Goal: Information Seeking & Learning: Check status

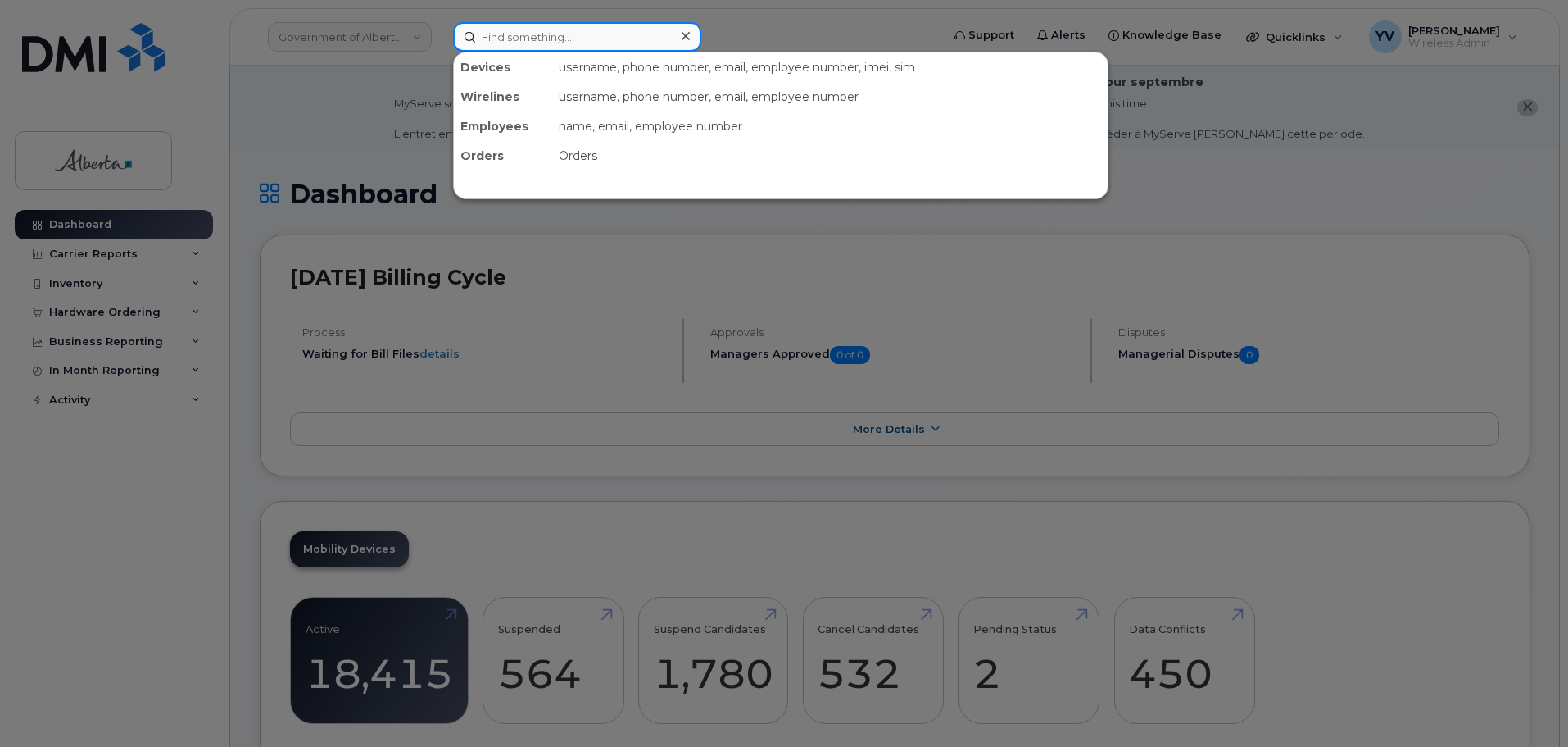
click at [485, 42] on input at bounding box center [577, 36] width 248 height 30
paste input "7802575485"
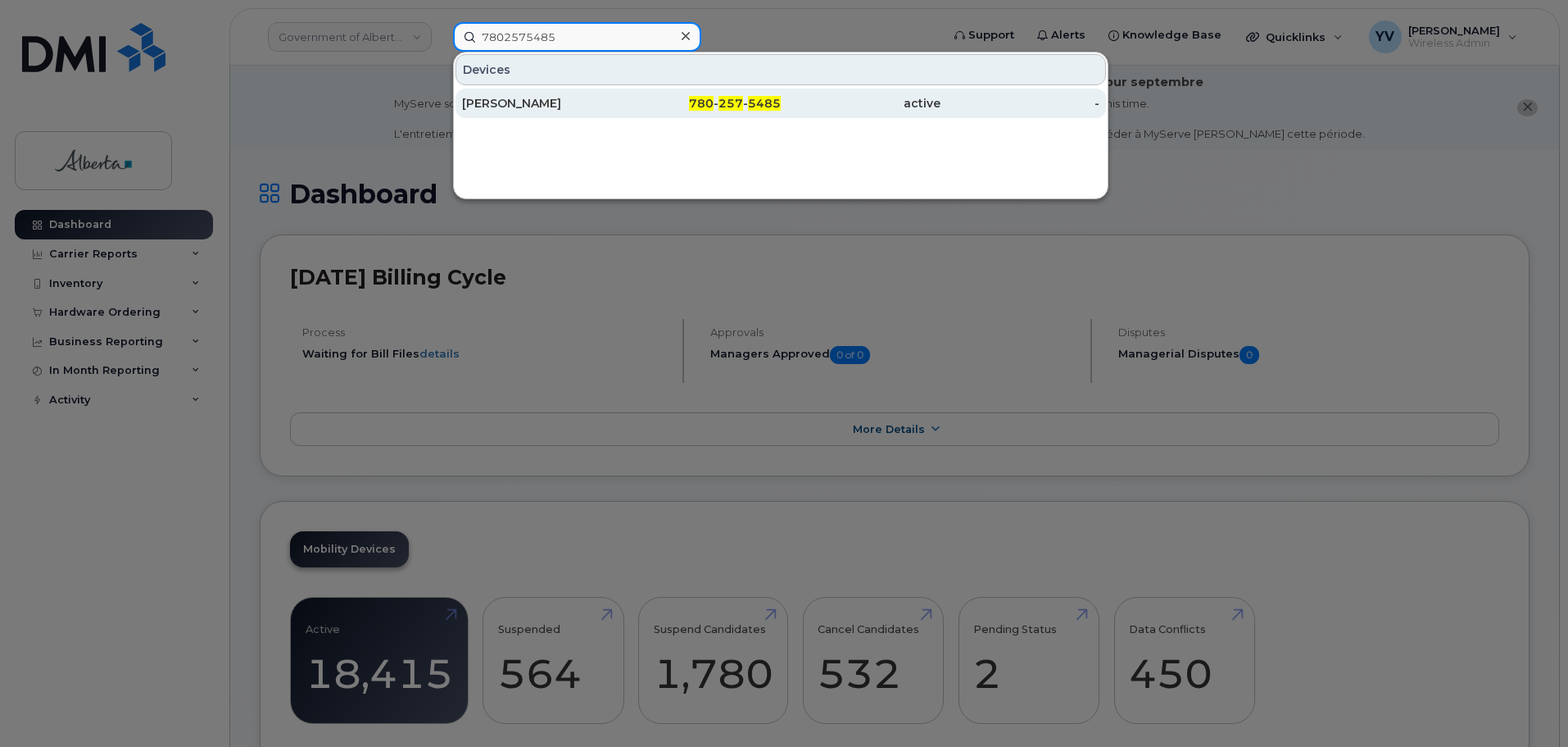
type input "7802575485"
click at [738, 104] on span "257" at bounding box center [731, 102] width 24 height 14
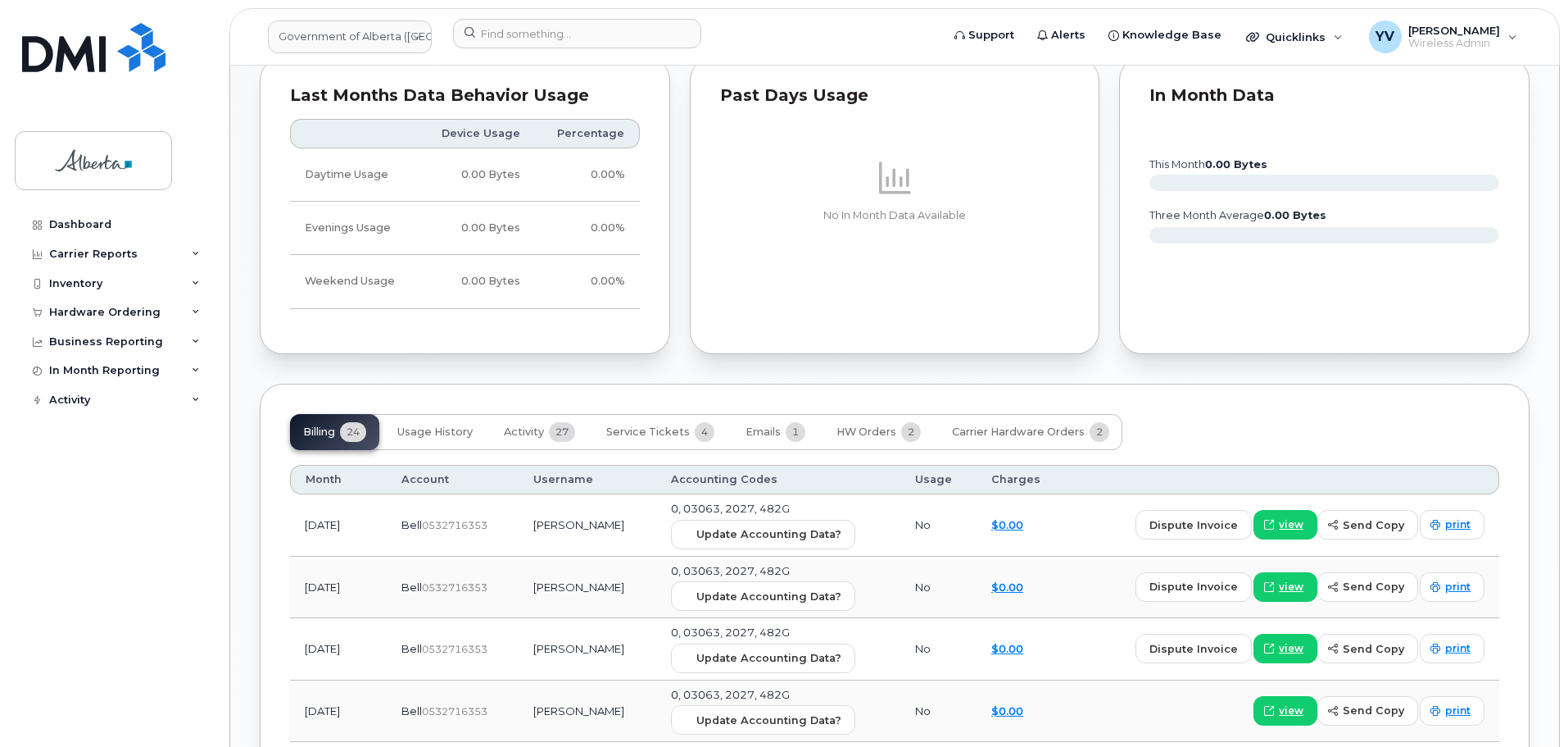
scroll to position [1350, 0]
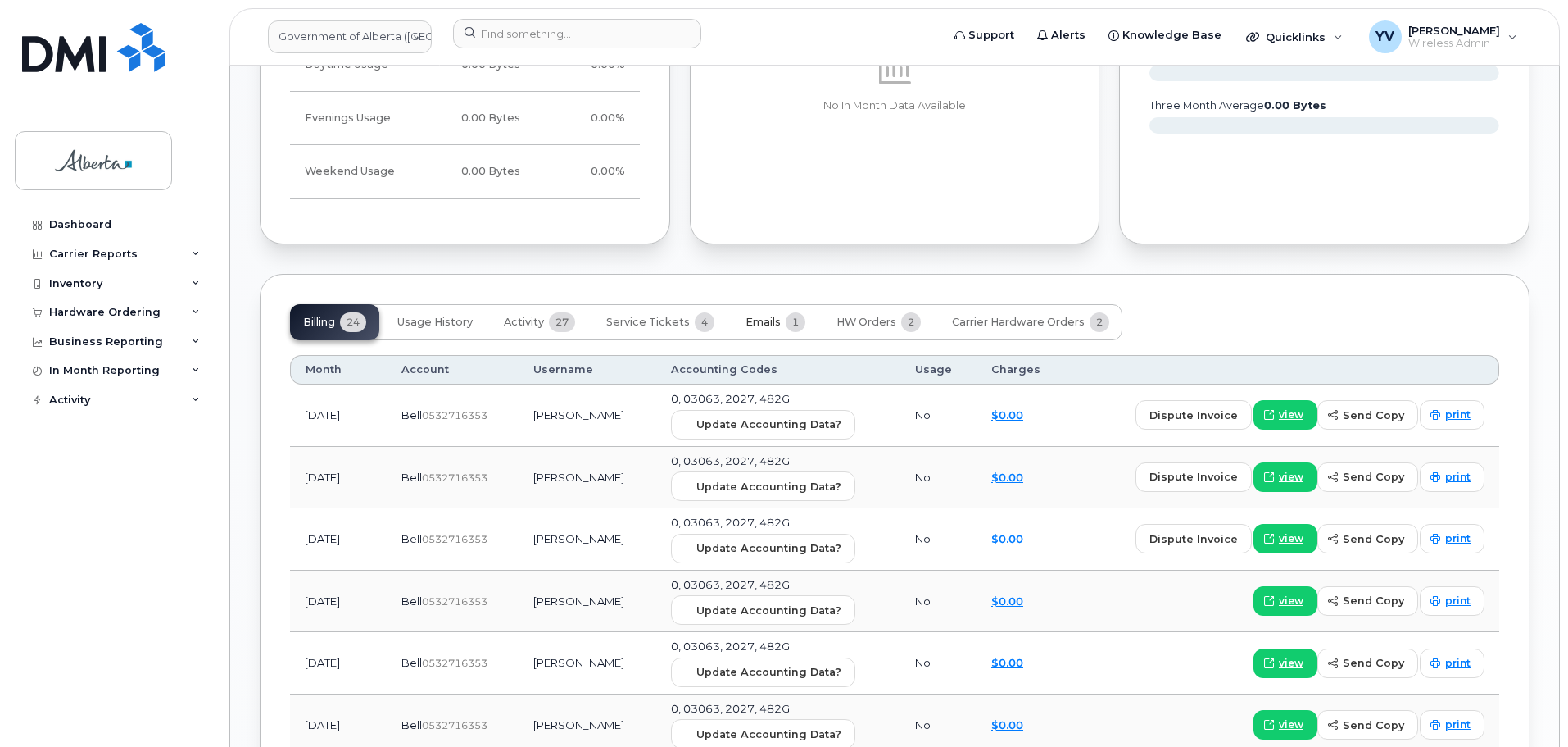
click at [746, 315] on span "Emails" at bounding box center [764, 322] width 35 height 14
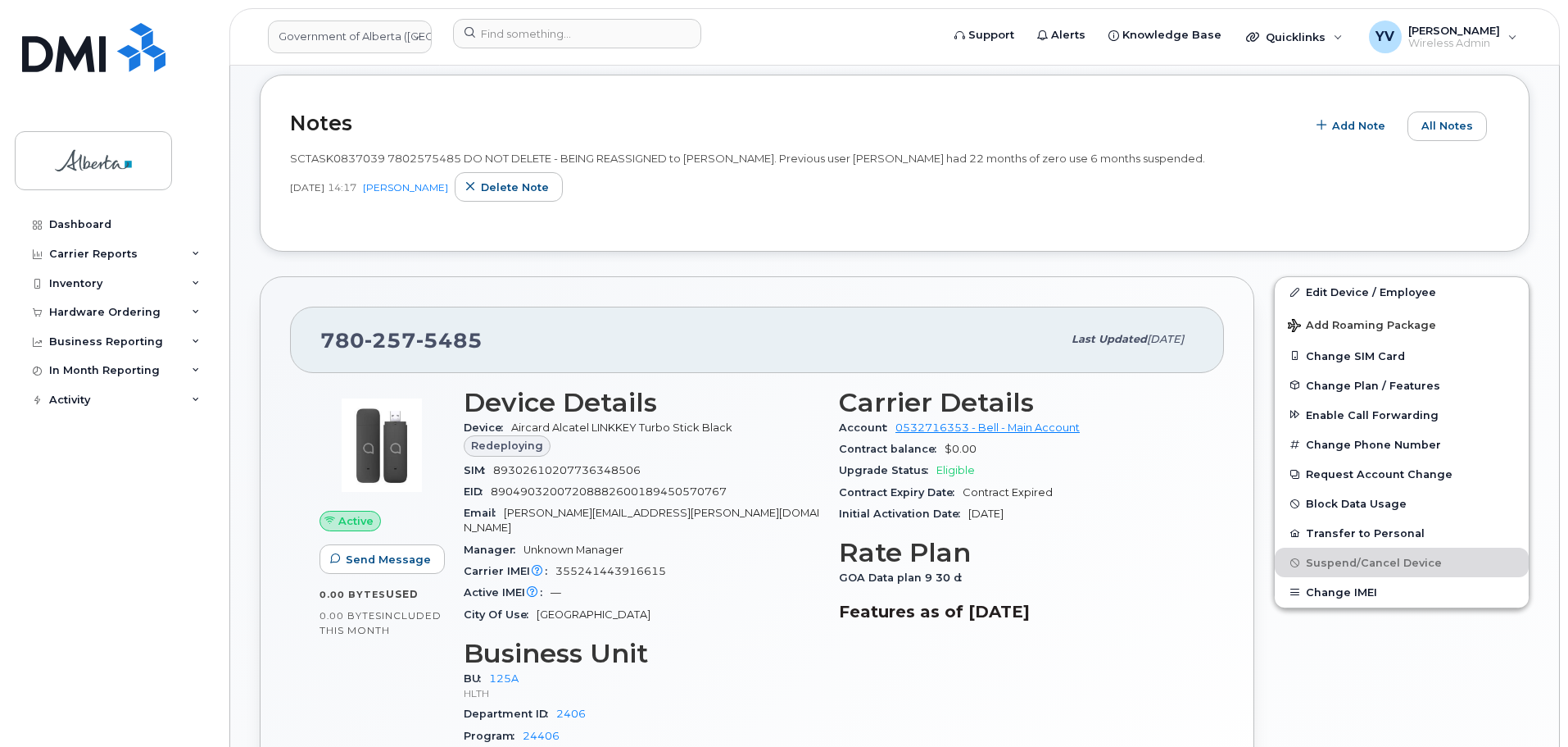
scroll to position [363, 0]
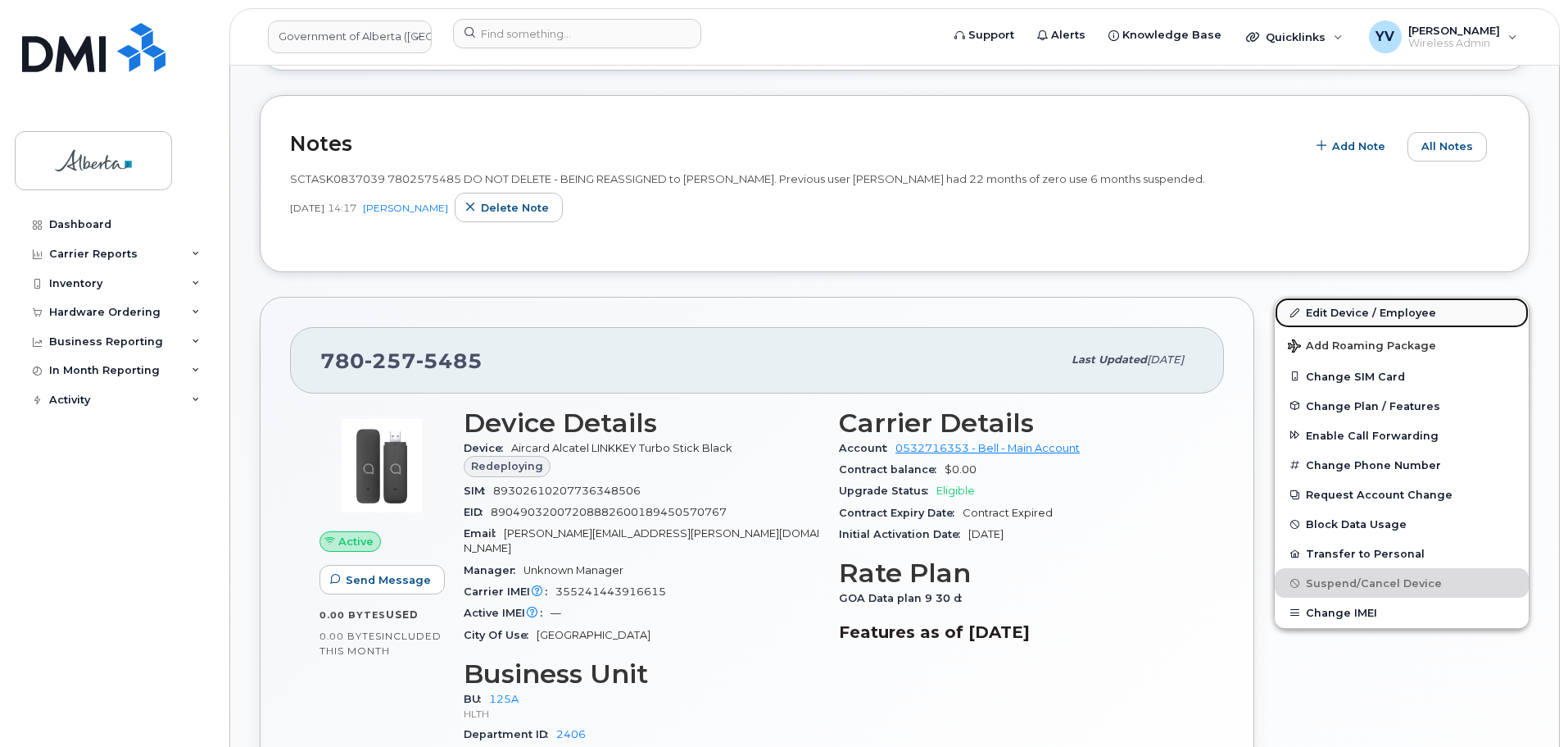
click at [1322, 306] on link "Edit Device / Employee" at bounding box center [1402, 312] width 254 height 30
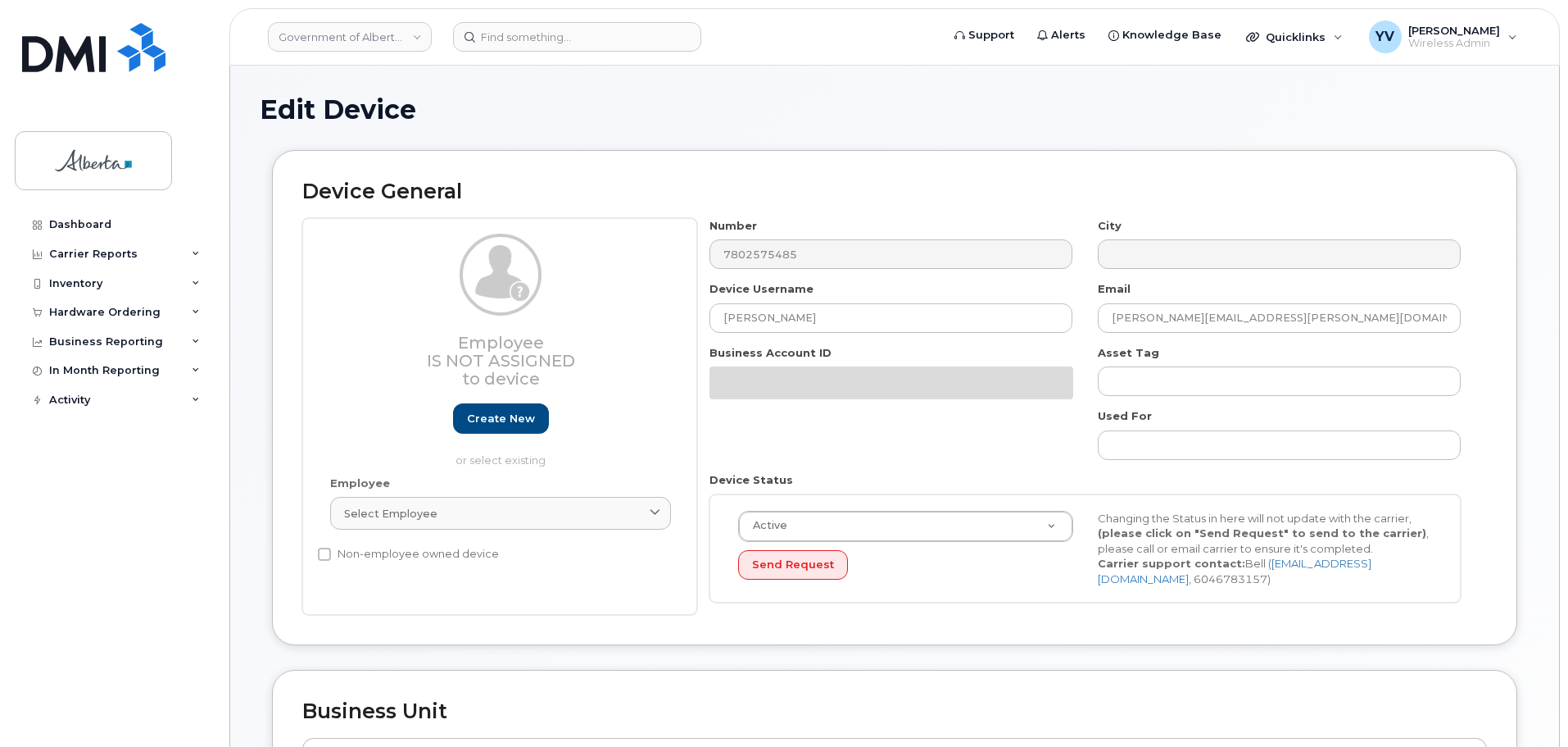
select select "4120335"
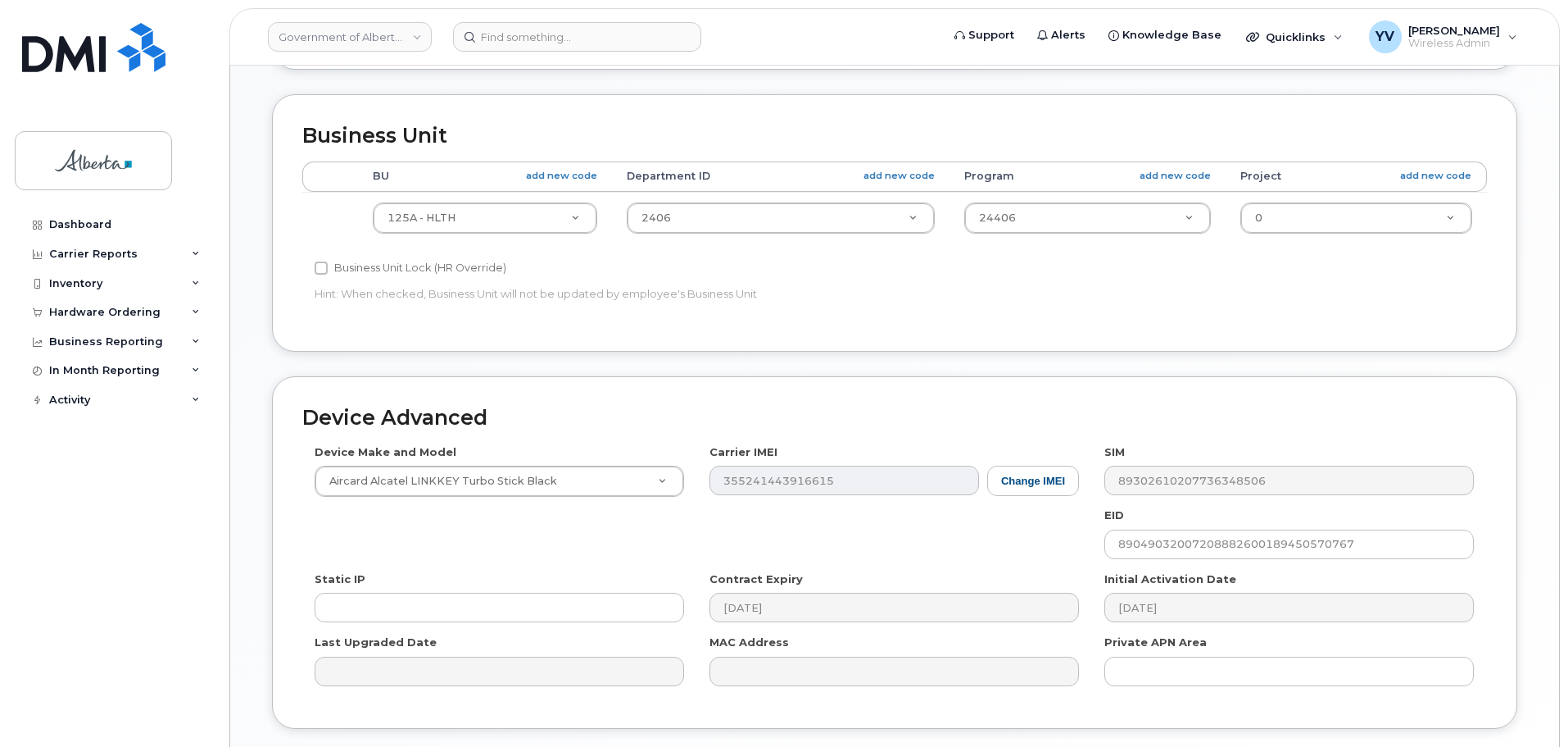
scroll to position [740, 0]
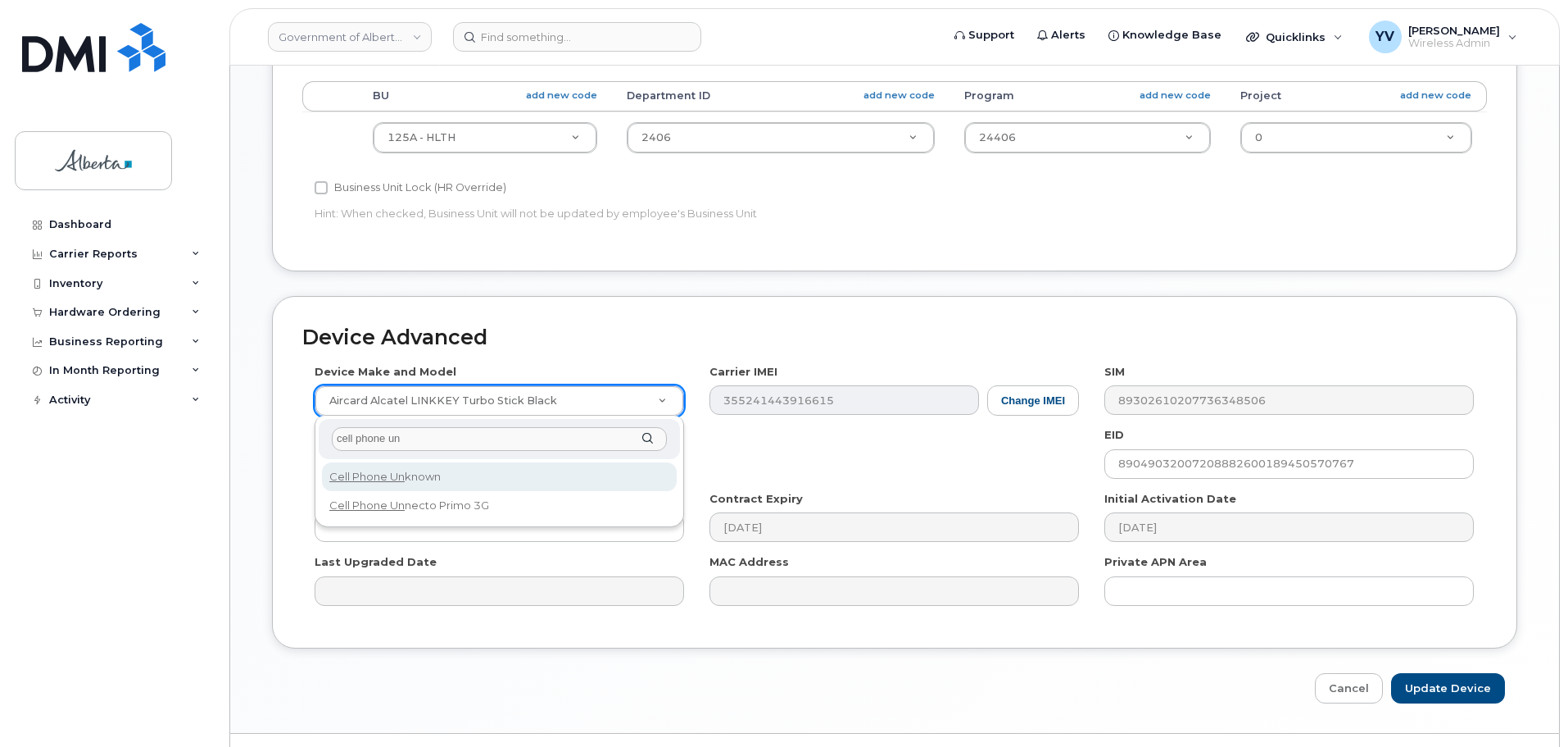
type input "cell phone un"
select select "97"
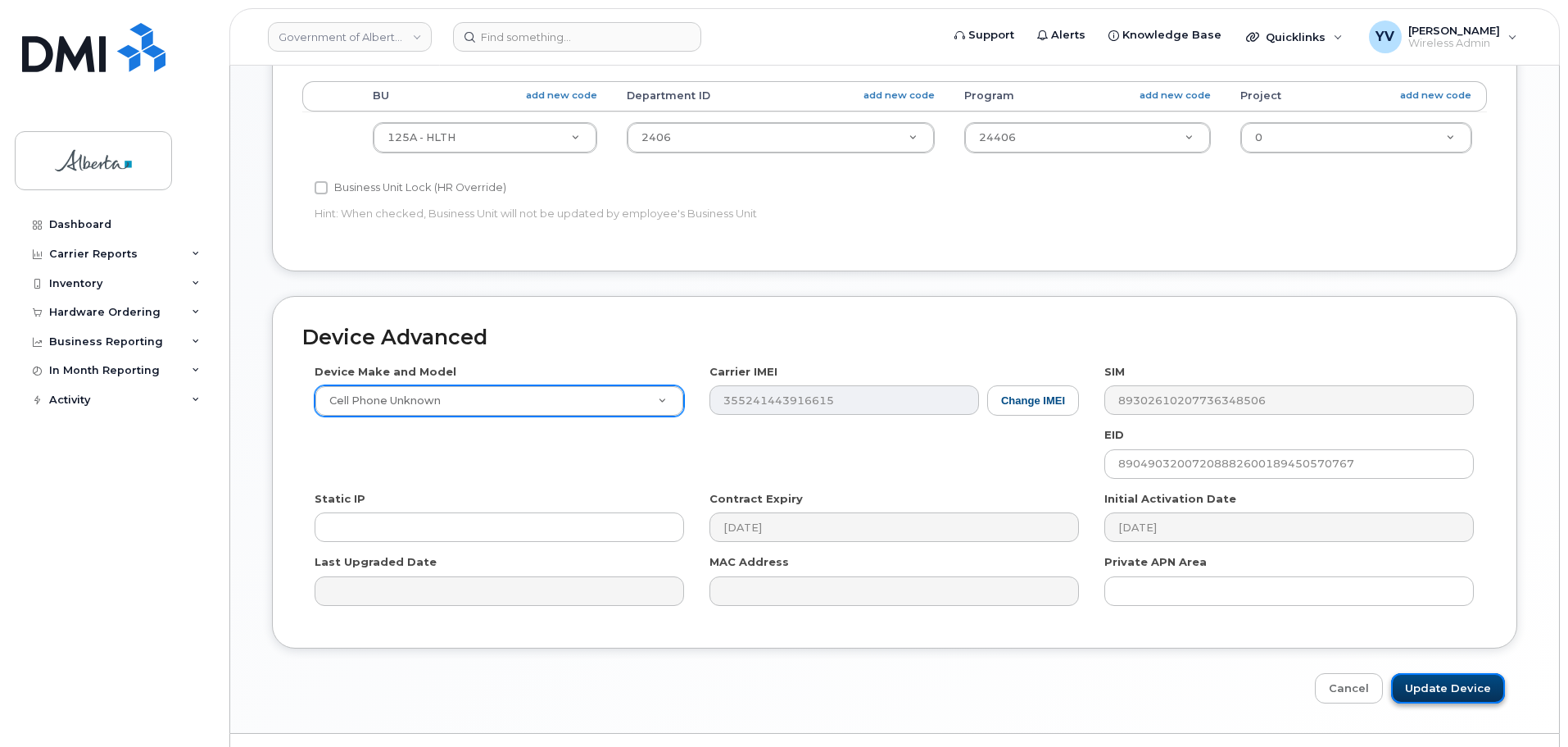
click at [1463, 684] on input "Update Device" at bounding box center [1448, 688] width 114 height 30
type input "Saving..."
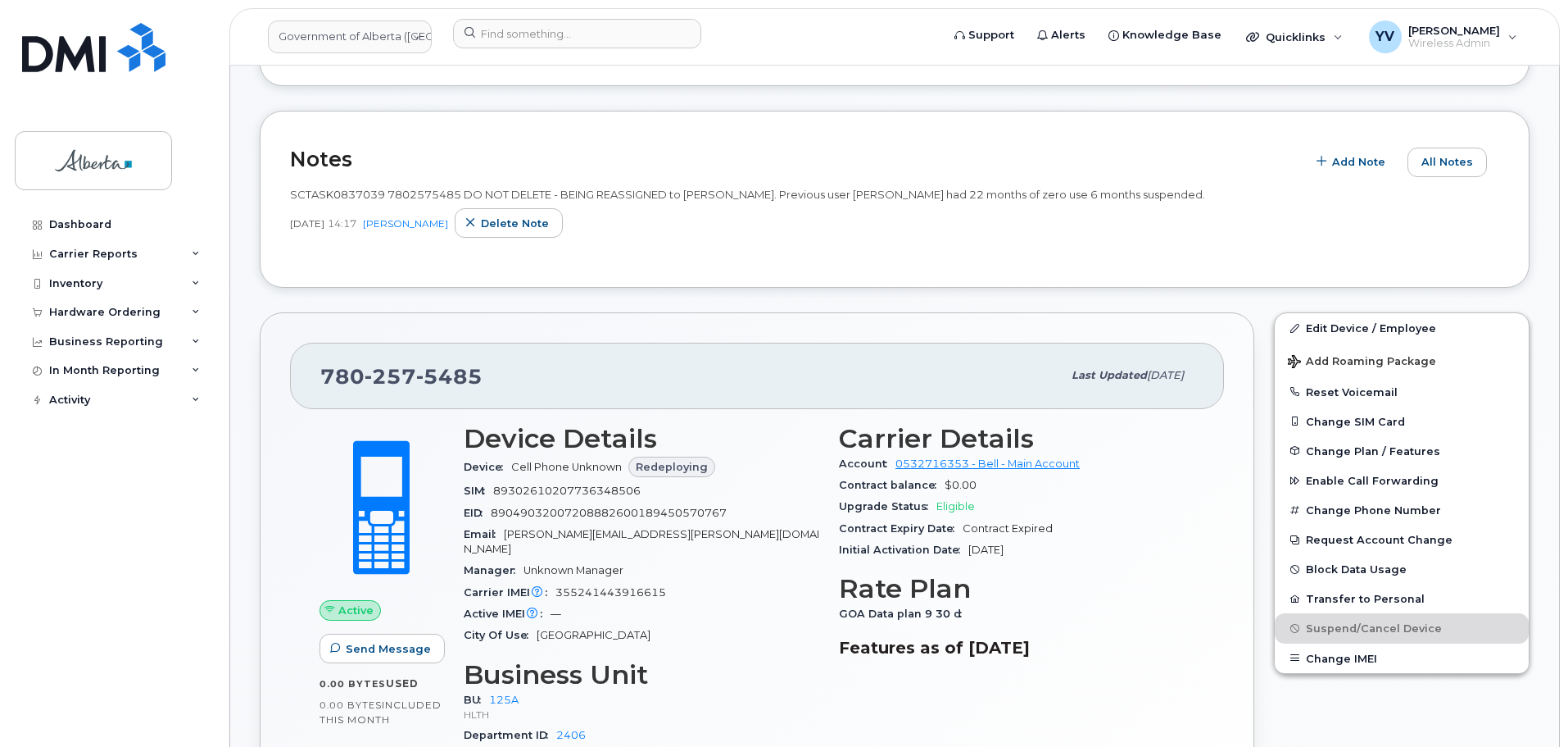
scroll to position [538, 0]
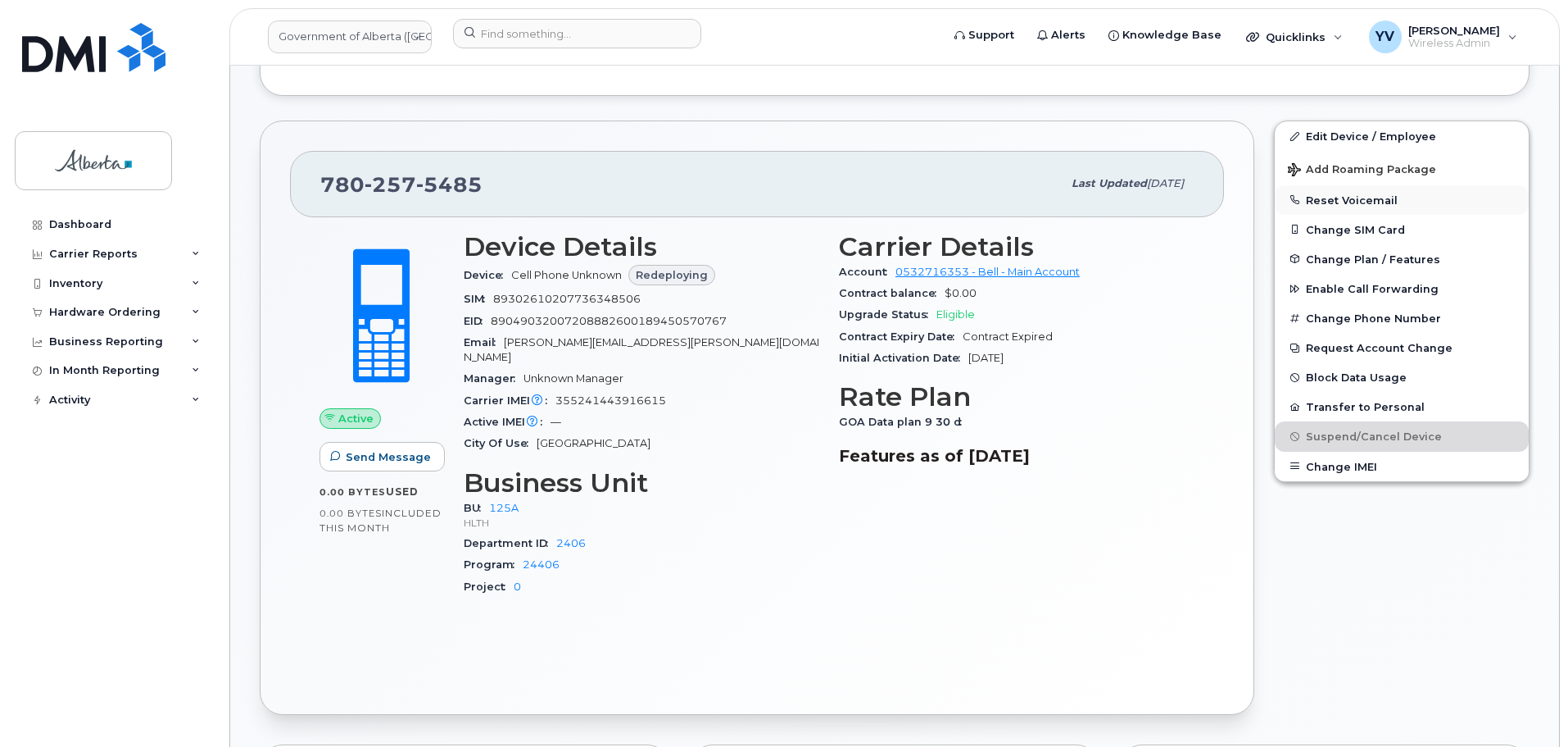
click at [1351, 194] on button "Reset Voicemail" at bounding box center [1402, 199] width 254 height 30
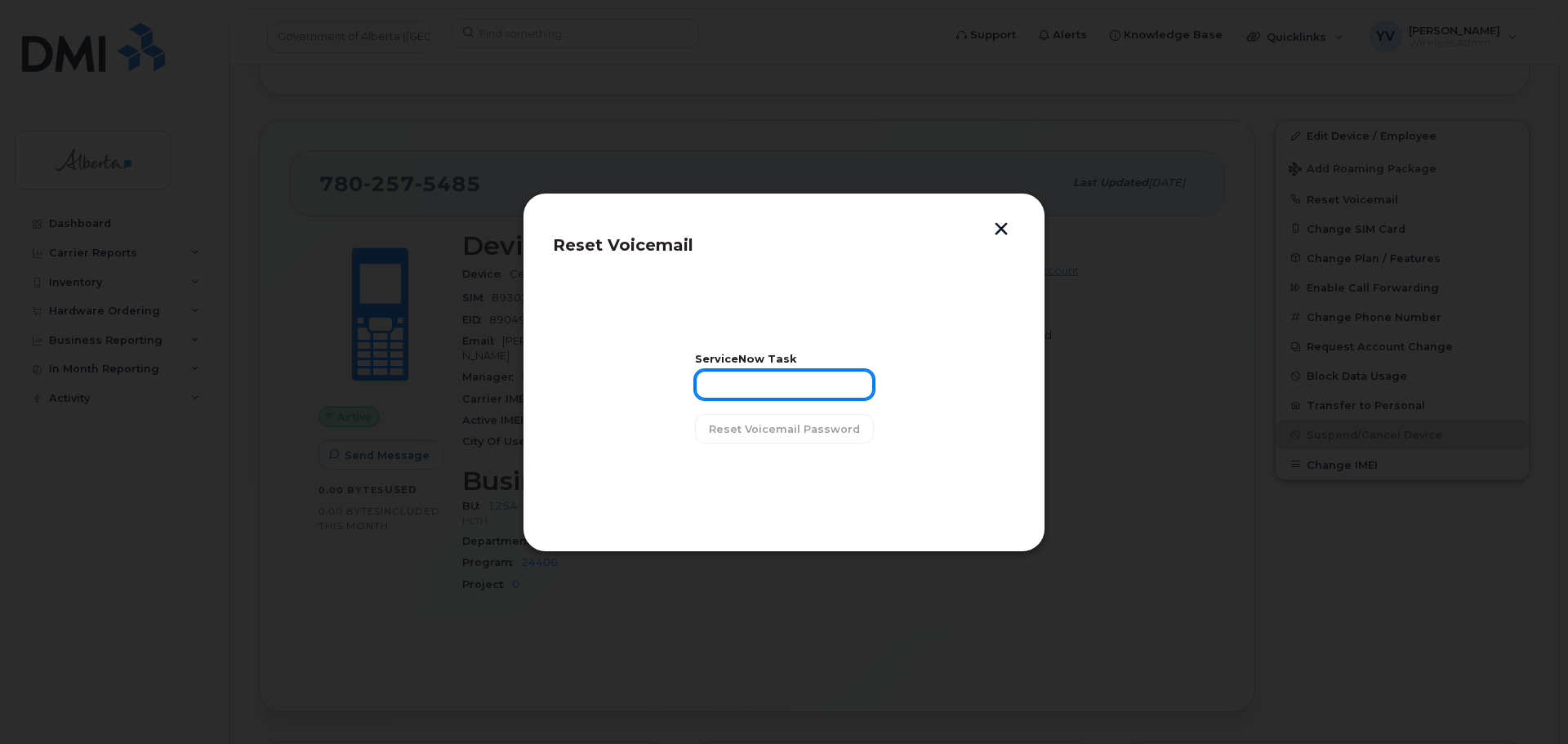
click at [728, 385] on input "text" at bounding box center [784, 384] width 179 height 29
paste input "SCTASK0837039"
type input "SCTASK0837039"
click at [785, 422] on span "Reset Voicemail Password" at bounding box center [784, 428] width 151 height 15
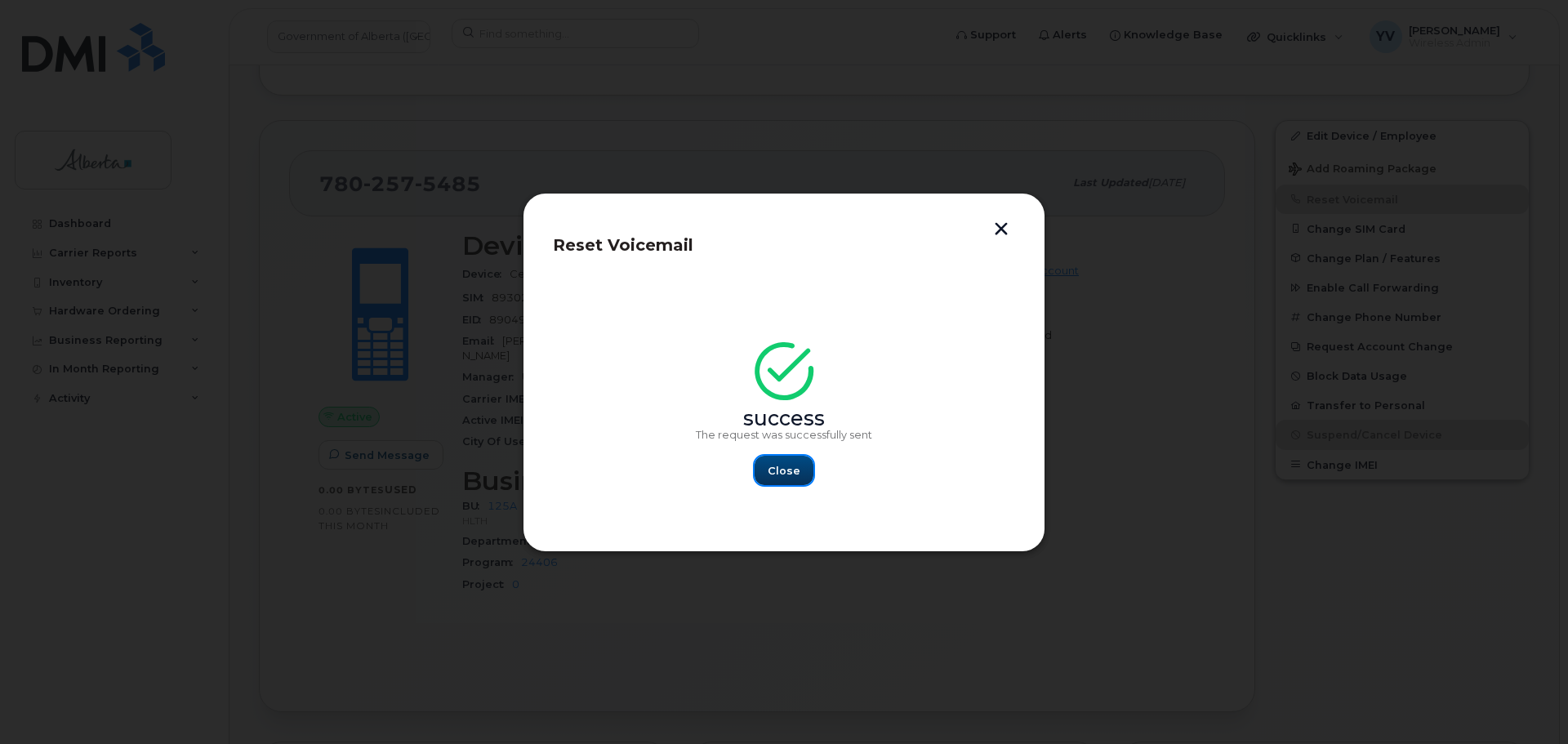
click at [793, 463] on span "Close" at bounding box center [784, 470] width 33 height 15
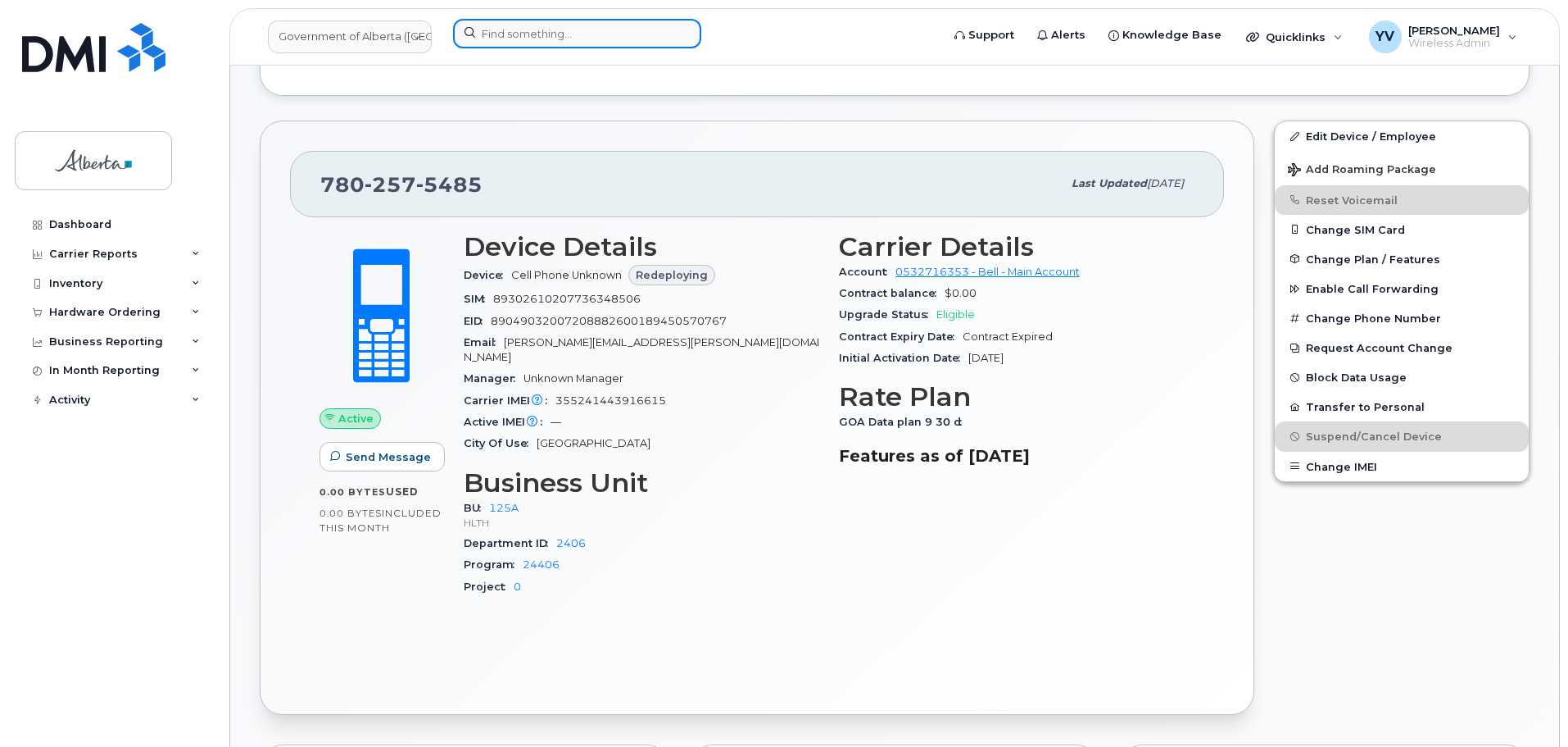
click at [508, 31] on input at bounding box center [577, 33] width 248 height 30
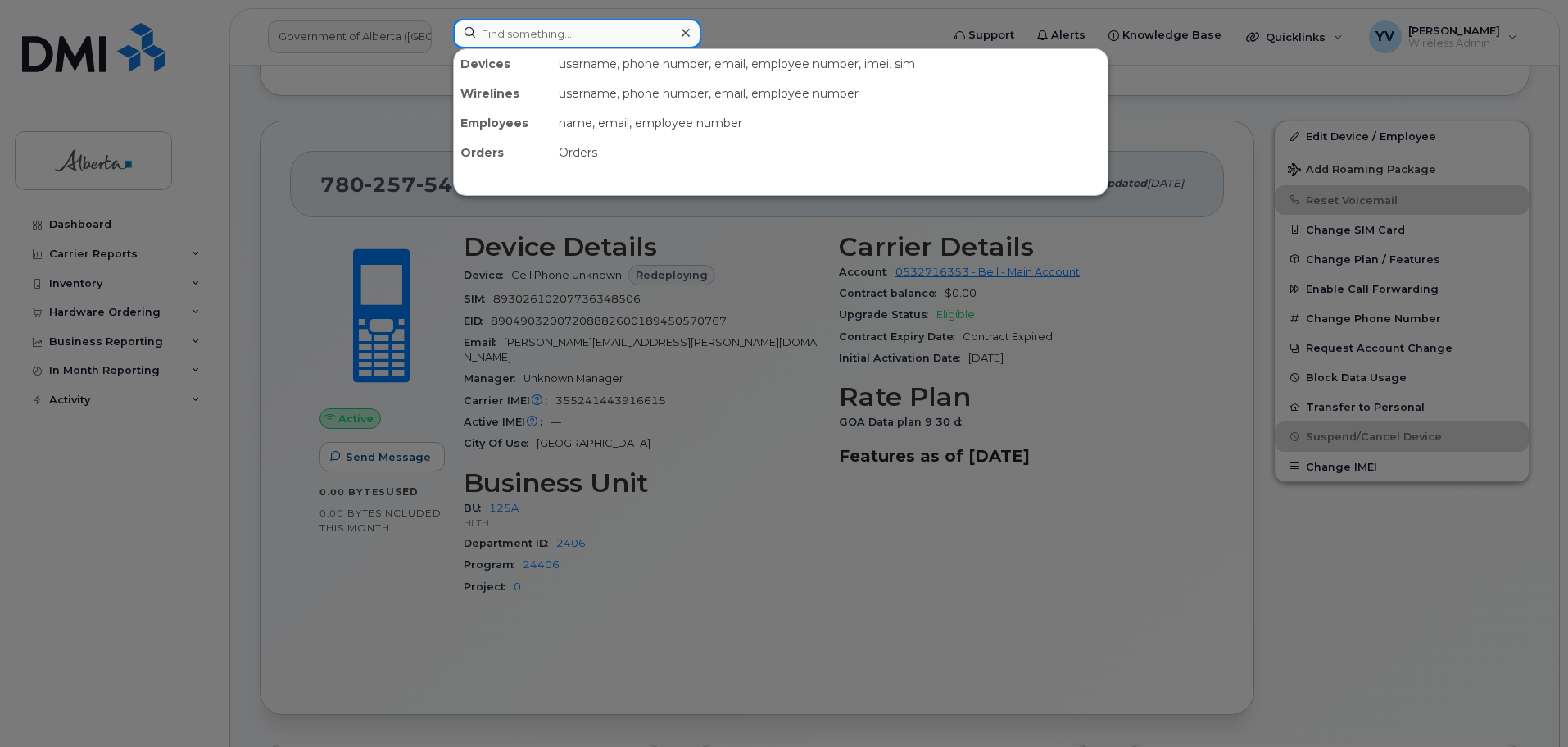
paste input "7809959173"
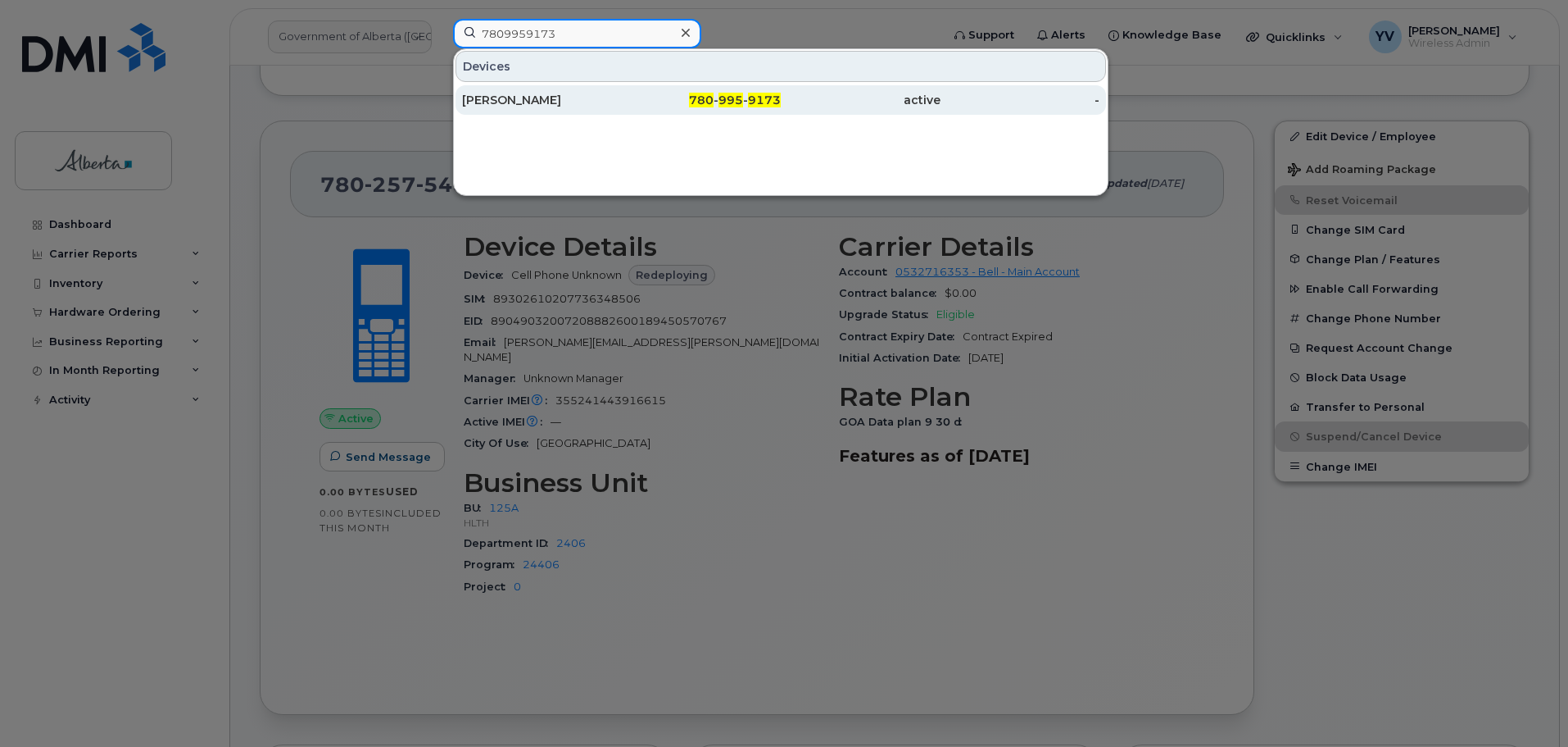
type input "7809959173"
click at [743, 94] on span "995" at bounding box center [731, 100] width 24 height 14
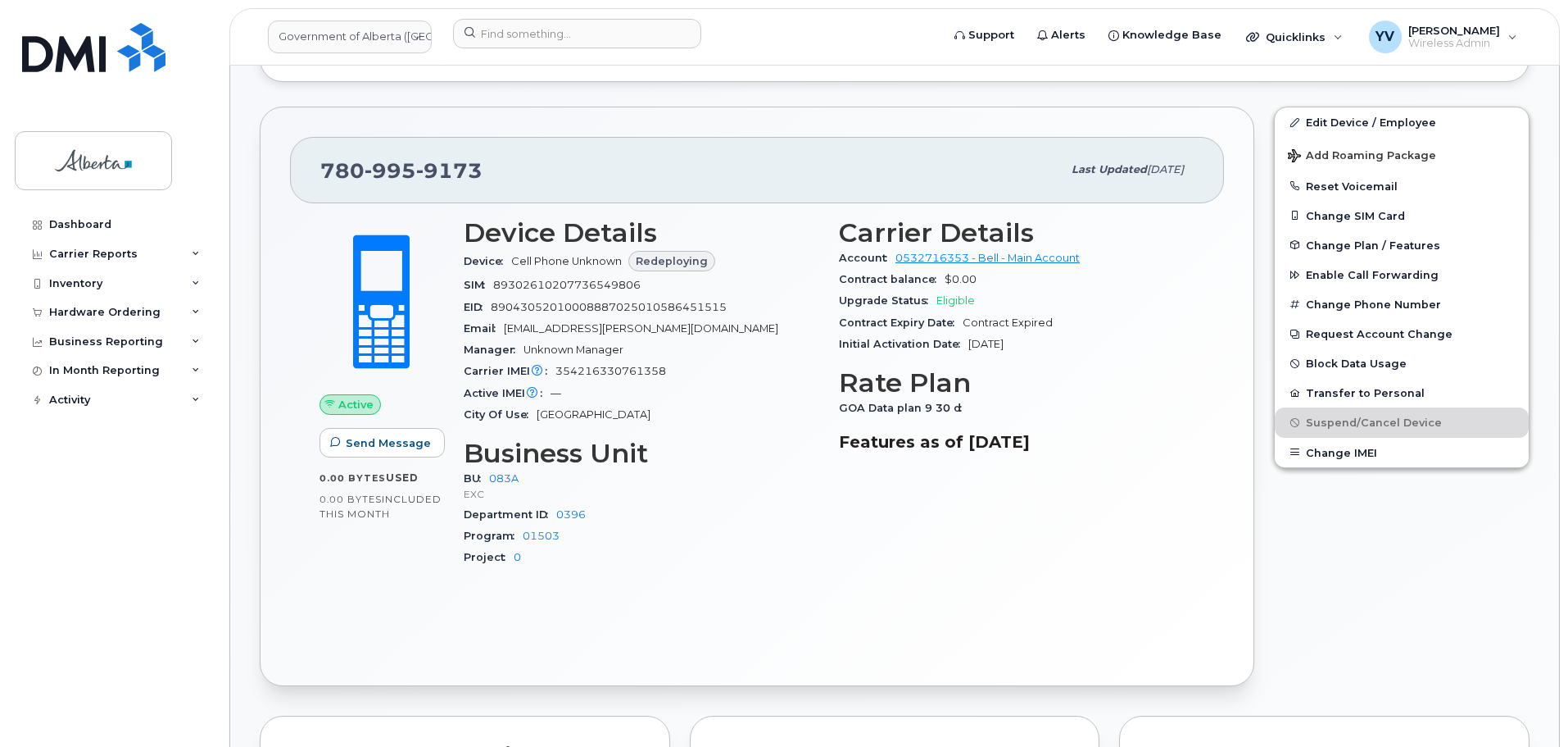
scroll to position [470, 0]
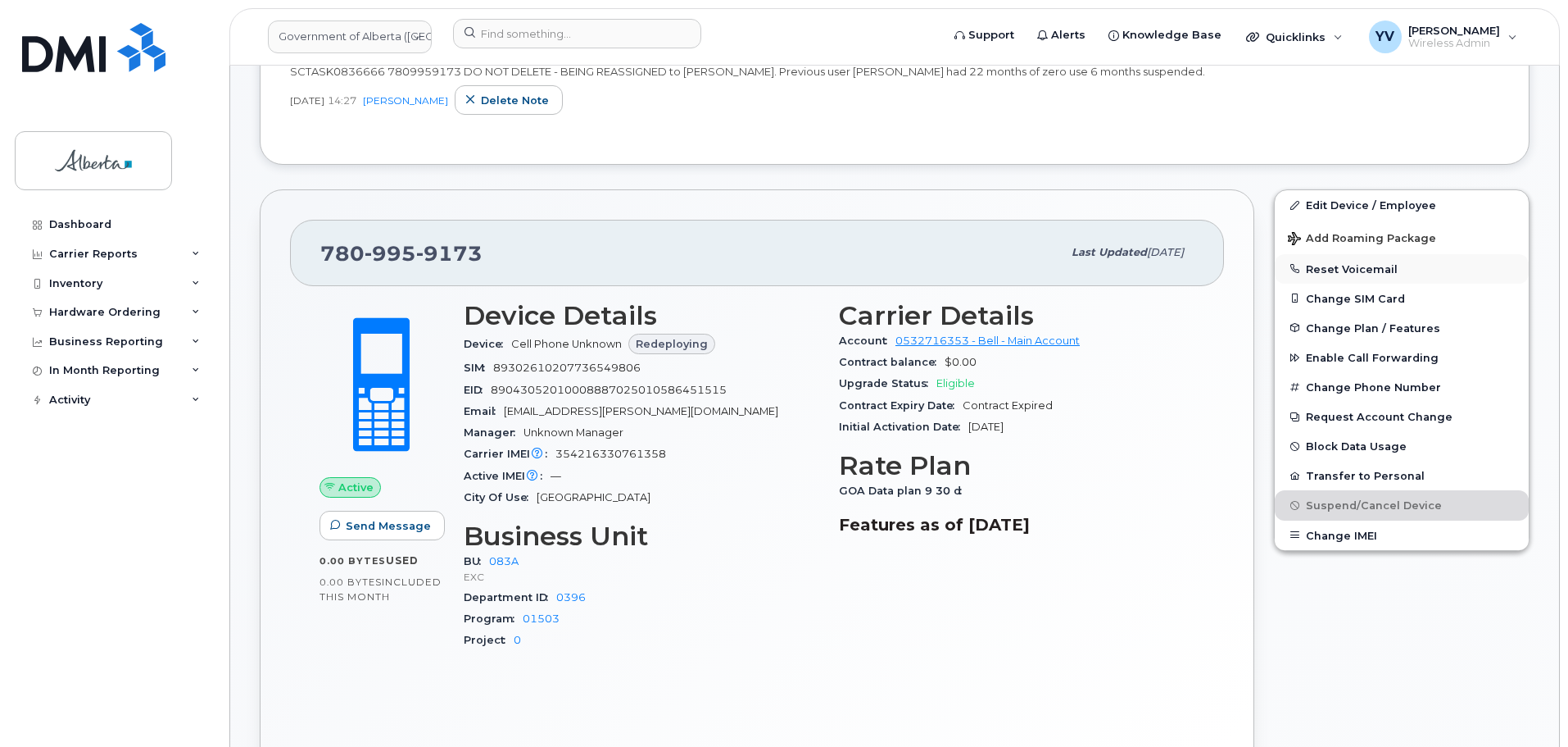
click at [1365, 261] on button "Reset Voicemail" at bounding box center [1402, 269] width 254 height 30
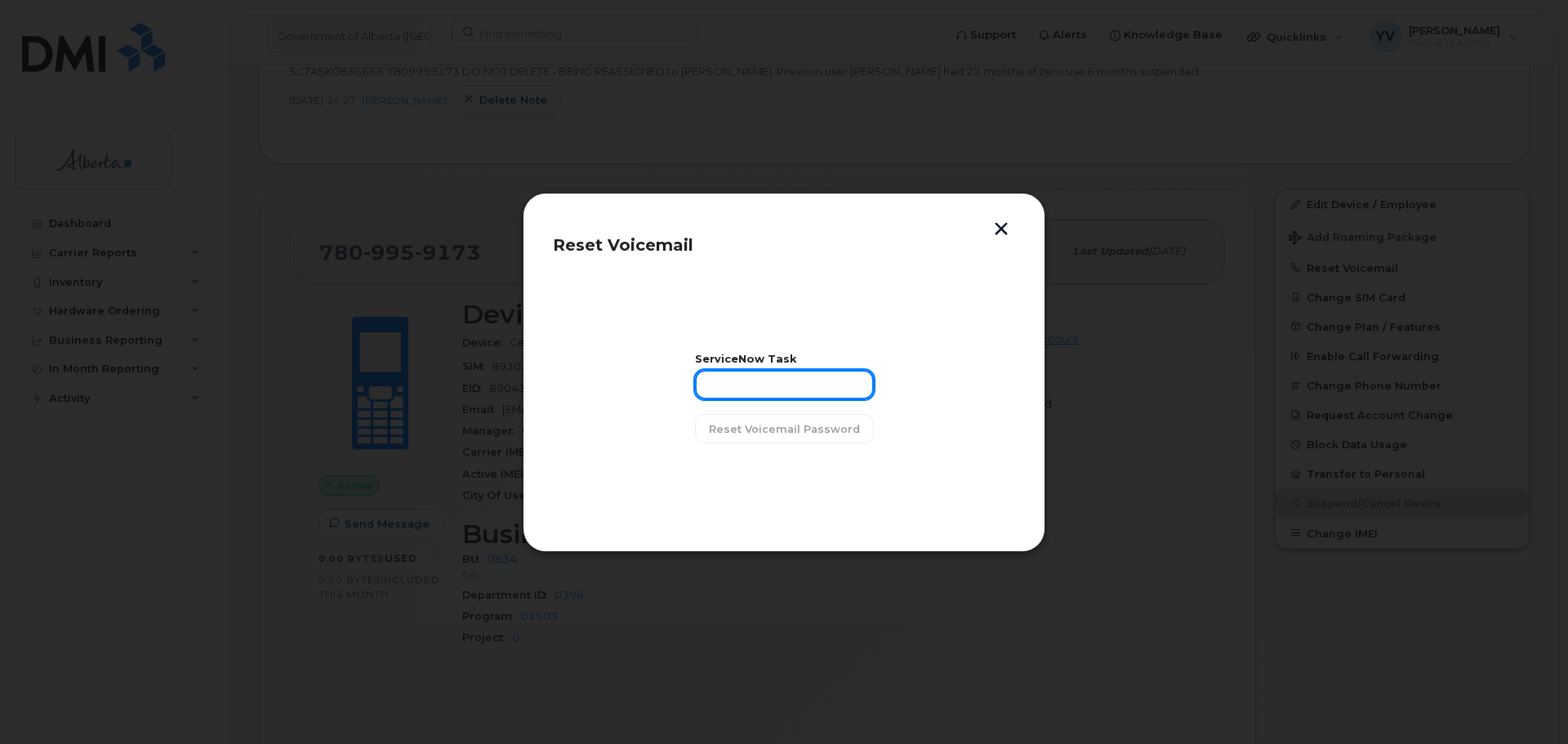
click at [745, 385] on input "text" at bounding box center [784, 384] width 179 height 29
paste input "SCTASK0836666"
type input "SCTASK0836666"
click at [781, 432] on span "Reset Voicemail Password" at bounding box center [784, 428] width 151 height 15
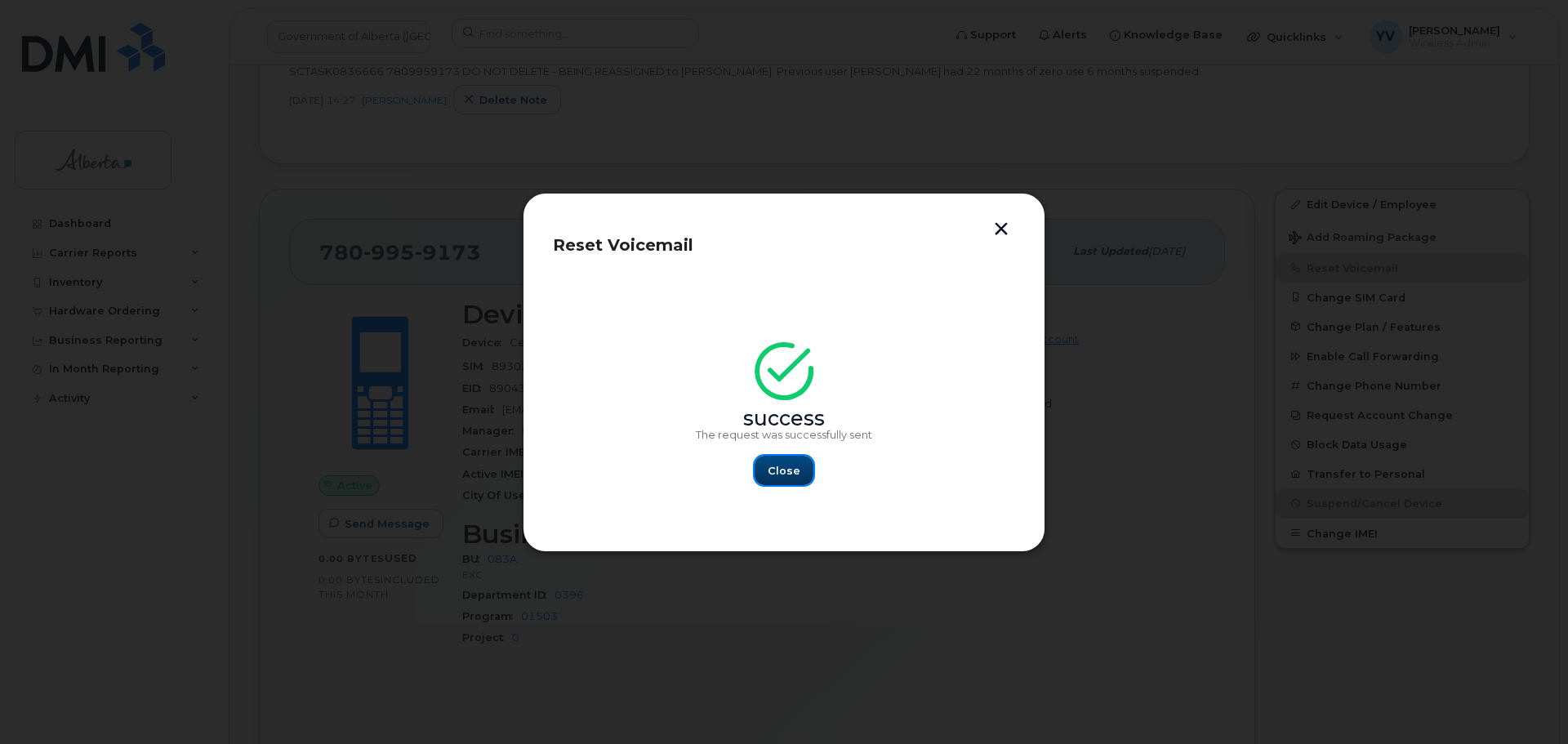
click at [786, 461] on button "Close" at bounding box center [784, 470] width 59 height 29
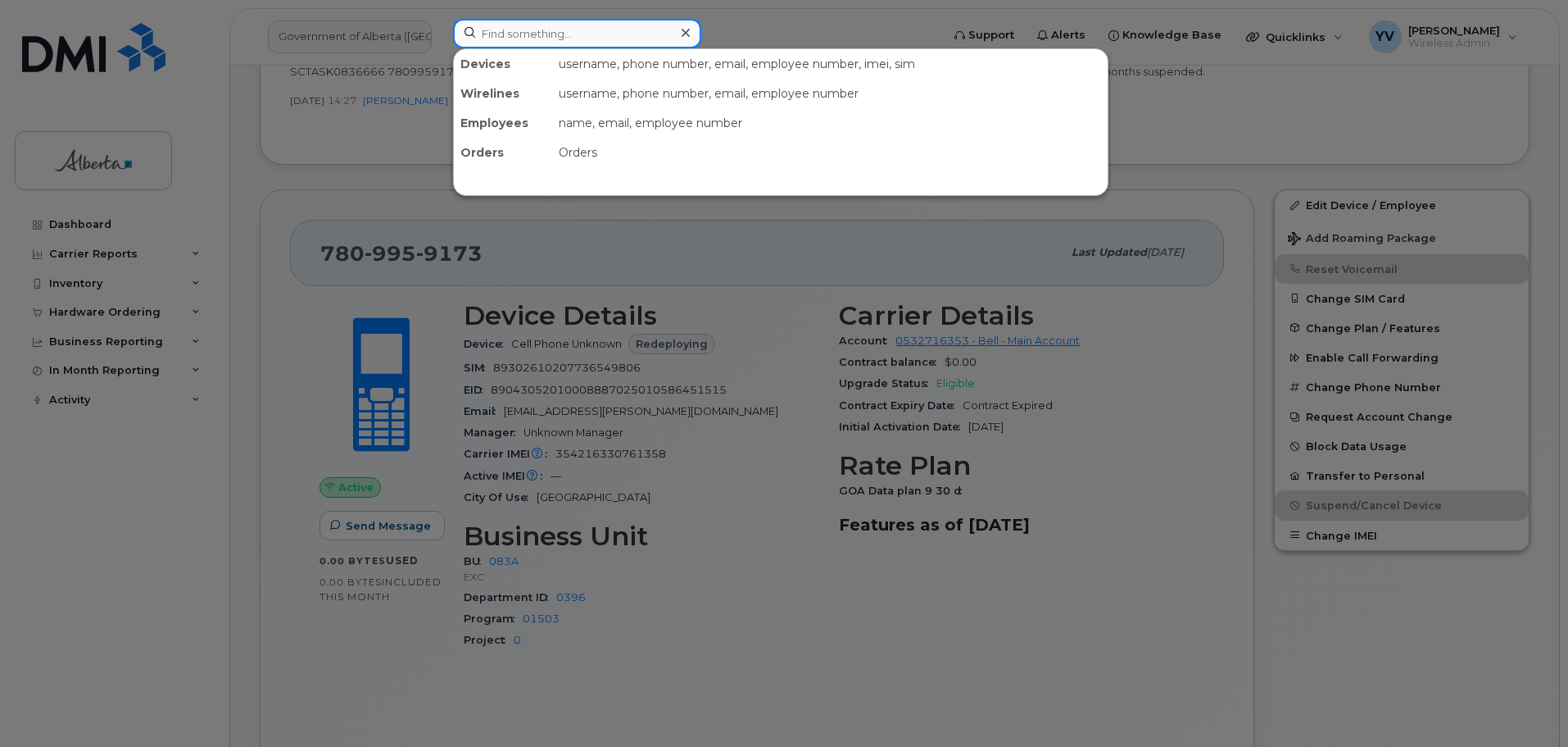
click at [497, 40] on input at bounding box center [577, 33] width 248 height 30
paste input "4038280203"
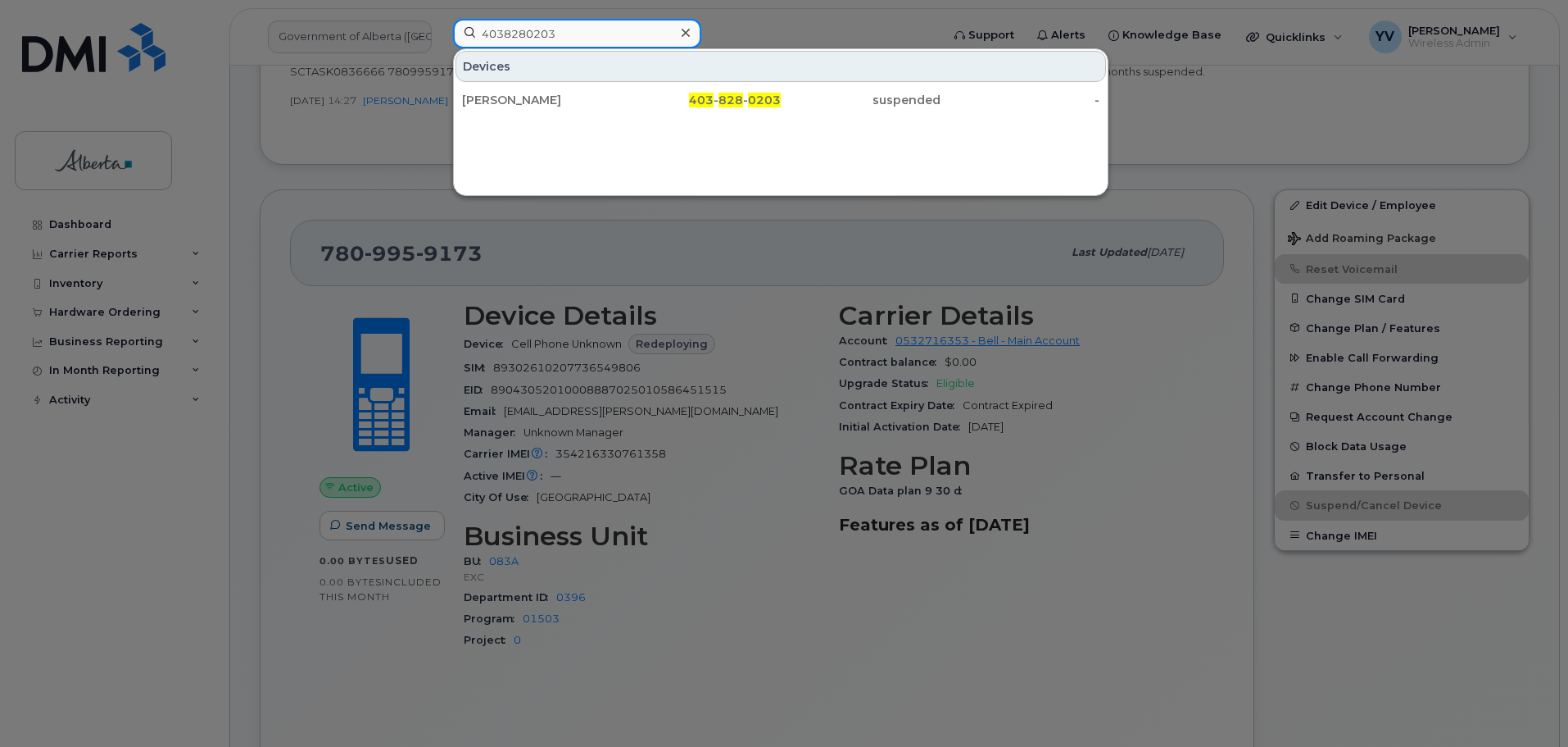
type input "4038280203"
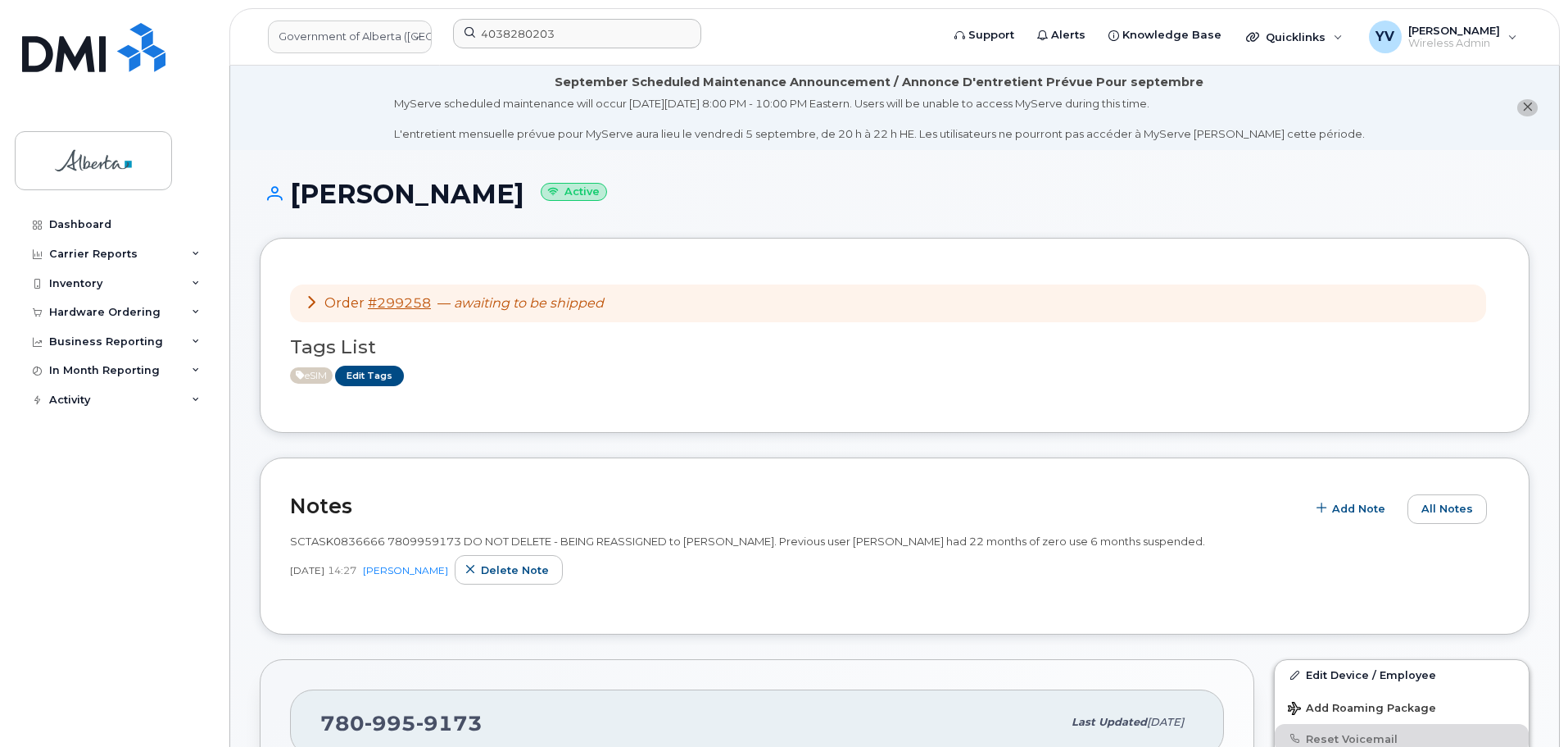
scroll to position [248, 0]
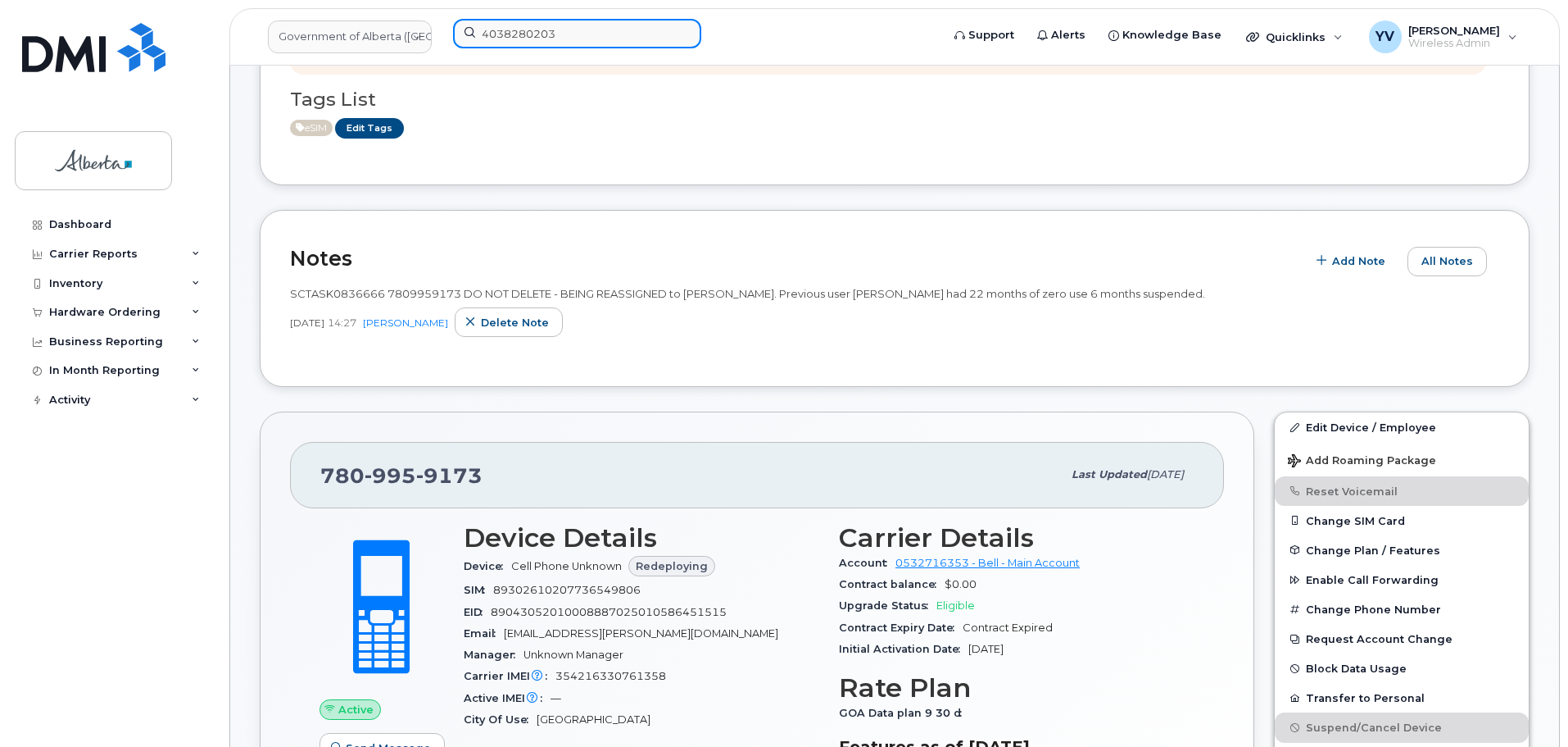
click at [575, 35] on input "4038280203" at bounding box center [577, 33] width 248 height 30
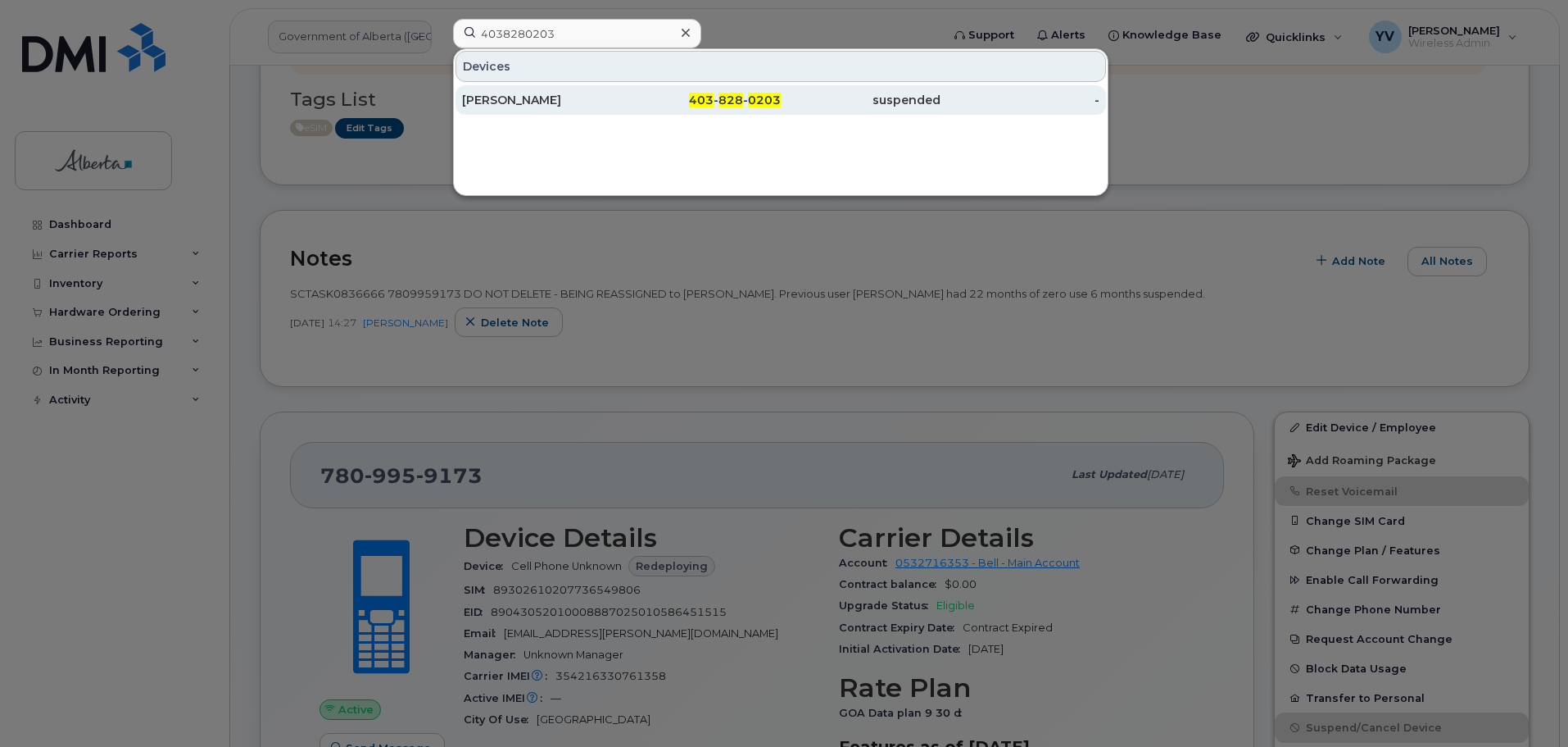
click at [736, 95] on span "828" at bounding box center [731, 100] width 24 height 14
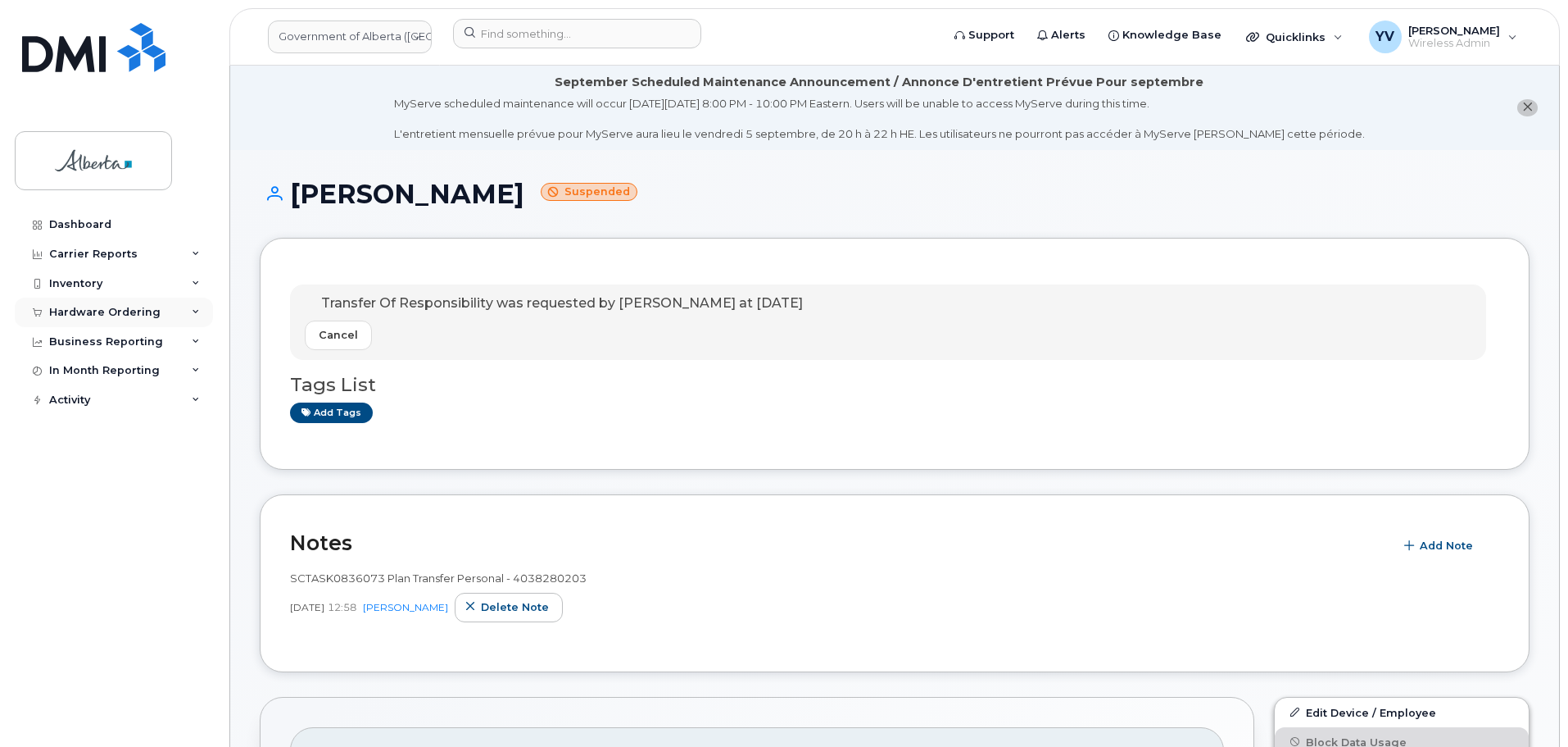
click at [67, 303] on div "Hardware Ordering" at bounding box center [113, 312] width 199 height 30
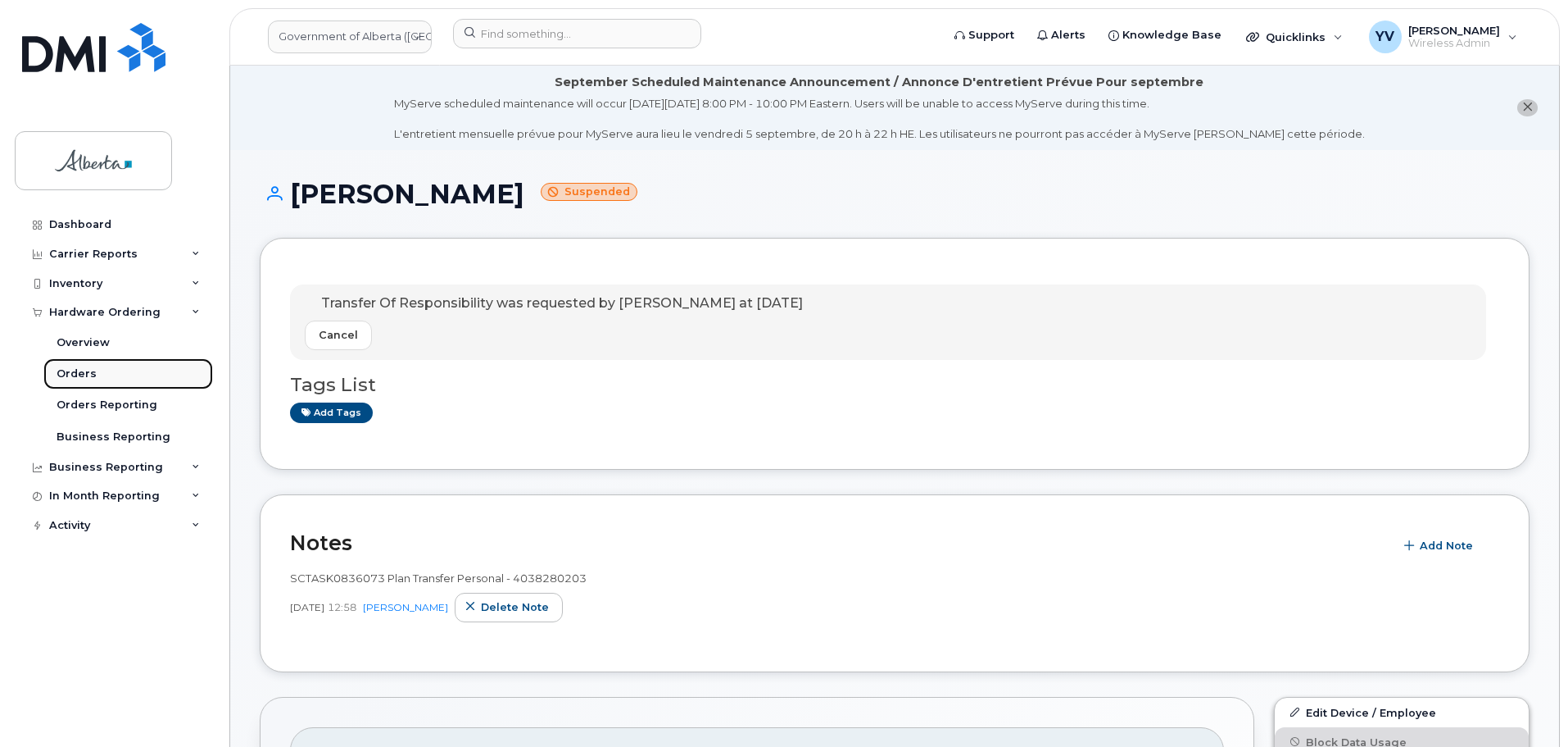
click at [67, 374] on div "Orders" at bounding box center [77, 374] width 41 height 14
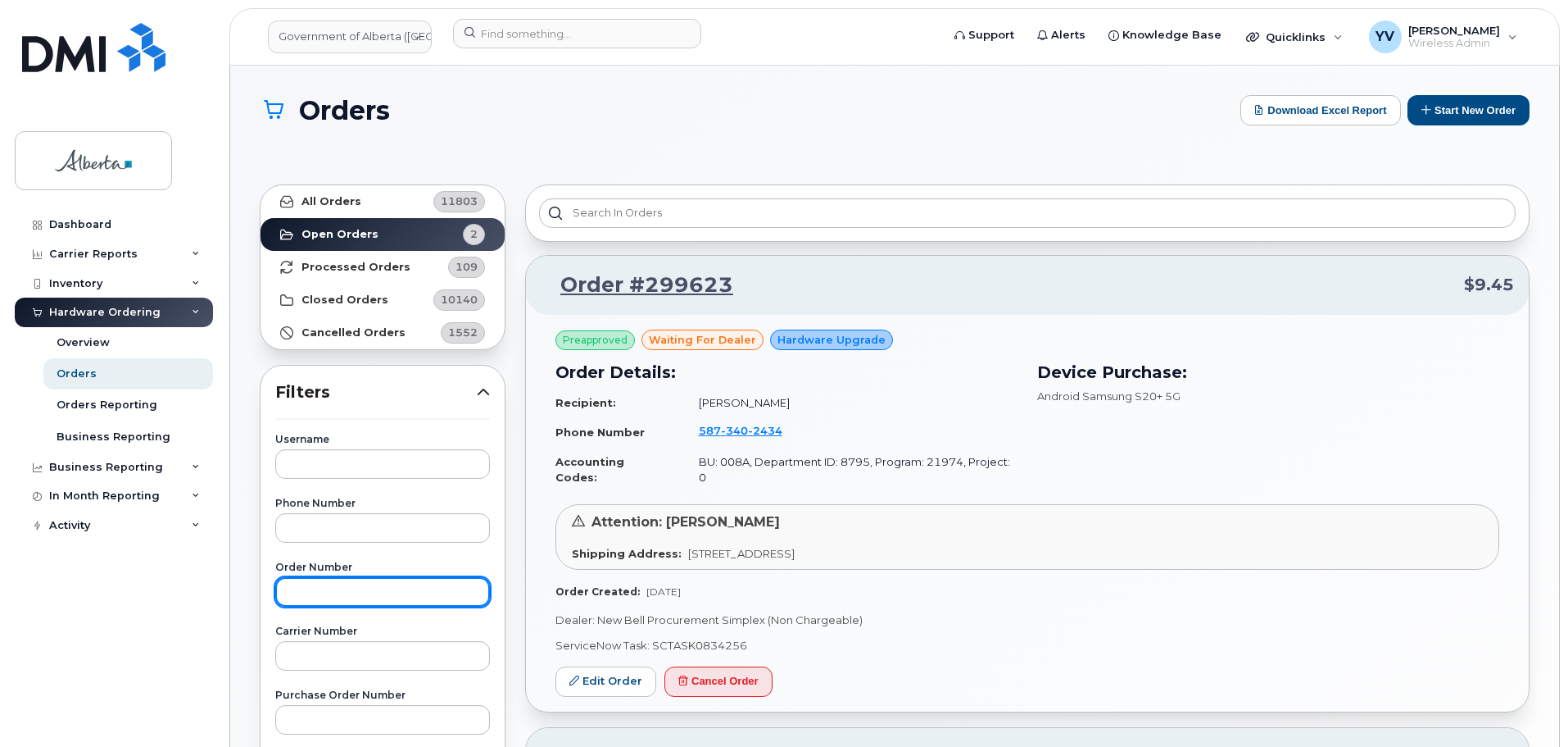
click at [295, 588] on input "text" at bounding box center [383, 592] width 215 height 30
paste input "298488"
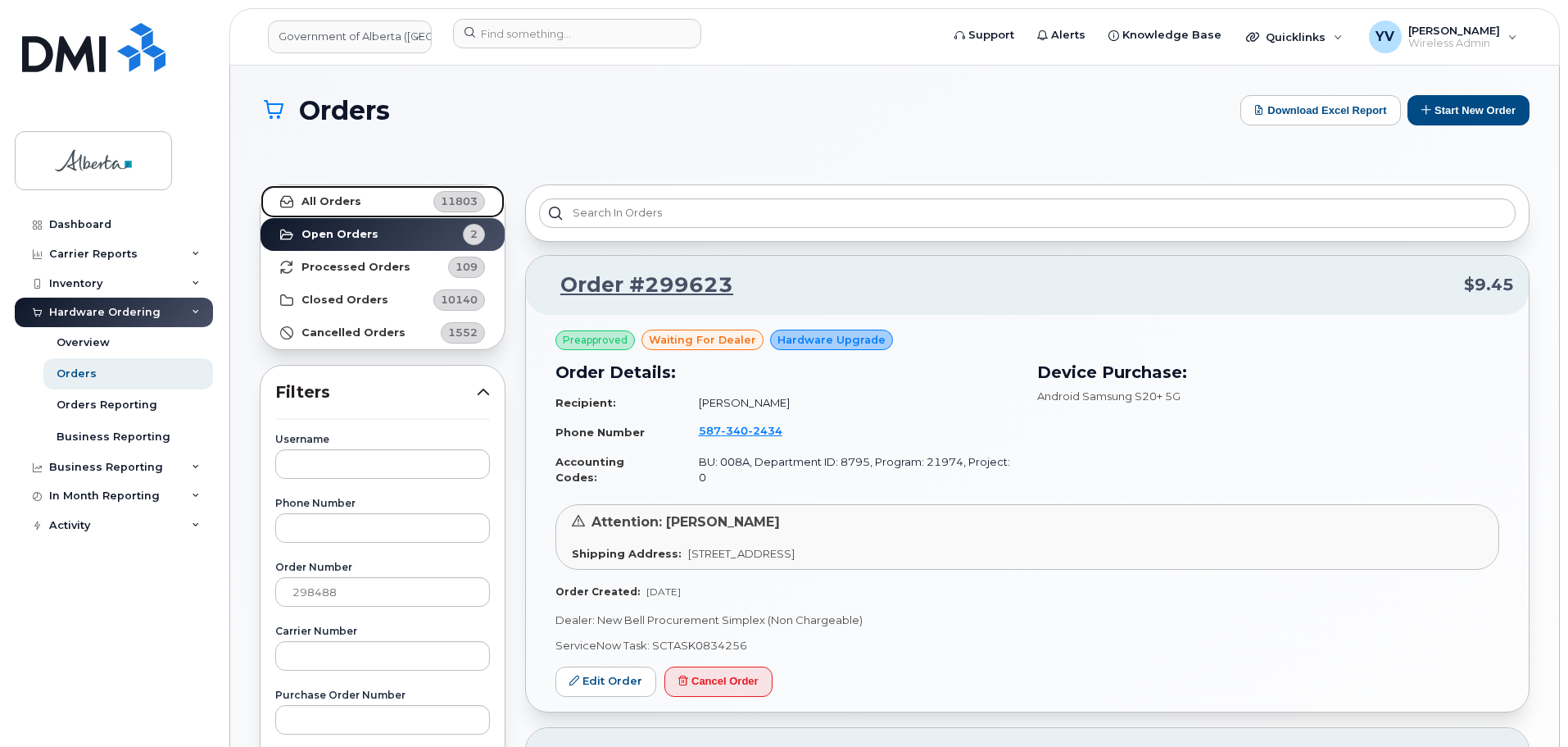
click at [317, 196] on strong "All Orders" at bounding box center [331, 202] width 60 height 14
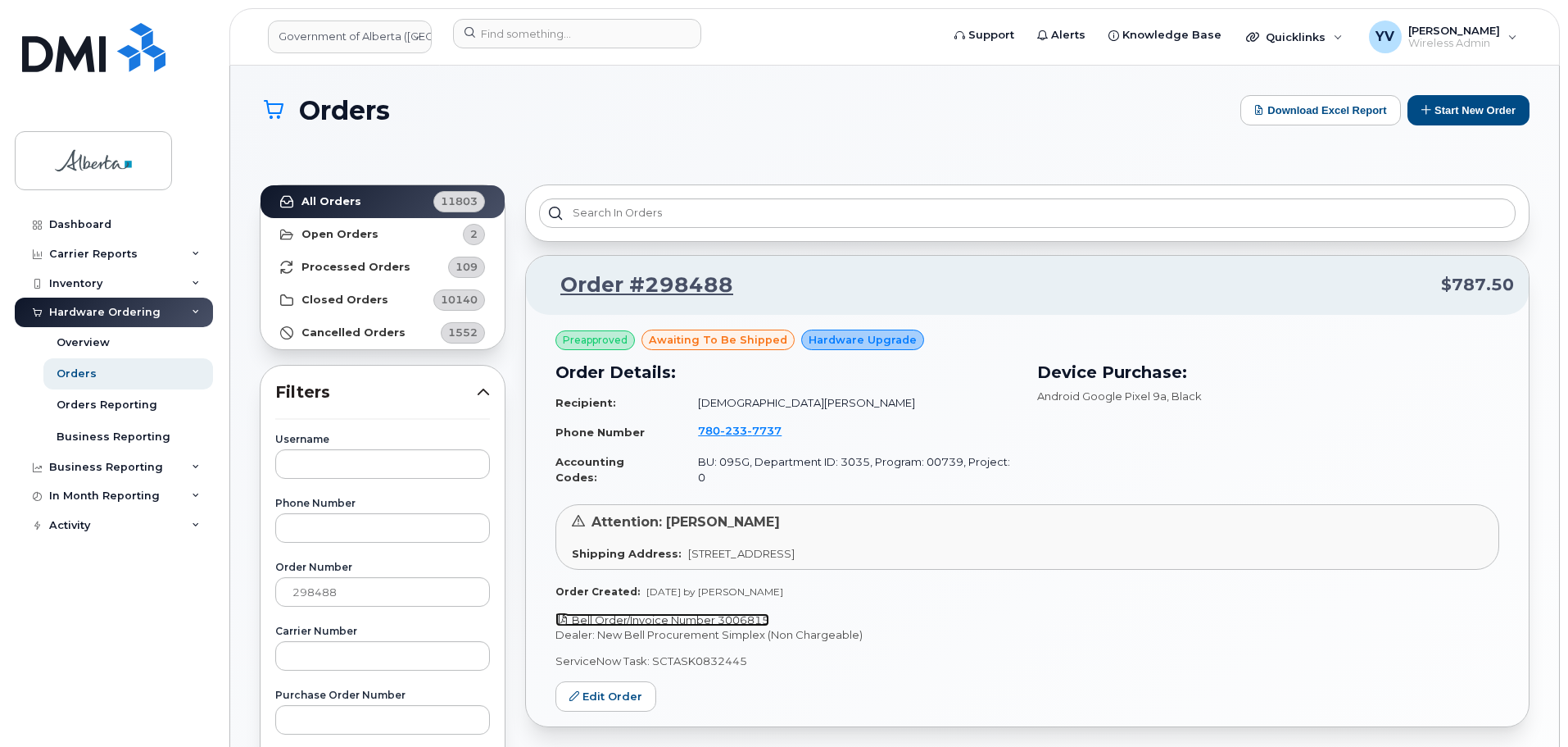
click at [746, 613] on link "Bell Order/Invoice Number 3006815" at bounding box center [662, 620] width 214 height 14
drag, startPoint x: 754, startPoint y: 645, endPoint x: 651, endPoint y: 648, distance: 103.0
click at [651, 653] on p "ServiceNow Task: SCTASK0832445" at bounding box center [1027, 661] width 944 height 15
copy p "SCTASK0832445"
drag, startPoint x: 346, startPoint y: 590, endPoint x: 268, endPoint y: 595, distance: 78.2
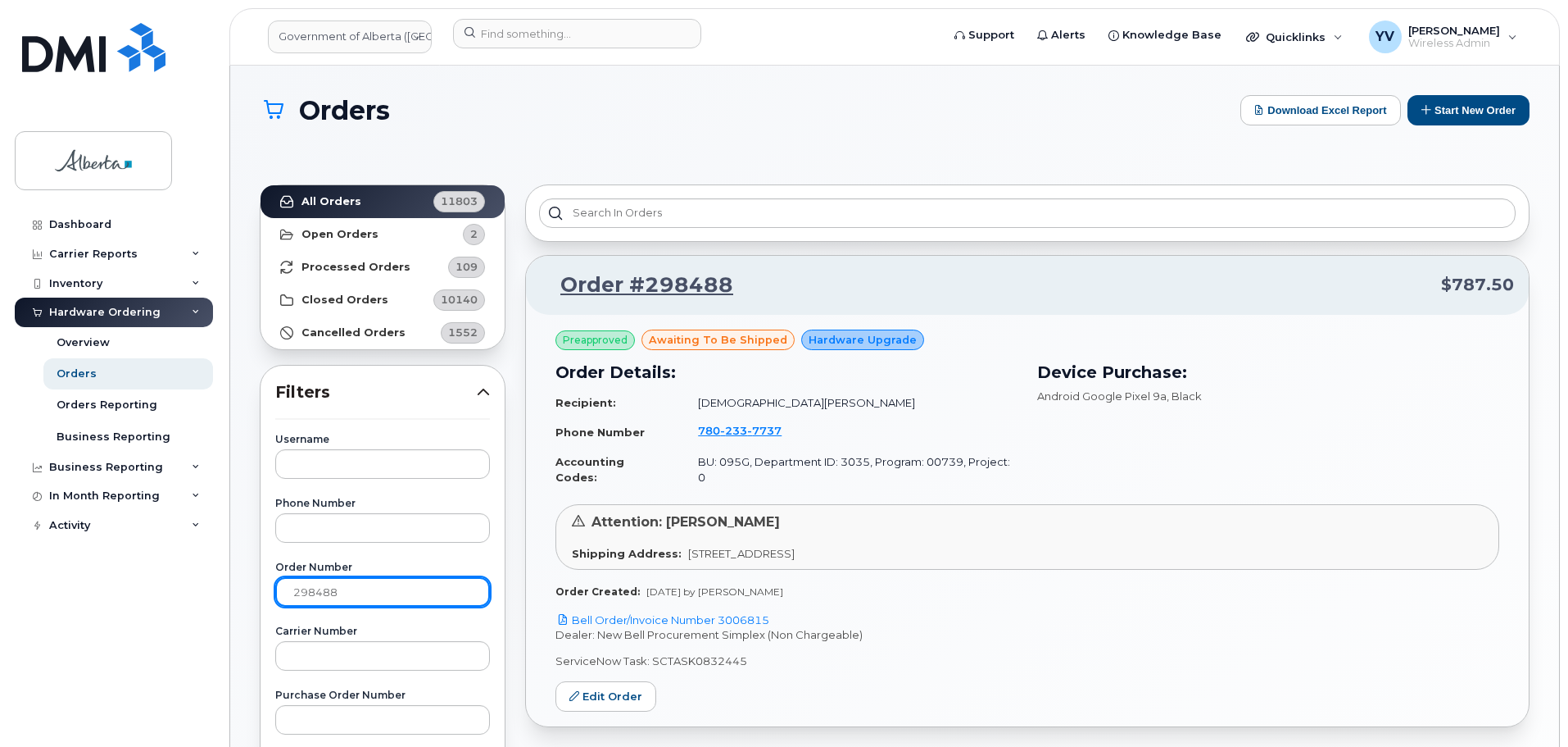
paste input "551"
click at [318, 196] on strong "All Orders" at bounding box center [331, 202] width 60 height 14
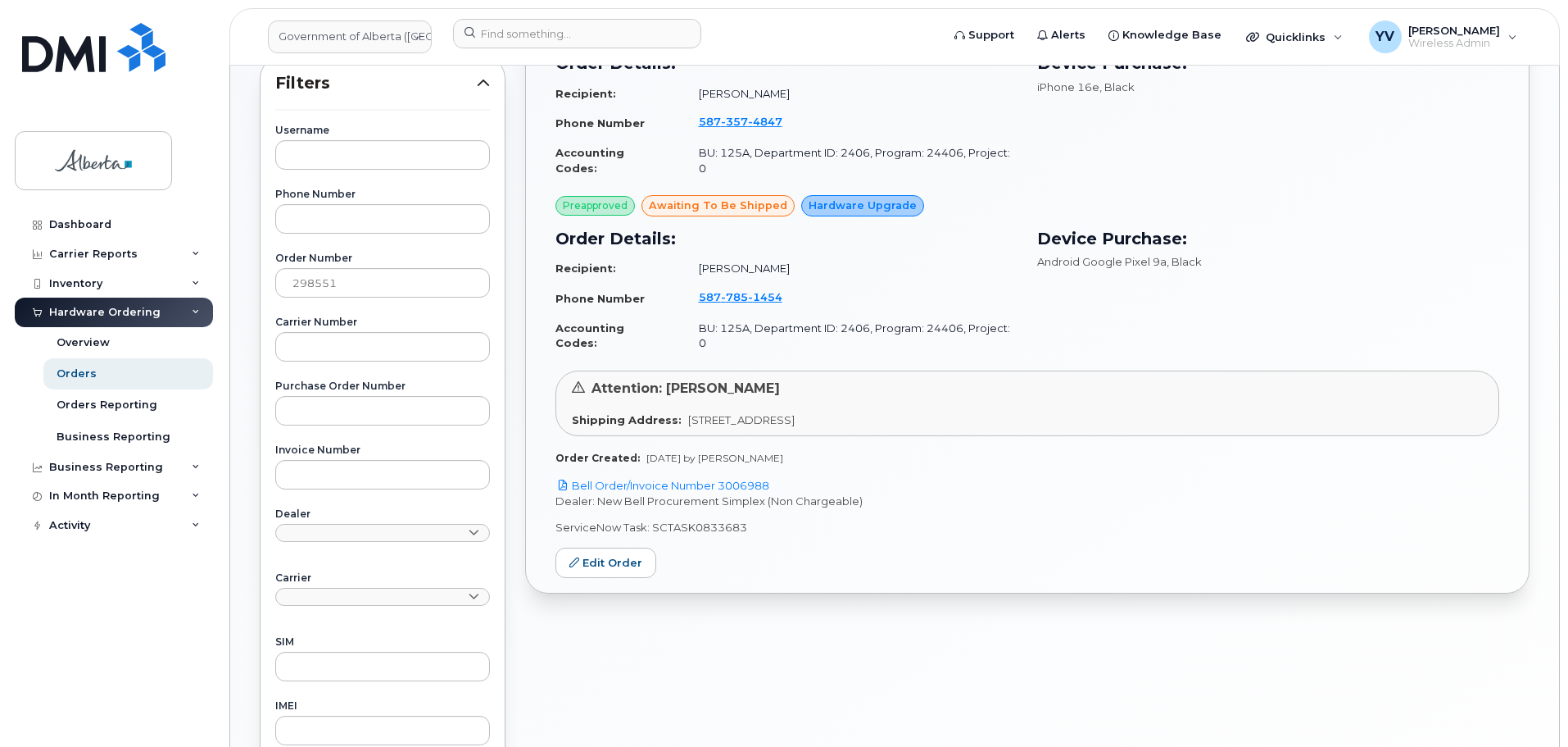
scroll to position [311, 0]
click at [744, 477] on link "Bell Order/Invoice Number 3006988" at bounding box center [662, 483] width 214 height 14
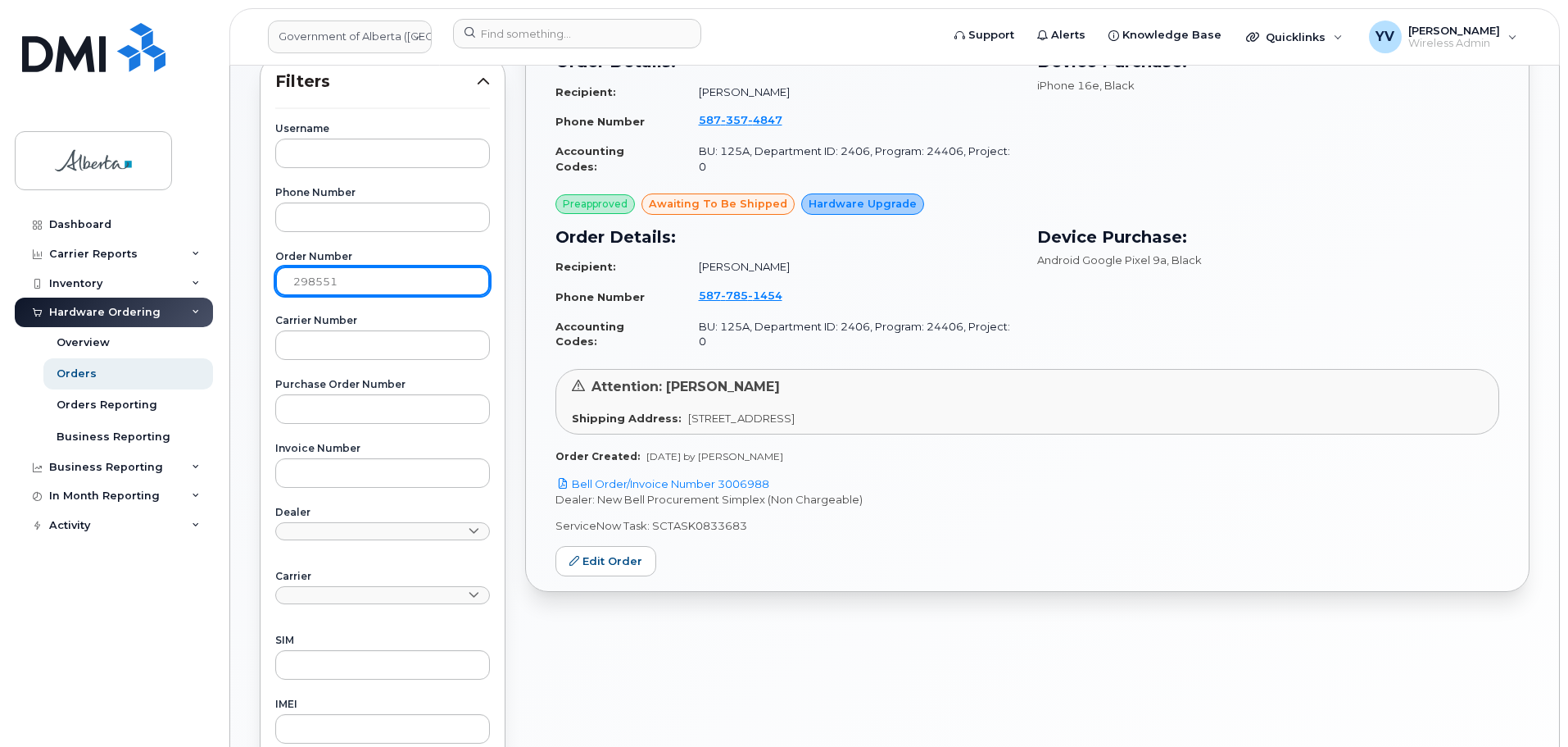
drag, startPoint x: 340, startPoint y: 282, endPoint x: 270, endPoint y: 275, distance: 70.3
click at [270, 275] on div "Username Phone Number Order Number 298551 Carrier Number Purchase Order Number …" at bounding box center [383, 497] width 254 height 748
paste input "42"
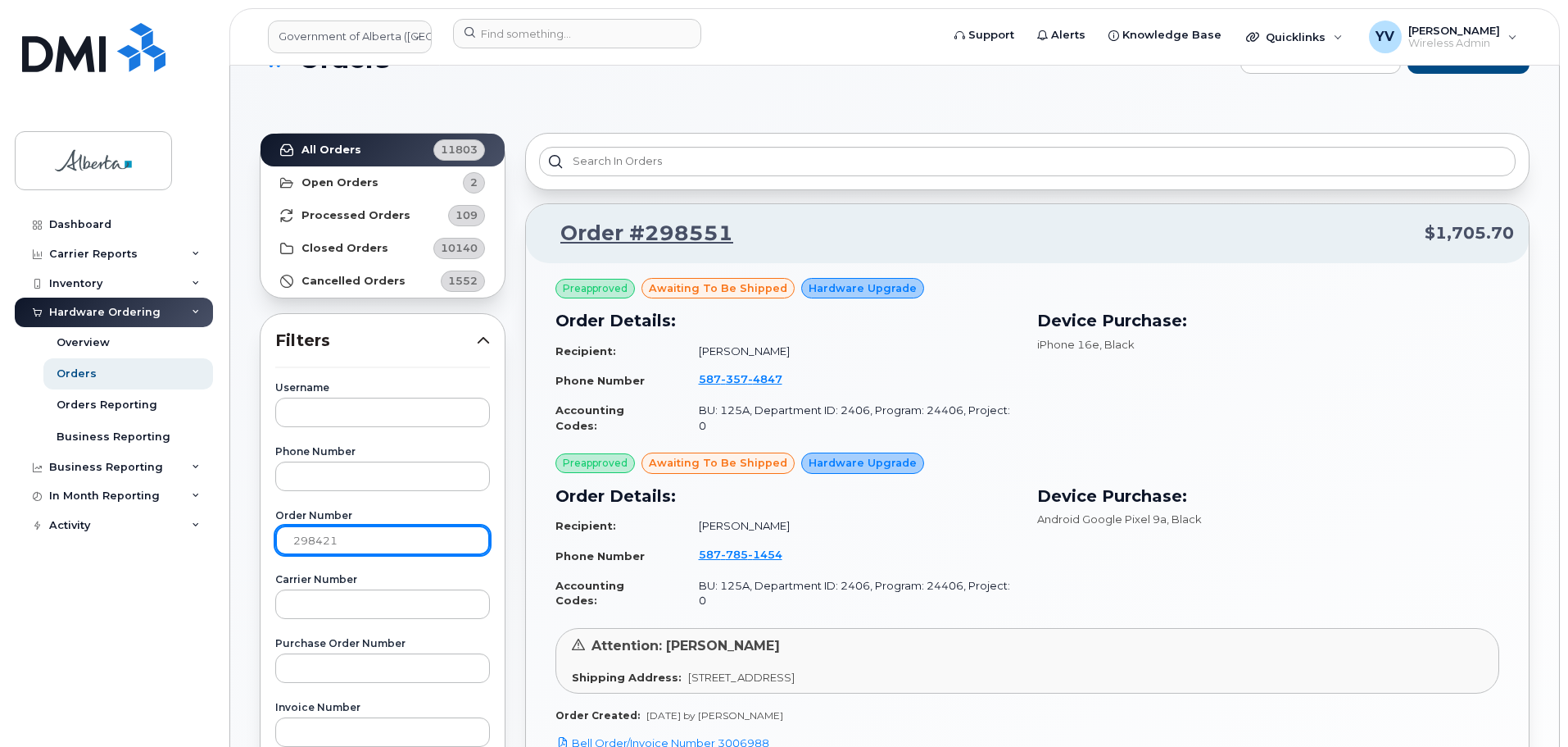
scroll to position [42, 0]
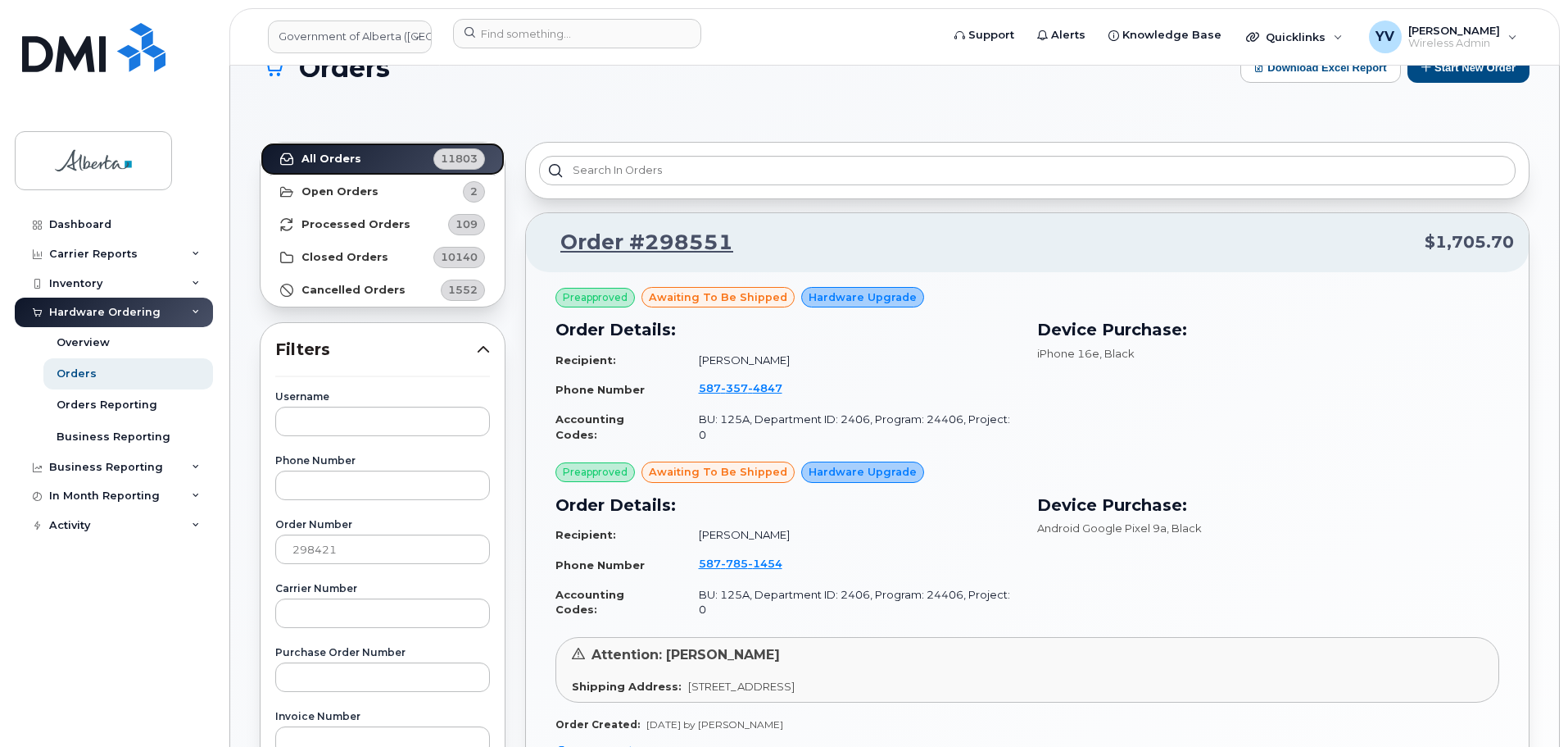
click at [313, 153] on strong "All Orders" at bounding box center [331, 159] width 60 height 14
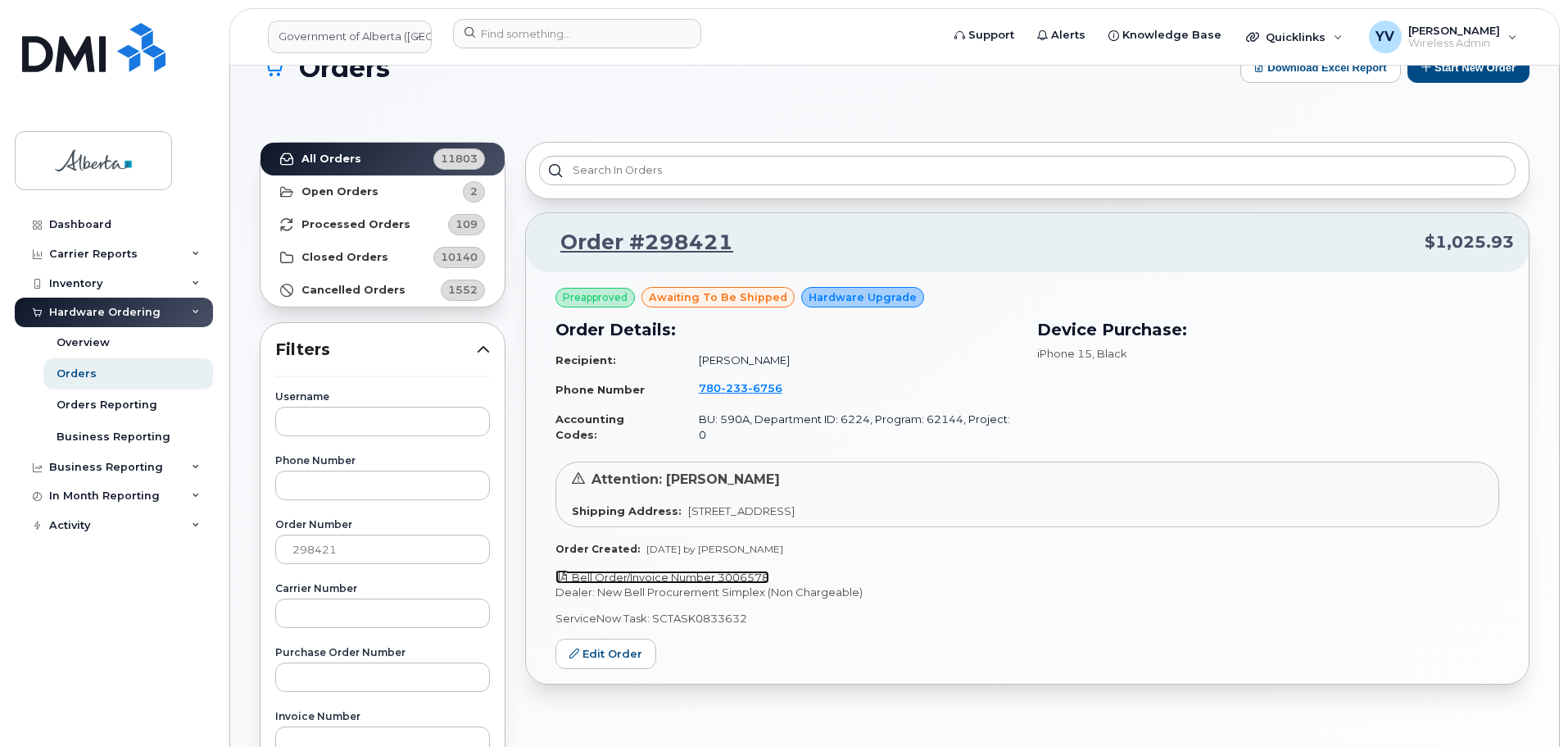
click at [745, 570] on link "Bell Order/Invoice Number 3006578" at bounding box center [662, 577] width 214 height 14
drag, startPoint x: 748, startPoint y: 603, endPoint x: 649, endPoint y: 610, distance: 99.2
click at [649, 611] on p "ServiceNow Task: SCTASK0833632" at bounding box center [1027, 619] width 944 height 15
copy p "SCTASK0833632"
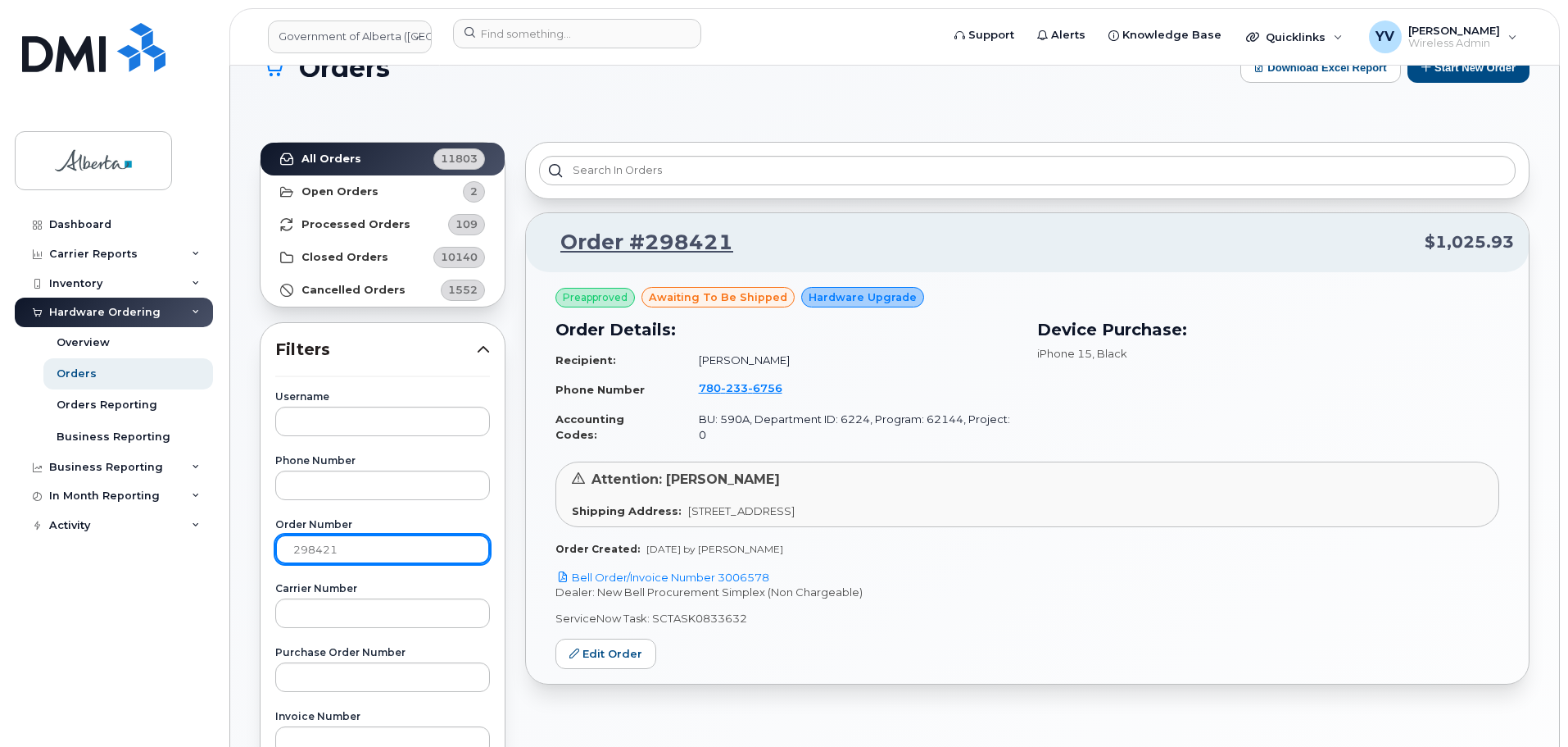
drag, startPoint x: 348, startPoint y: 545, endPoint x: 267, endPoint y: 545, distance: 81.0
paste input "799"
click at [335, 154] on strong "All Orders" at bounding box center [331, 159] width 60 height 14
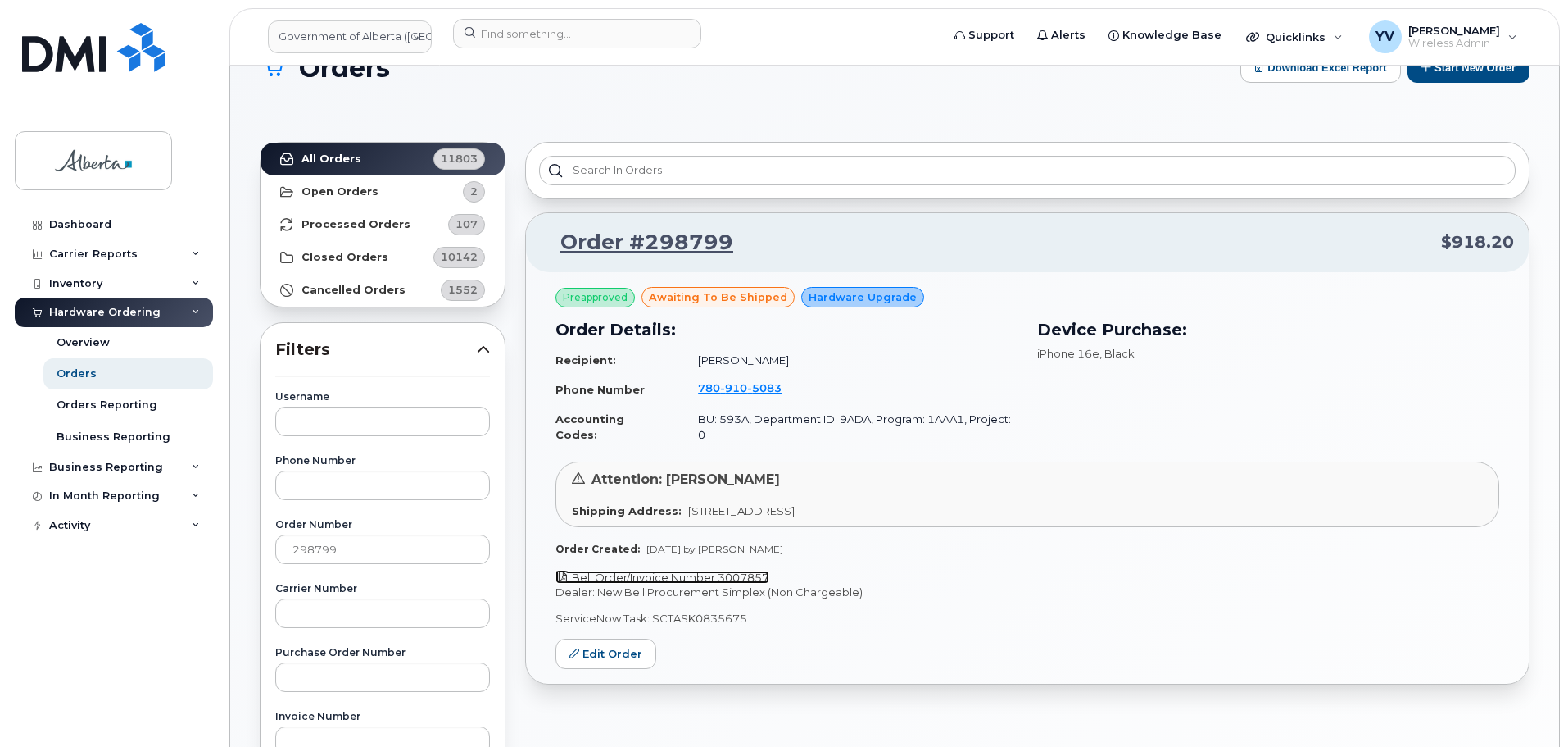
click at [745, 570] on link "Bell Order/Invoice Number 3007857" at bounding box center [662, 577] width 214 height 14
drag, startPoint x: 747, startPoint y: 603, endPoint x: 650, endPoint y: 608, distance: 97.1
click at [650, 611] on p "ServiceNow Task: SCTASK0835675" at bounding box center [1027, 619] width 944 height 15
copy p "SCTASK0835675"
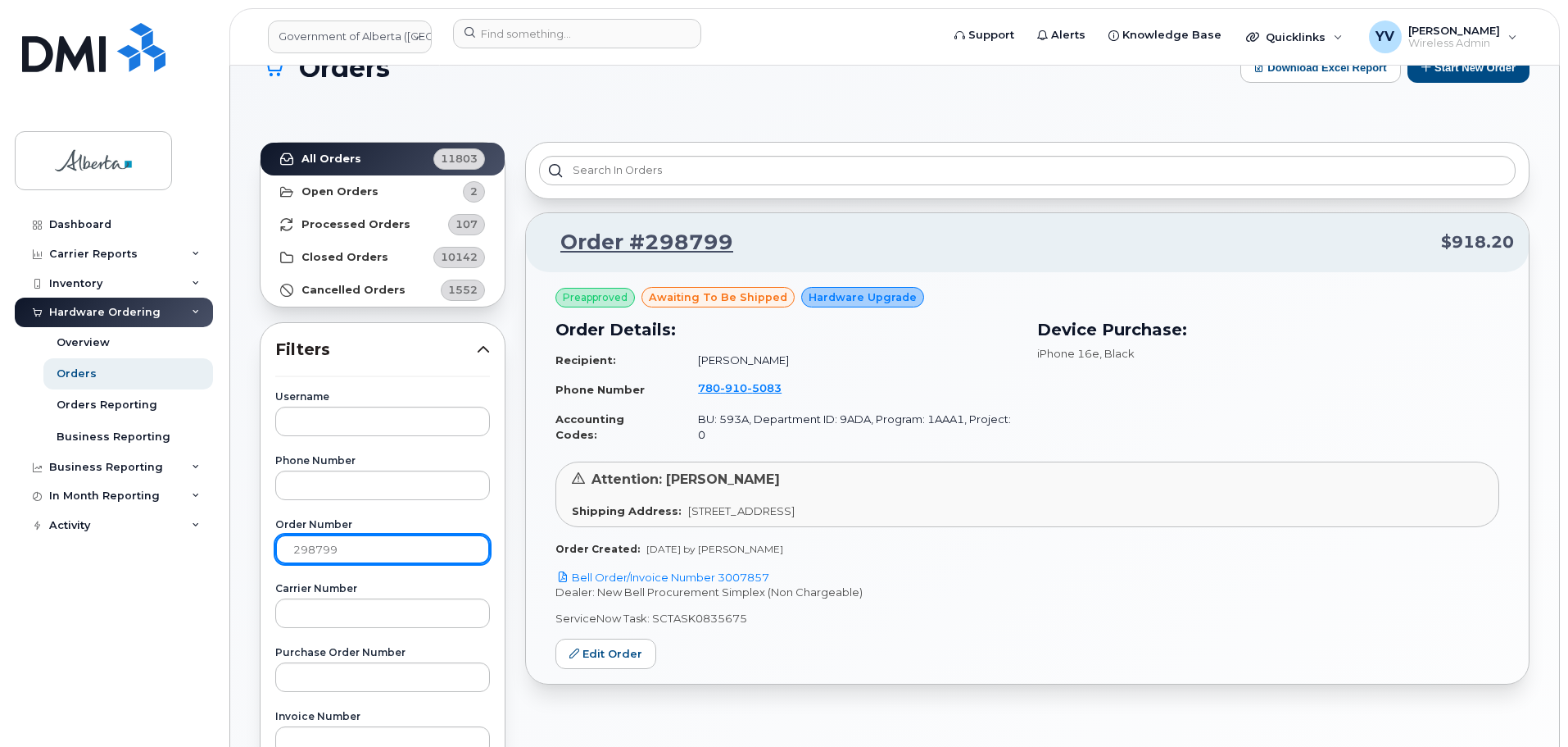
drag, startPoint x: 358, startPoint y: 545, endPoint x: 291, endPoint y: 543, distance: 67.0
click at [291, 543] on input "298799" at bounding box center [383, 548] width 215 height 30
paste input "7911"
click at [313, 152] on strong "All Orders" at bounding box center [331, 159] width 60 height 14
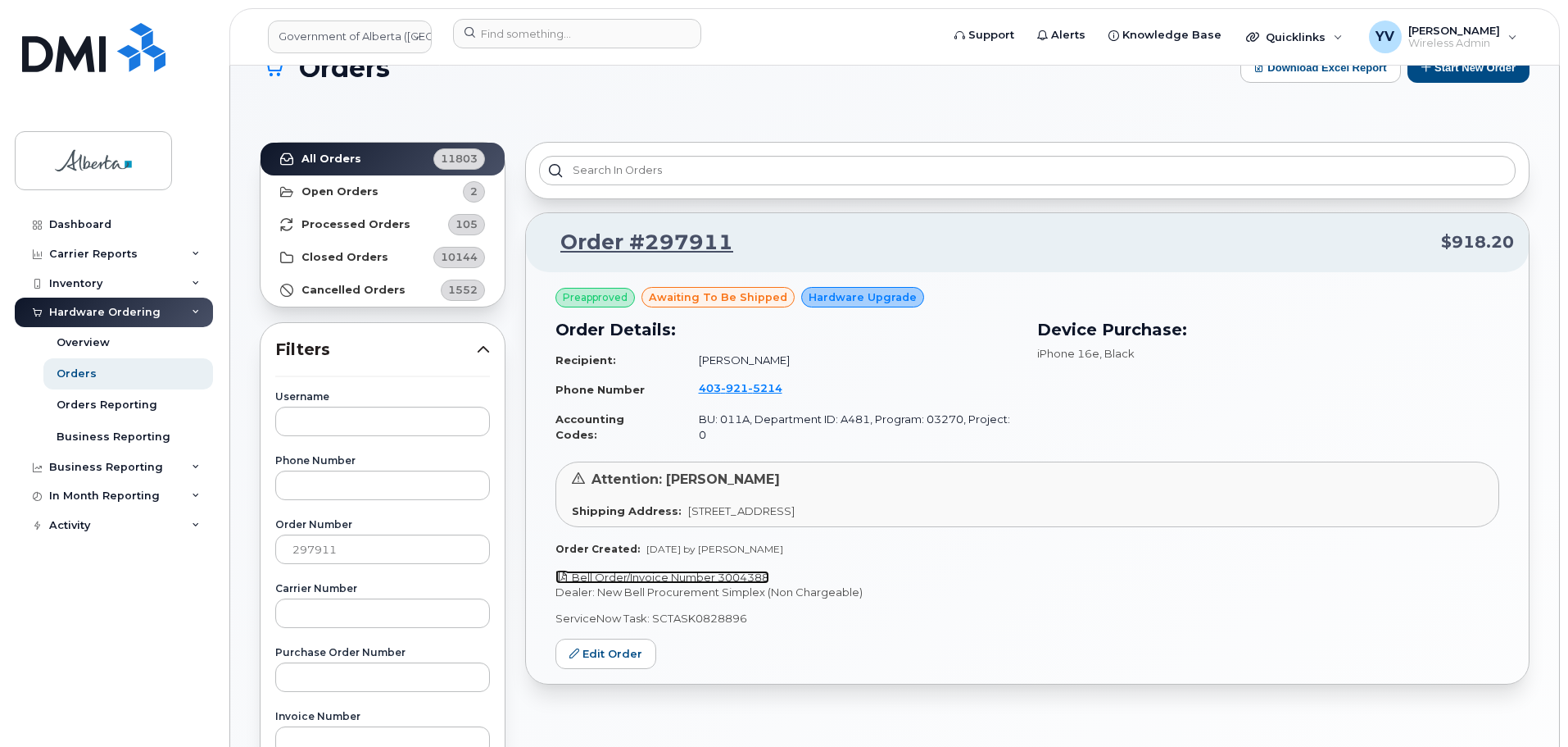
click at [738, 570] on link "Bell Order/Invoice Number 3004388" at bounding box center [662, 577] width 214 height 14
drag, startPoint x: 747, startPoint y: 604, endPoint x: 651, endPoint y: 608, distance: 96.1
click at [651, 611] on p "ServiceNow Task: SCTASK0828896" at bounding box center [1027, 619] width 944 height 15
copy p "SCTASK0828896"
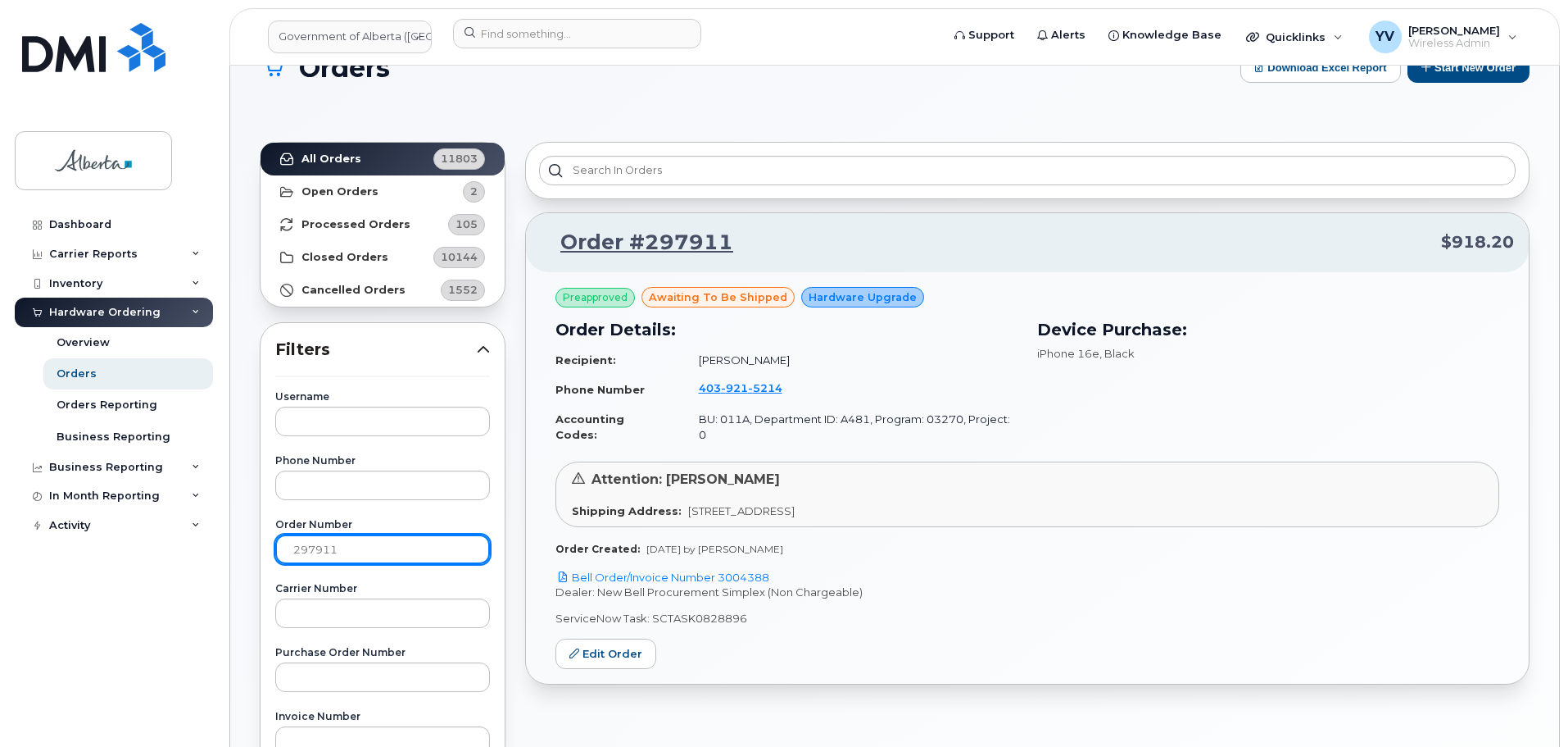
drag, startPoint x: 362, startPoint y: 559, endPoint x: 292, endPoint y: 551, distance: 70.5
click at [292, 551] on input "297911" at bounding box center [383, 548] width 215 height 30
paste input "8997"
click at [331, 157] on strong "All Orders" at bounding box center [331, 159] width 60 height 14
click at [738, 570] on p "Bell Order/Invoice Number 3008726" at bounding box center [1027, 577] width 944 height 15
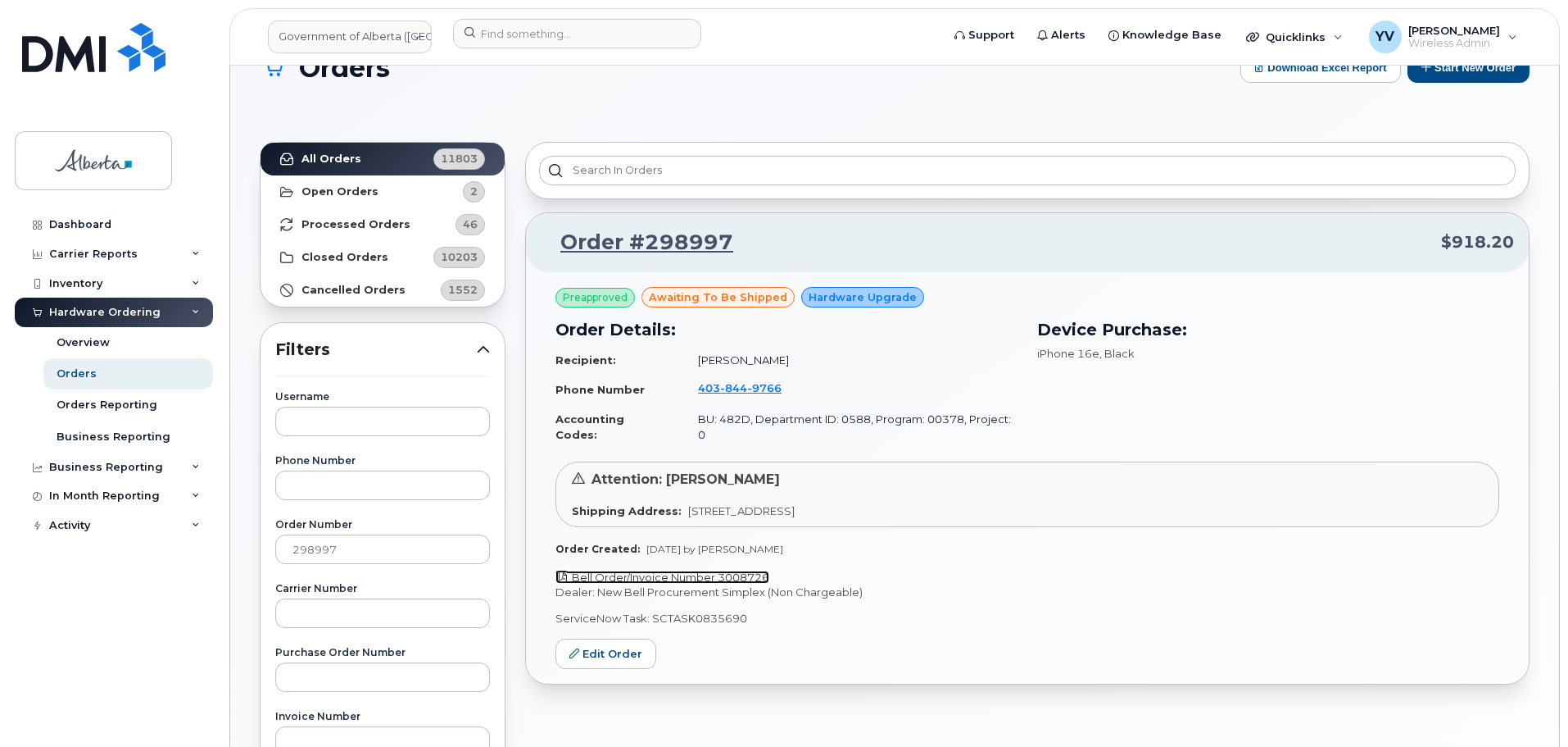
click at [738, 570] on link "Bell Order/Invoice Number 3008726" at bounding box center [662, 577] width 214 height 14
drag, startPoint x: 749, startPoint y: 603, endPoint x: 652, endPoint y: 608, distance: 97.1
click at [652, 611] on p "ServiceNow Task: SCTASK0835690" at bounding box center [1027, 619] width 944 height 15
copy p "SCTASK0835690"
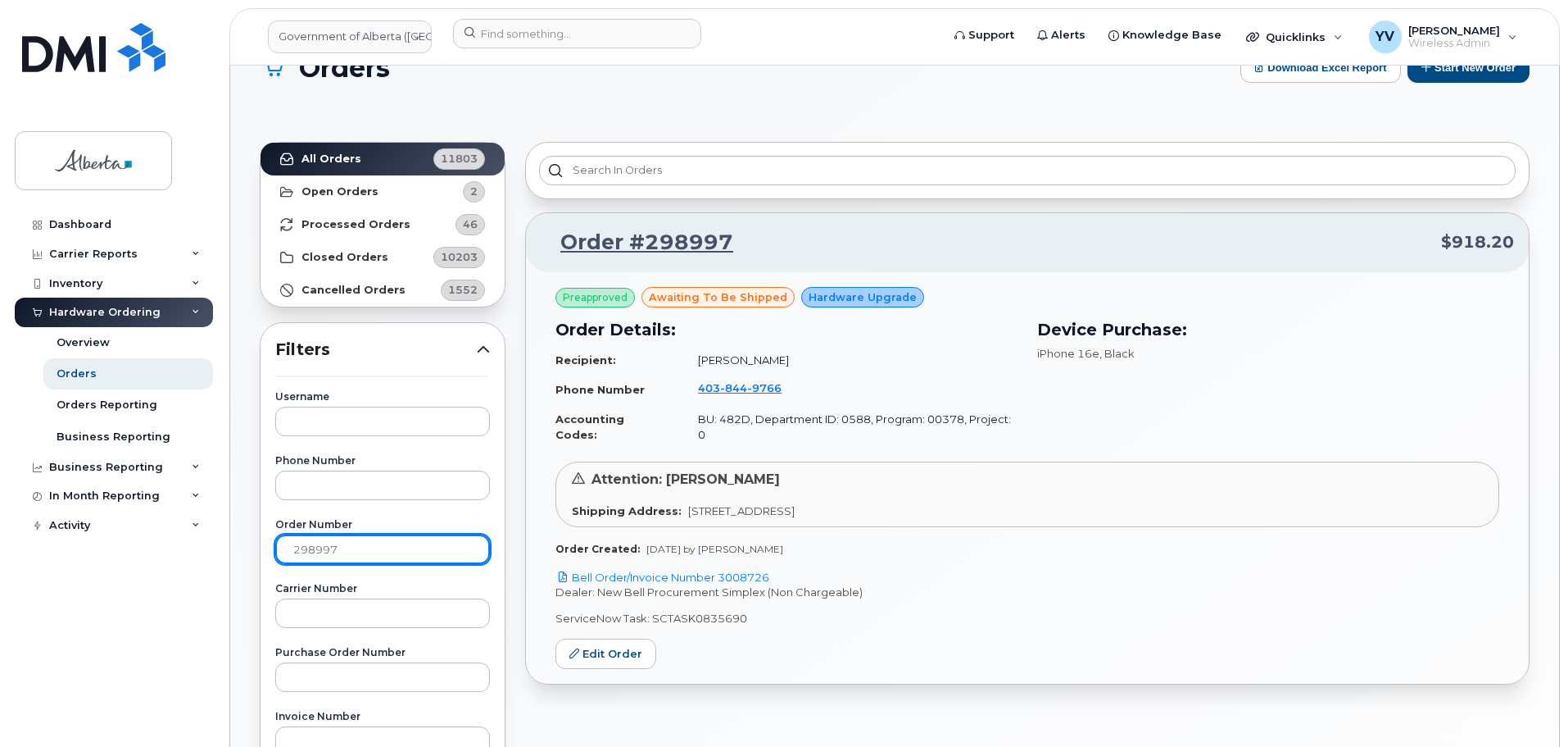
drag, startPoint x: 350, startPoint y: 543, endPoint x: 261, endPoint y: 547, distance: 89.1
paste input "9458"
click at [338, 154] on strong "All Orders" at bounding box center [331, 159] width 60 height 14
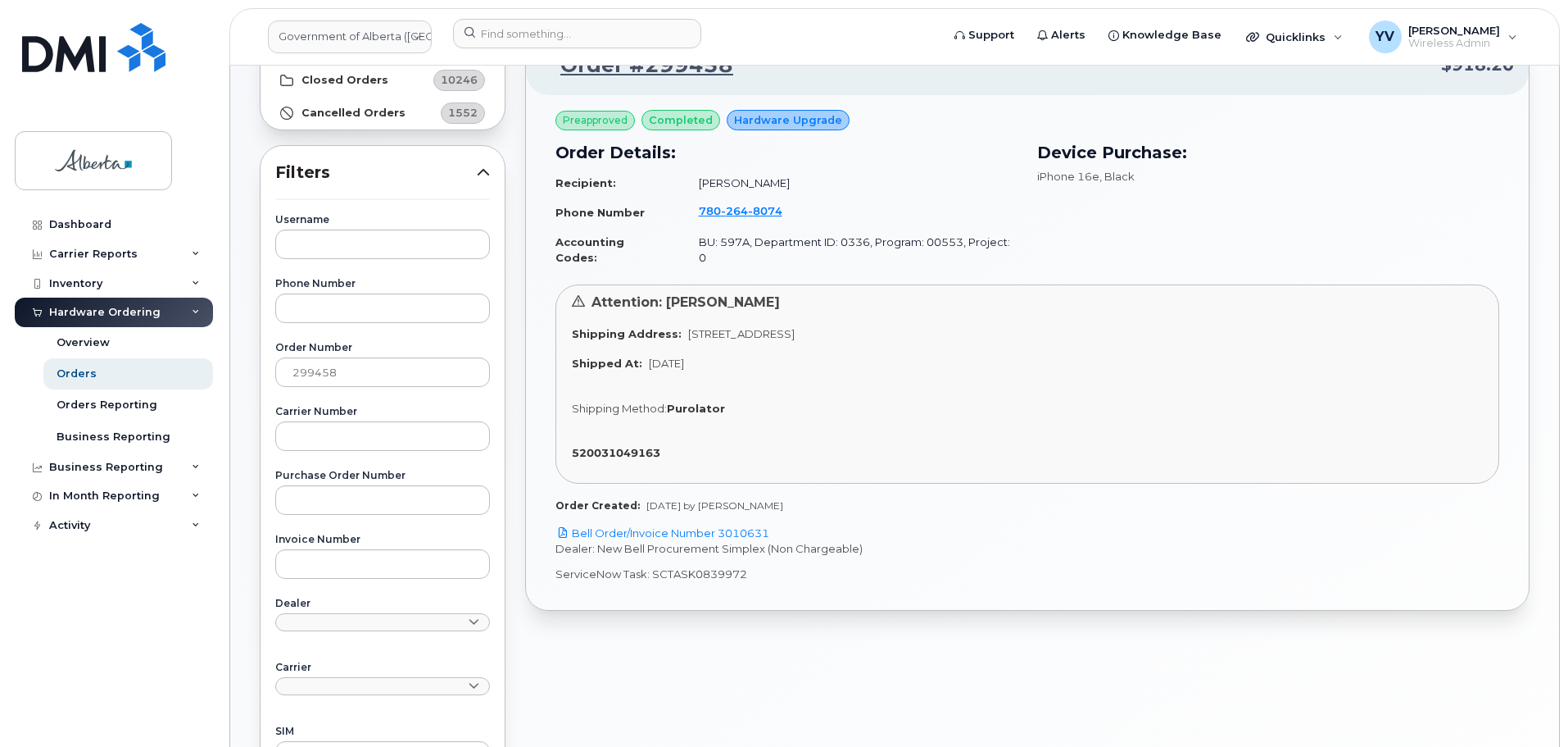
scroll to position [254, 0]
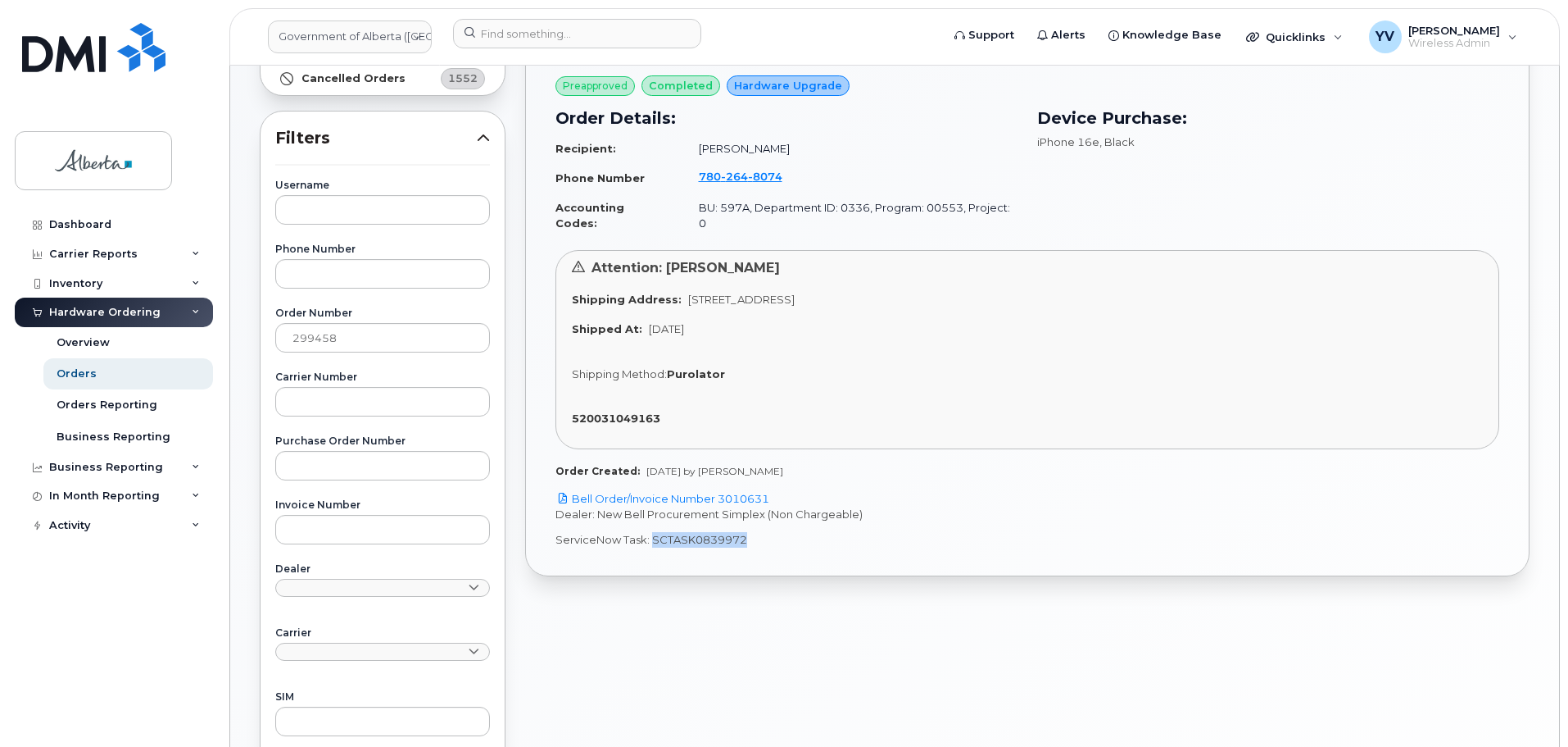
drag, startPoint x: 745, startPoint y: 529, endPoint x: 651, endPoint y: 532, distance: 94.0
click at [651, 532] on div "Preapproved completed Hardware Upgrade Order Details: Recipient: Molly Wreakes …" at bounding box center [1027, 318] width 1003 height 515
copy p "SCTASK0839972"
drag, startPoint x: 345, startPoint y: 332, endPoint x: 270, endPoint y: 339, distance: 75.3
click at [270, 339] on div "Username Phone Number Order Number 299458 Carrier Number Purchase Order Number …" at bounding box center [383, 553] width 254 height 748
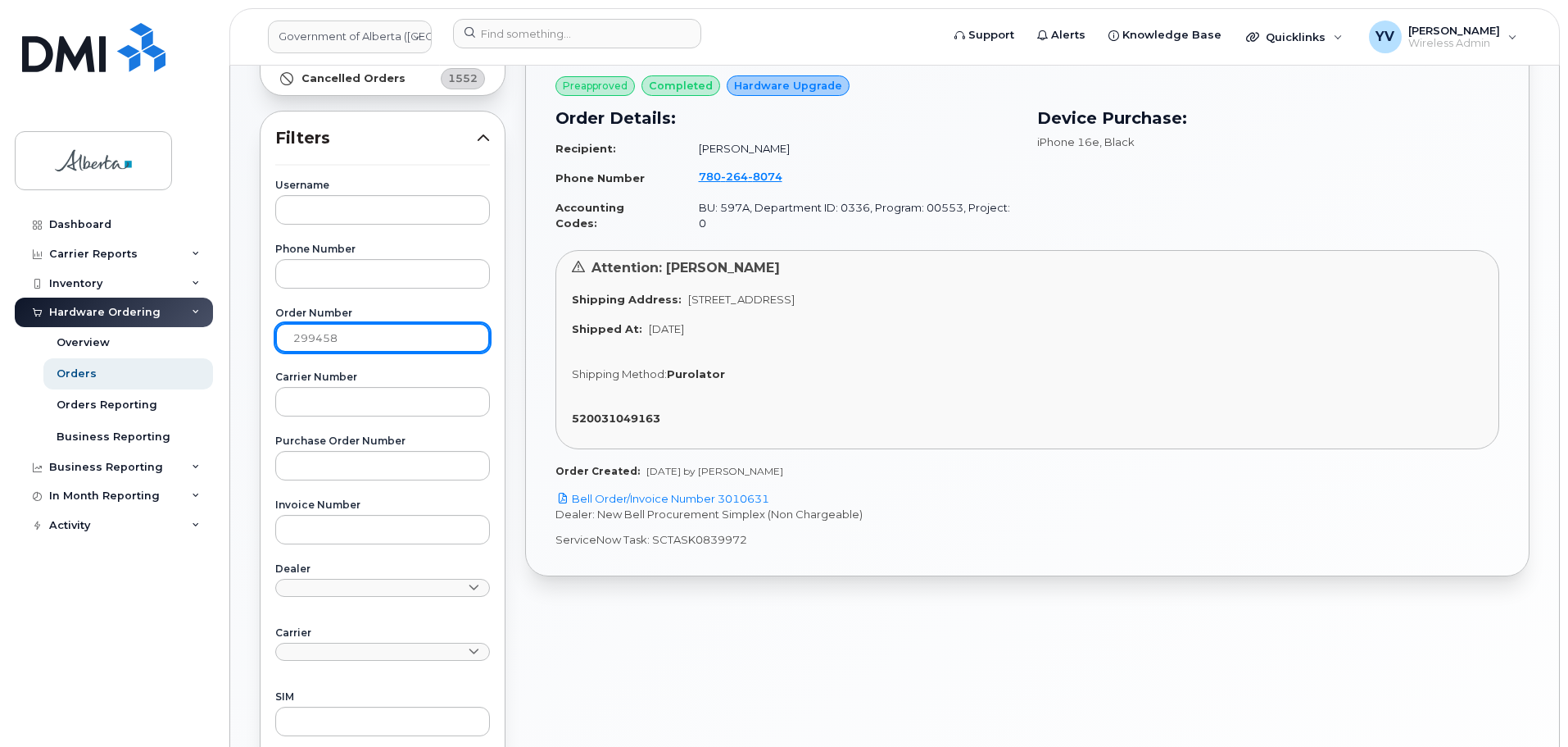
paste input "8561"
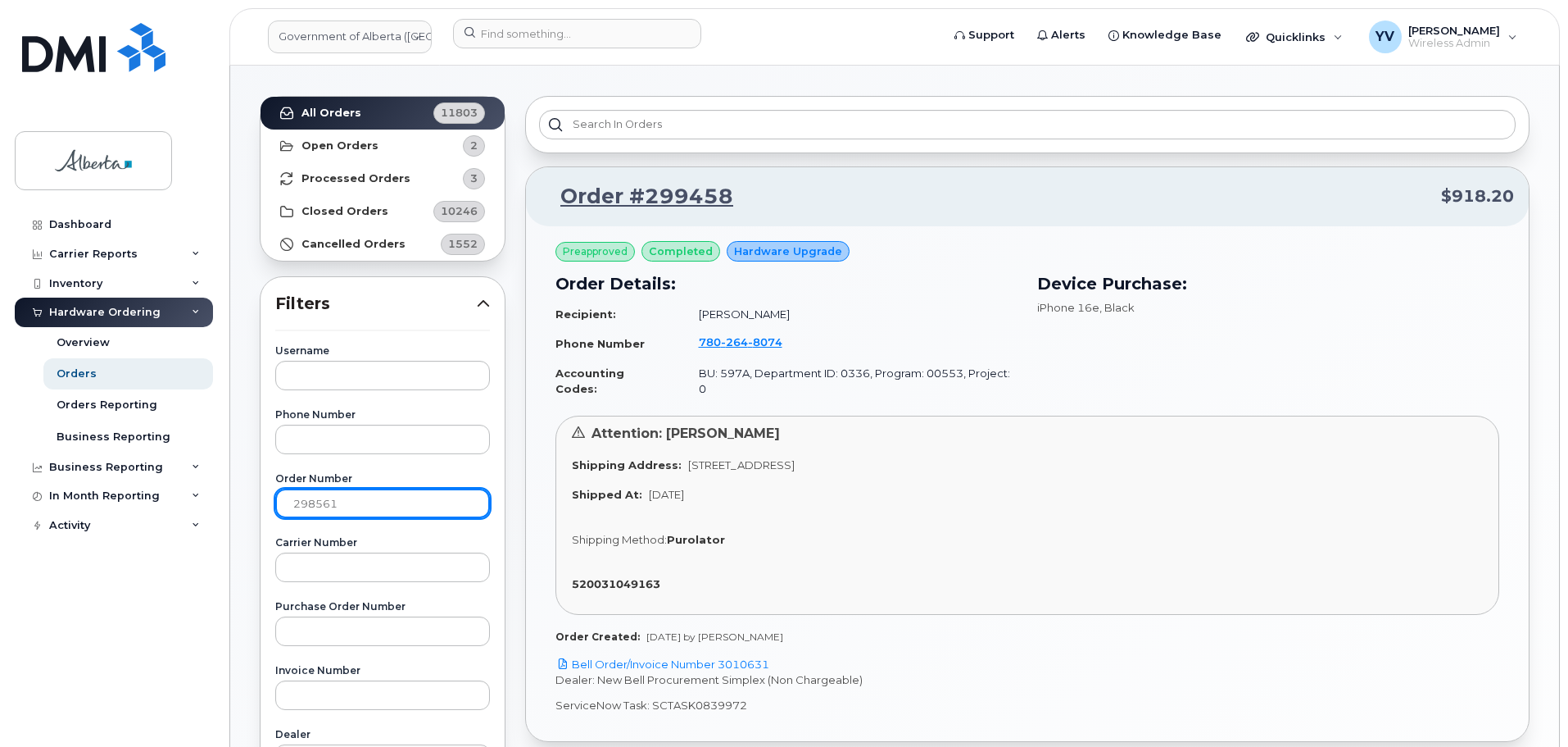
scroll to position [0, 0]
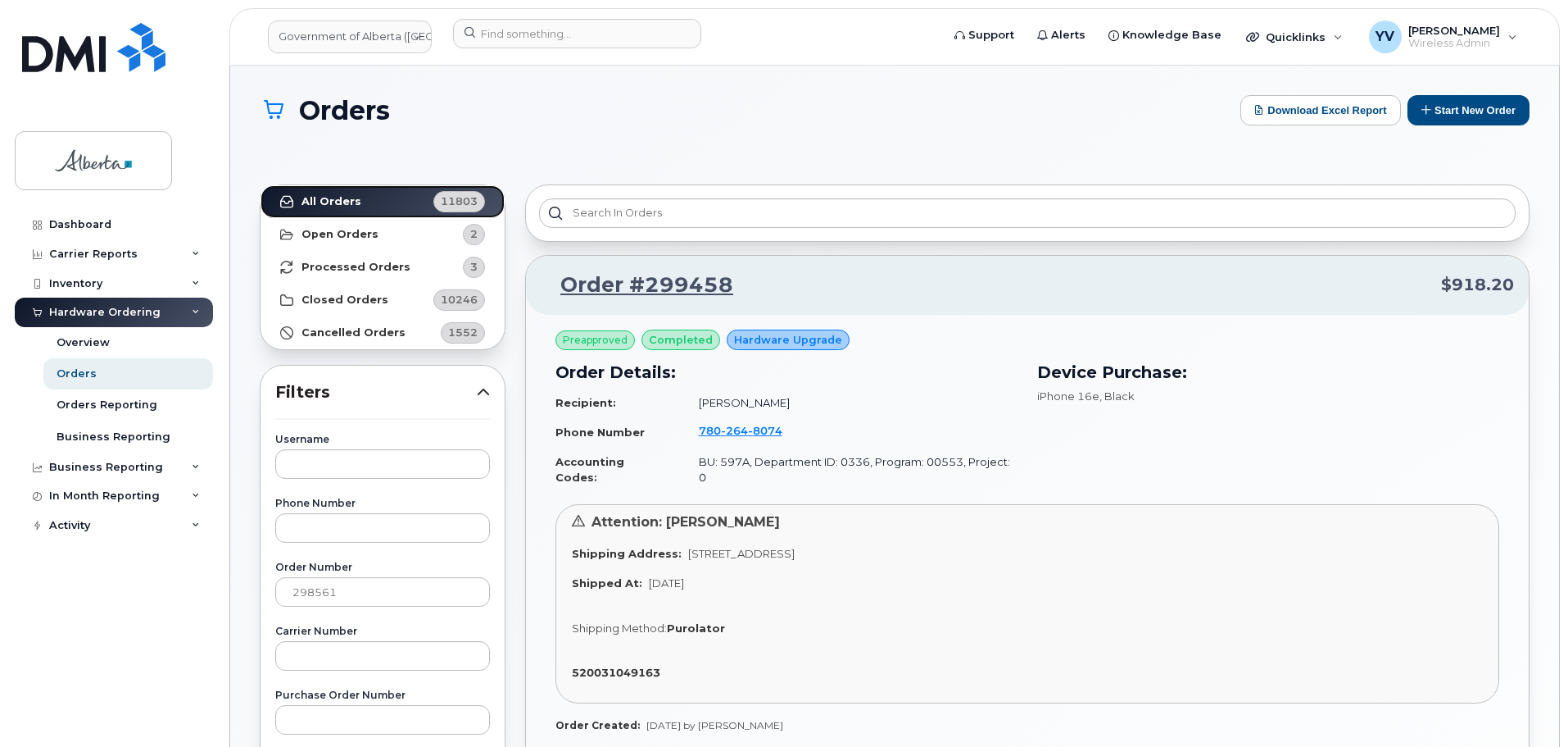
click at [323, 204] on strong "All Orders" at bounding box center [331, 202] width 60 height 14
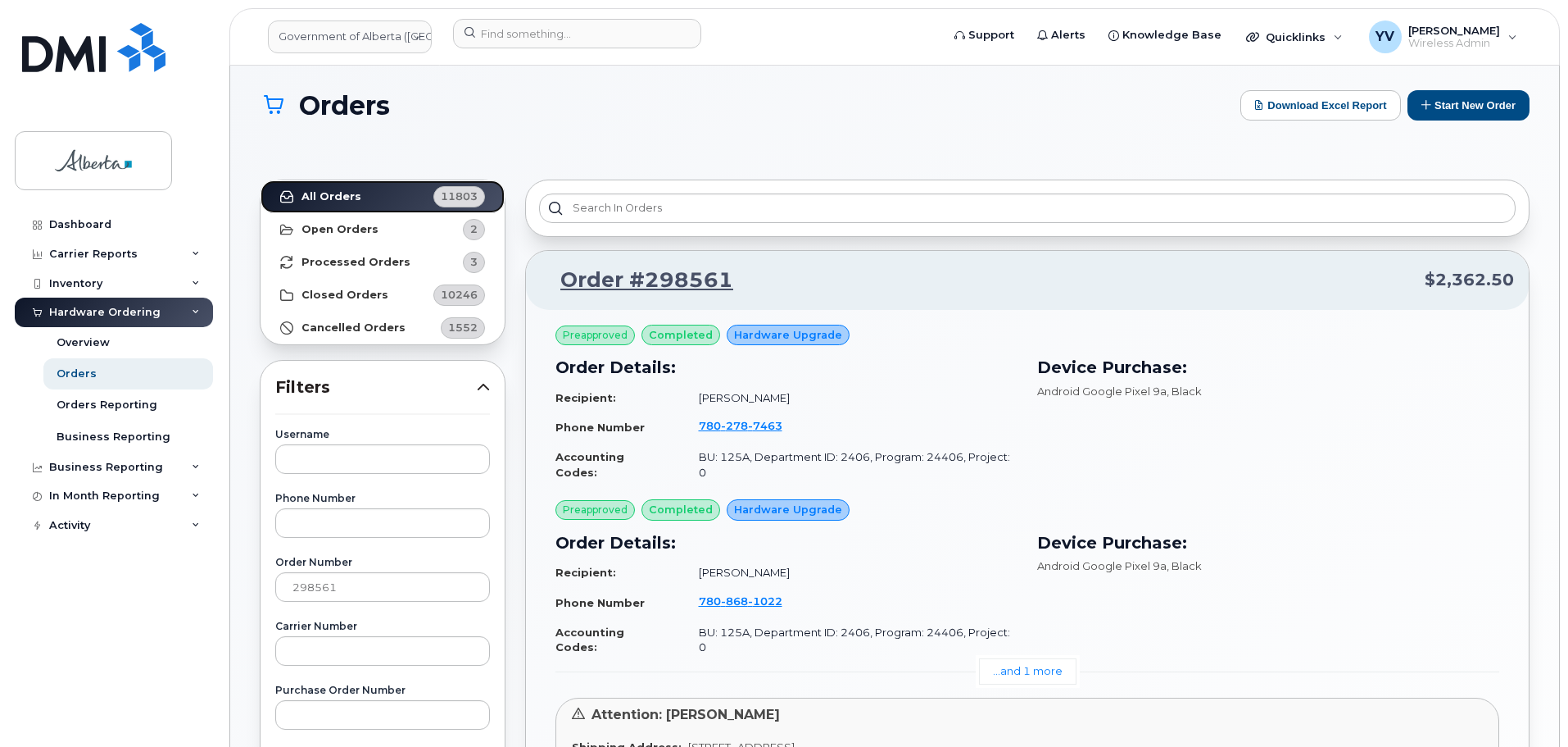
scroll to position [640, 0]
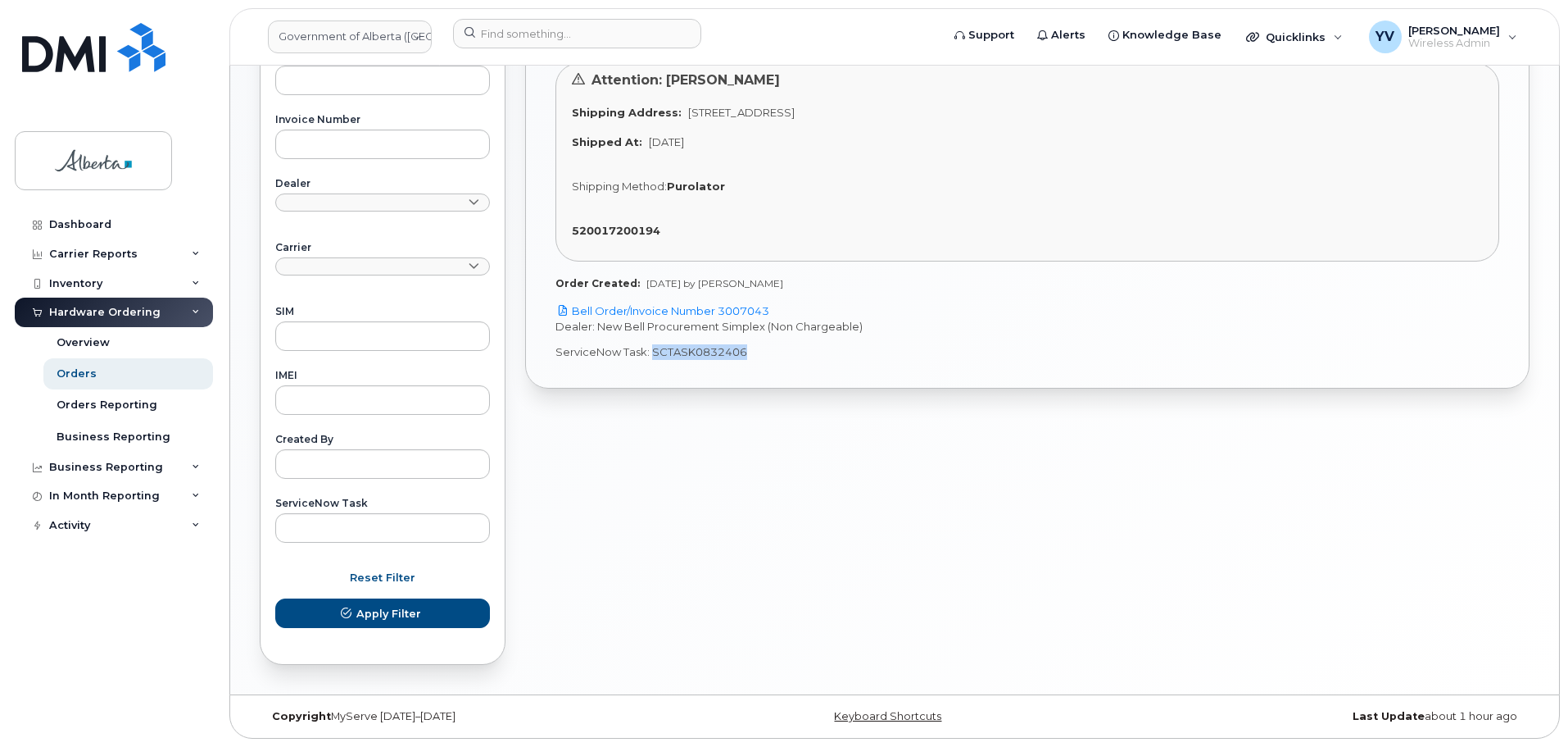
drag, startPoint x: 747, startPoint y: 323, endPoint x: 653, endPoint y: 326, distance: 94.0
click at [651, 344] on p "ServiceNow Task: SCTASK0832406" at bounding box center [1027, 352] width 944 height 15
copy p "SCTASK0832406"
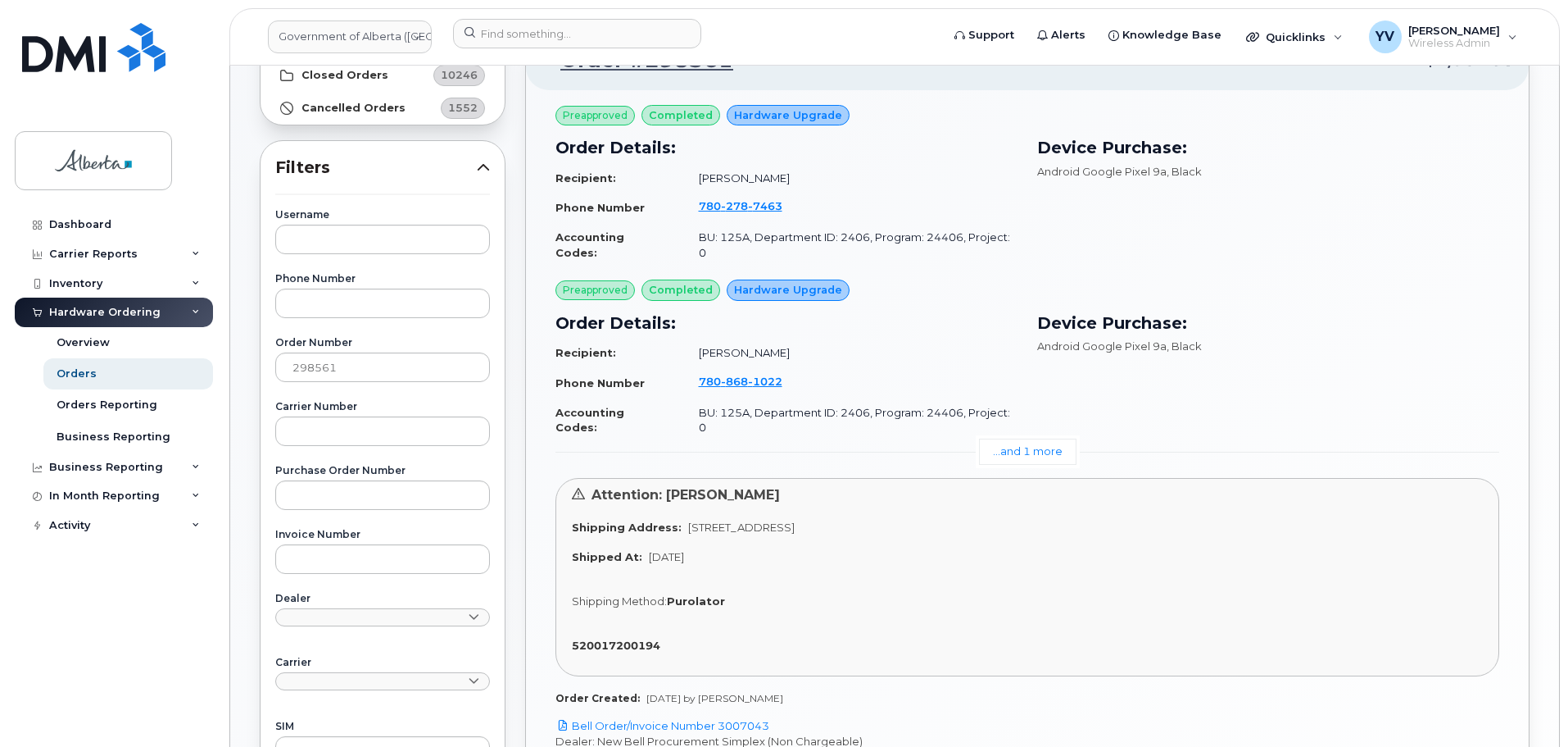
scroll to position [223, 0]
drag, startPoint x: 361, startPoint y: 365, endPoint x: 278, endPoint y: 370, distance: 83.2
click at [278, 370] on input "298561" at bounding box center [383, 368] width 215 height 30
paste input "79"
click at [287, 365] on input "298579" at bounding box center [383, 368] width 215 height 30
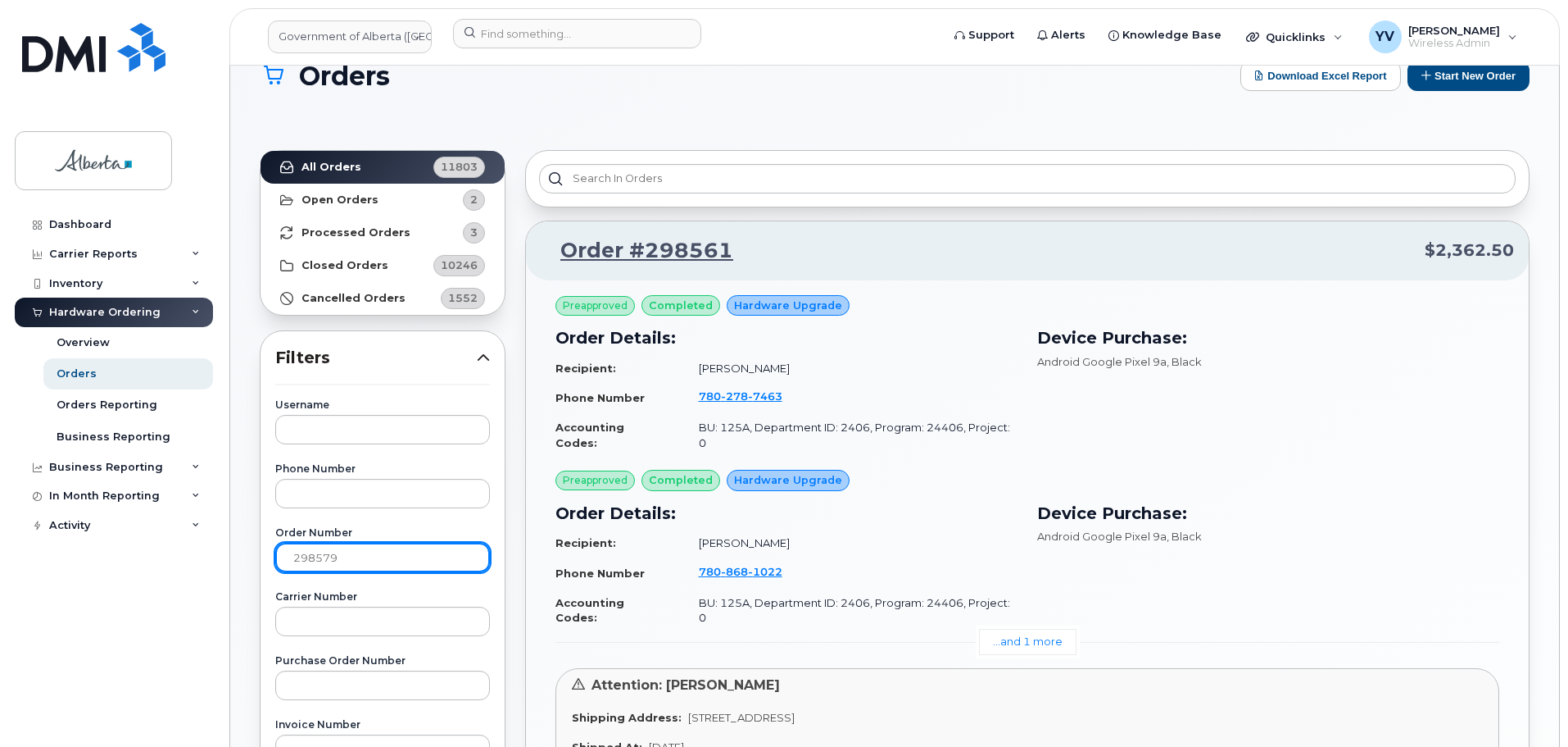
scroll to position [0, 0]
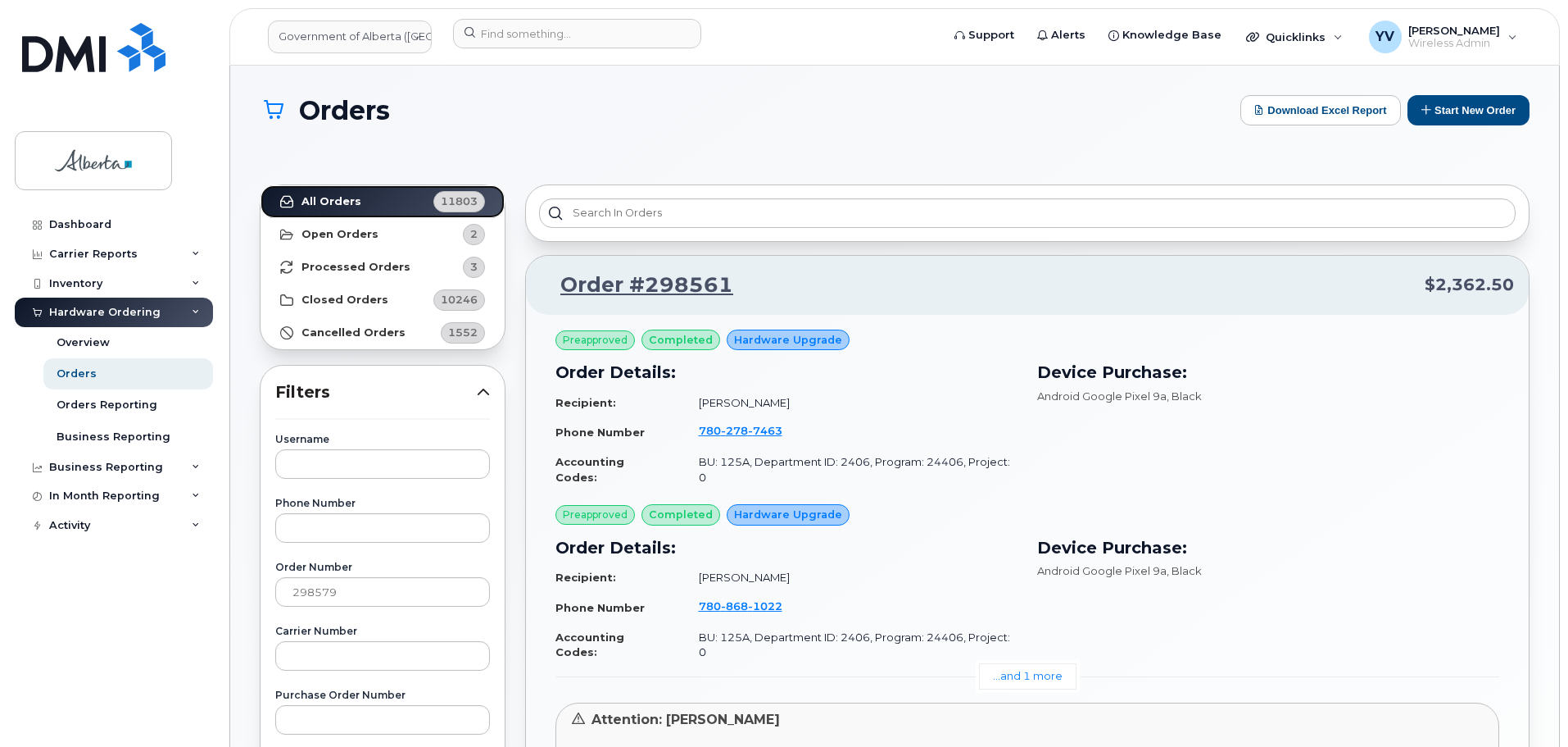
click at [313, 201] on strong "All Orders" at bounding box center [331, 202] width 60 height 14
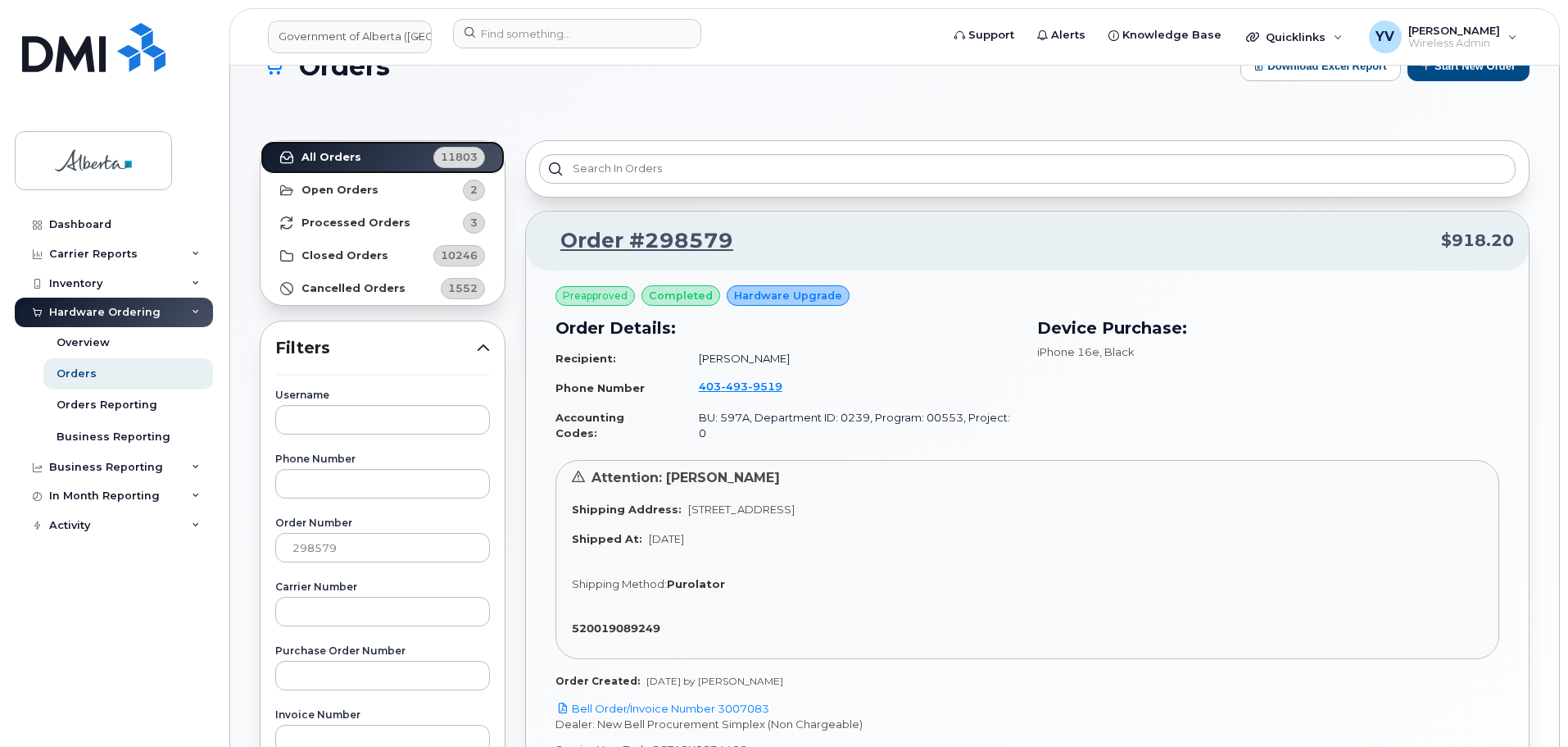
scroll to position [85, 0]
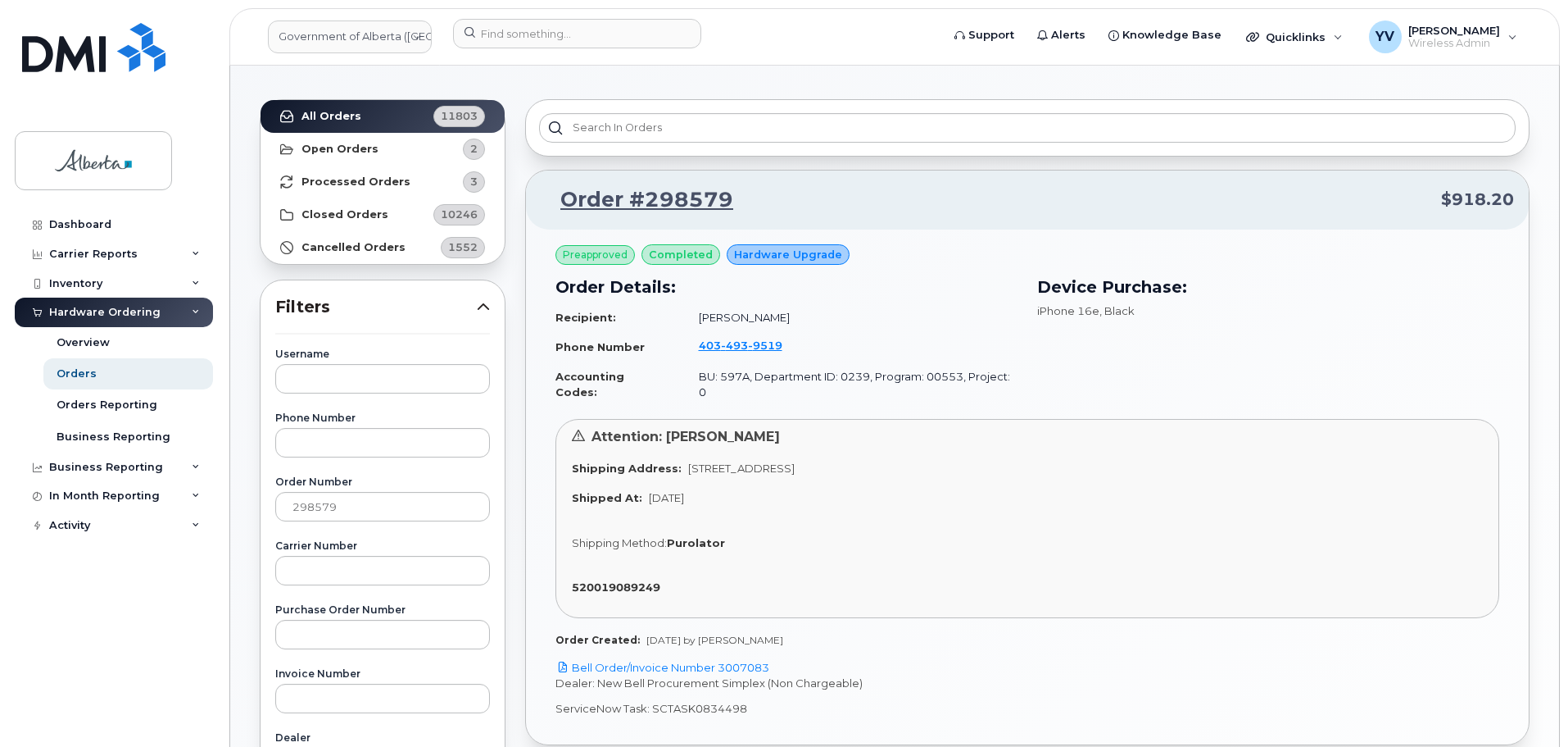
click at [745, 701] on p "ServiceNow Task: SCTASK0834498" at bounding box center [1027, 708] width 944 height 15
drag, startPoint x: 750, startPoint y: 691, endPoint x: 656, endPoint y: 698, distance: 94.3
click at [654, 701] on p "ServiceNow Task: SCTASK0834498" at bounding box center [1027, 708] width 944 height 15
copy p "CTASK0834498"
click at [752, 701] on p "ServiceNow Task: SCTASK0834498" at bounding box center [1027, 708] width 944 height 15
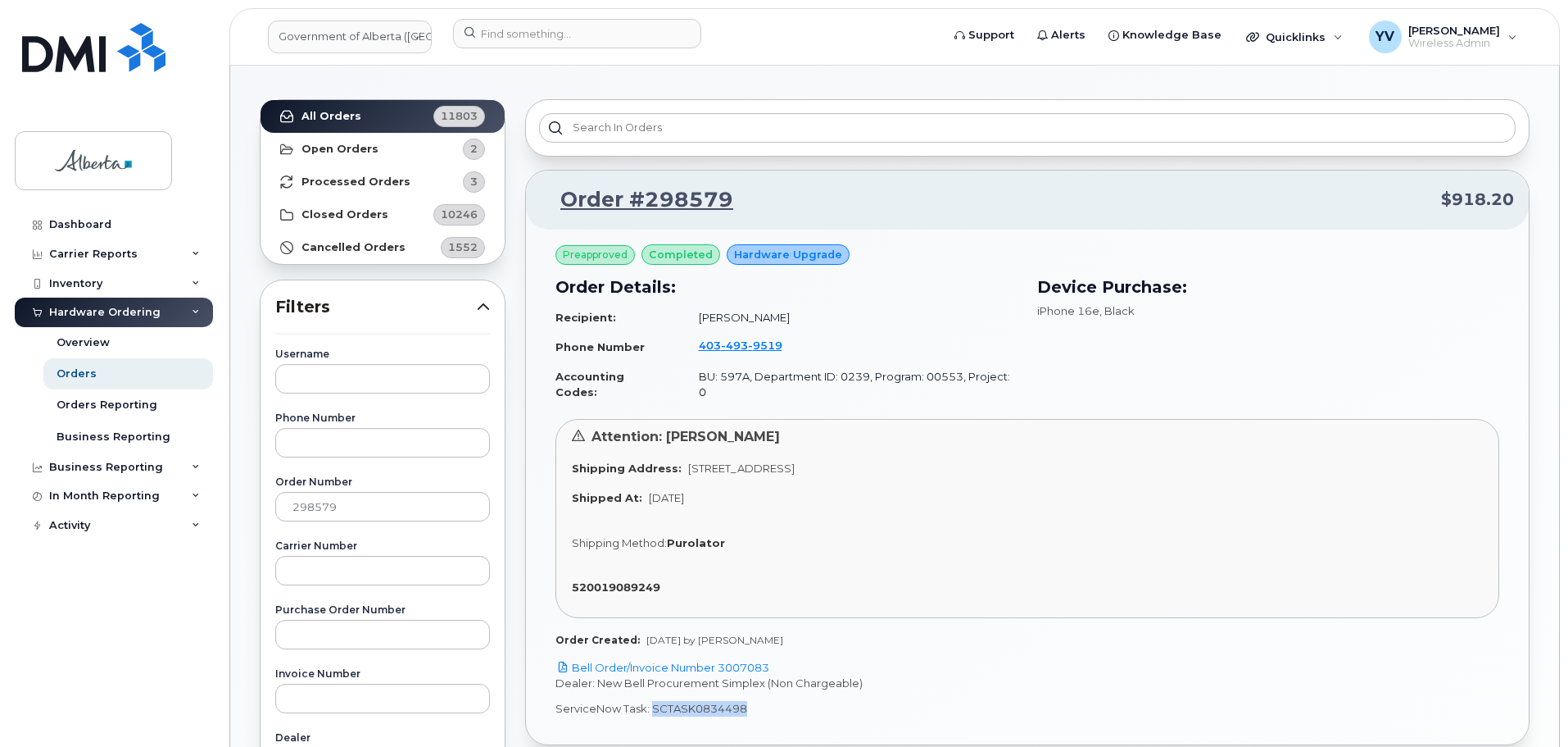
drag, startPoint x: 744, startPoint y: 693, endPoint x: 651, endPoint y: 696, distance: 93.0
click at [651, 701] on p "ServiceNow Task: SCTASK0834498" at bounding box center [1027, 708] width 944 height 15
copy p "SCTASK0834498"
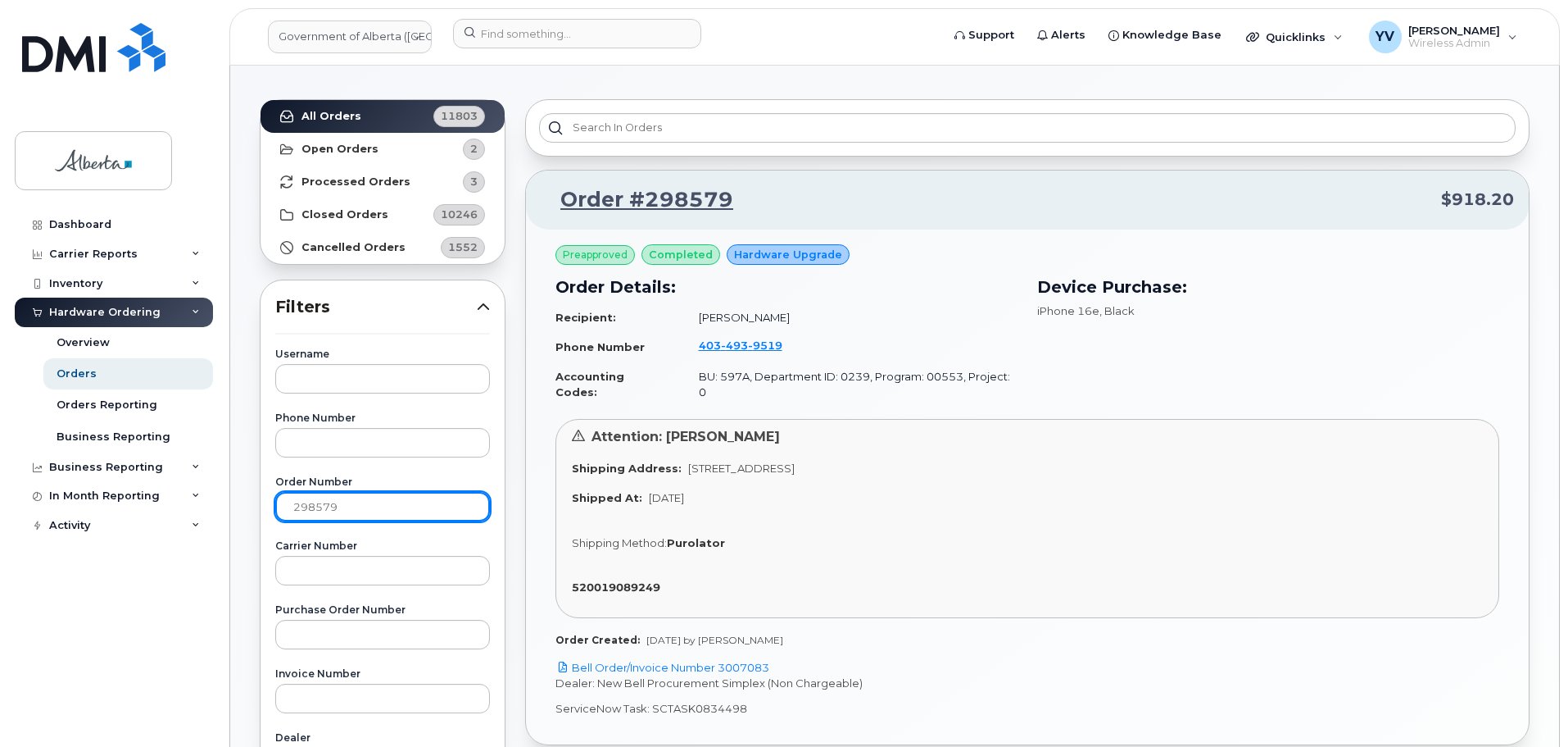
drag, startPoint x: 352, startPoint y: 506, endPoint x: 274, endPoint y: 506, distance: 78.0
click at [274, 506] on div "Username Phone Number Order Number 298579 Carrier Number Purchase Order Number …" at bounding box center [383, 722] width 254 height 748
paste input "7911"
type input "297911"
click at [315, 112] on strong "All Orders" at bounding box center [331, 117] width 60 height 14
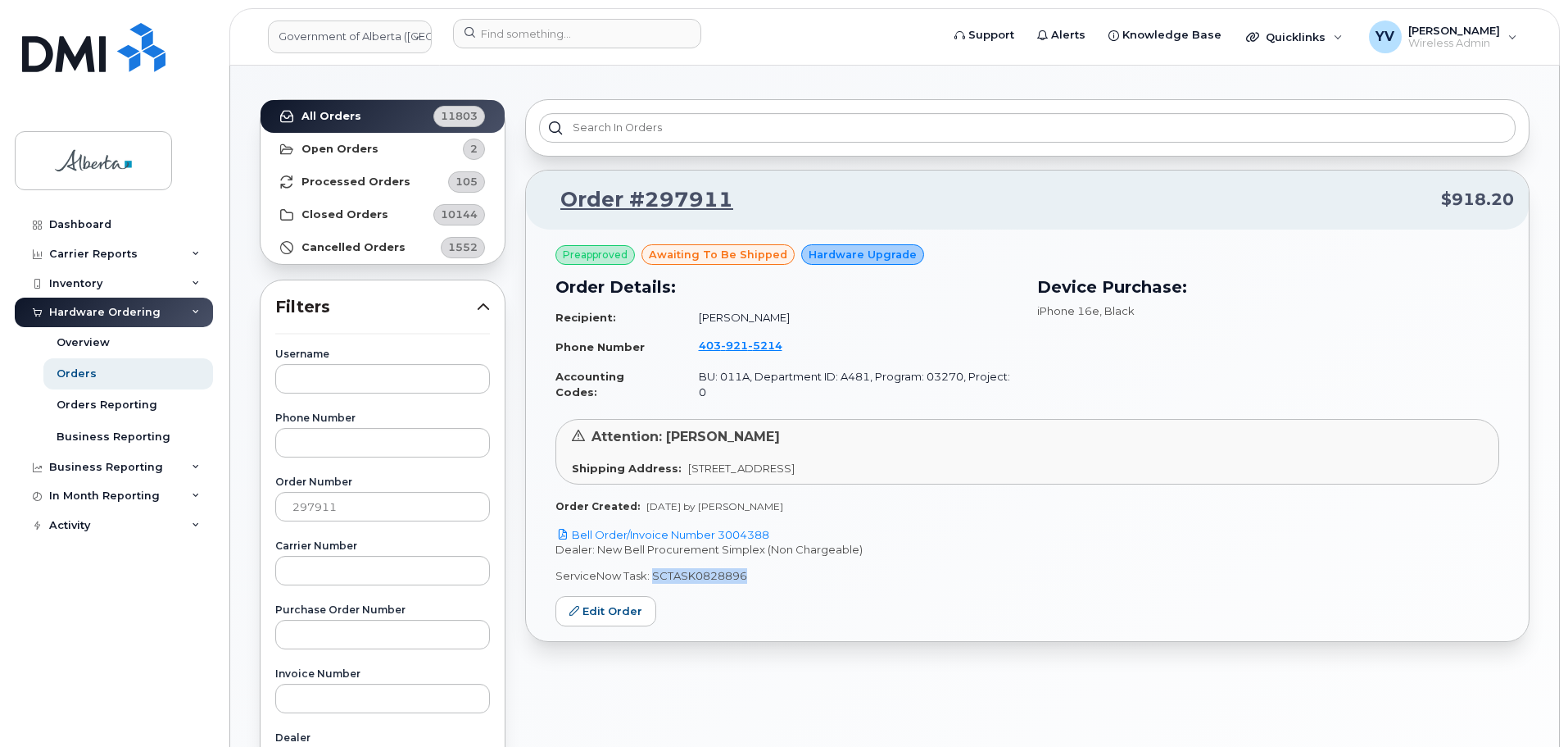
drag, startPoint x: 745, startPoint y: 557, endPoint x: 651, endPoint y: 558, distance: 94.0
click at [651, 568] on p "ServiceNow Task: SCTASK0828896" at bounding box center [1027, 575] width 944 height 15
copy p "SCTASK0828896"
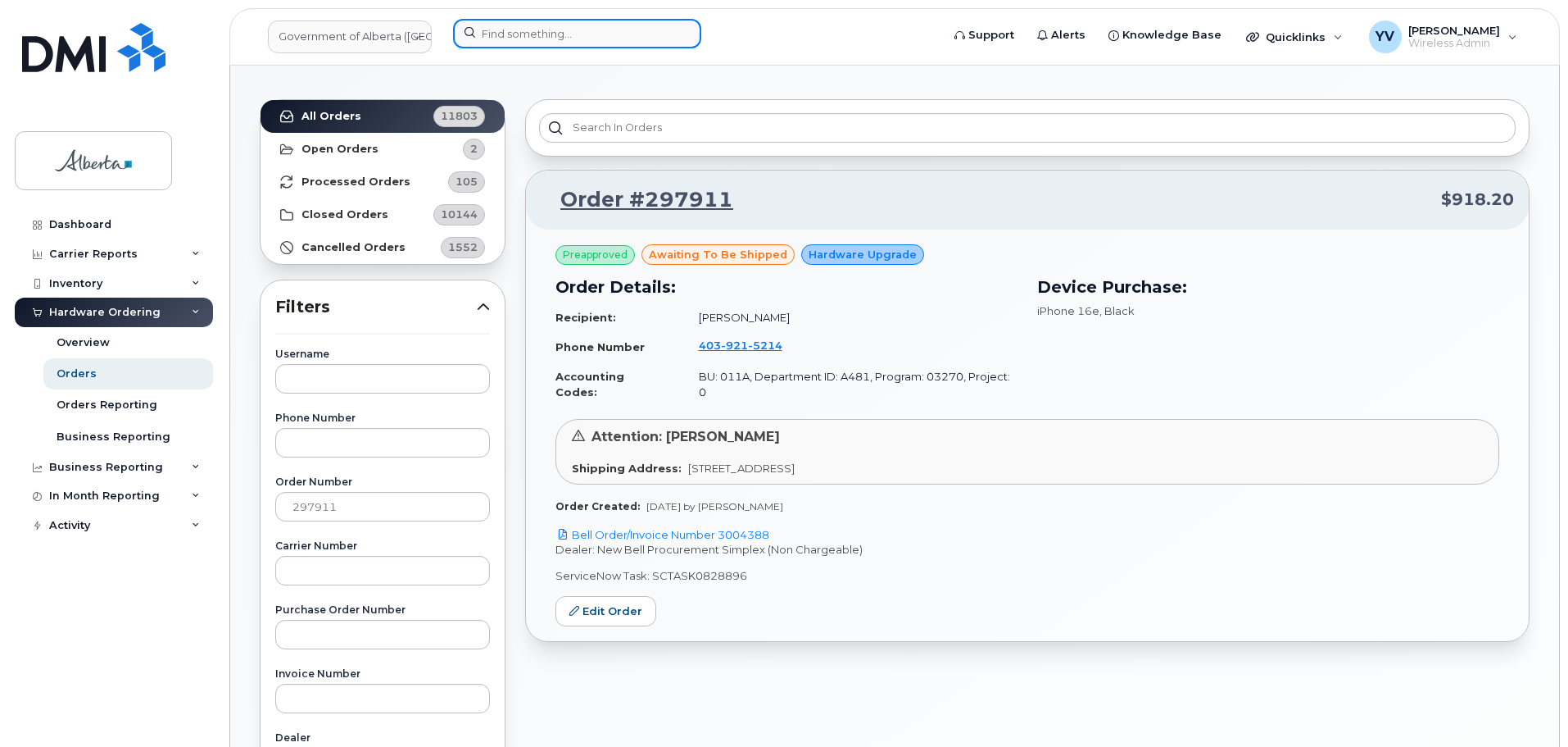
click at [491, 33] on input at bounding box center [577, 33] width 248 height 30
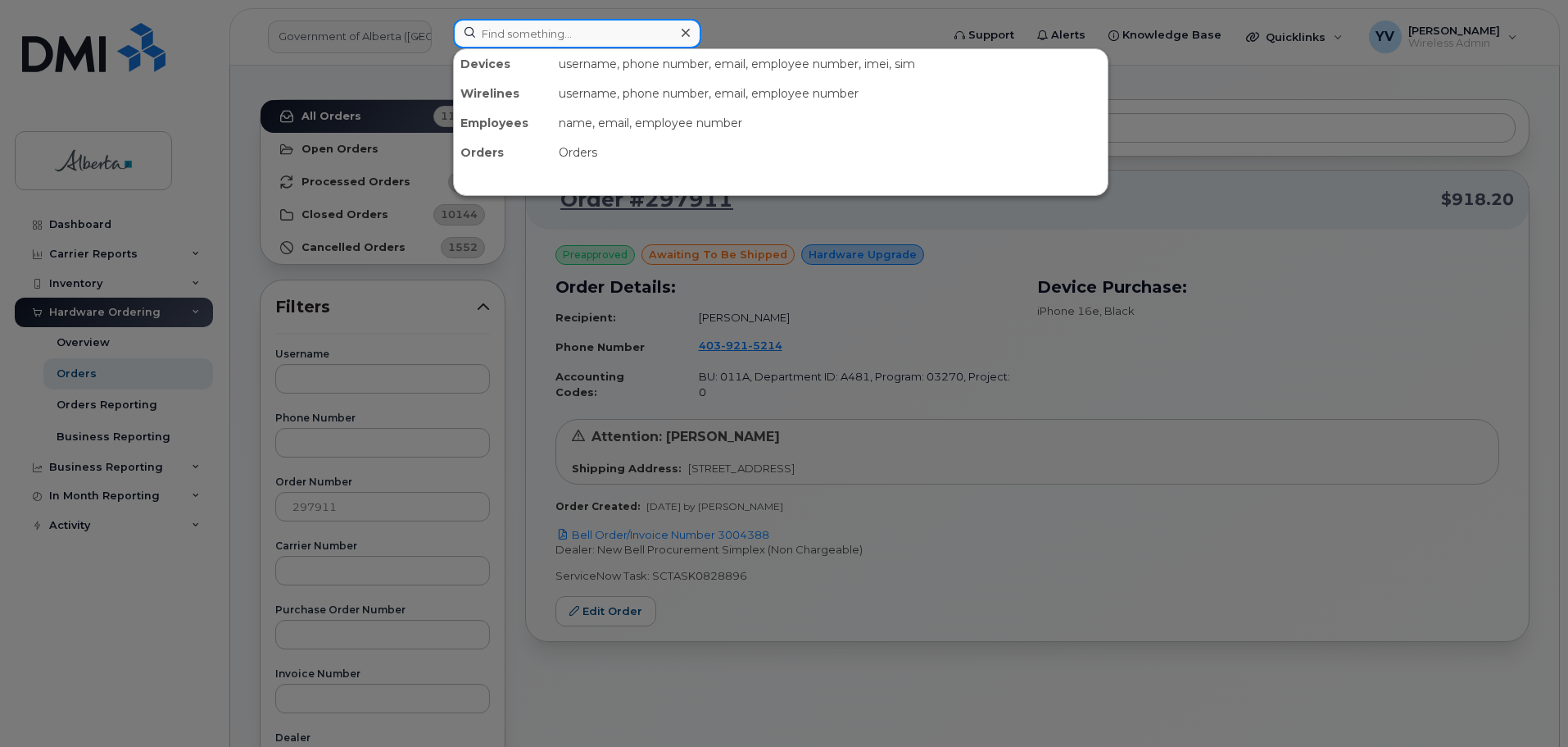
paste input "4039215214"
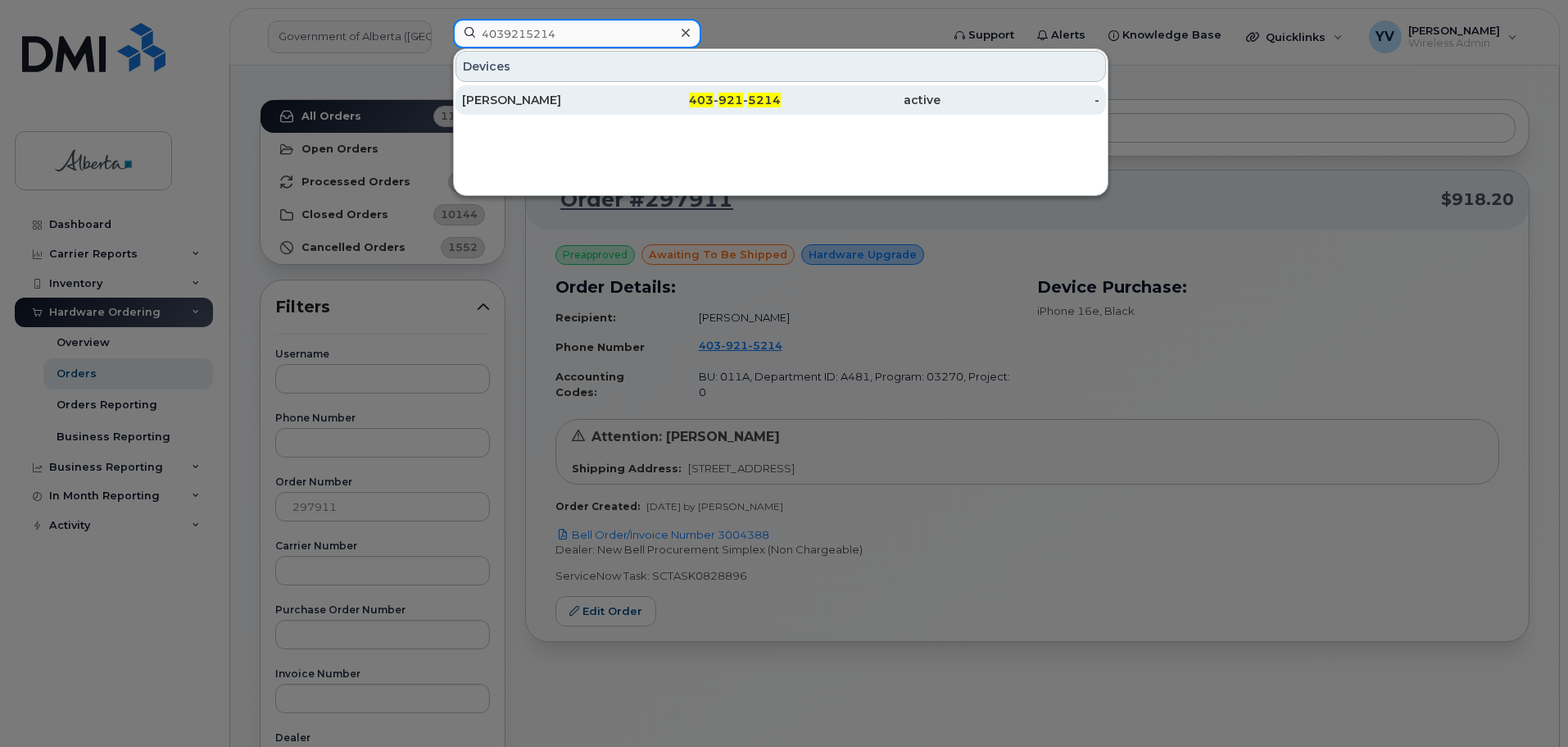
type input "4039215214"
click at [738, 101] on span "921" at bounding box center [731, 100] width 24 height 14
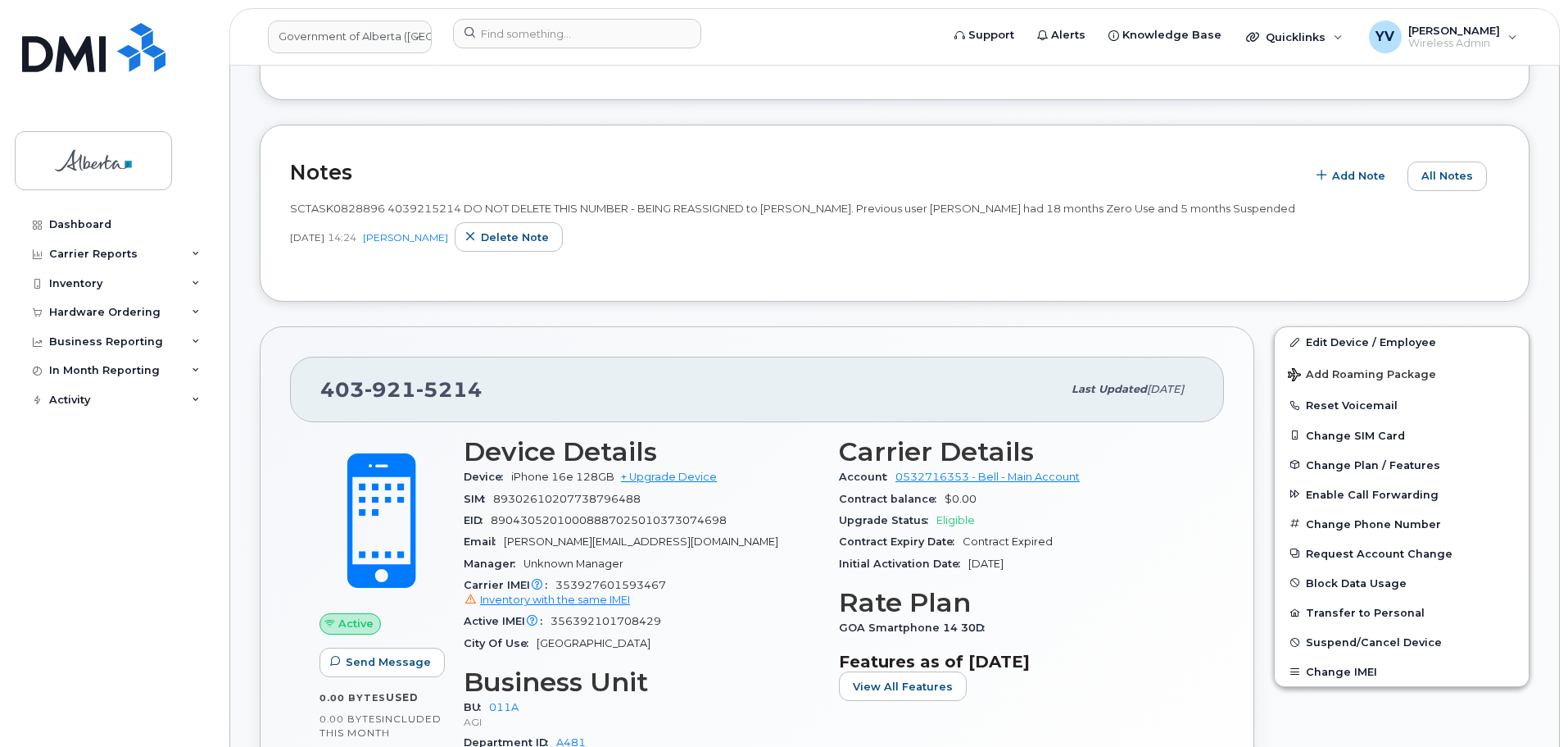
scroll to position [429, 0]
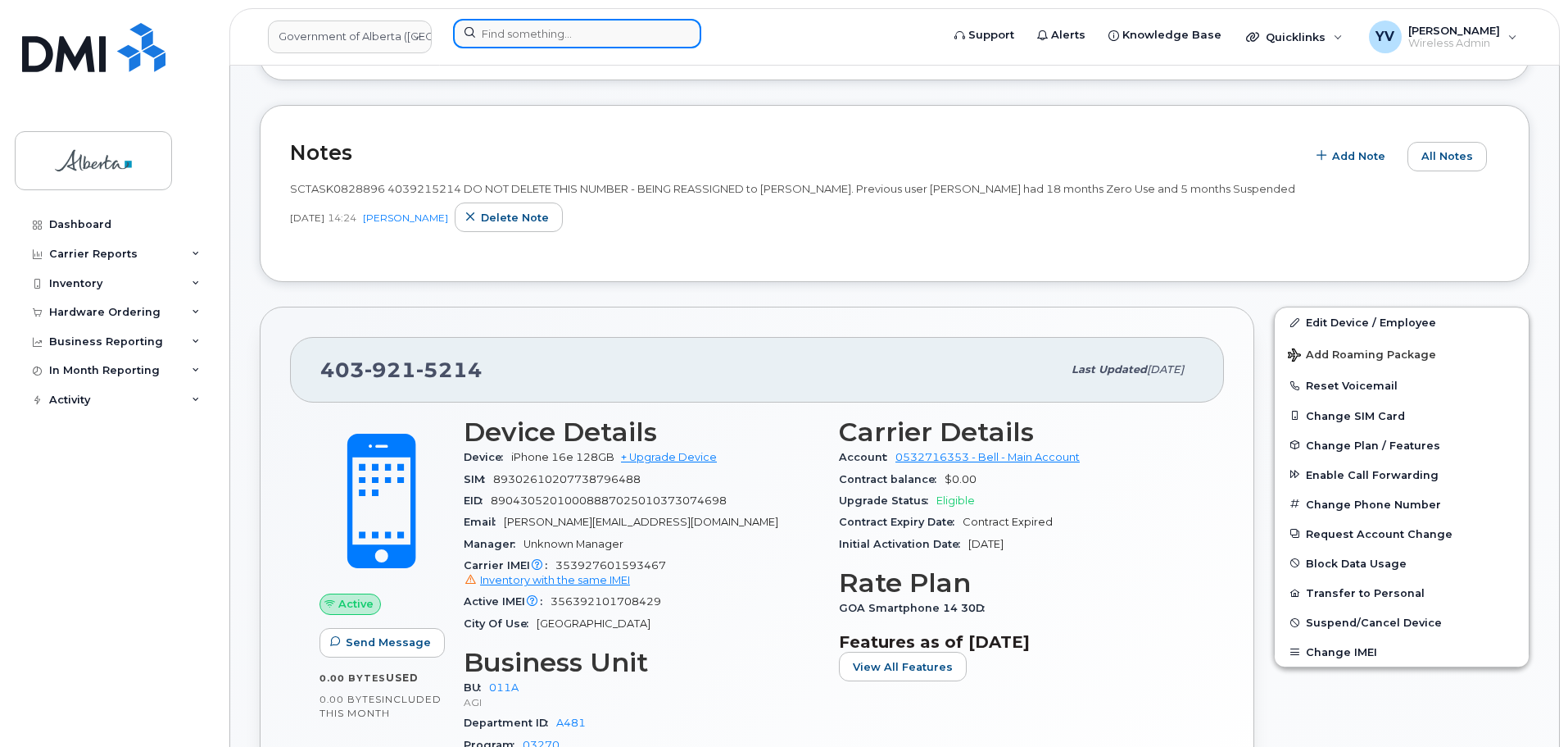
click at [492, 32] on input at bounding box center [577, 33] width 248 height 30
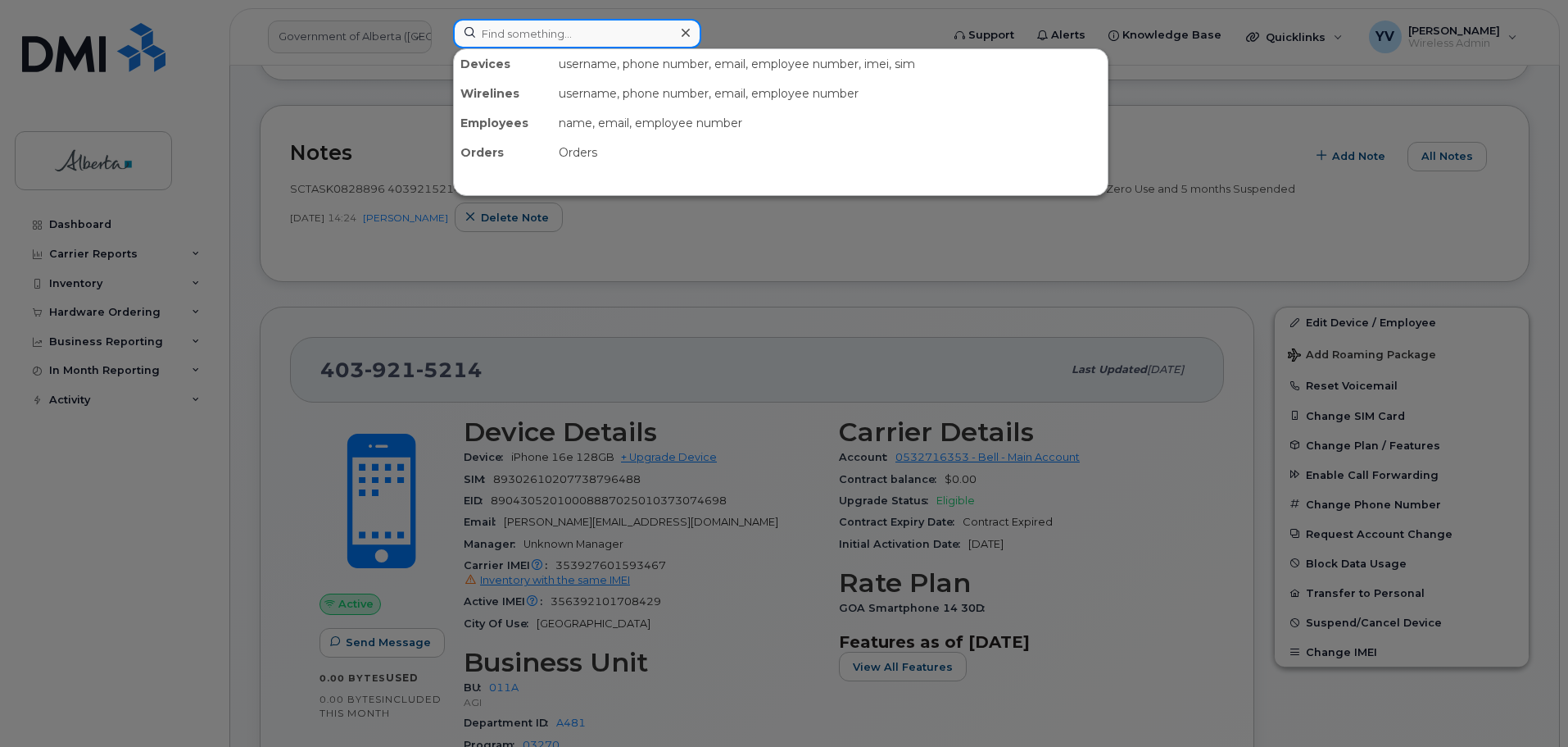
paste input "5873347650"
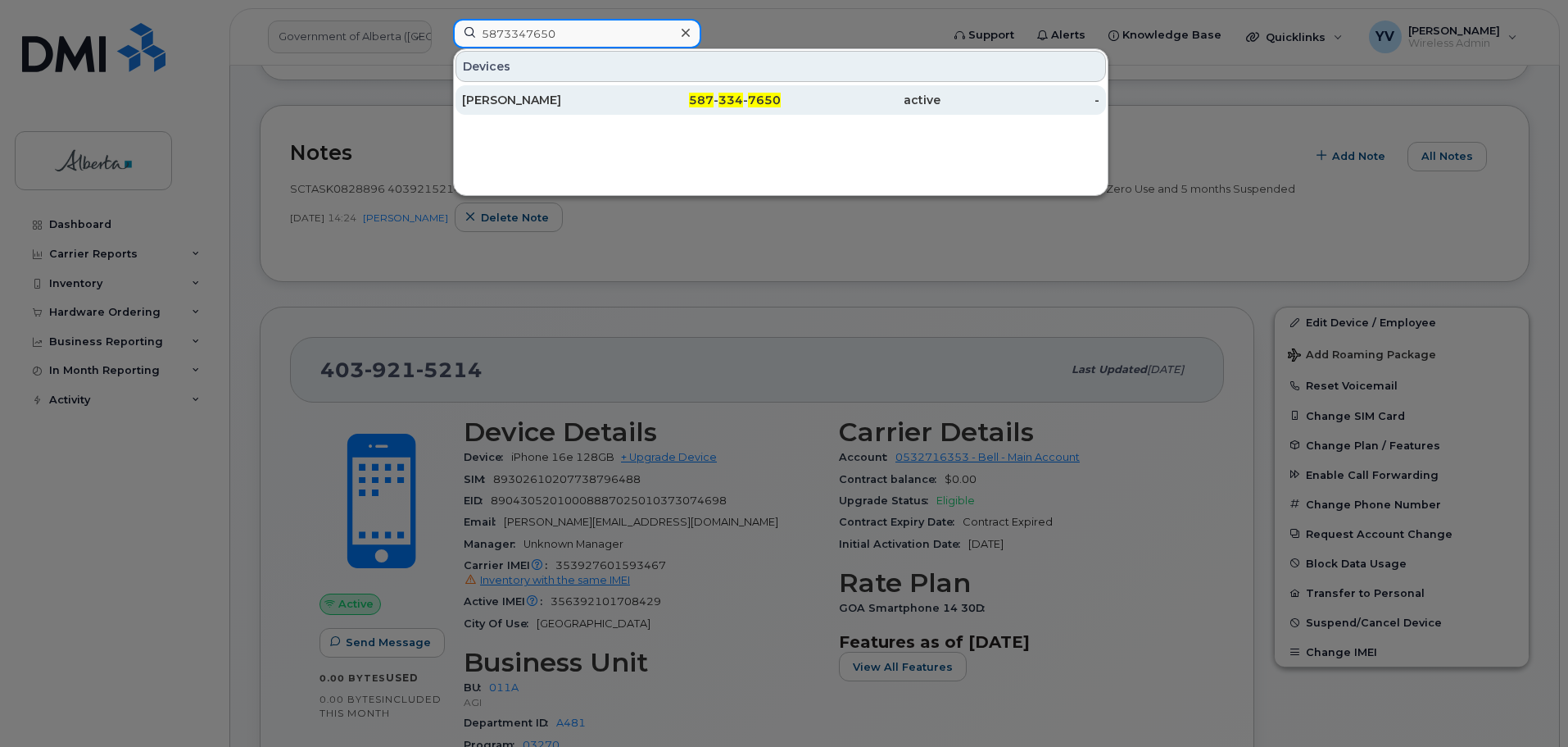
type input "5873347650"
click at [717, 95] on div "587 - 334 - 7650" at bounding box center [701, 100] width 160 height 16
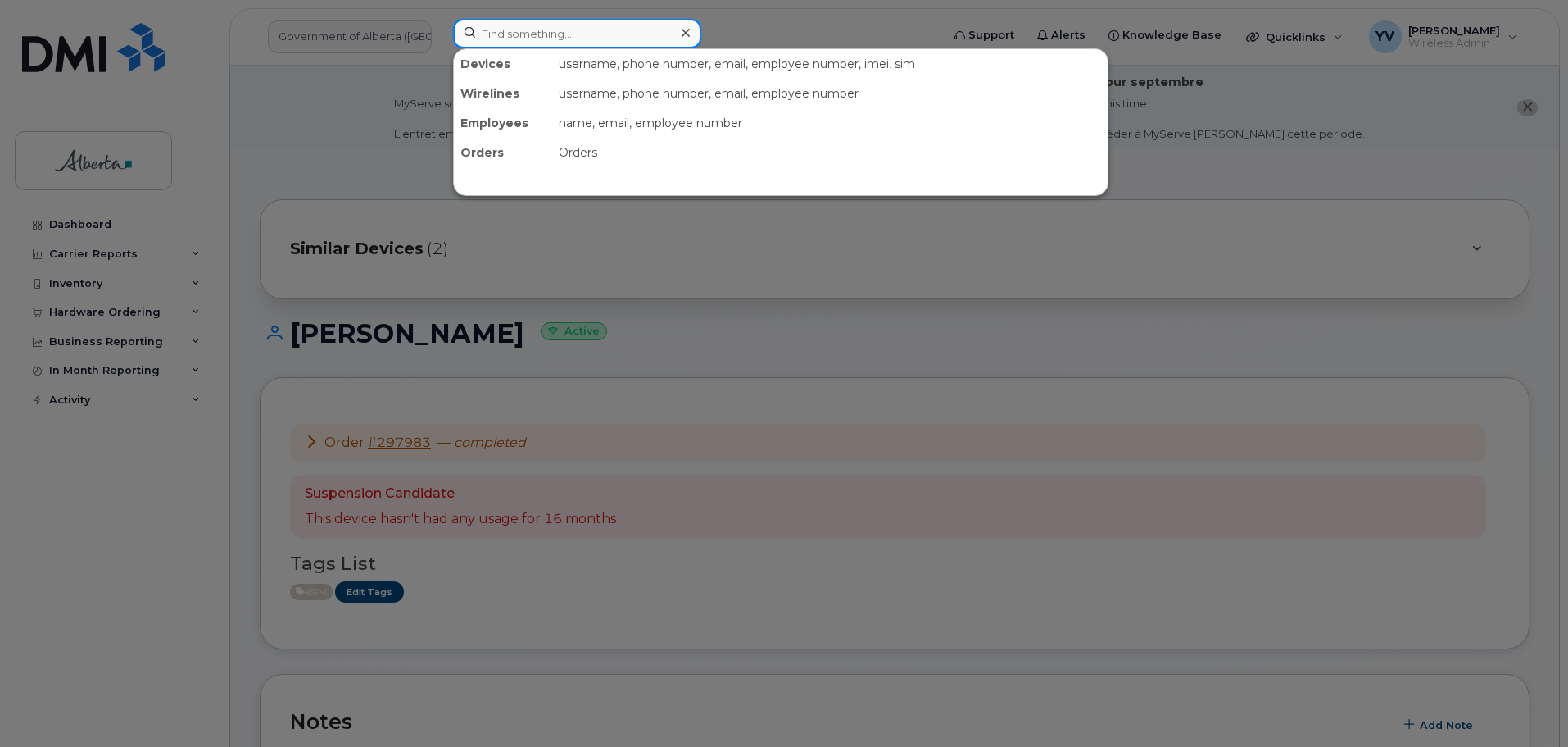
click at [503, 33] on input at bounding box center [577, 33] width 248 height 30
paste input "7802787463"
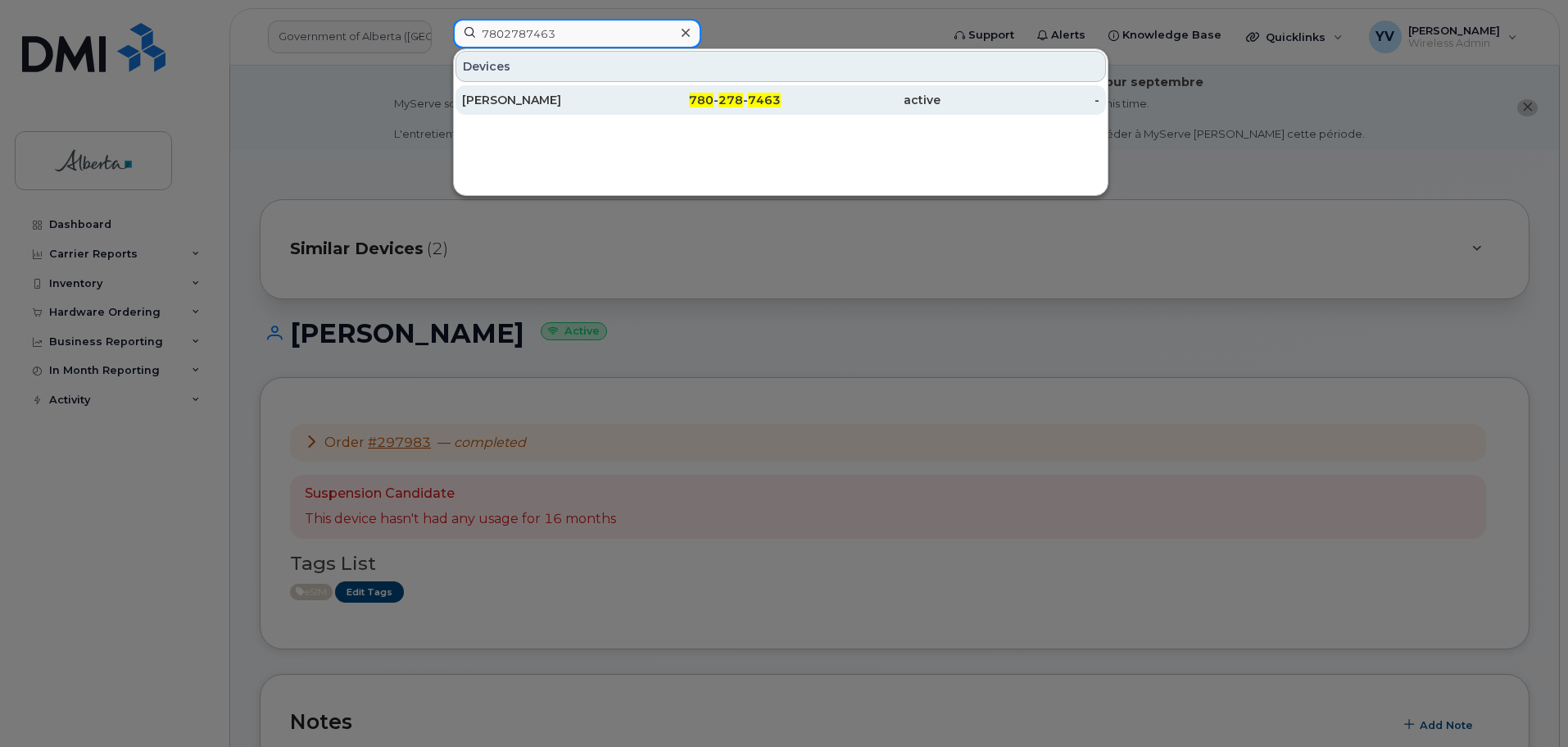
type input "7802787463"
click at [735, 92] on div "780 - 278 - 7463" at bounding box center [701, 100] width 160 height 30
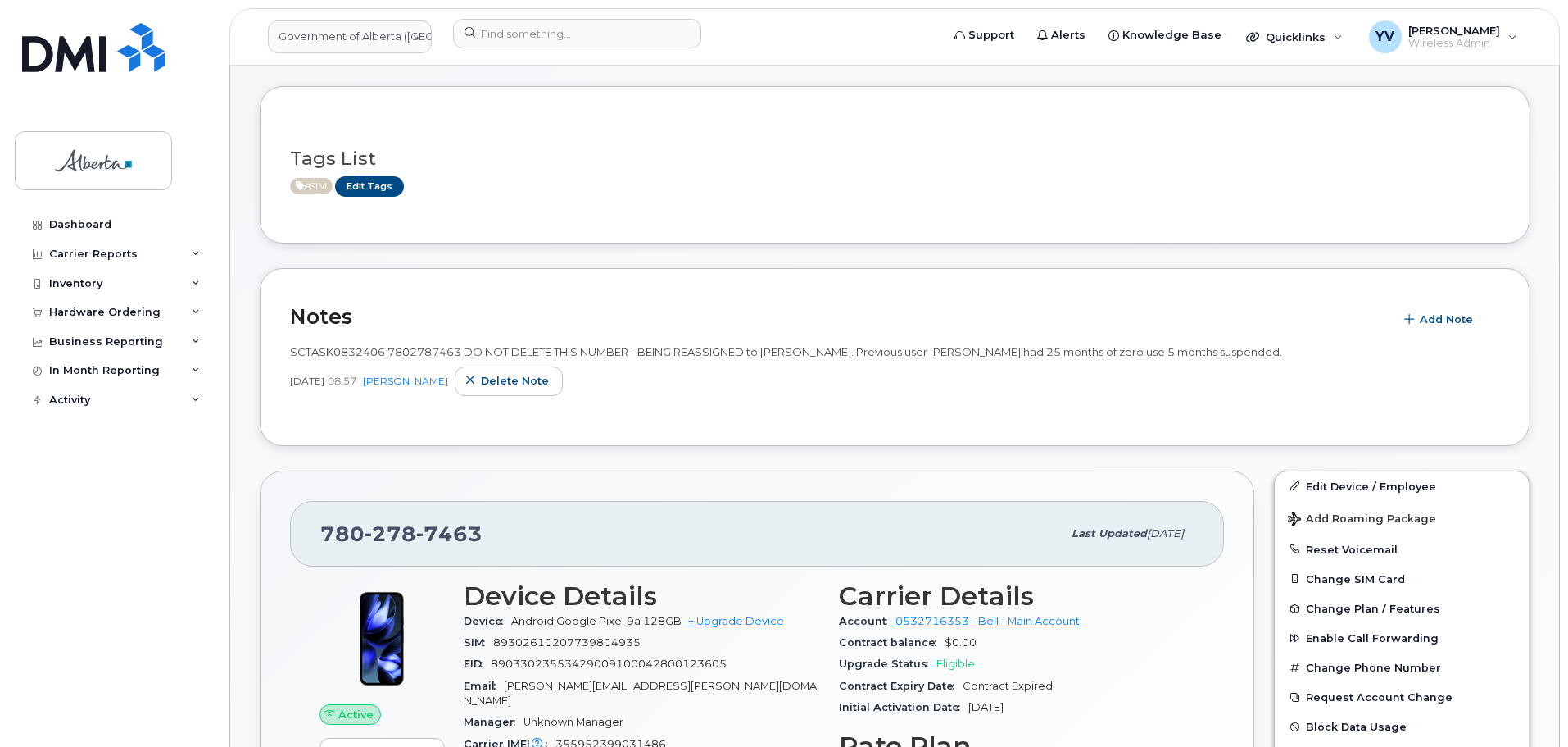
scroll to position [389, 0]
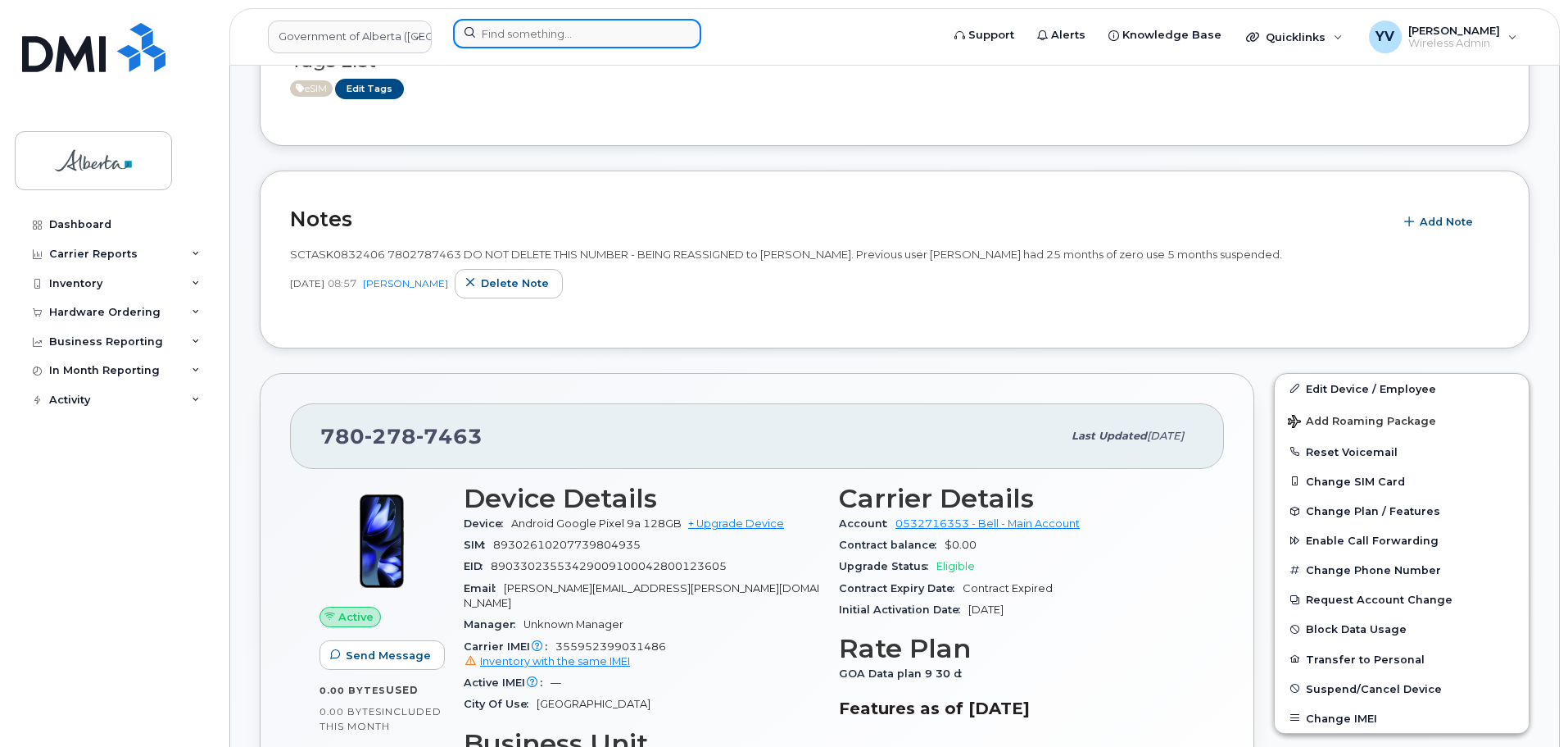
click at [525, 28] on input at bounding box center [577, 33] width 248 height 30
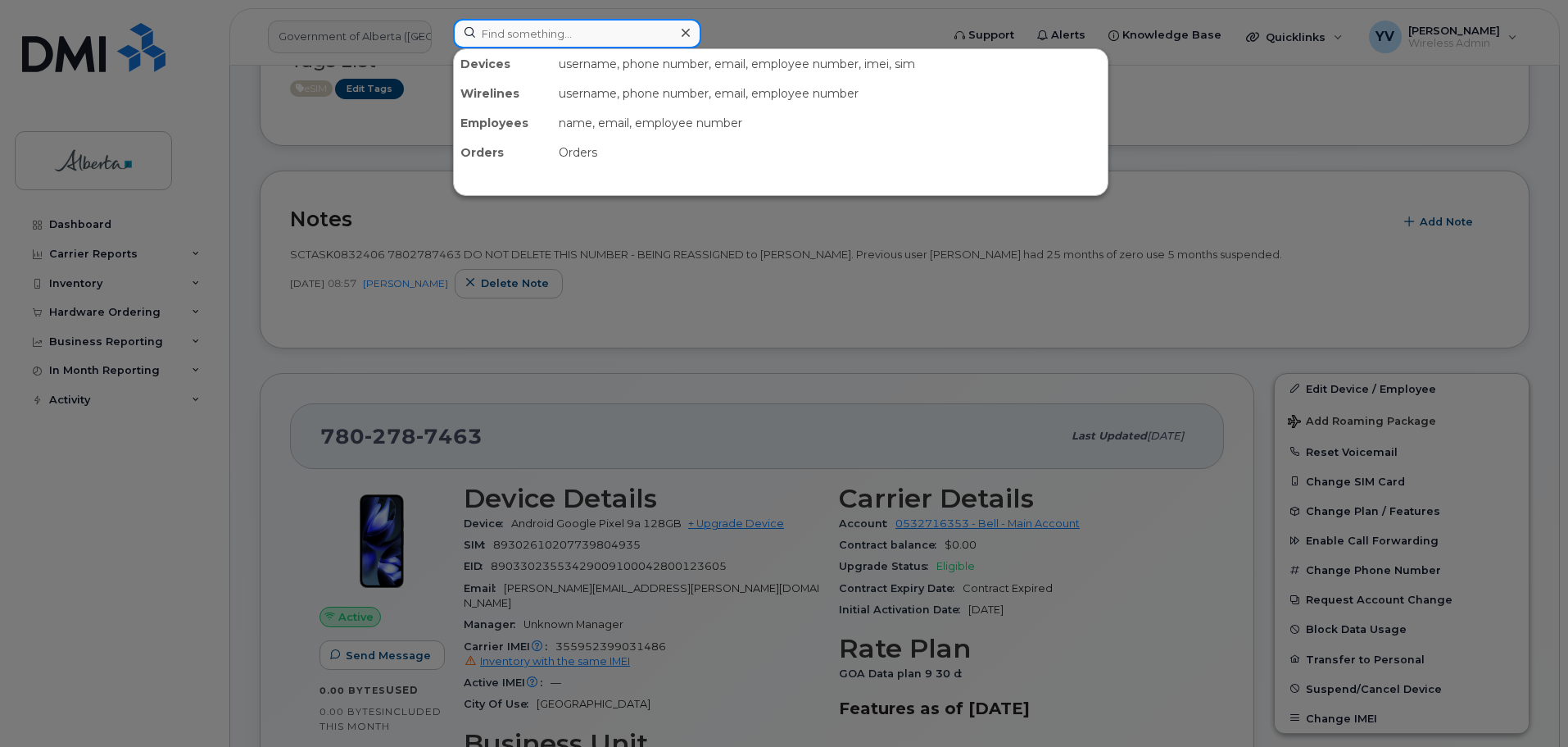
paste input "5873352286"
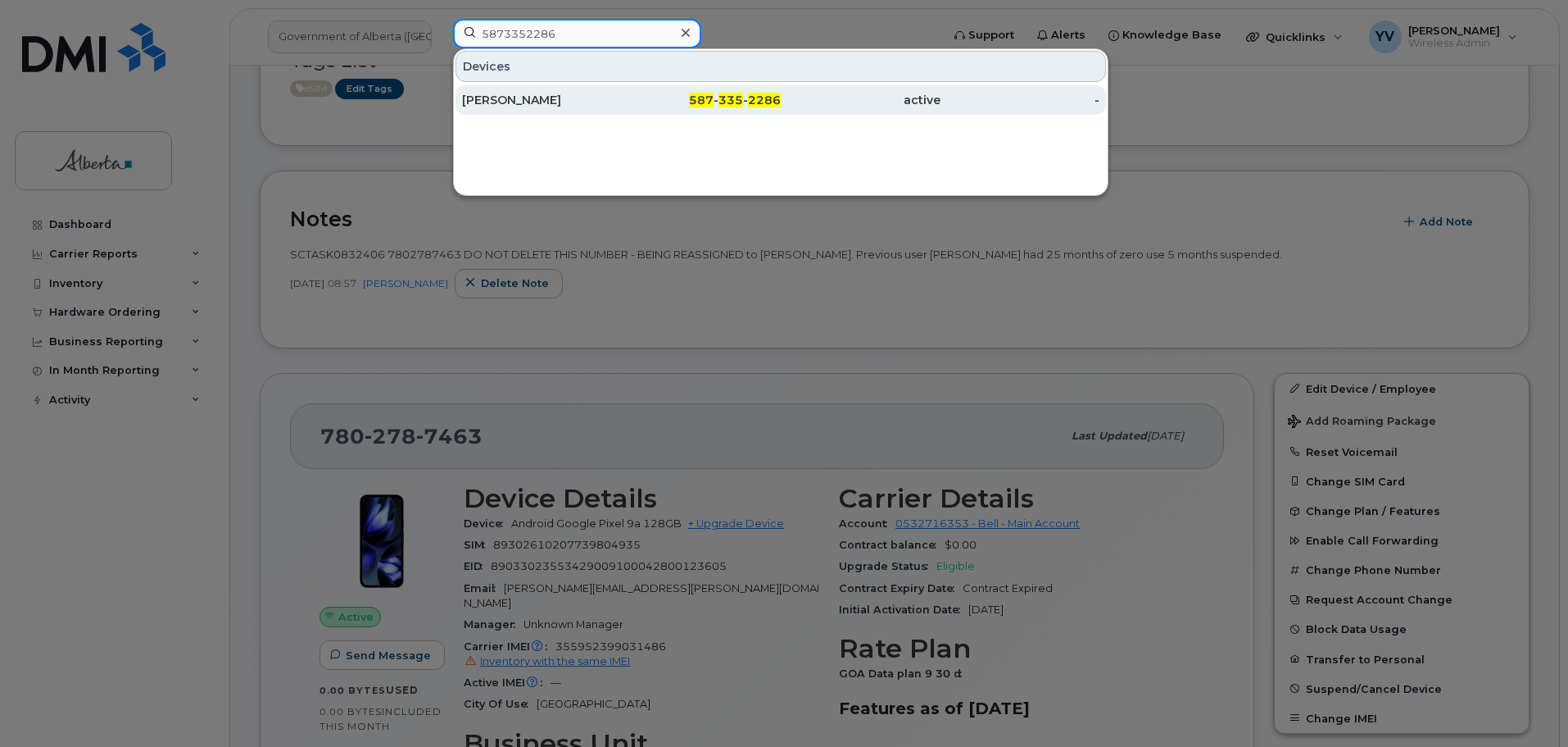
type input "5873352286"
click at [707, 97] on span "587" at bounding box center [701, 100] width 24 height 14
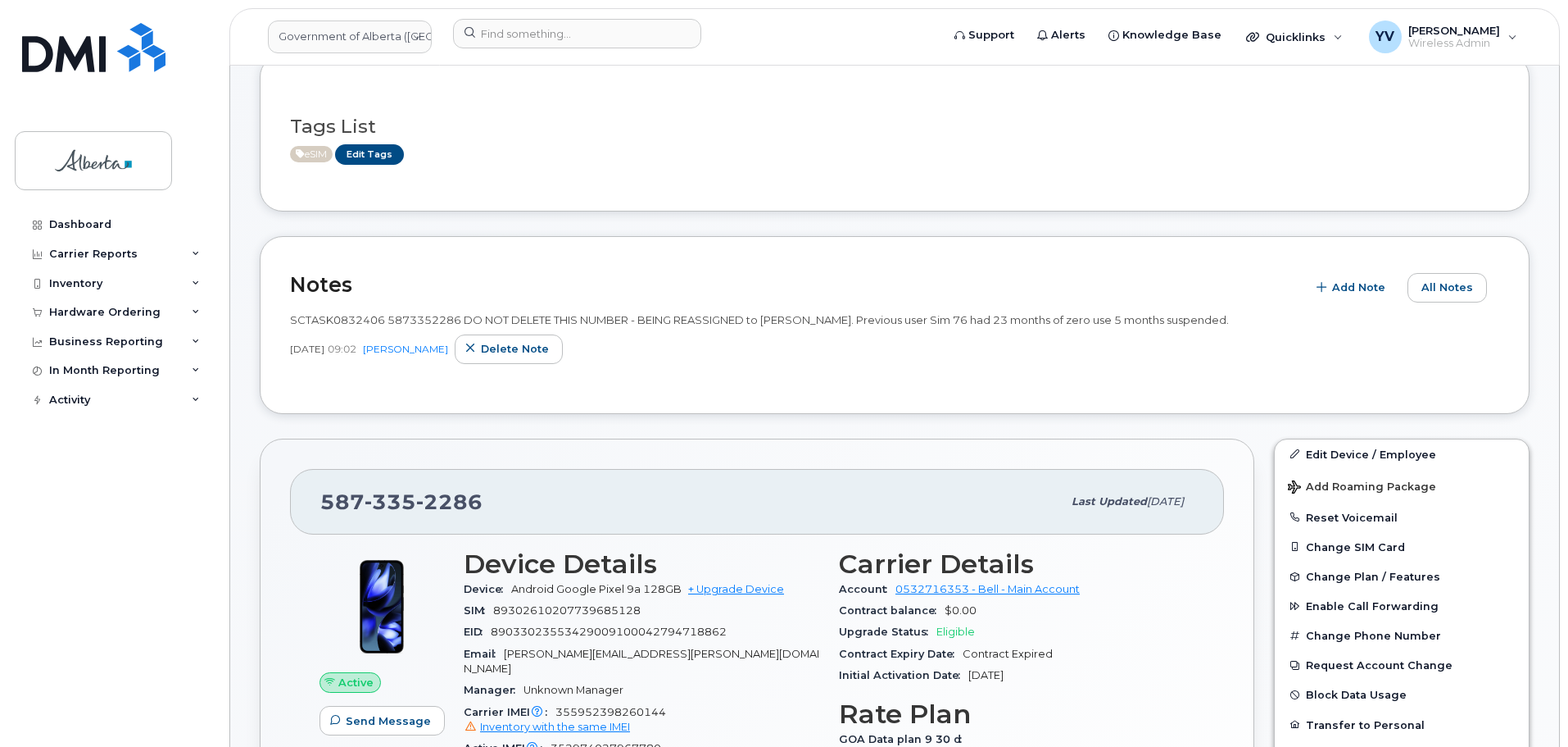
scroll to position [186, 0]
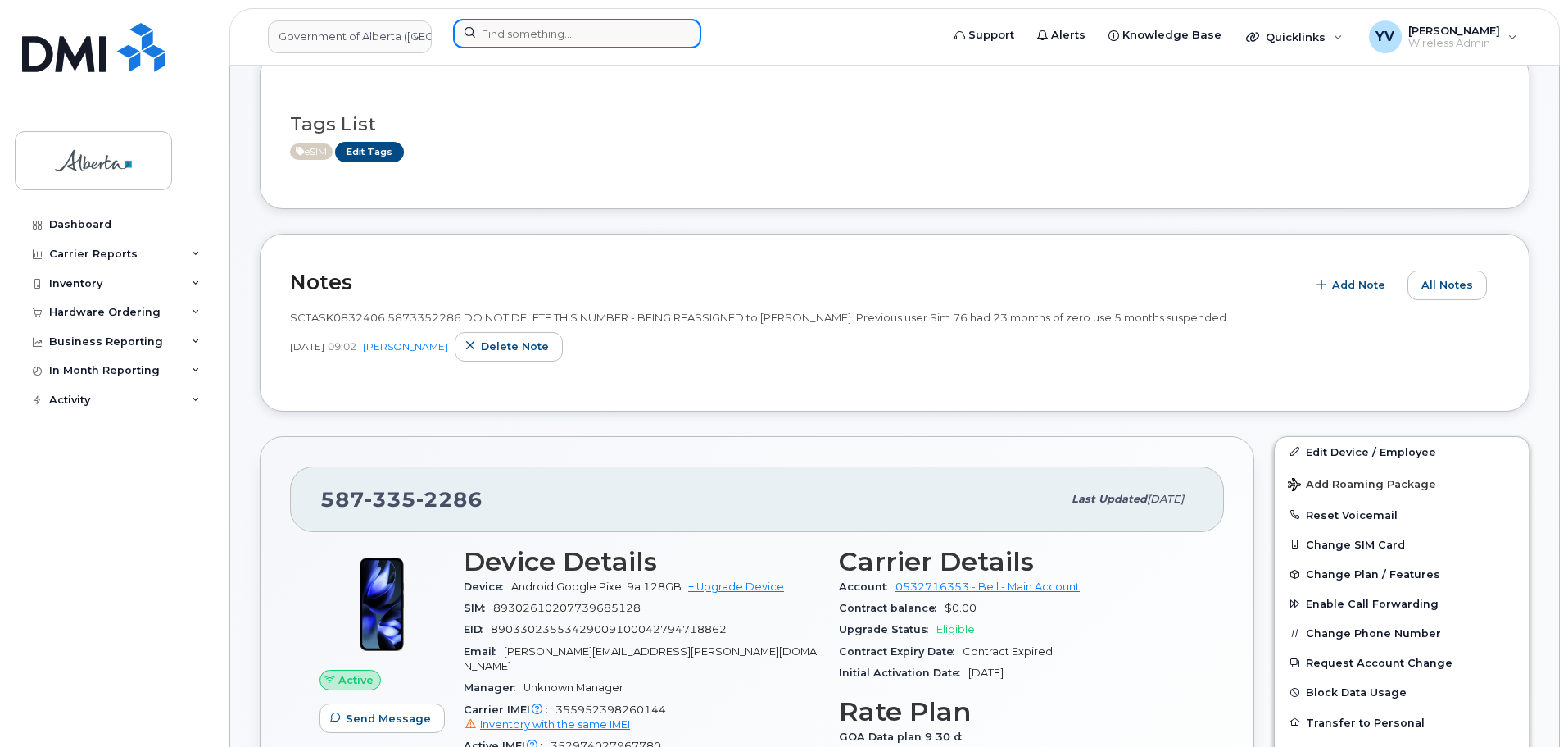
click at [523, 31] on input at bounding box center [577, 33] width 248 height 30
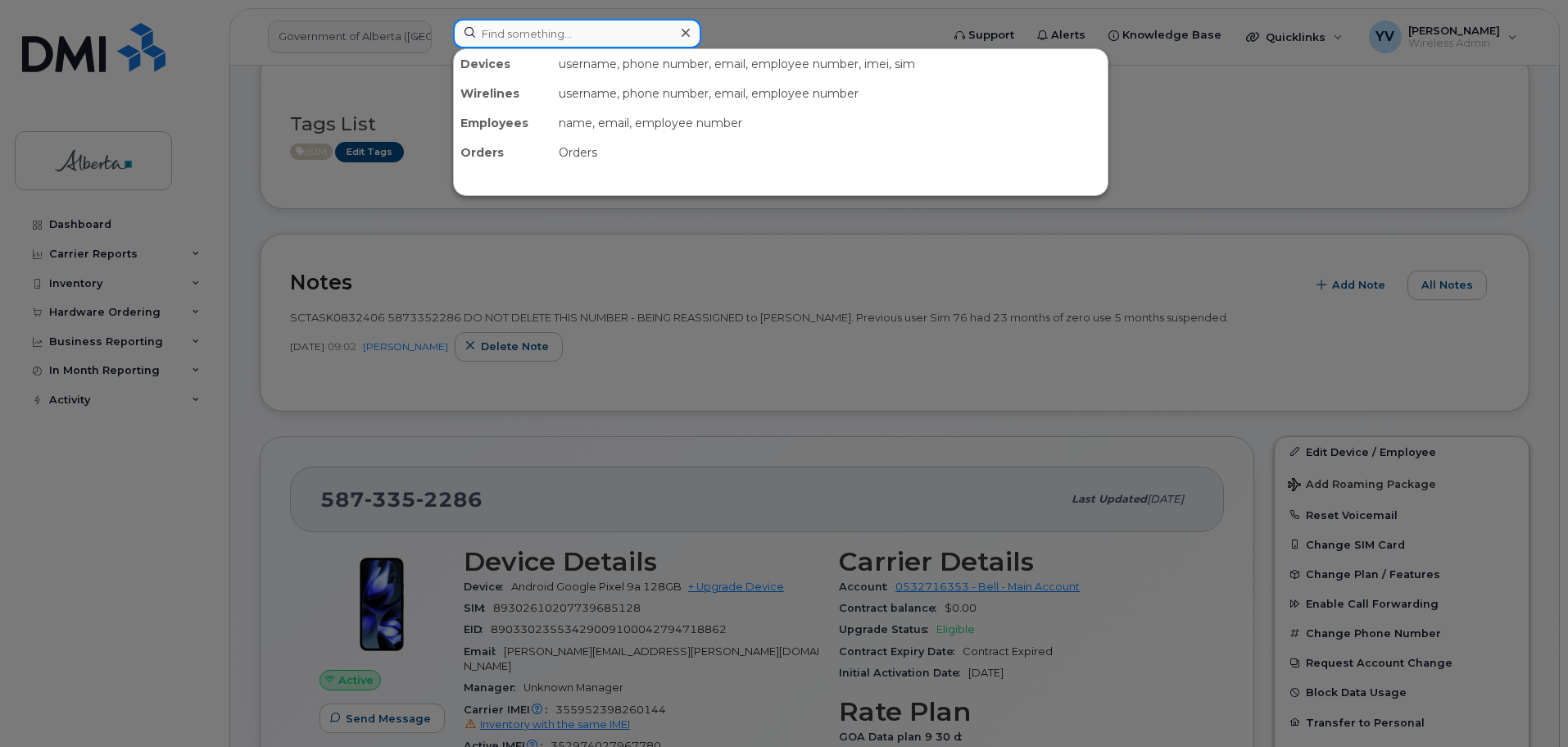
paste input "7808681022"
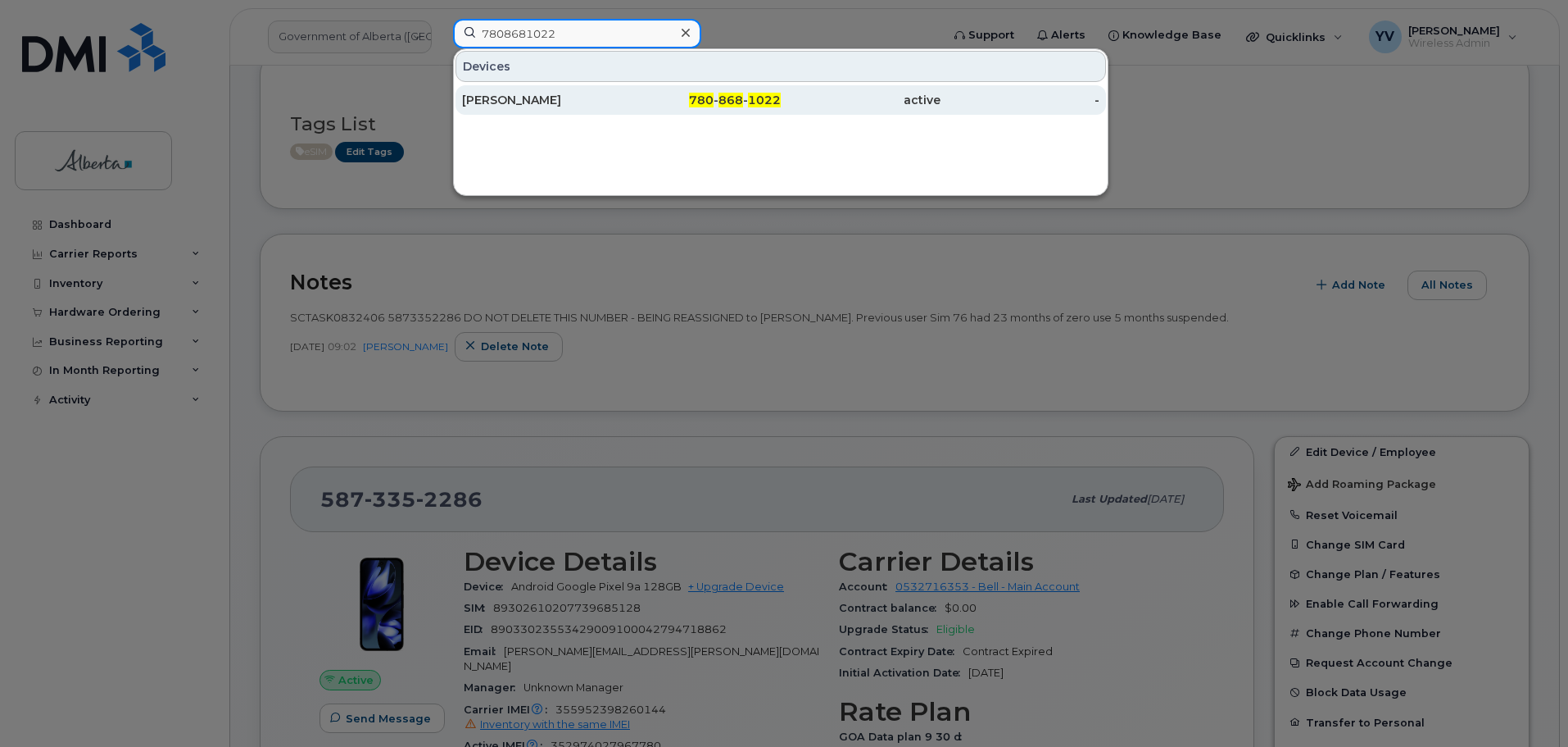
type input "7808681022"
click at [716, 93] on div "780 - 868 - 1022" at bounding box center [701, 100] width 160 height 16
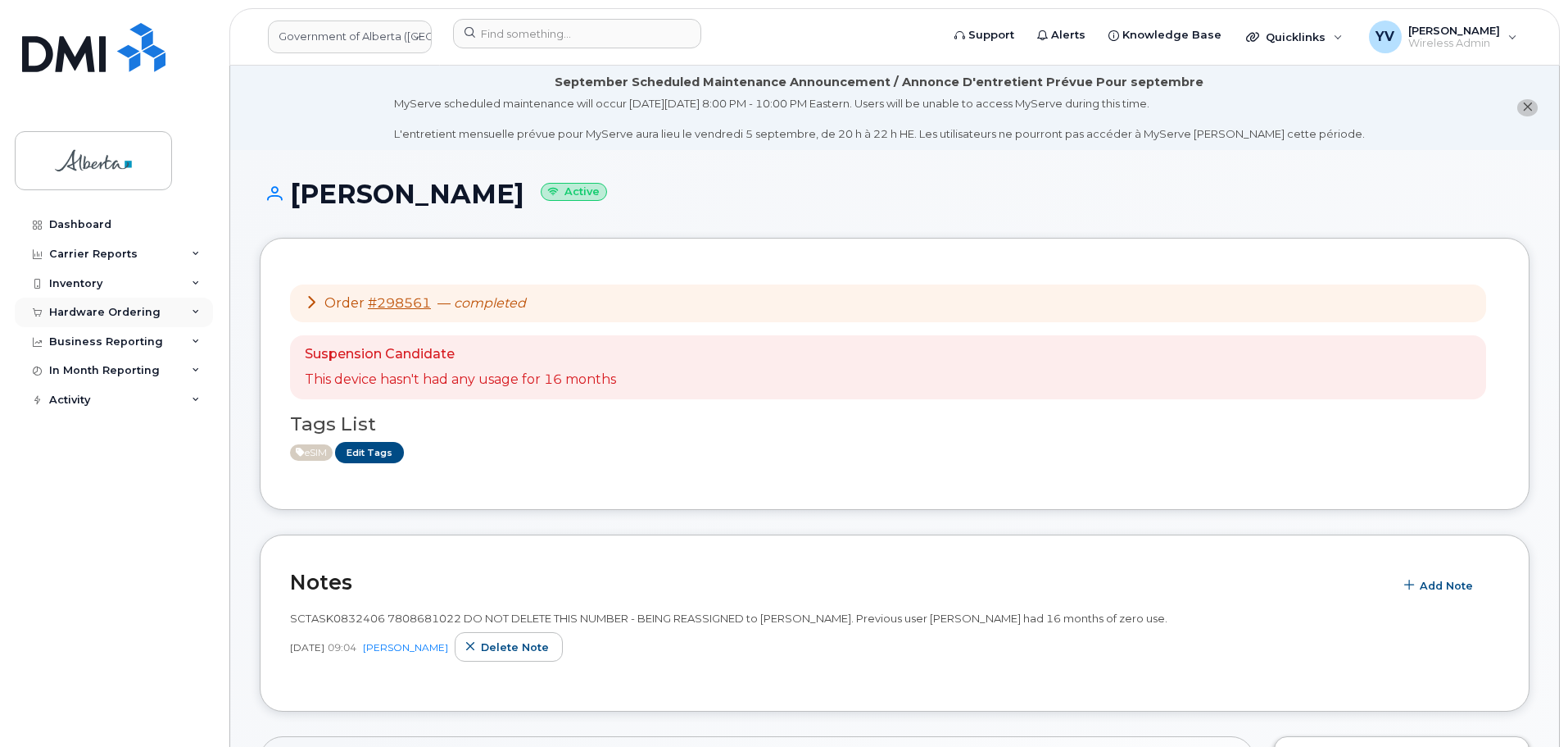
click at [70, 303] on div "Hardware Ordering" at bounding box center [113, 312] width 199 height 30
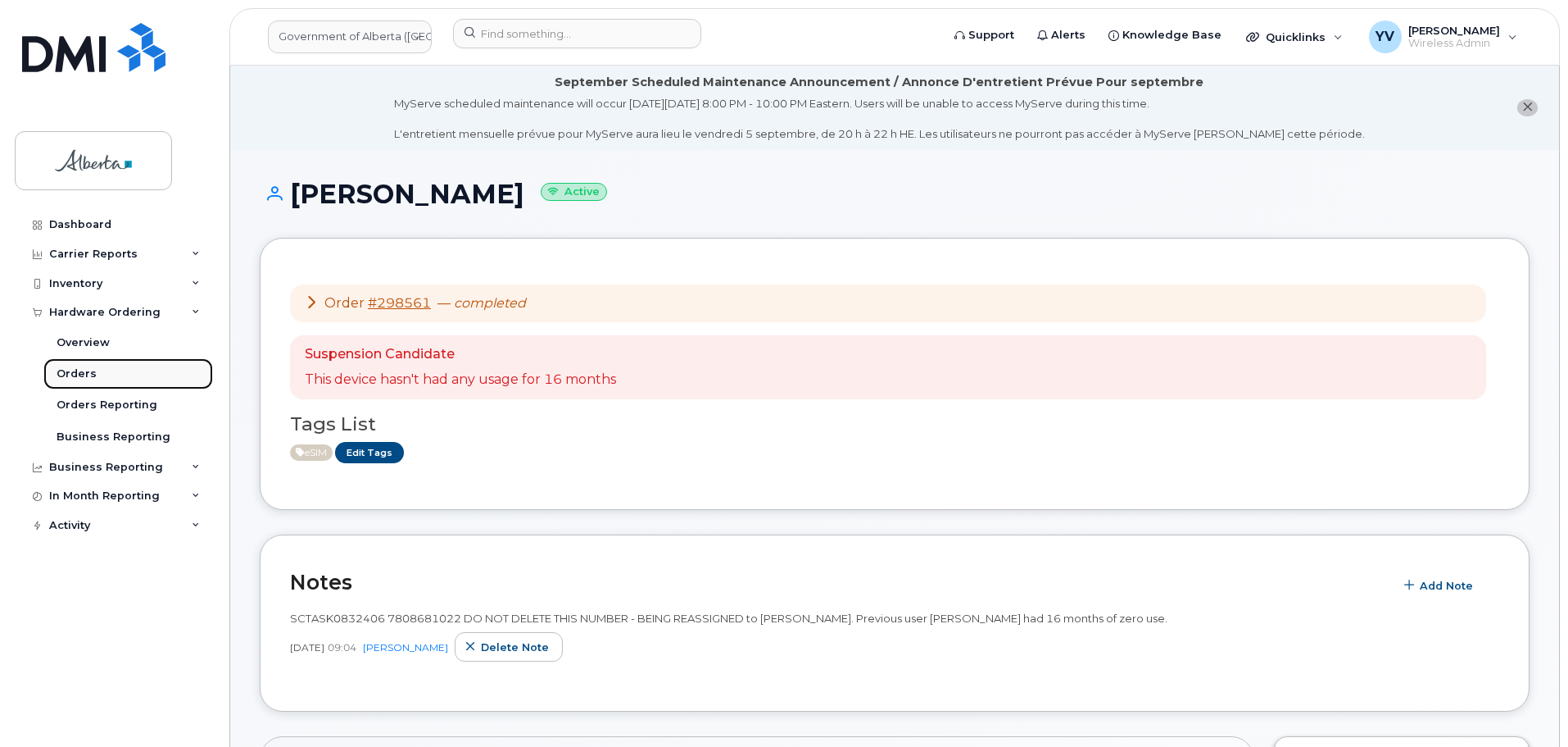
click at [75, 372] on div "Orders" at bounding box center [77, 374] width 41 height 14
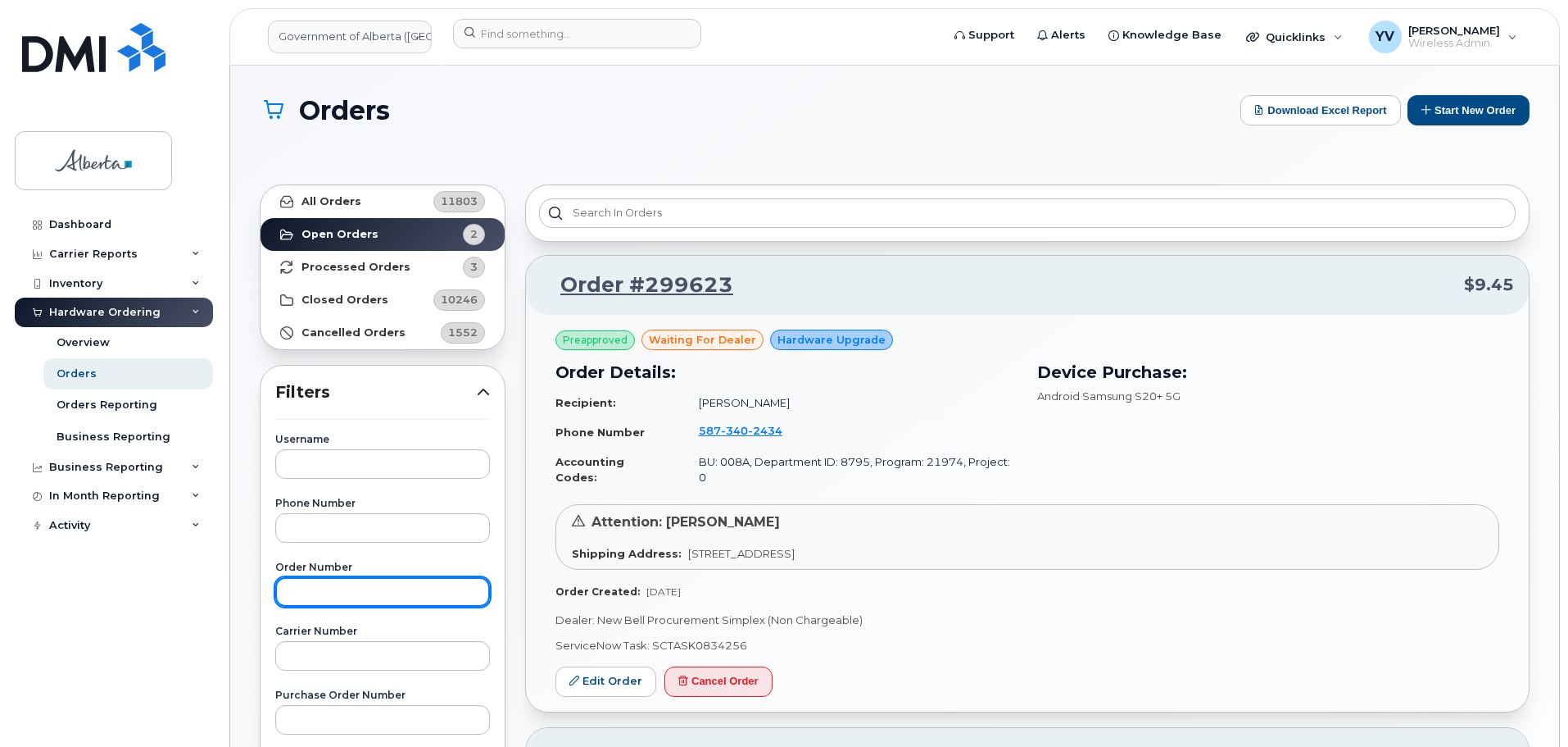
click at [323, 594] on input "text" at bounding box center [383, 592] width 215 height 30
paste input "297915"
type input "297915"
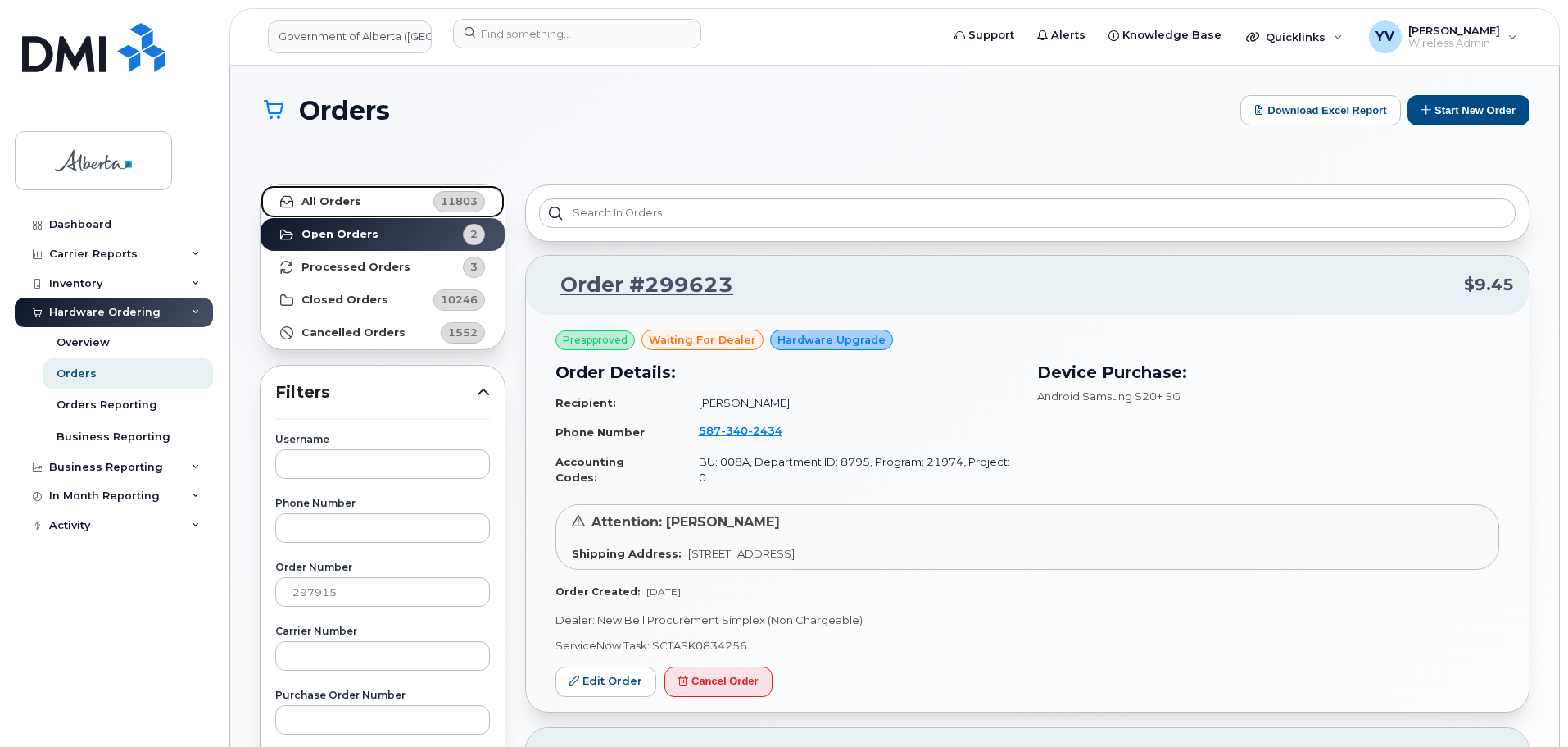
click at [329, 195] on strong "All Orders" at bounding box center [331, 202] width 60 height 14
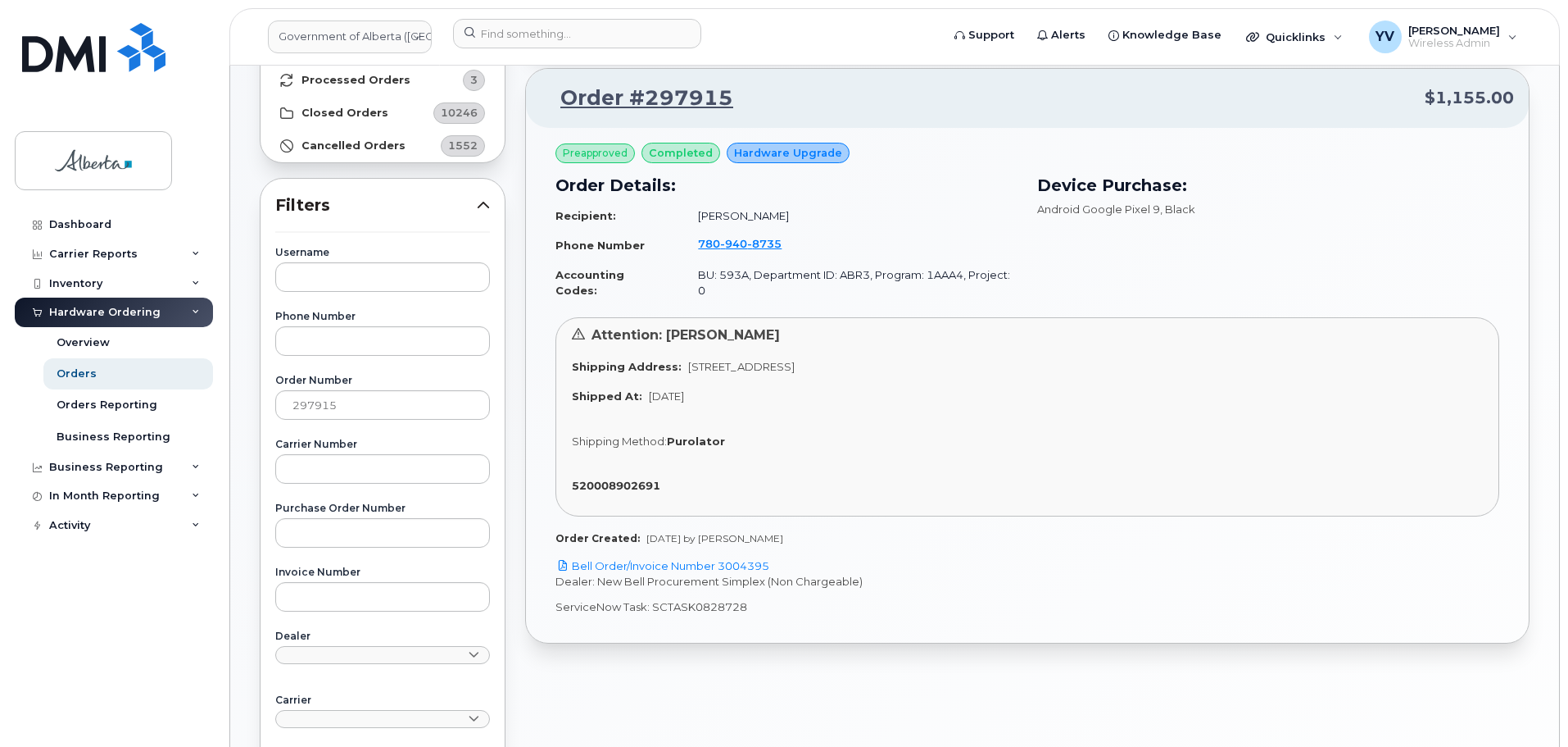
scroll to position [208, 0]
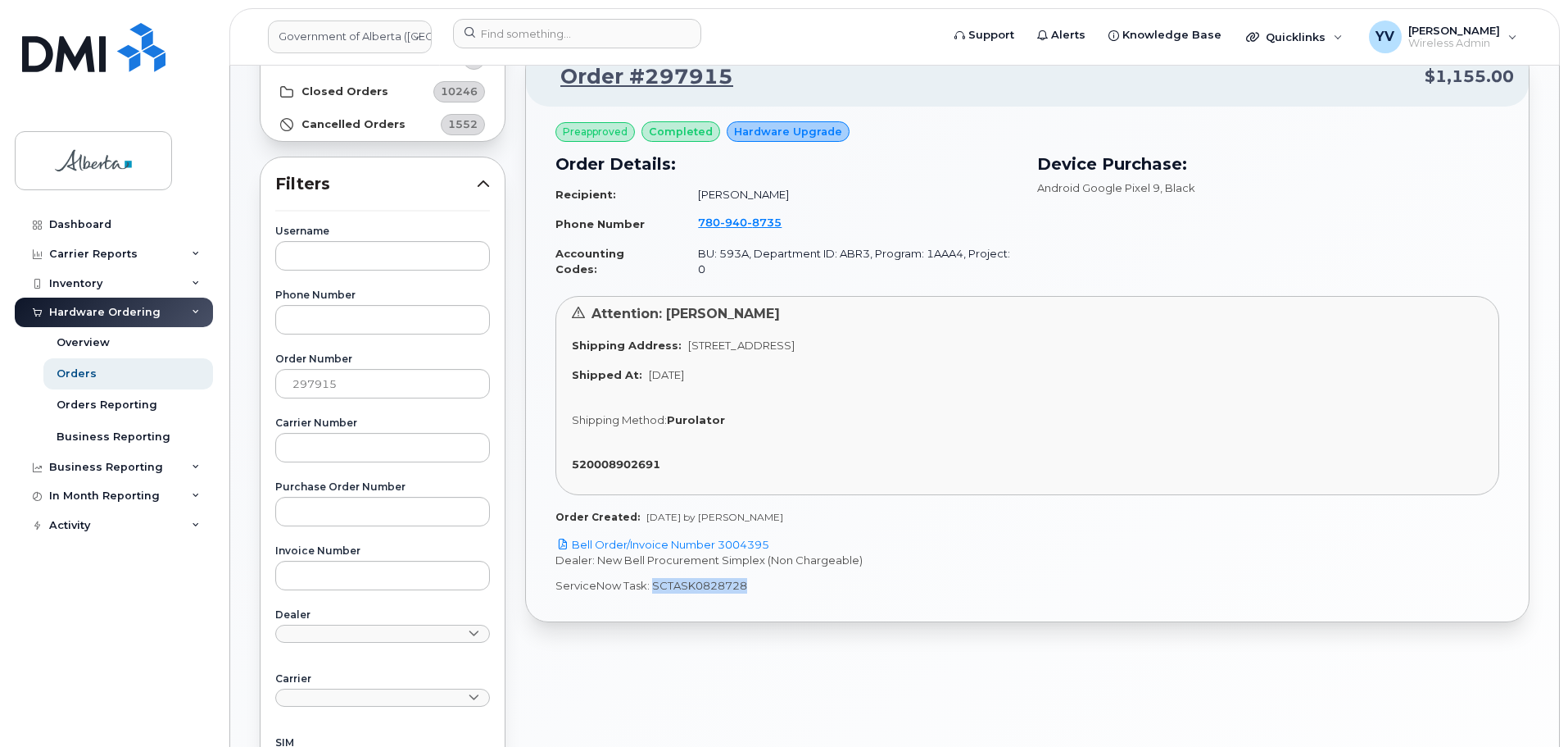
drag, startPoint x: 745, startPoint y: 572, endPoint x: 653, endPoint y: 575, distance: 92.0
click at [653, 578] on p "ServiceNow Task: SCTASK0828728" at bounding box center [1027, 586] width 944 height 15
copy p "SCTASK0828728"
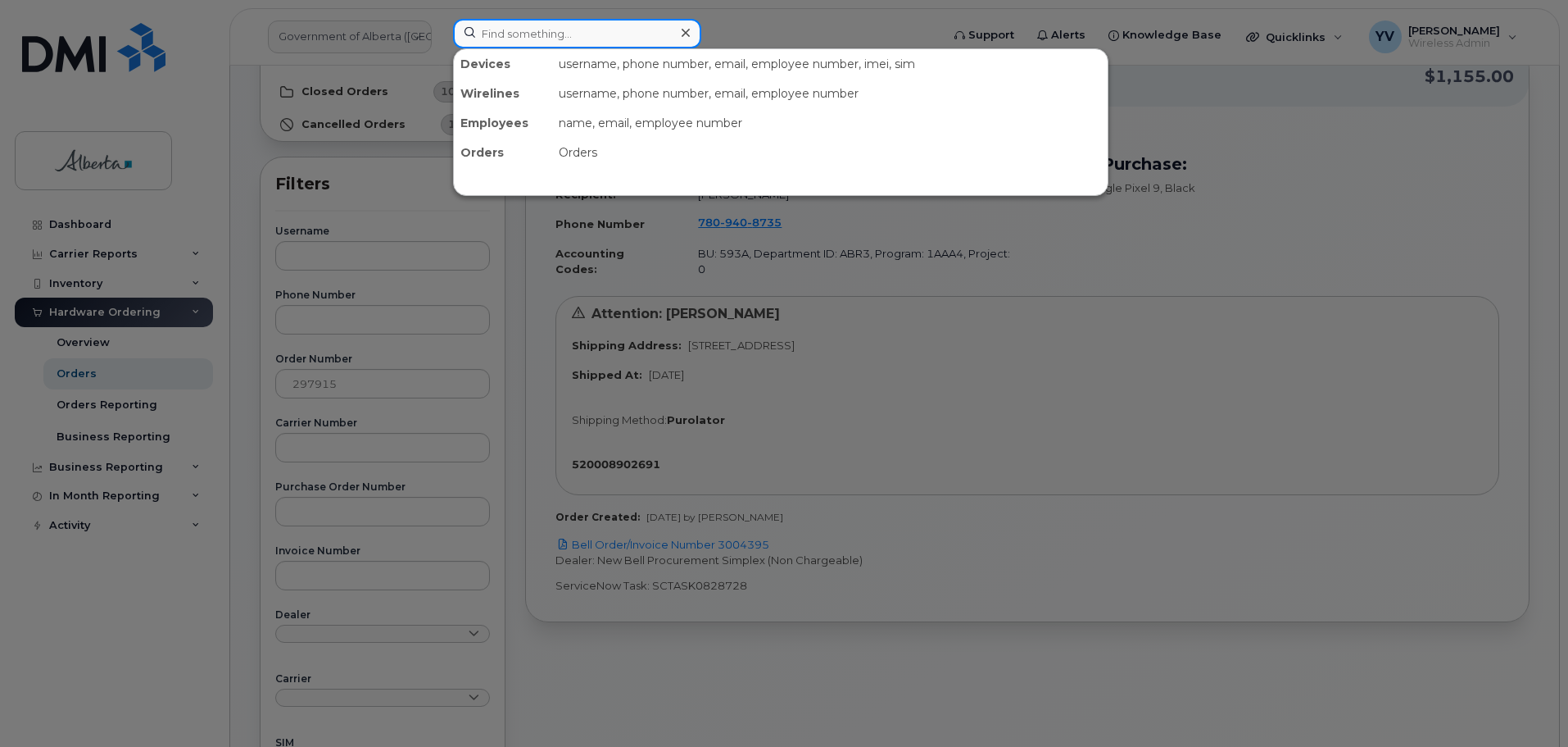
click at [531, 34] on input at bounding box center [577, 33] width 248 height 30
paste input "7809408735"
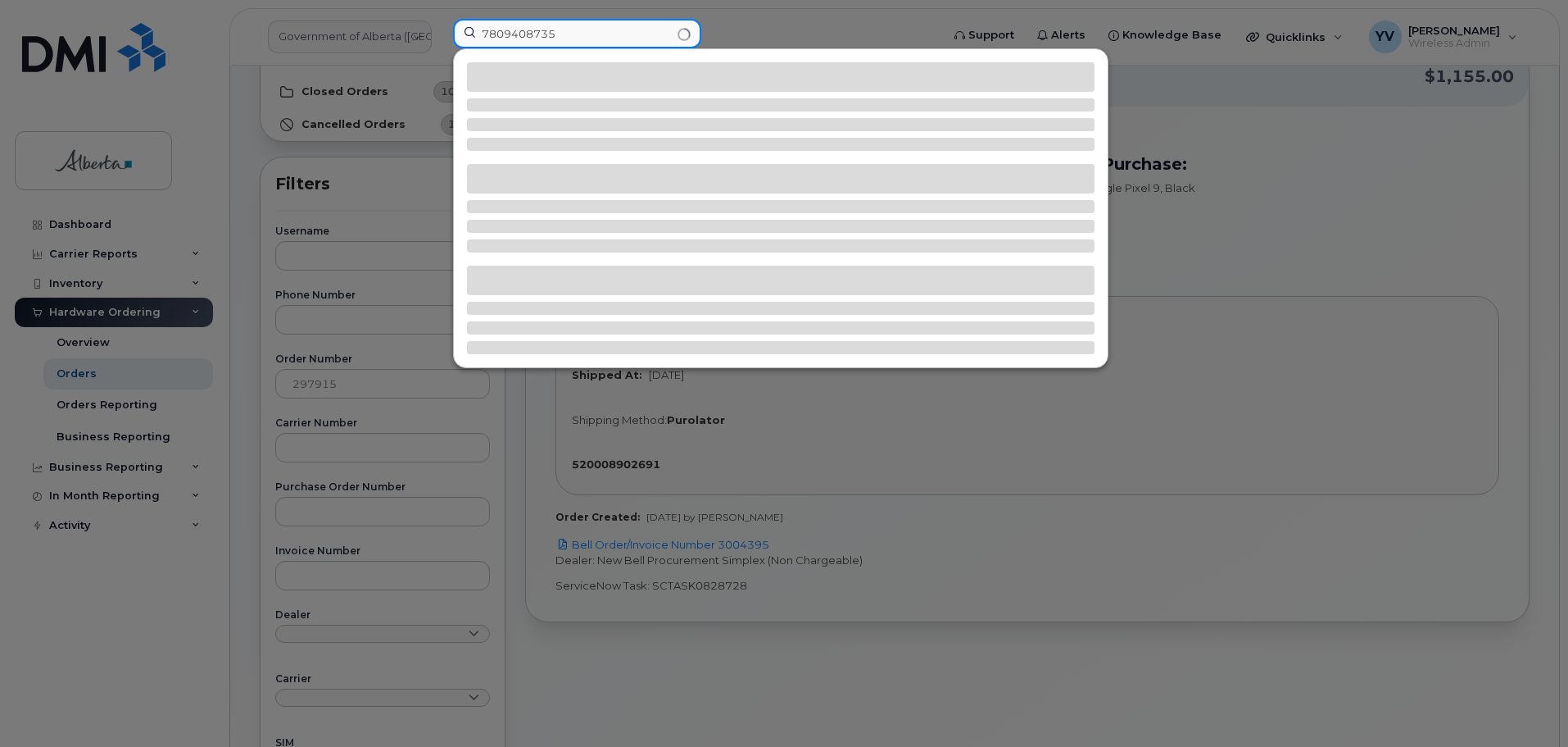
click at [504, 28] on input "7809408735" at bounding box center [577, 33] width 248 height 30
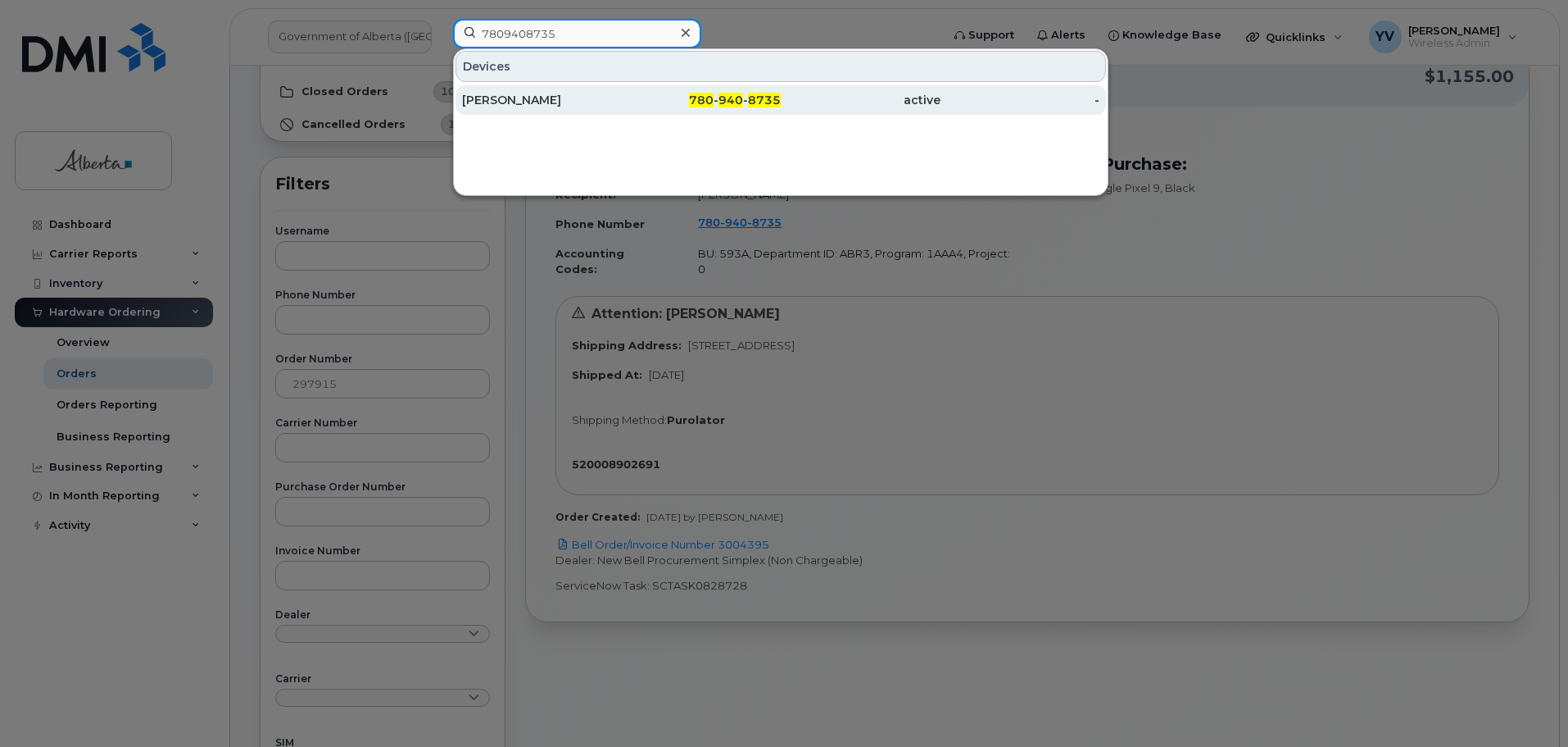
type input "7809408735"
click at [719, 101] on div "780 - 940 - 8735" at bounding box center [701, 100] width 160 height 16
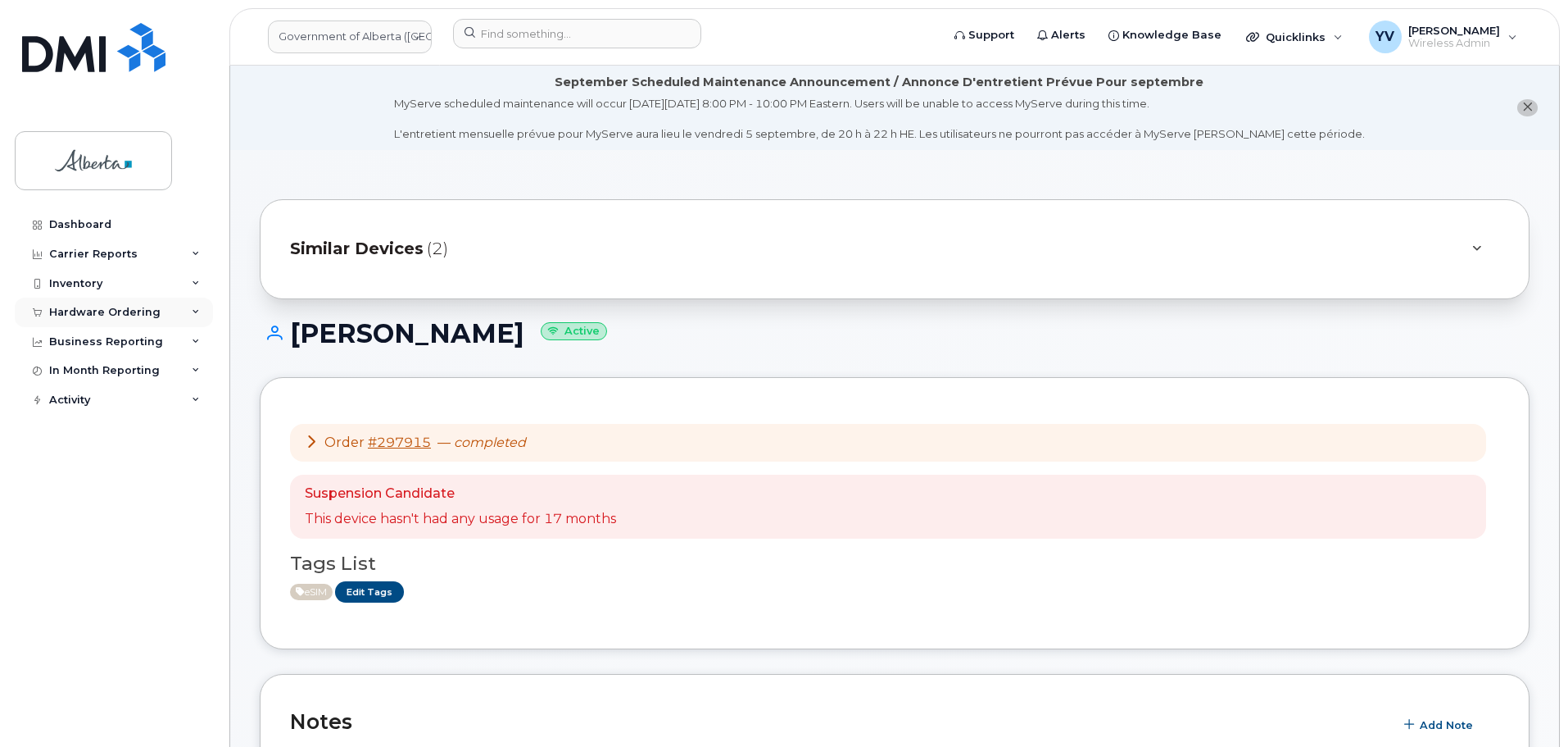
click at [107, 303] on div "Hardware Ordering" at bounding box center [113, 312] width 199 height 30
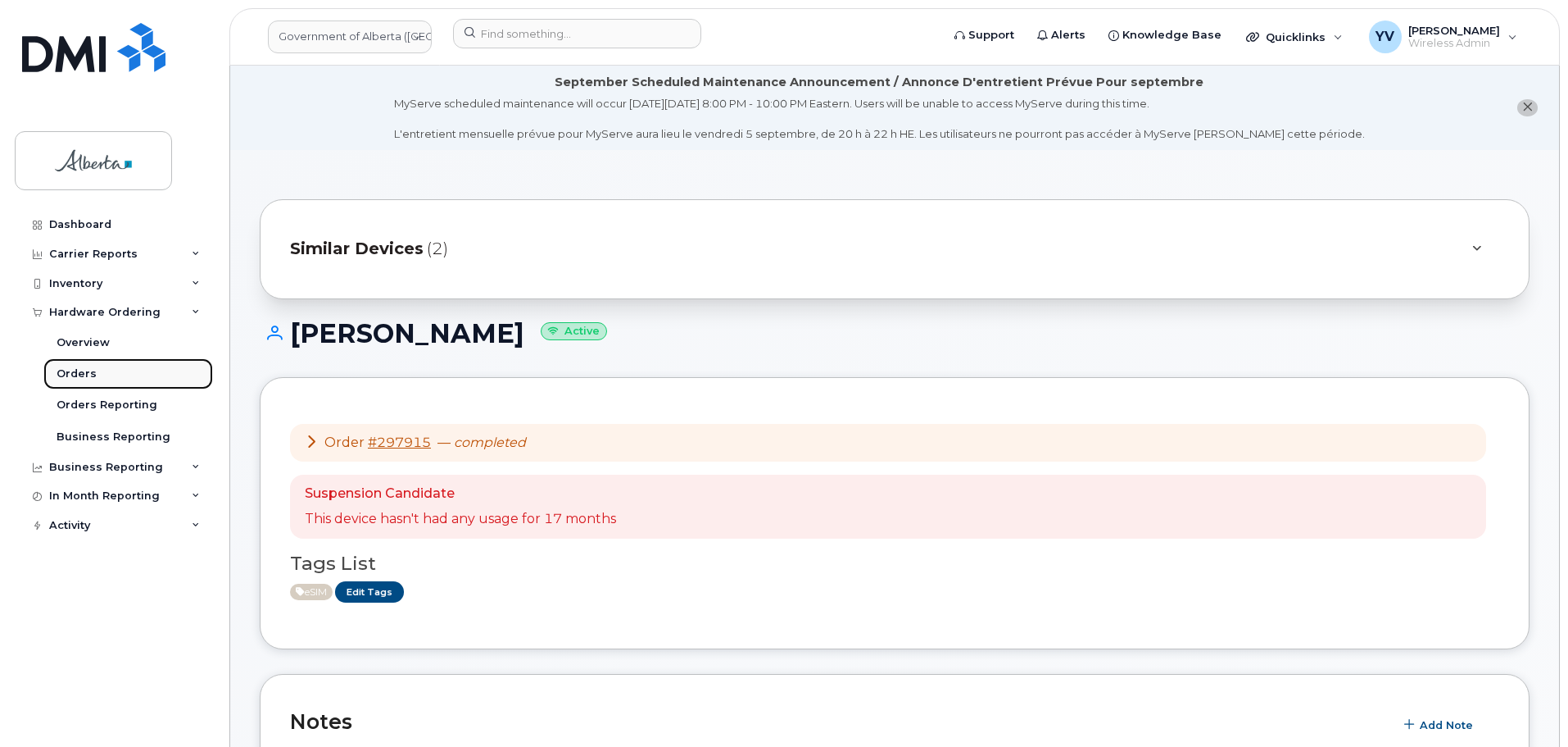
click at [64, 372] on div "Orders" at bounding box center [77, 374] width 41 height 14
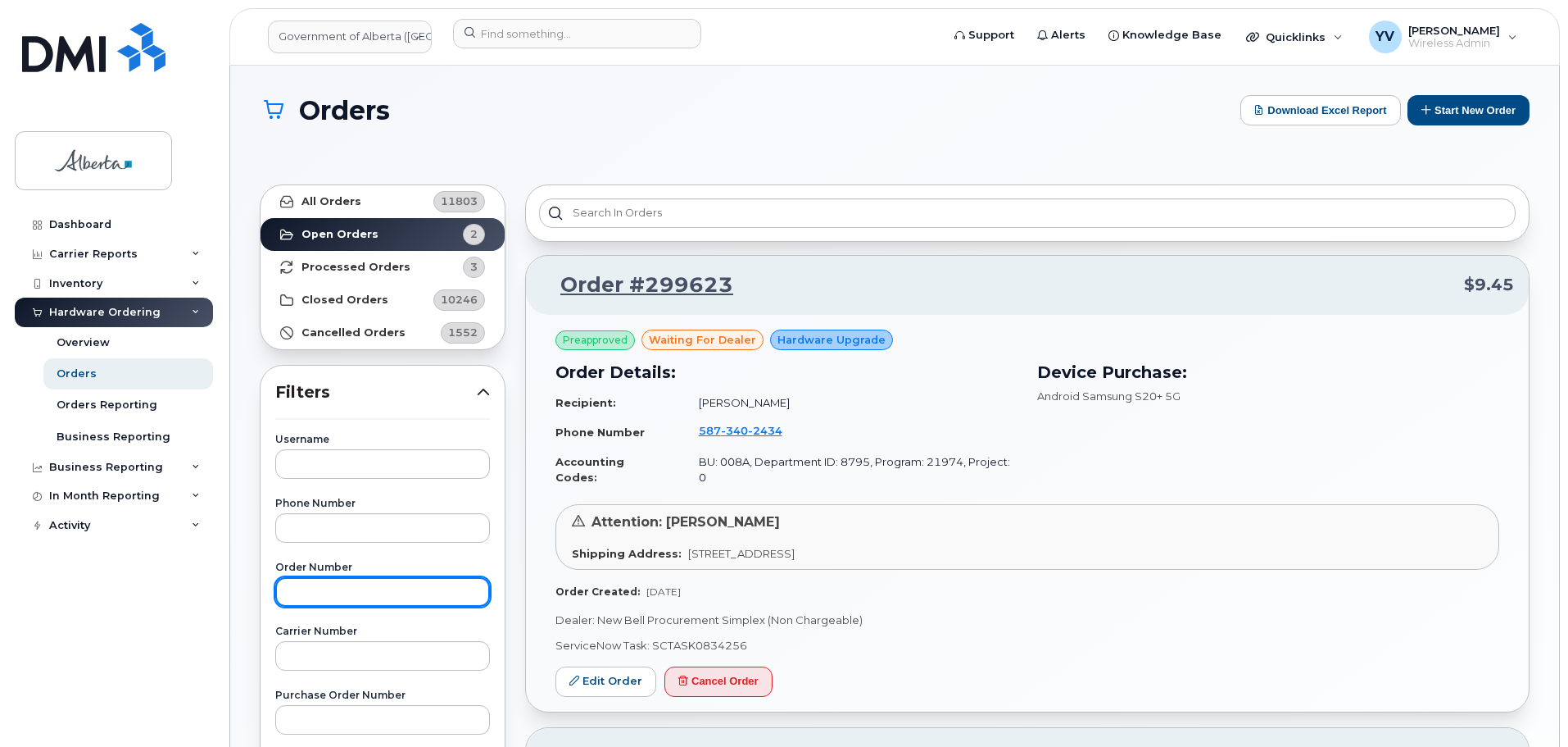
click at [339, 597] on input "text" at bounding box center [383, 592] width 215 height 30
paste input "297993"
type input "297993"
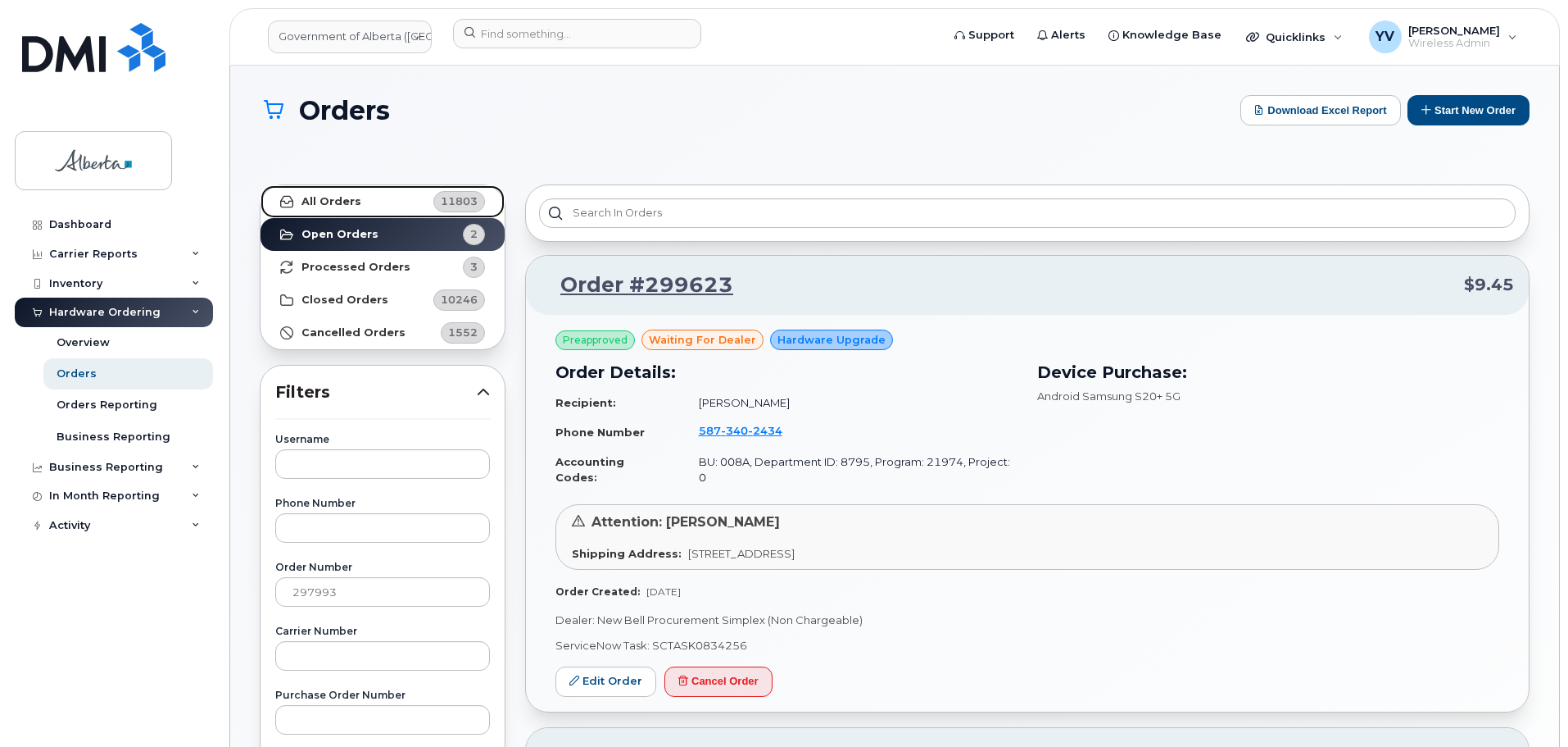
click at [319, 197] on strong "All Orders" at bounding box center [331, 202] width 60 height 14
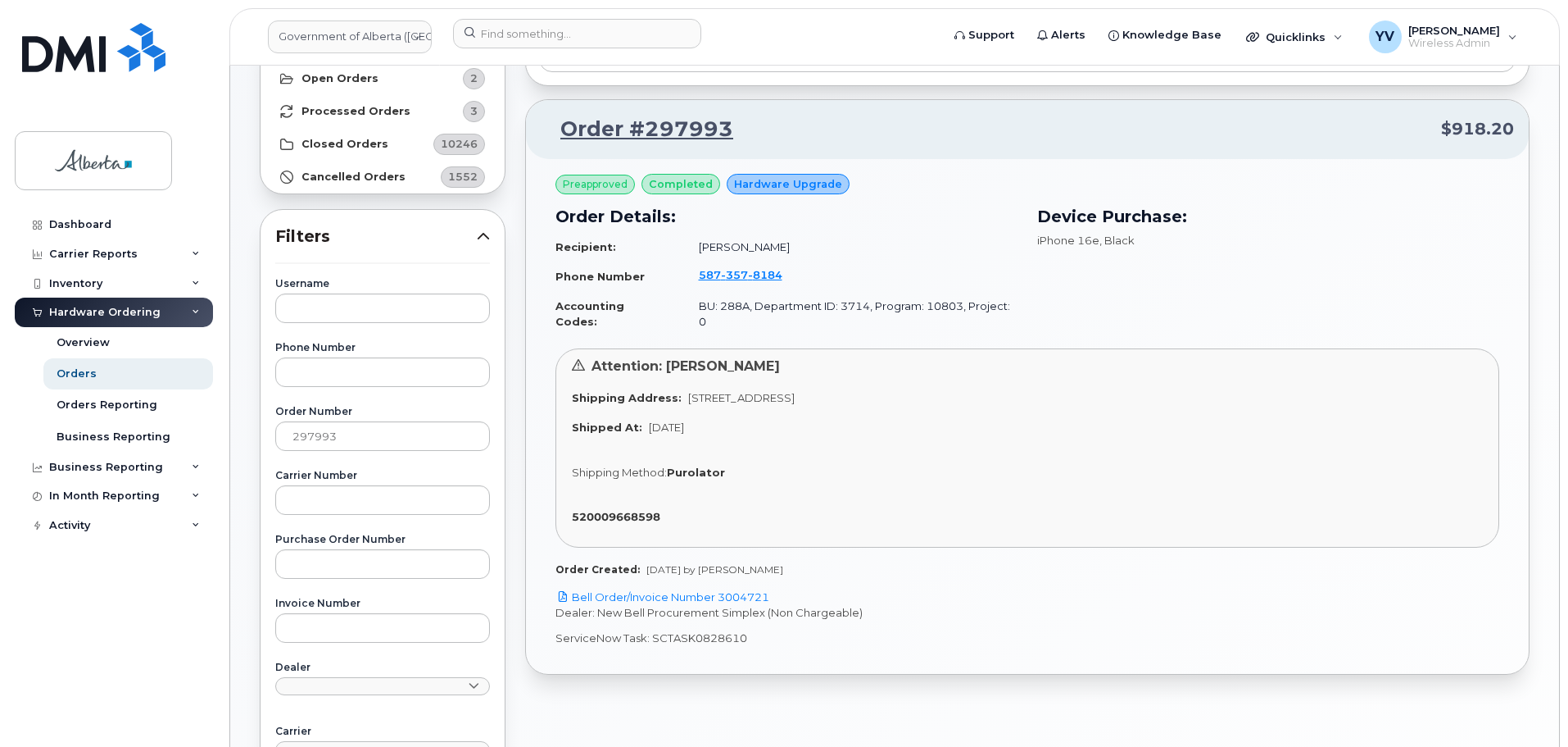
scroll to position [161, 0]
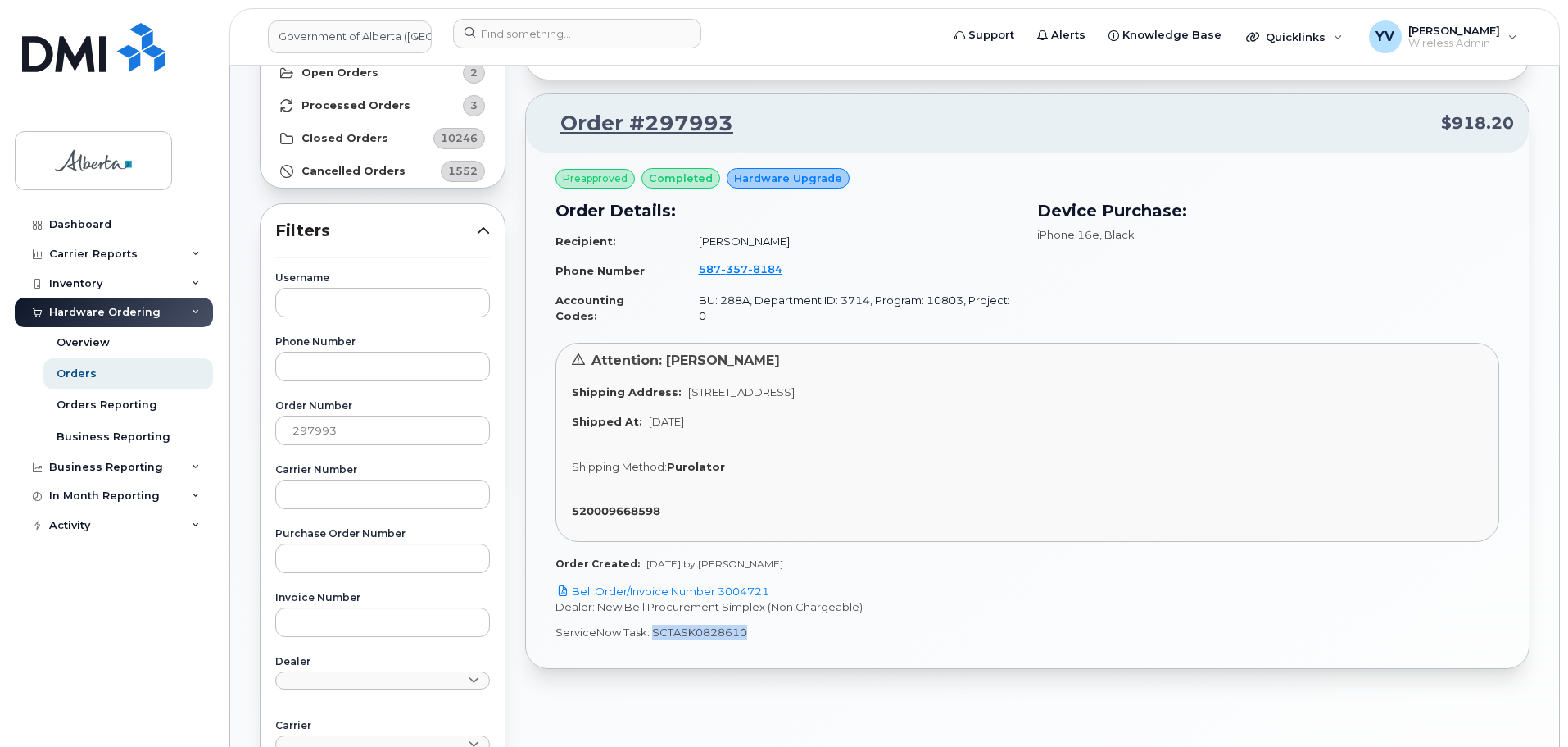
drag, startPoint x: 746, startPoint y: 618, endPoint x: 651, endPoint y: 623, distance: 95.1
click at [651, 624] on p "ServiceNow Task: SCTASK0828610" at bounding box center [1027, 632] width 944 height 15
copy p "SCTASK0828610"
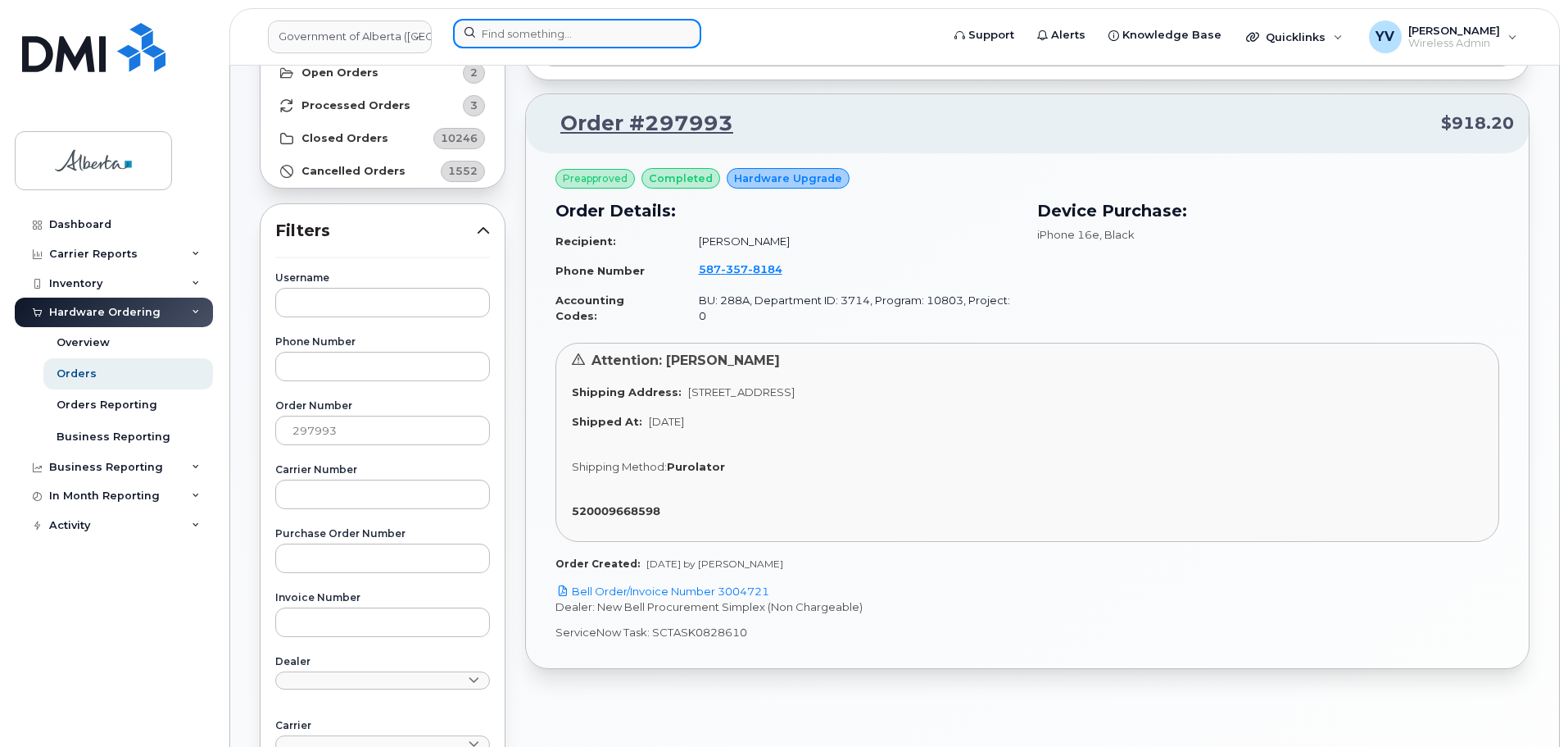
click at [492, 23] on input at bounding box center [577, 33] width 248 height 30
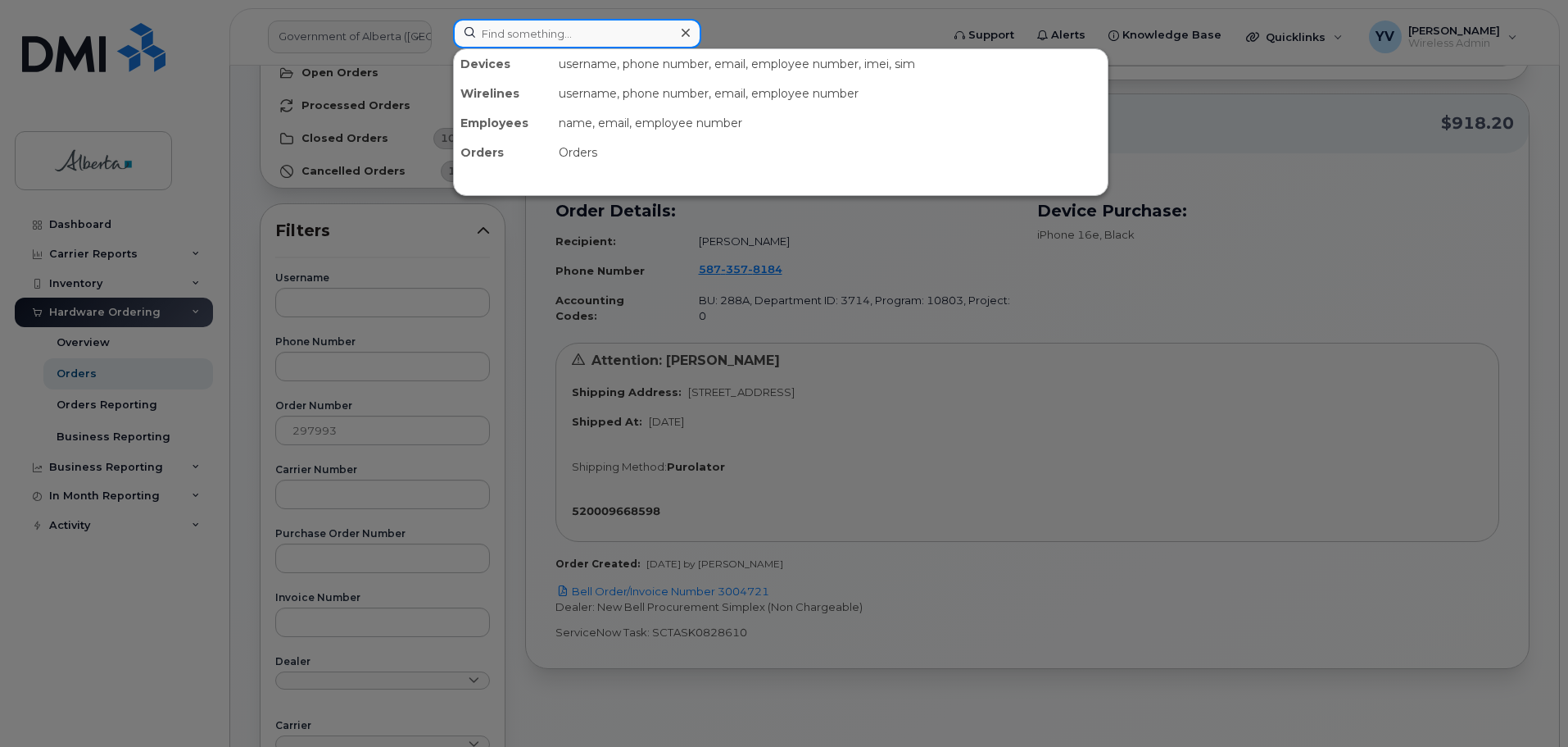
paste input "5873578184"
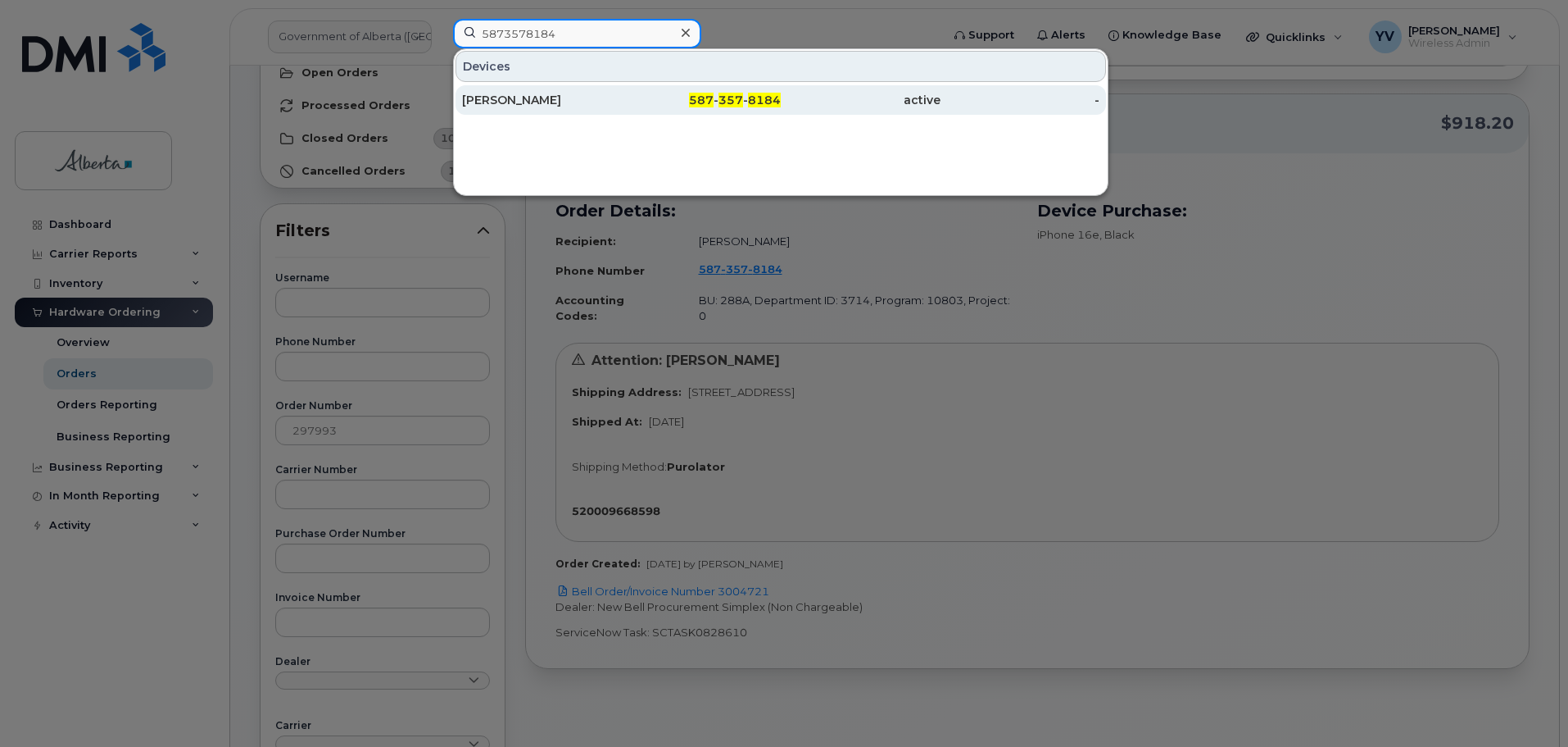
type input "5873578184"
click at [733, 95] on span "357" at bounding box center [731, 100] width 24 height 14
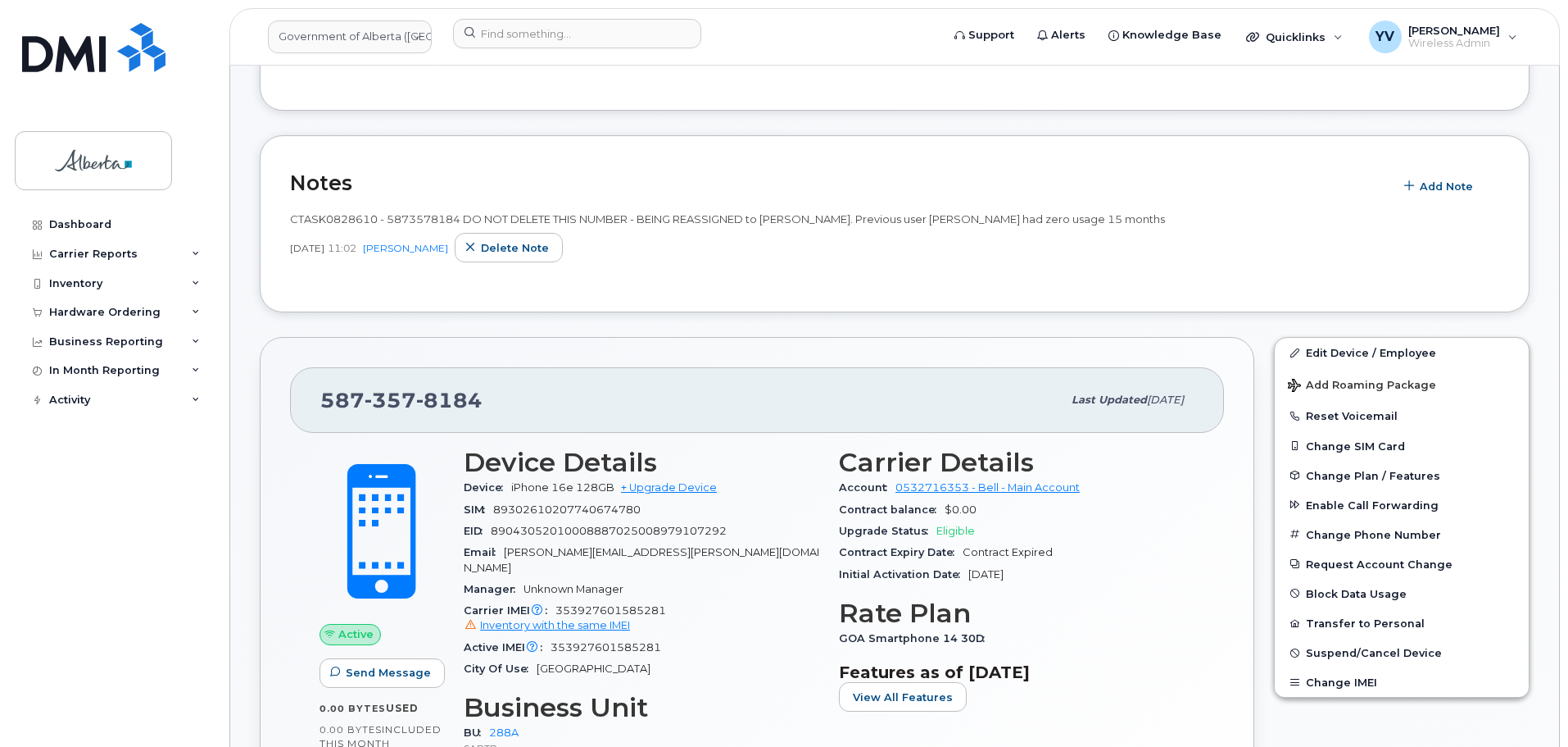
scroll to position [435, 0]
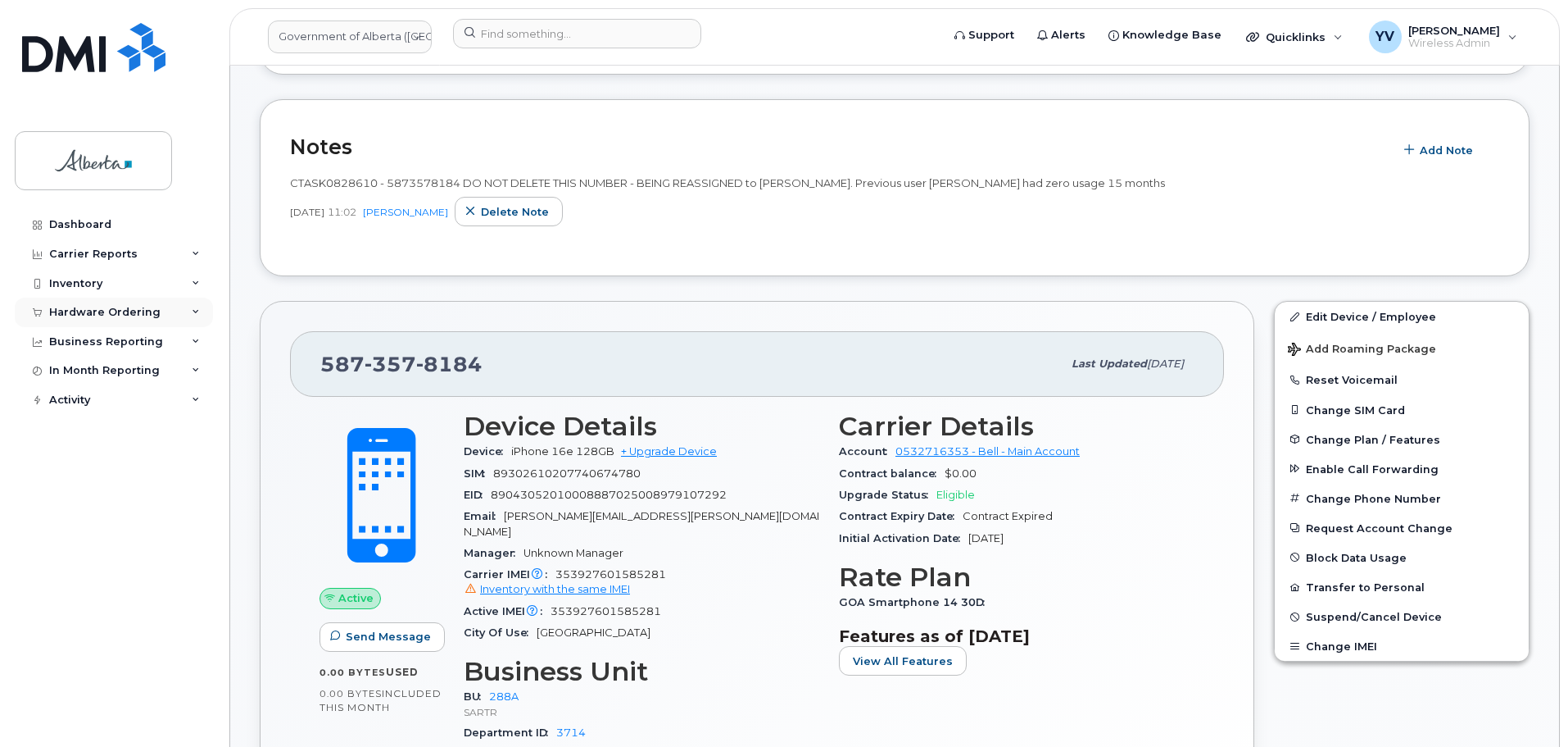
click at [91, 308] on div "Hardware Ordering" at bounding box center [105, 313] width 112 height 14
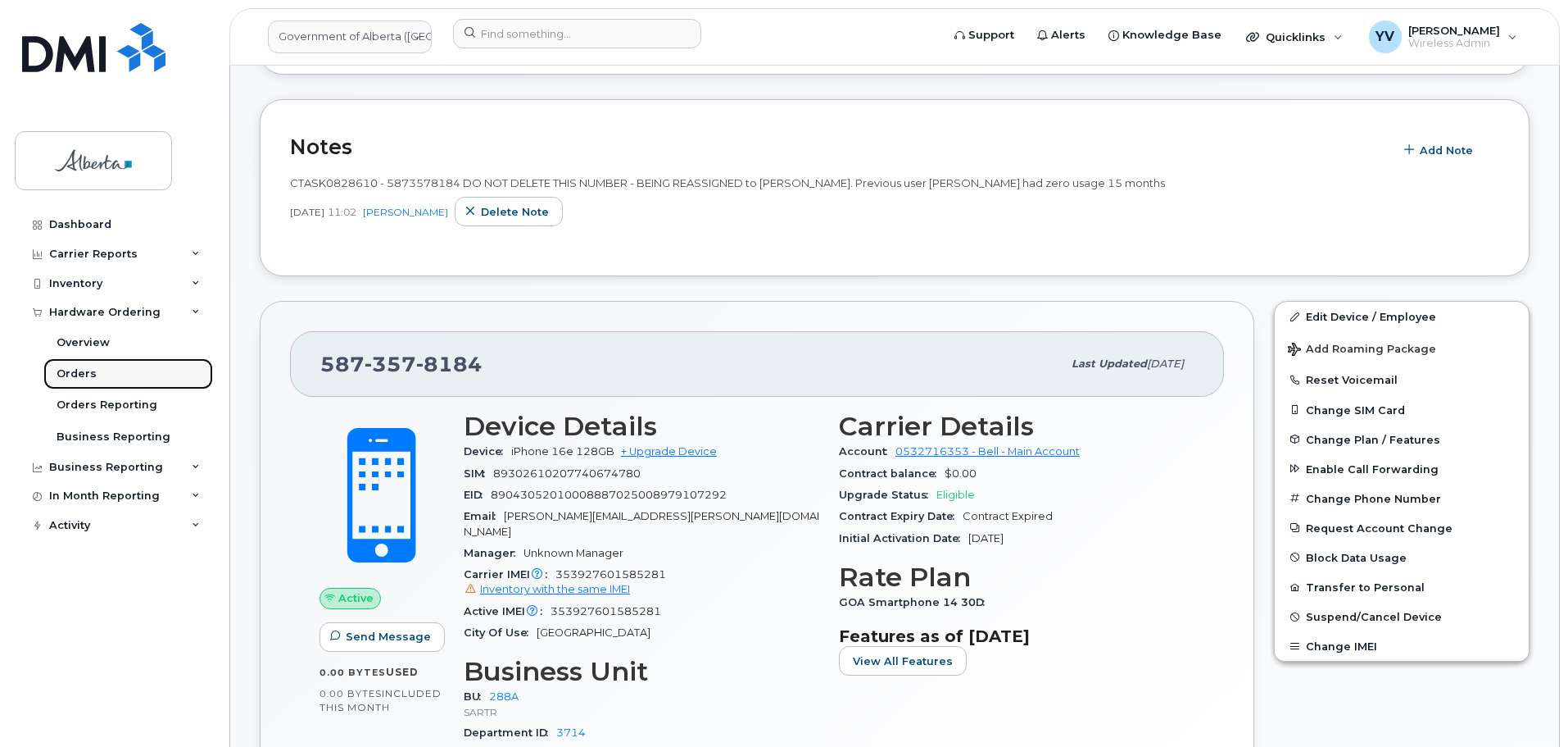
click at [66, 371] on div "Orders" at bounding box center [77, 374] width 41 height 14
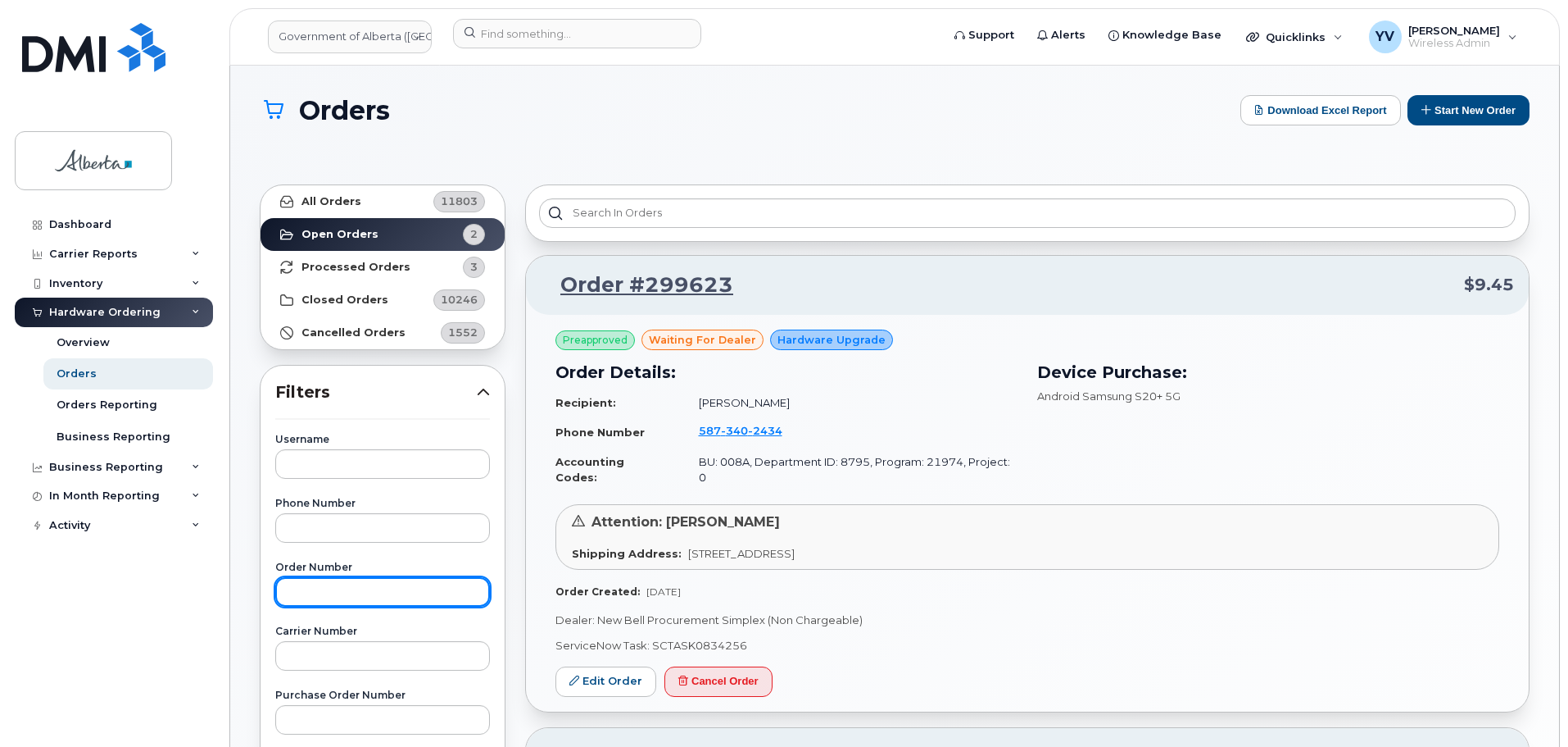
click at [313, 584] on input "text" at bounding box center [383, 592] width 215 height 30
paste input "298015"
type input "298015"
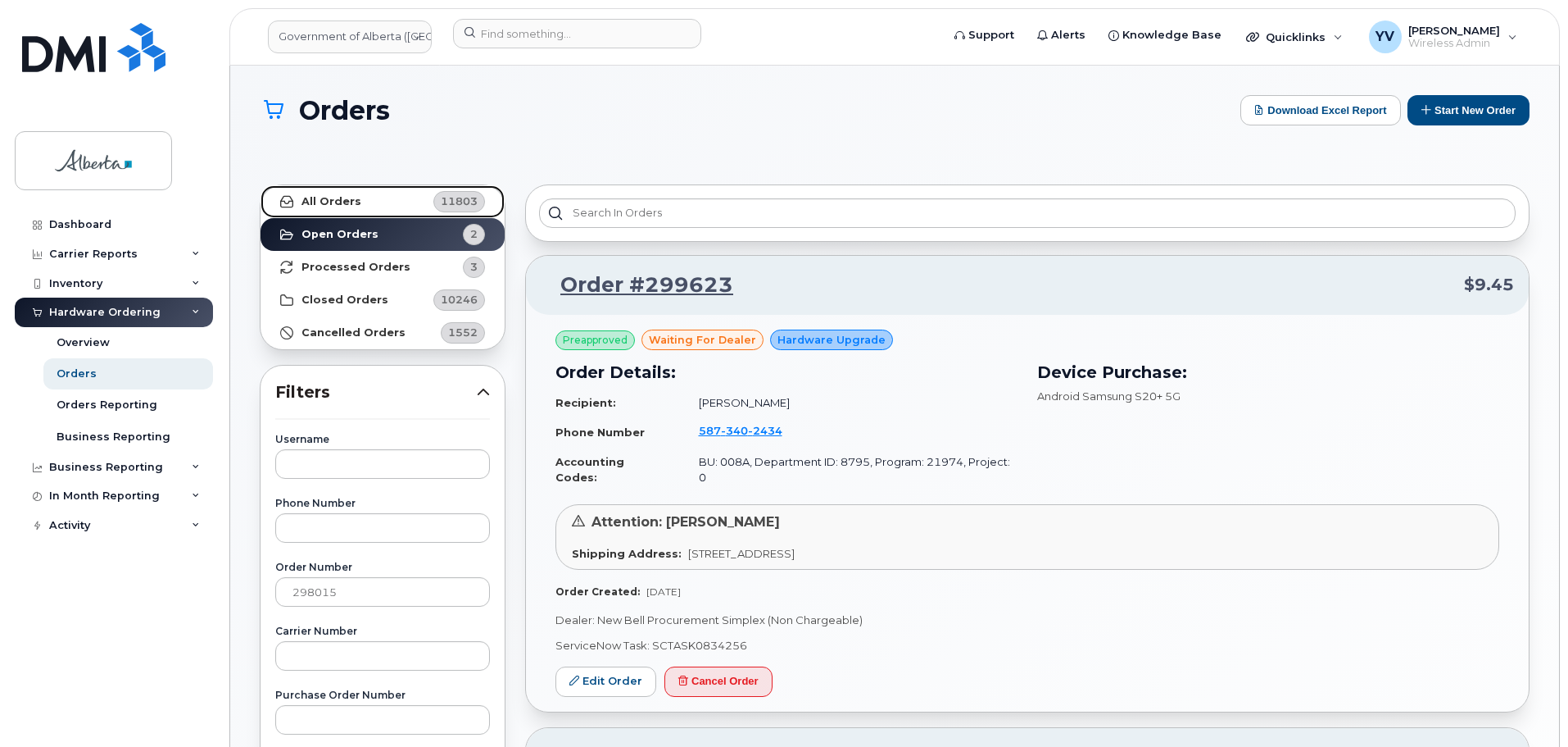
click at [329, 196] on strong "All Orders" at bounding box center [331, 202] width 60 height 14
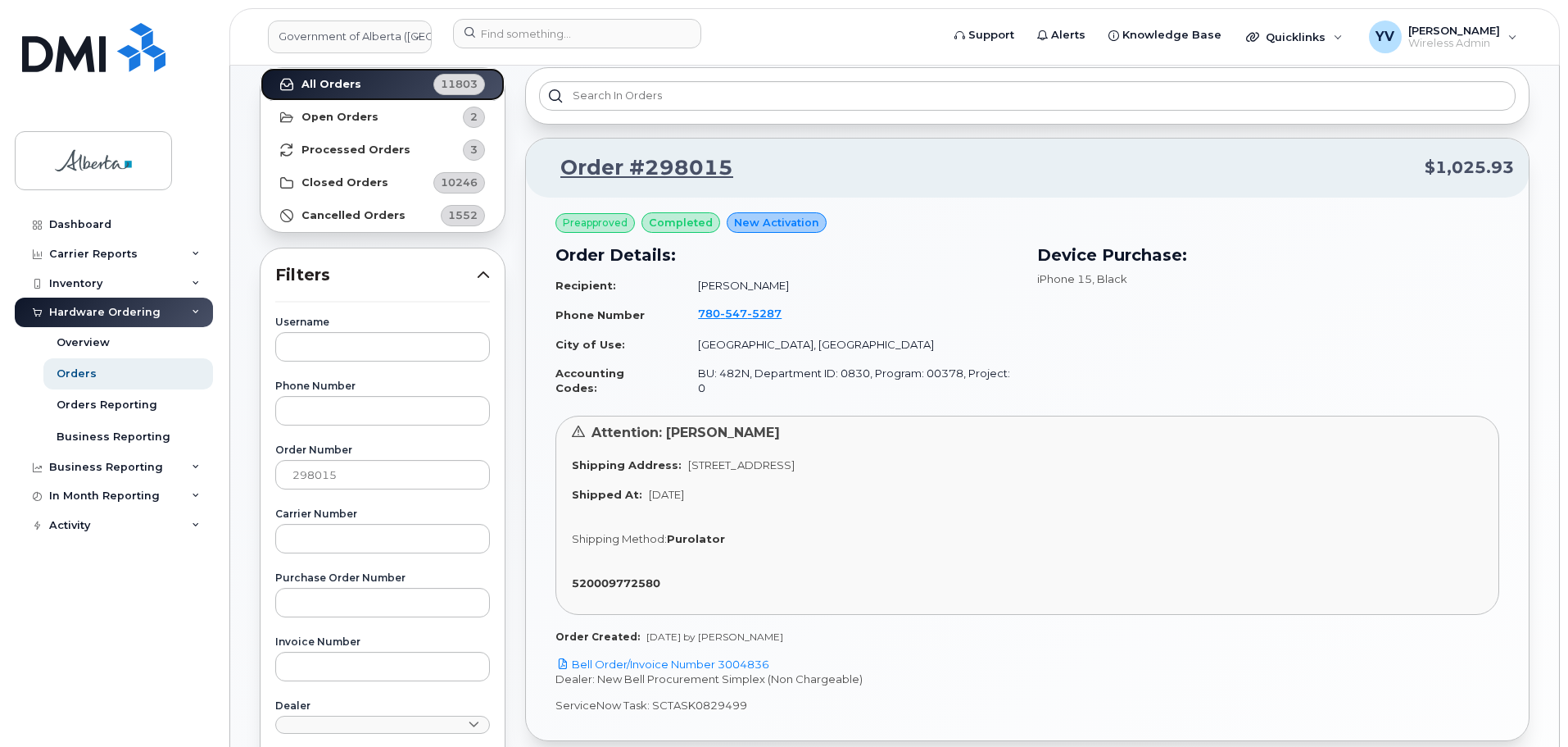
scroll to position [157, 0]
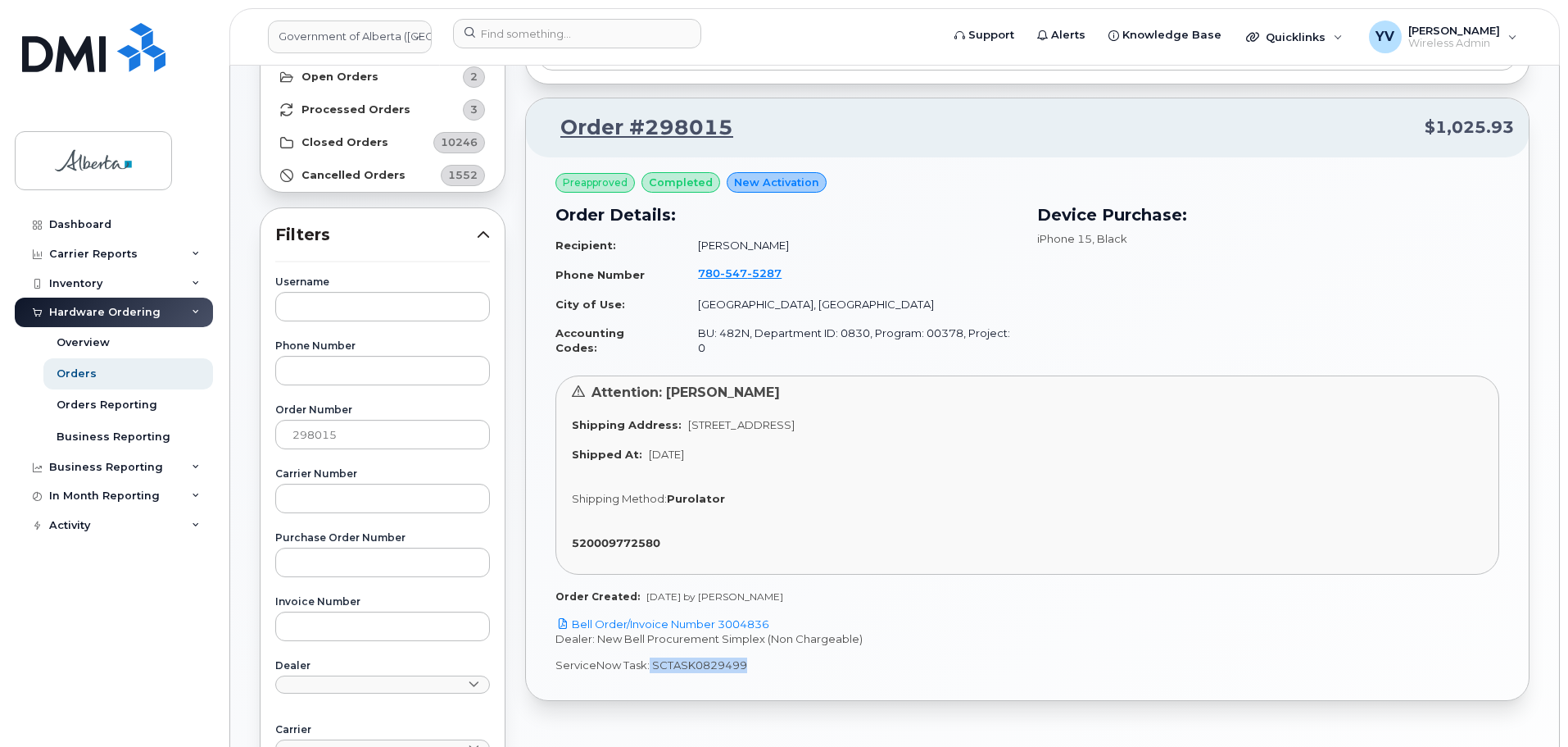
drag, startPoint x: 749, startPoint y: 650, endPoint x: 648, endPoint y: 651, distance: 101.0
click at [648, 657] on p "ServiceNow Task: SCTASK0829499" at bounding box center [1027, 665] width 944 height 15
copy p "SCTASK0829499"
click at [746, 617] on link "Bell Order/Invoice Number 3004836" at bounding box center [662, 624] width 214 height 14
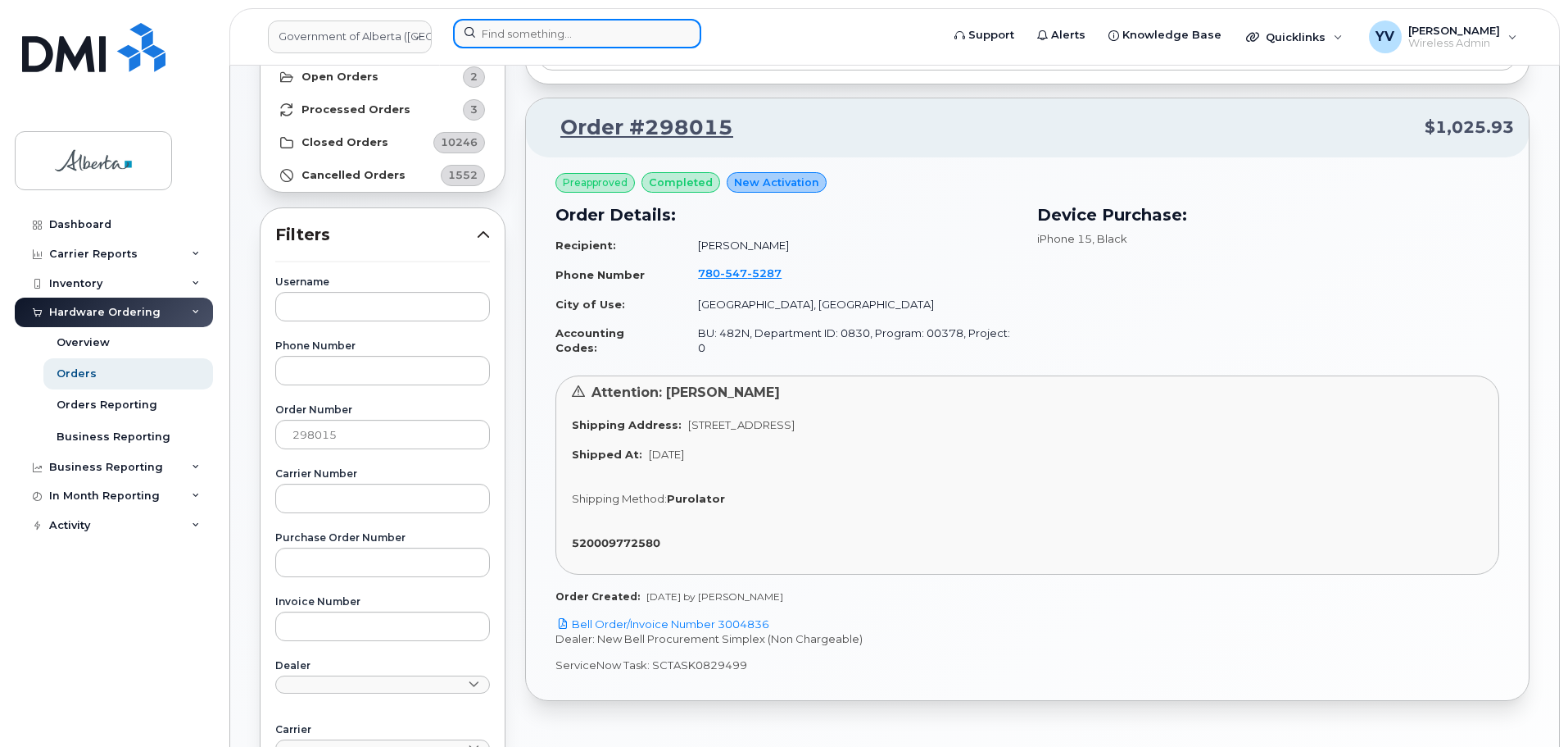
click at [494, 35] on input at bounding box center [577, 33] width 248 height 30
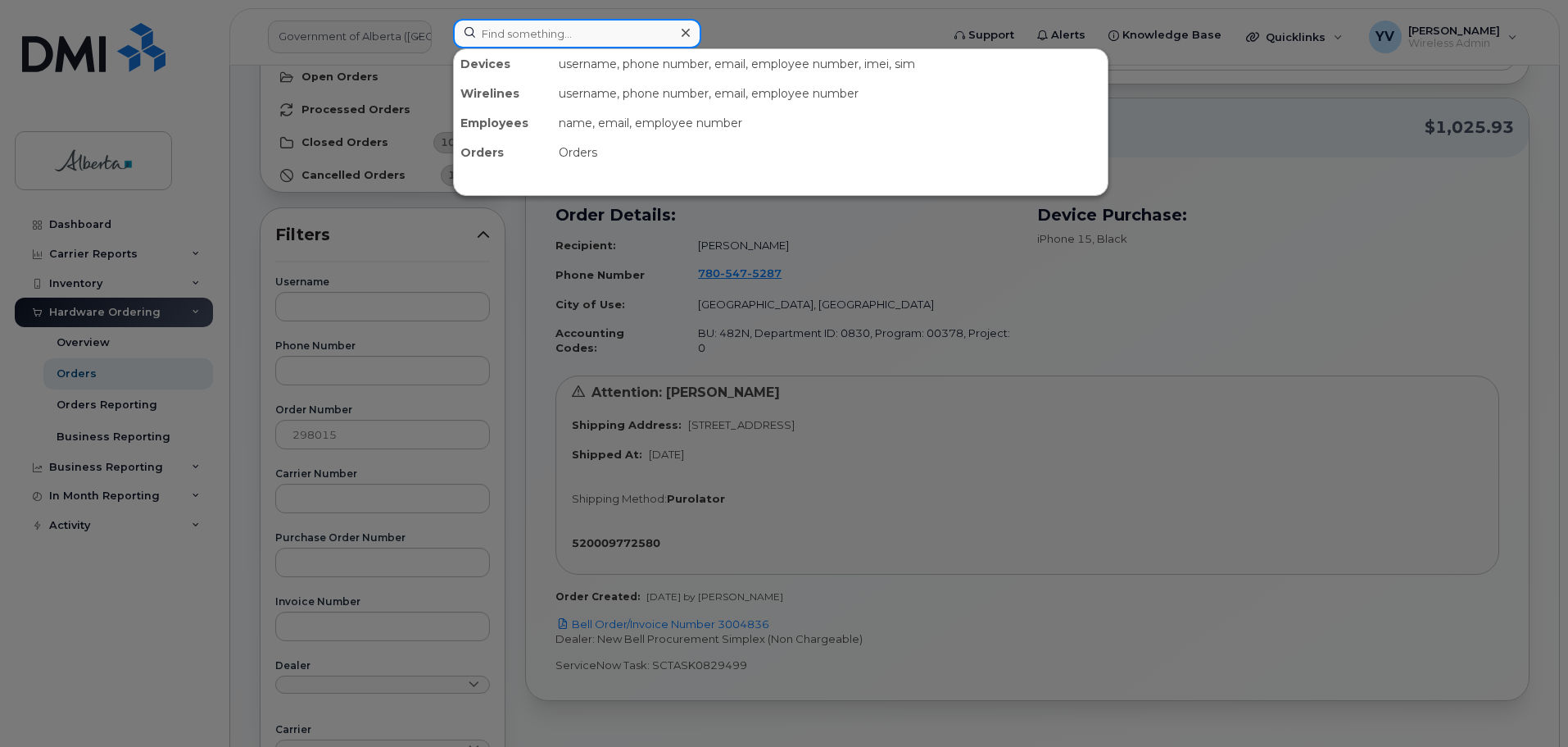
paste input "7805475287"
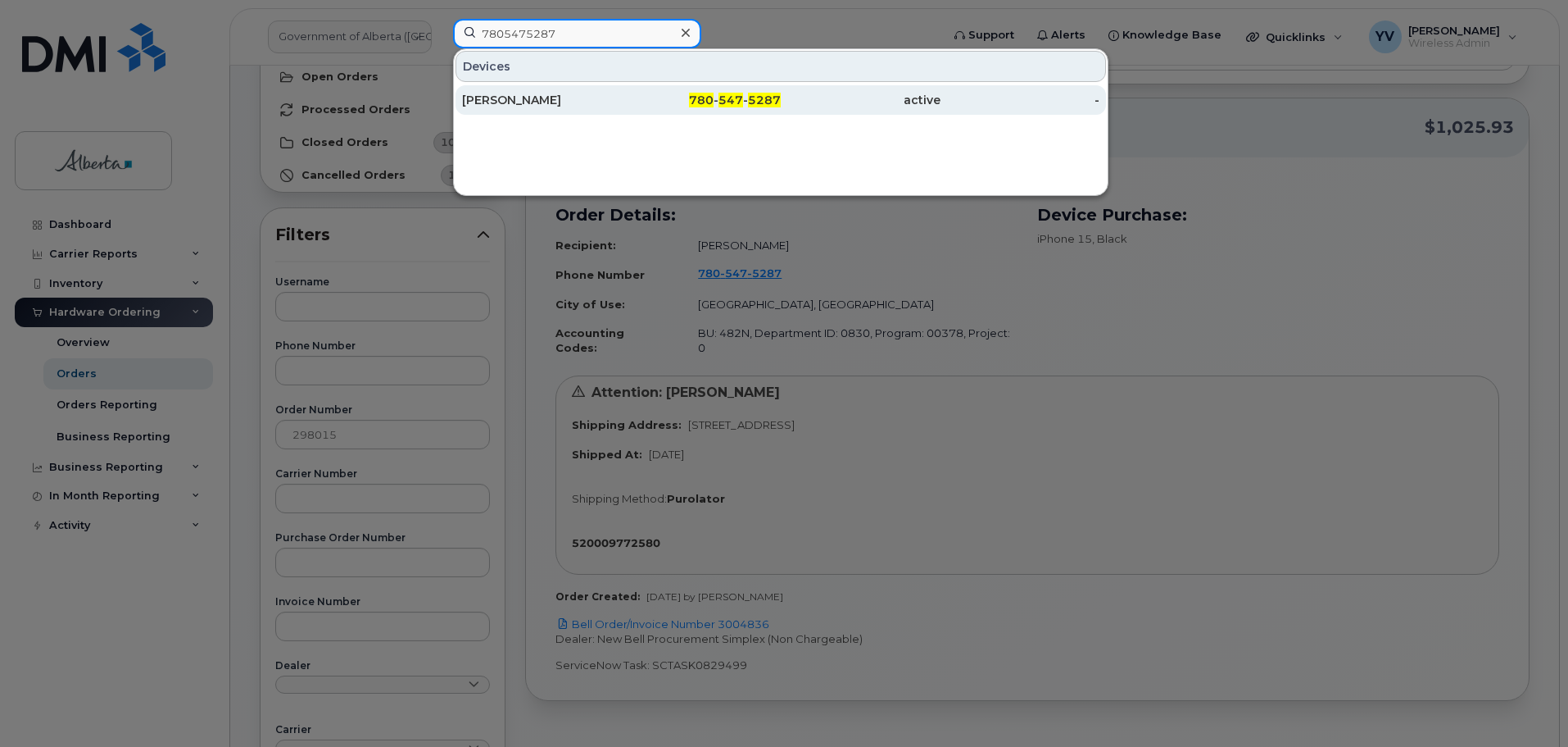
type input "7805475287"
click at [736, 95] on span "547" at bounding box center [731, 100] width 24 height 14
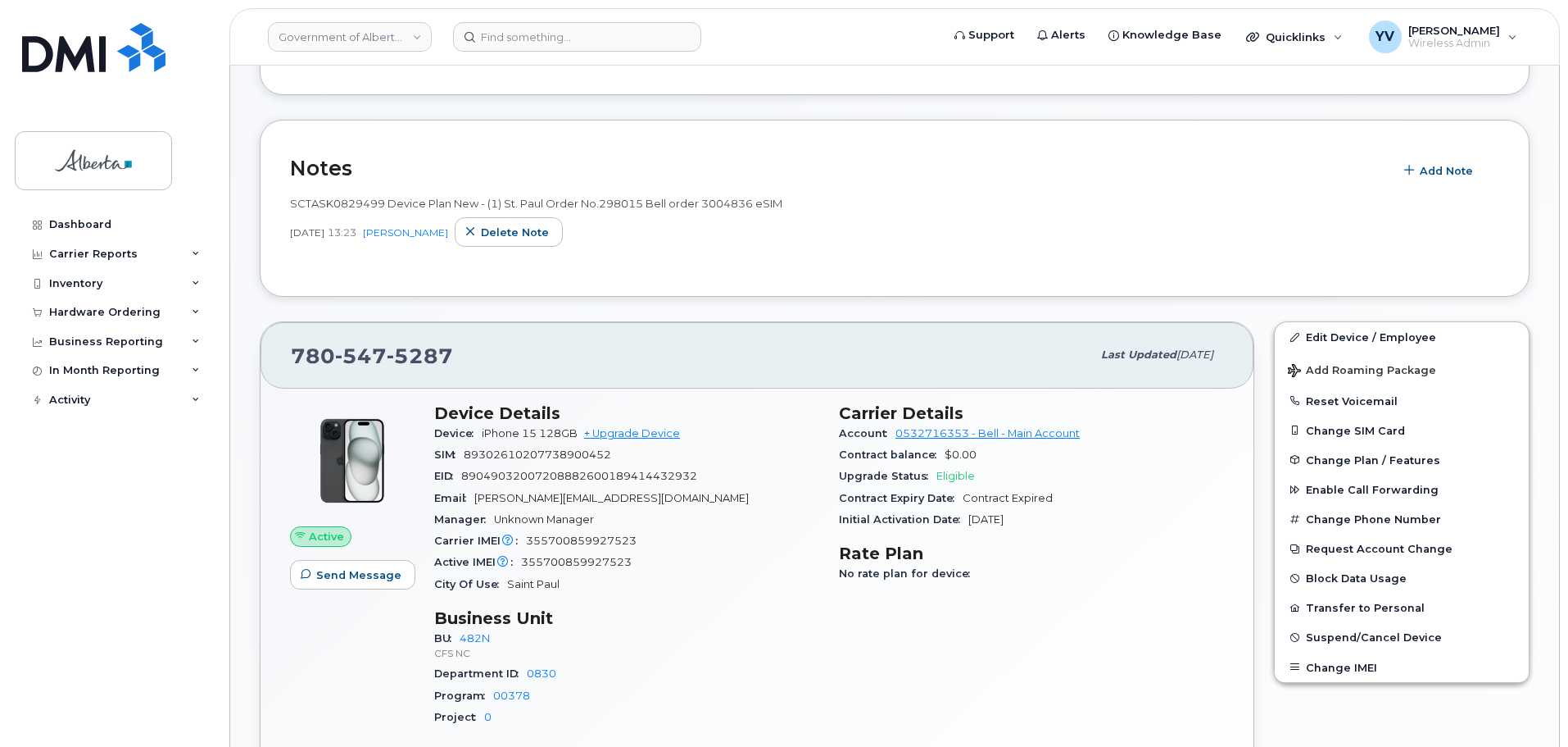
scroll to position [345, 0]
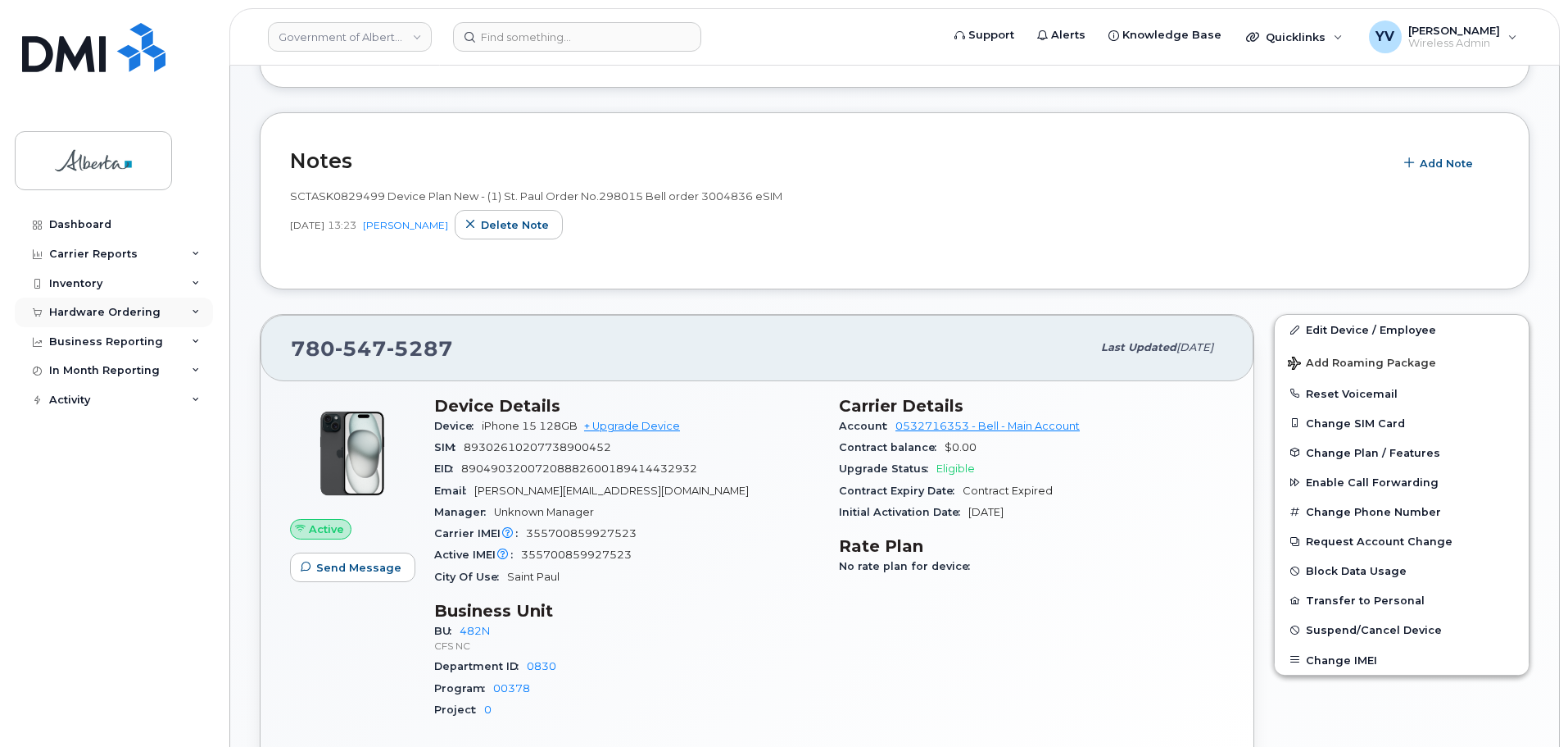
click at [105, 305] on div "Hardware Ordering" at bounding box center [113, 312] width 199 height 30
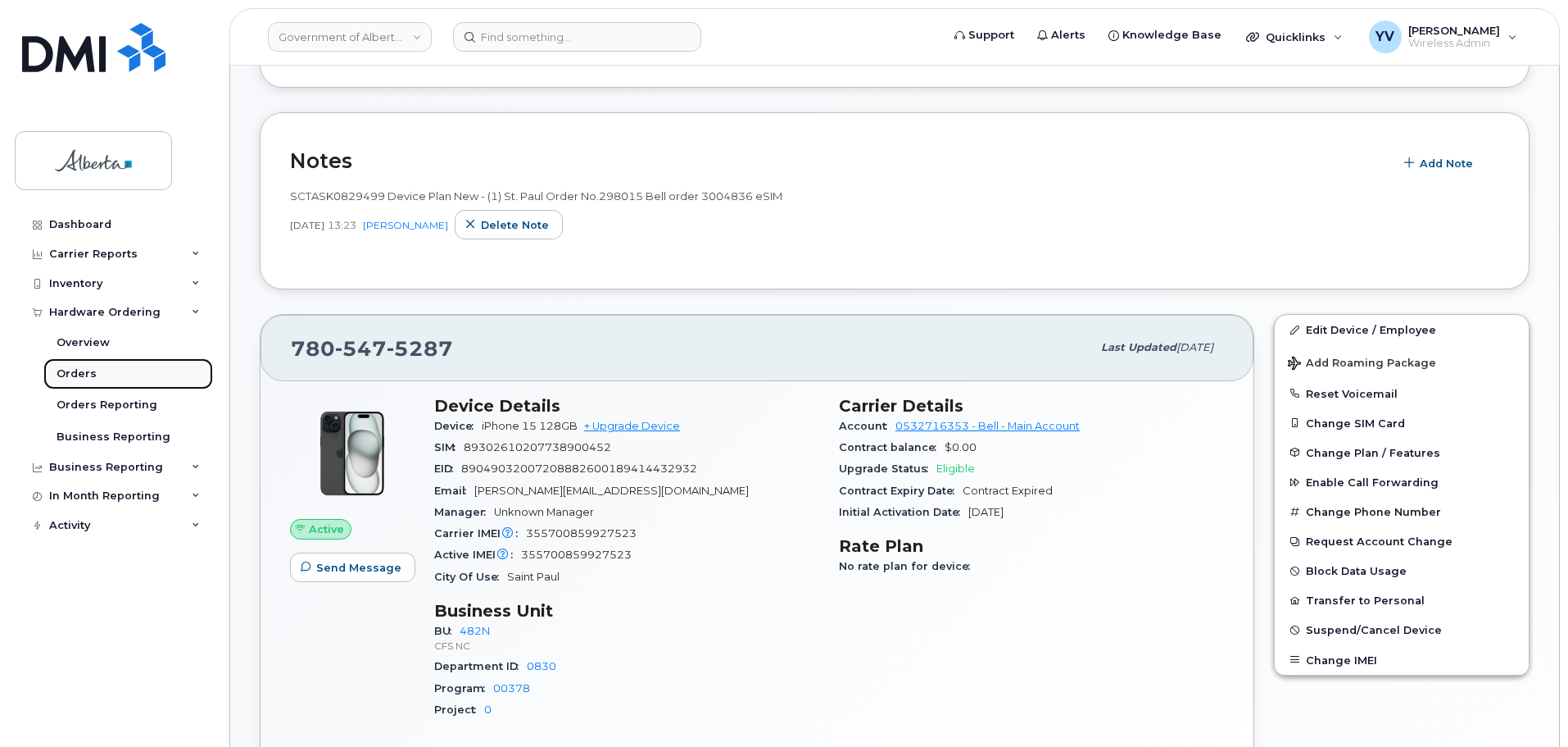
click at [69, 375] on div "Orders" at bounding box center [77, 374] width 41 height 14
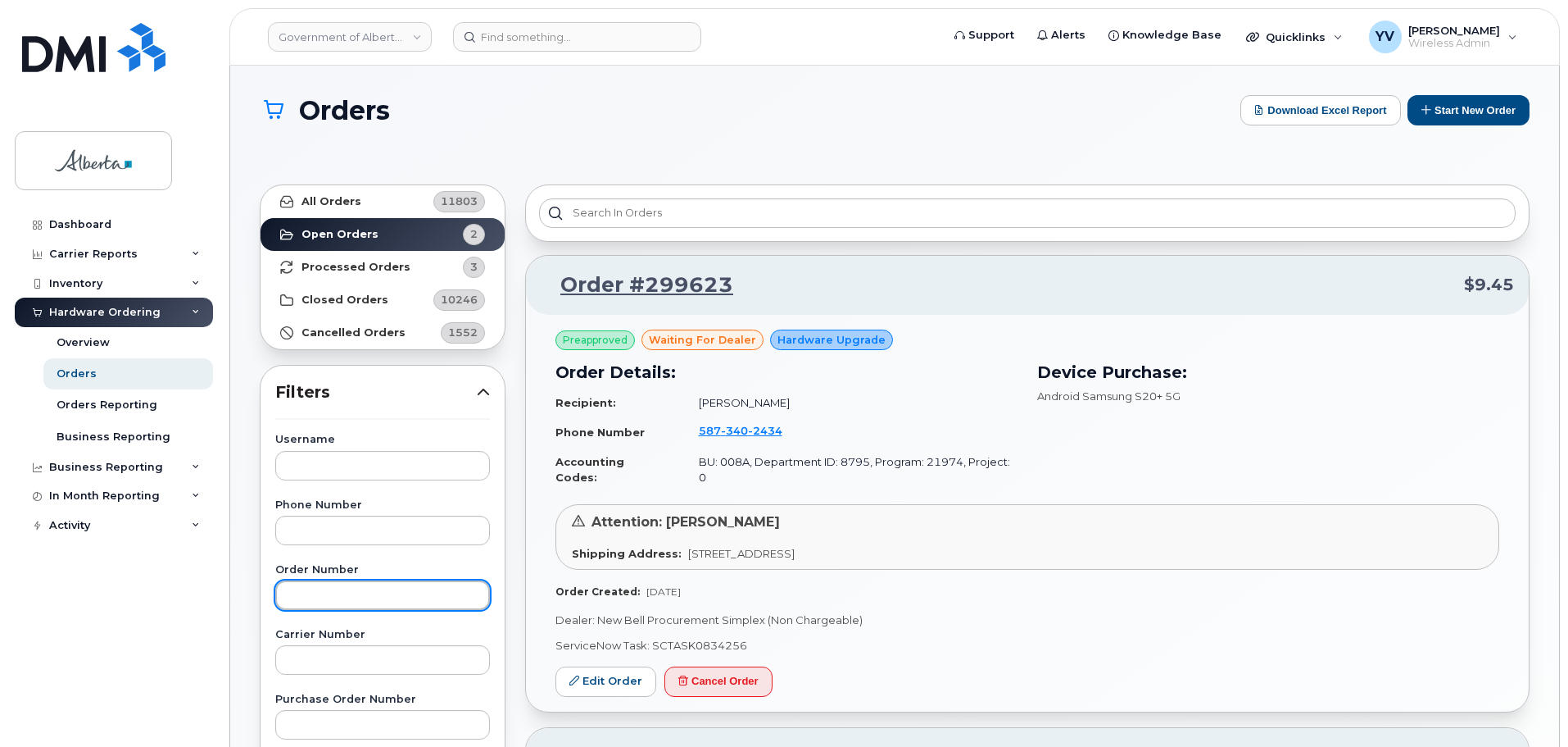
click at [314, 603] on input "text" at bounding box center [383, 595] width 215 height 30
paste input "298094"
type input "298094"
click at [329, 196] on strong "All Orders" at bounding box center [331, 202] width 60 height 14
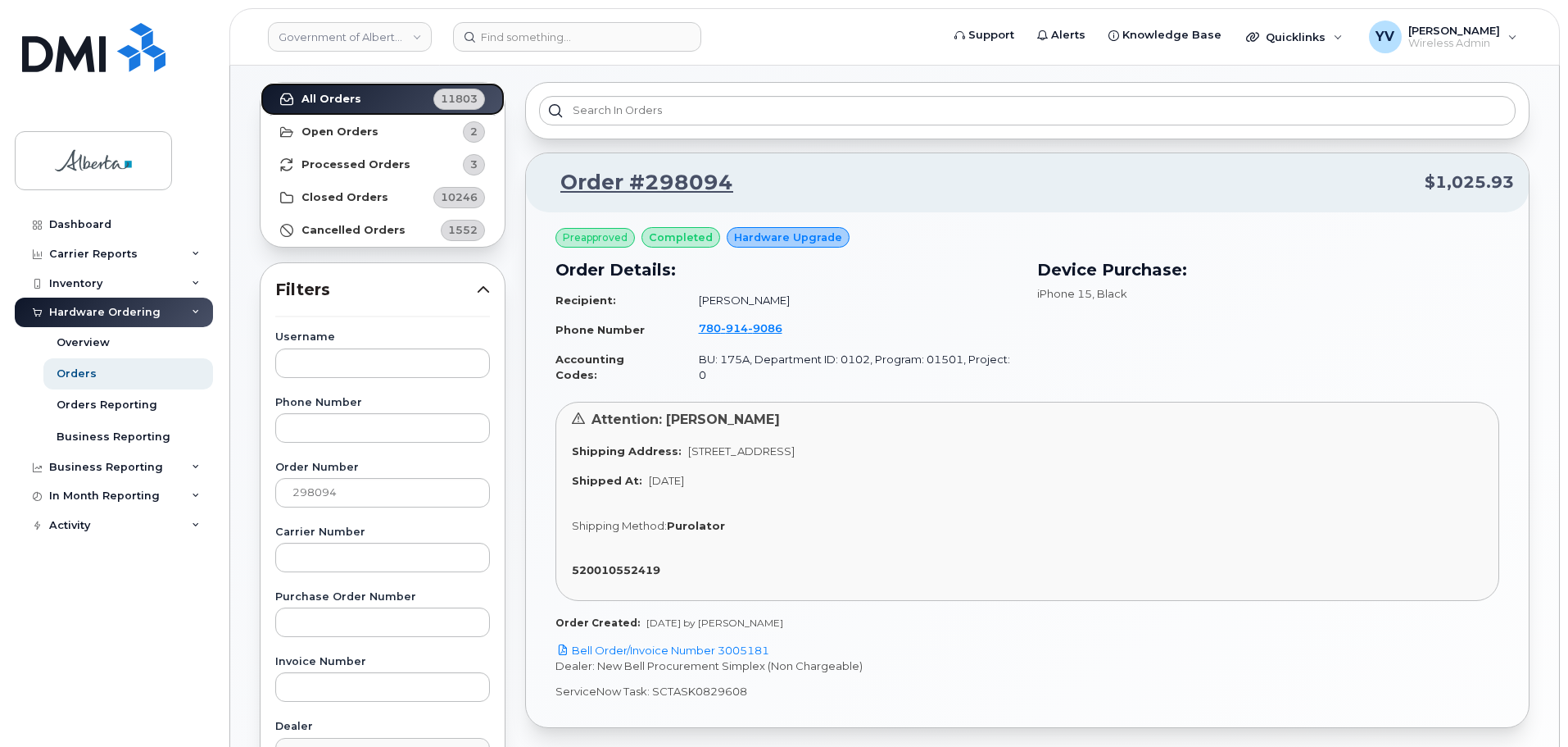
scroll to position [106, 0]
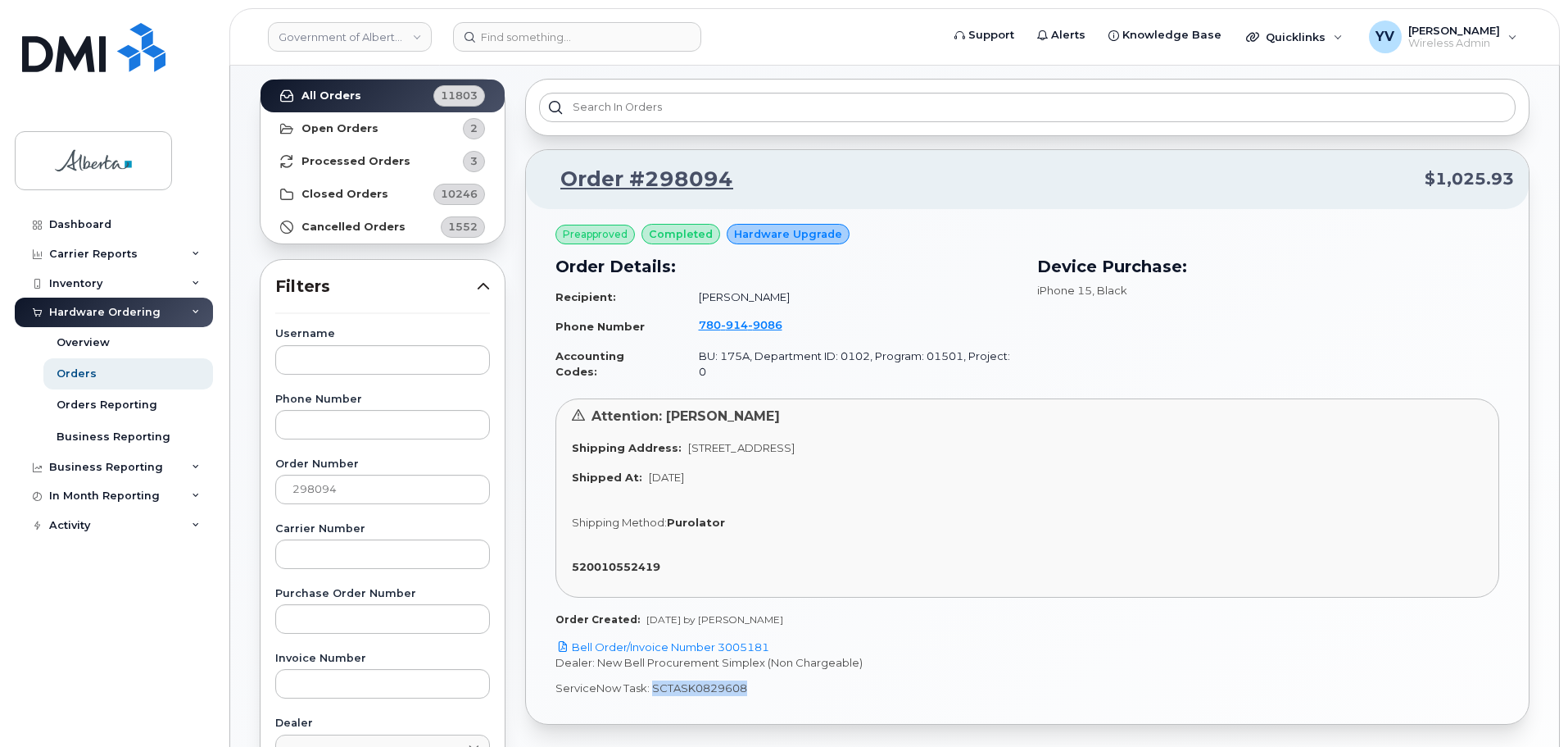
drag, startPoint x: 749, startPoint y: 673, endPoint x: 651, endPoint y: 676, distance: 98.0
click at [651, 680] on p "ServiceNow Task: SCTASK0829608" at bounding box center [1027, 688] width 944 height 15
copy p "SCTASK0829608"
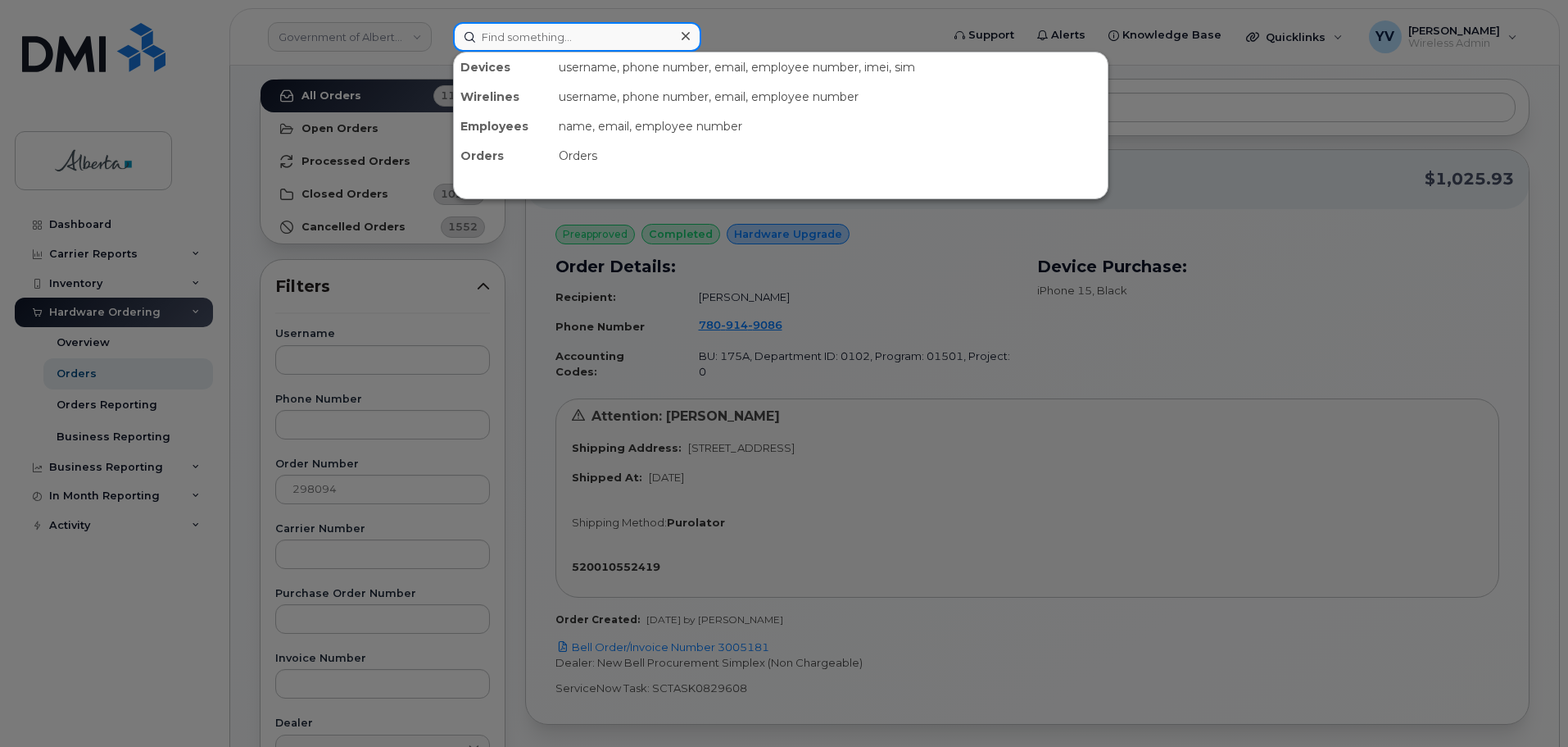
click at [503, 32] on input at bounding box center [577, 36] width 248 height 30
paste input "7809149086"
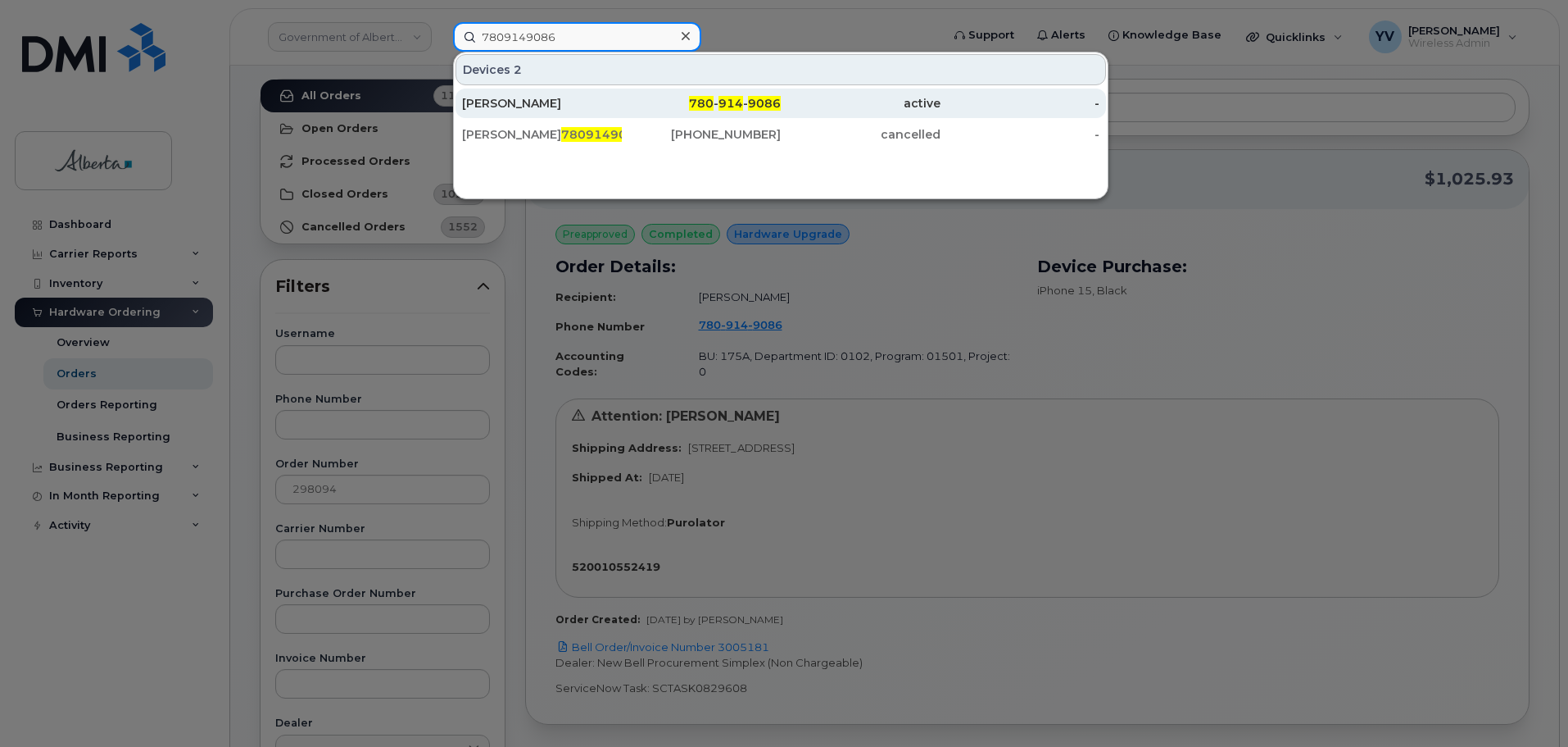
type input "7809149086"
click at [743, 97] on span "914" at bounding box center [731, 102] width 24 height 14
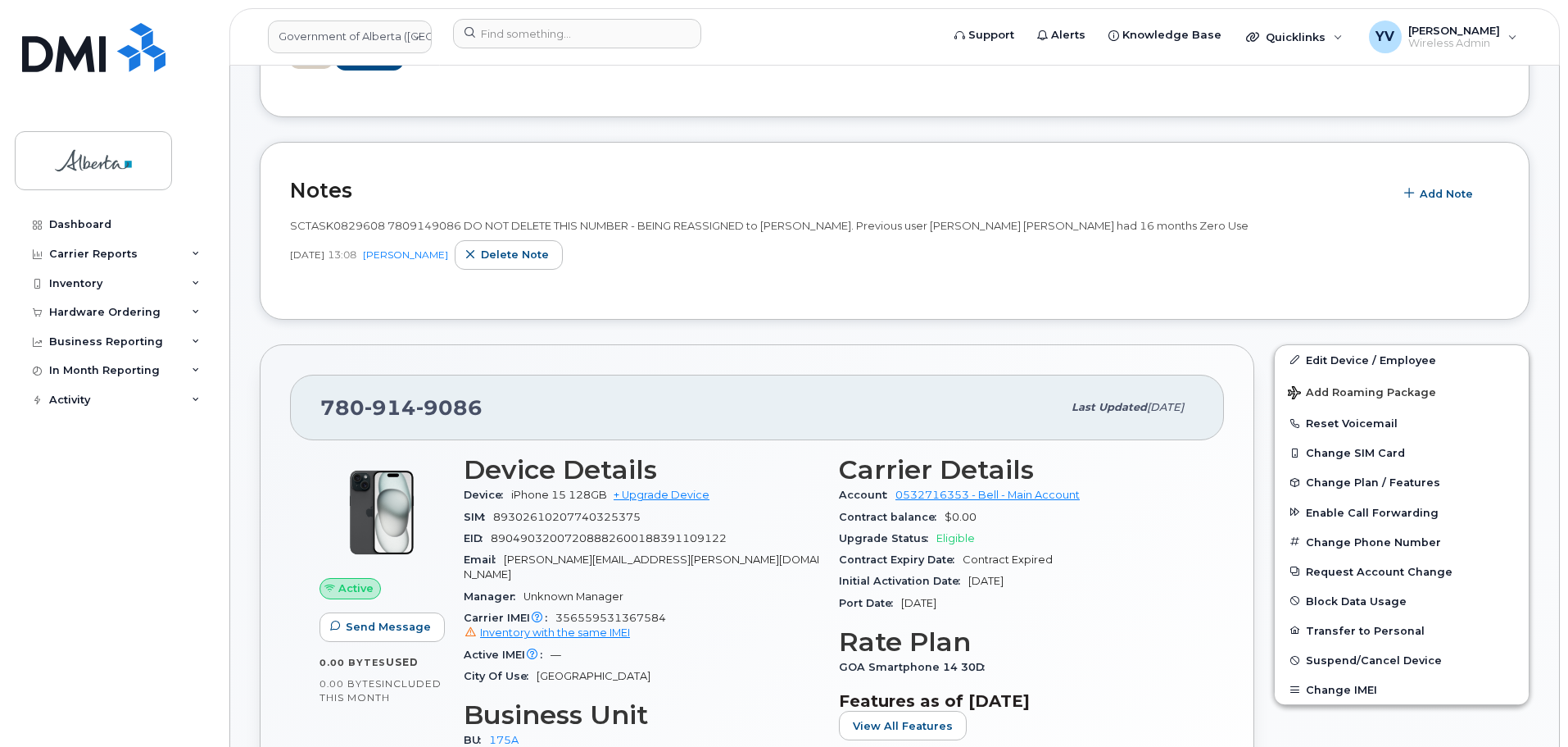
scroll to position [418, 0]
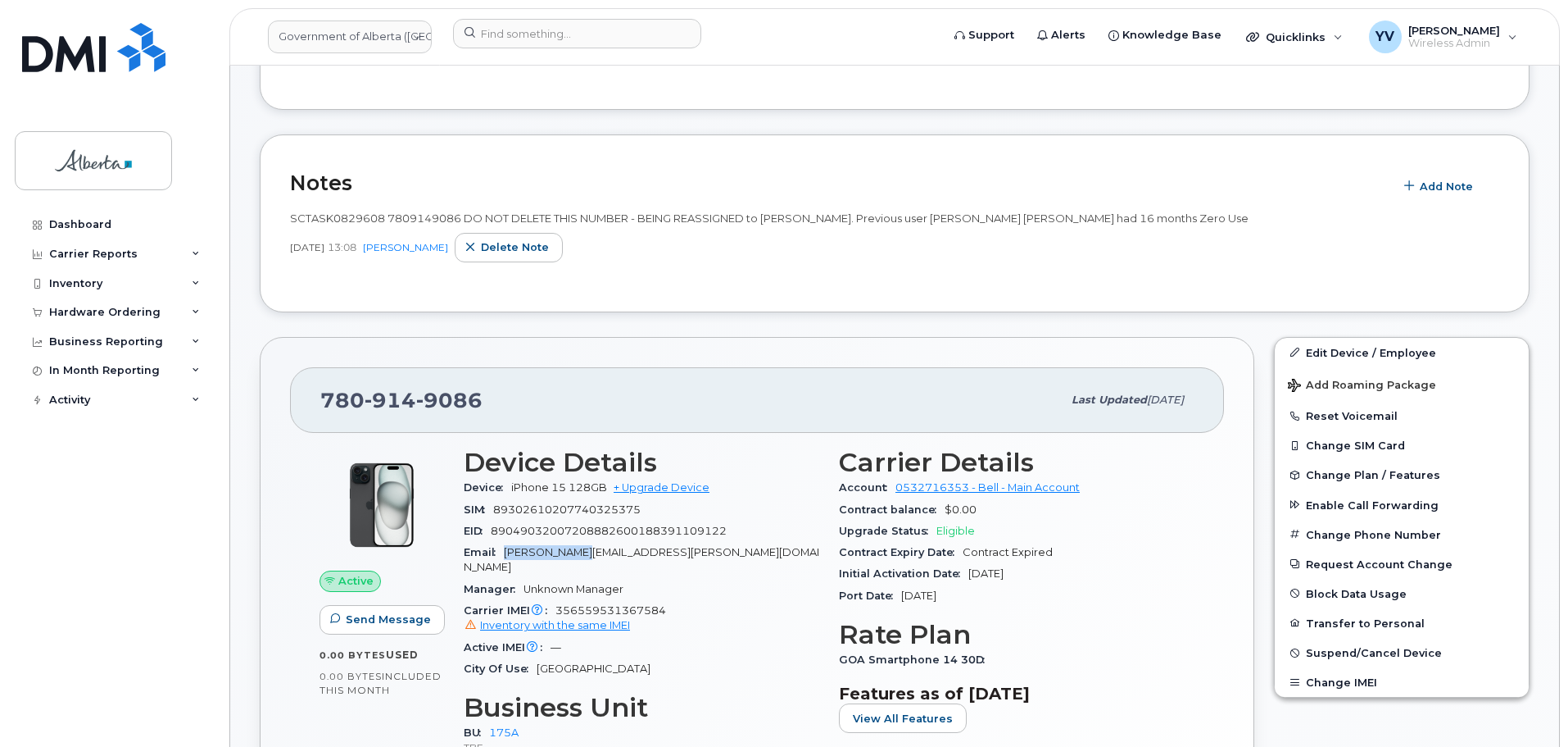
drag, startPoint x: 586, startPoint y: 552, endPoint x: 509, endPoint y: 550, distance: 77.0
click at [508, 551] on span "Janene.Wagner@gov.ab.ca" at bounding box center [641, 559] width 356 height 27
copy span "Janene.Wagner"
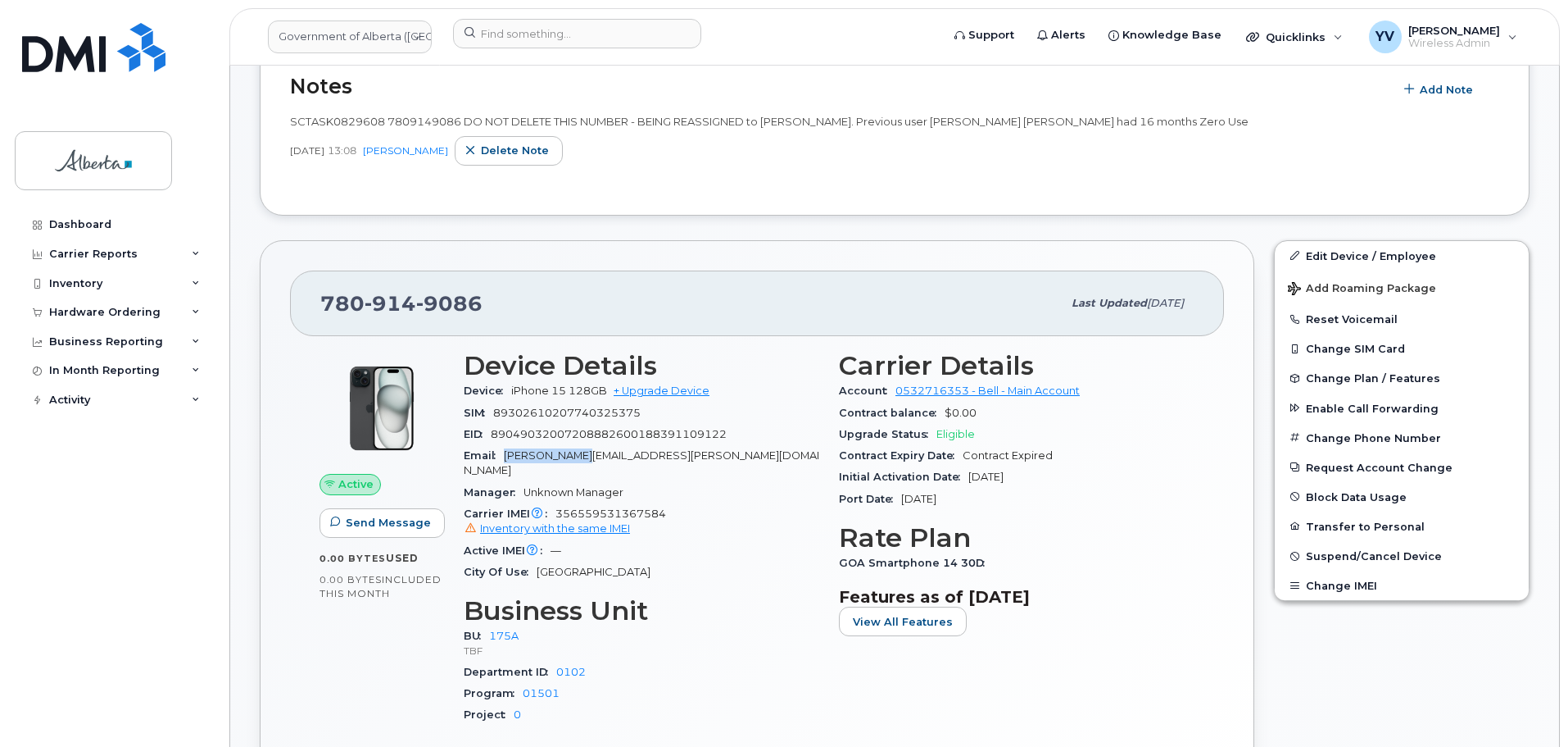
scroll to position [298, 0]
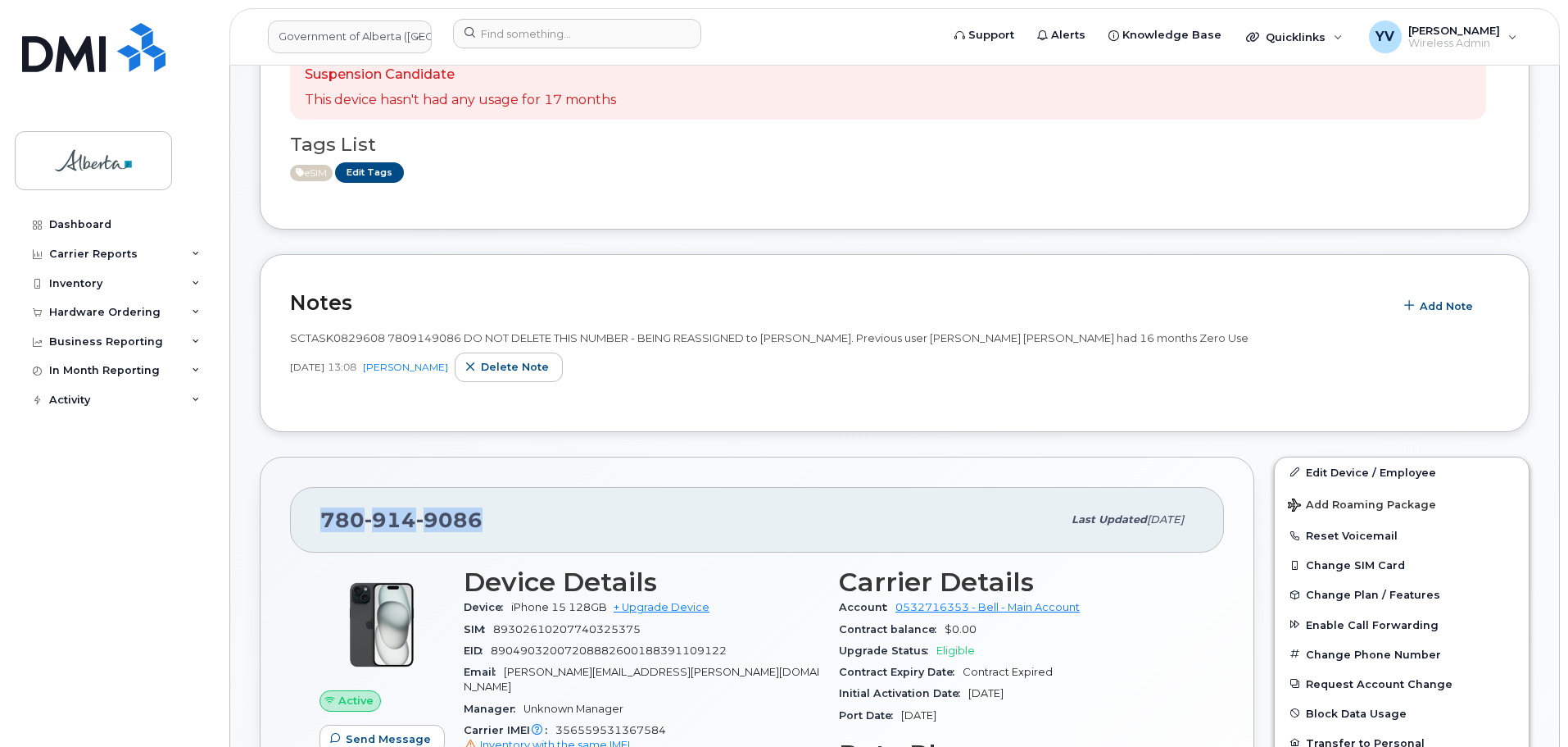
drag, startPoint x: 480, startPoint y: 523, endPoint x: 324, endPoint y: 526, distance: 156.0
click at [323, 526] on div "780 914 9086" at bounding box center [691, 520] width 742 height 35
copy span "780 914 9086"
click at [81, 308] on div "Hardware Ordering" at bounding box center [105, 313] width 112 height 14
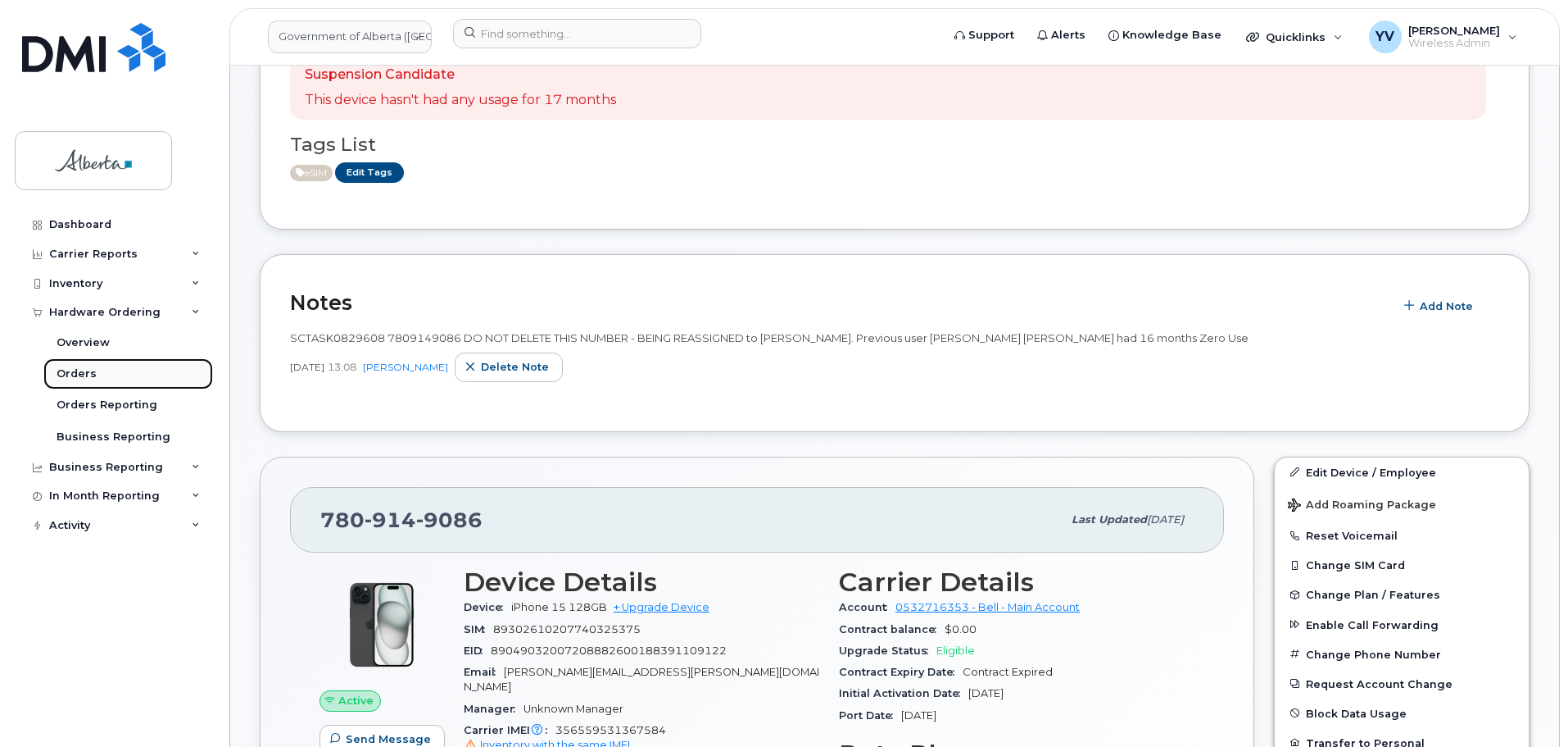
click at [76, 369] on div "Orders" at bounding box center [77, 374] width 41 height 14
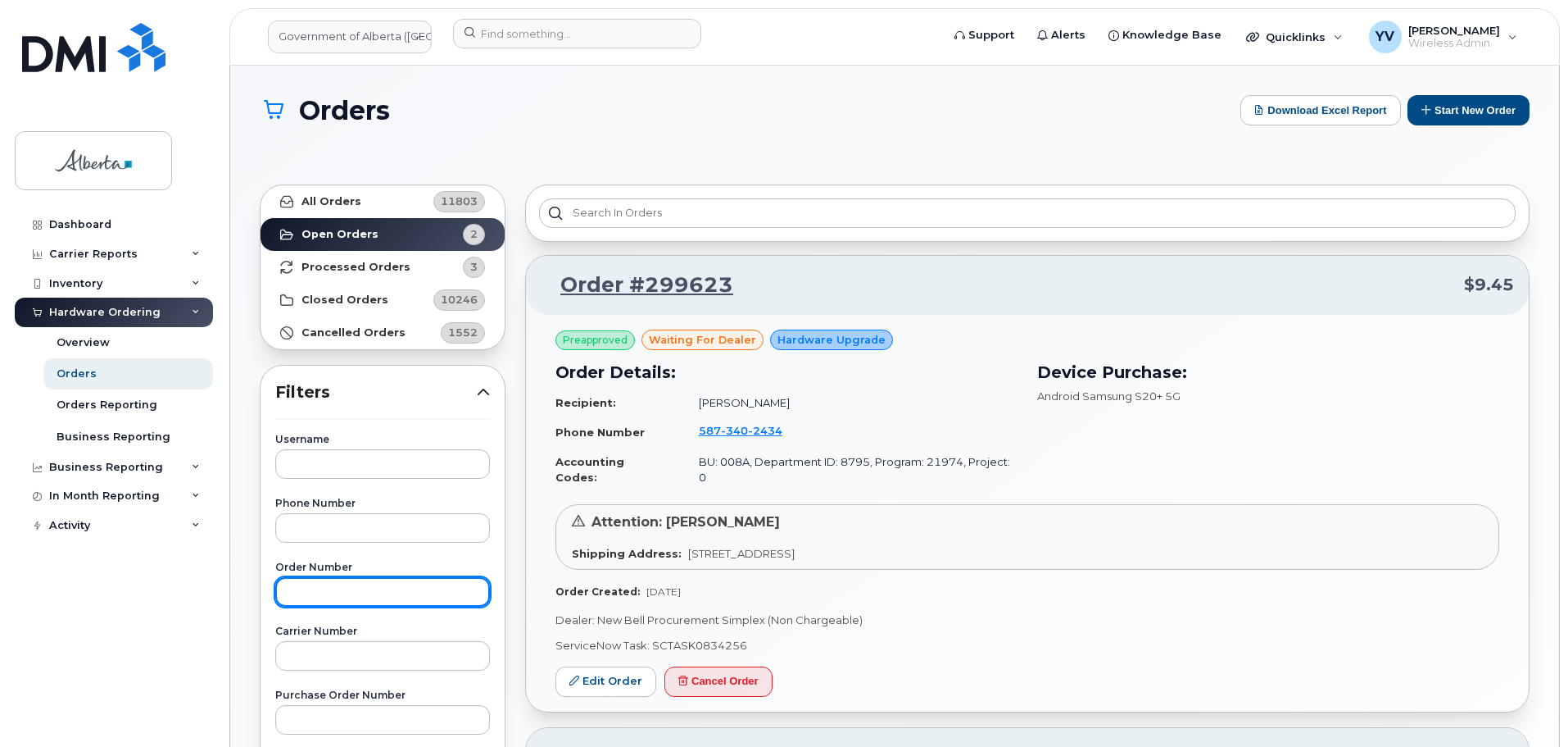
click at [316, 592] on input "text" at bounding box center [383, 592] width 215 height 30
paste input "7809149086"
type input "7809149086"
drag, startPoint x: 375, startPoint y: 592, endPoint x: 243, endPoint y: 576, distance: 133.0
click at [243, 576] on div "Orders Download Excel Report Start New Order All Orders 11803 Open Orders 2 Pro…" at bounding box center [895, 700] width 1329 height 1268
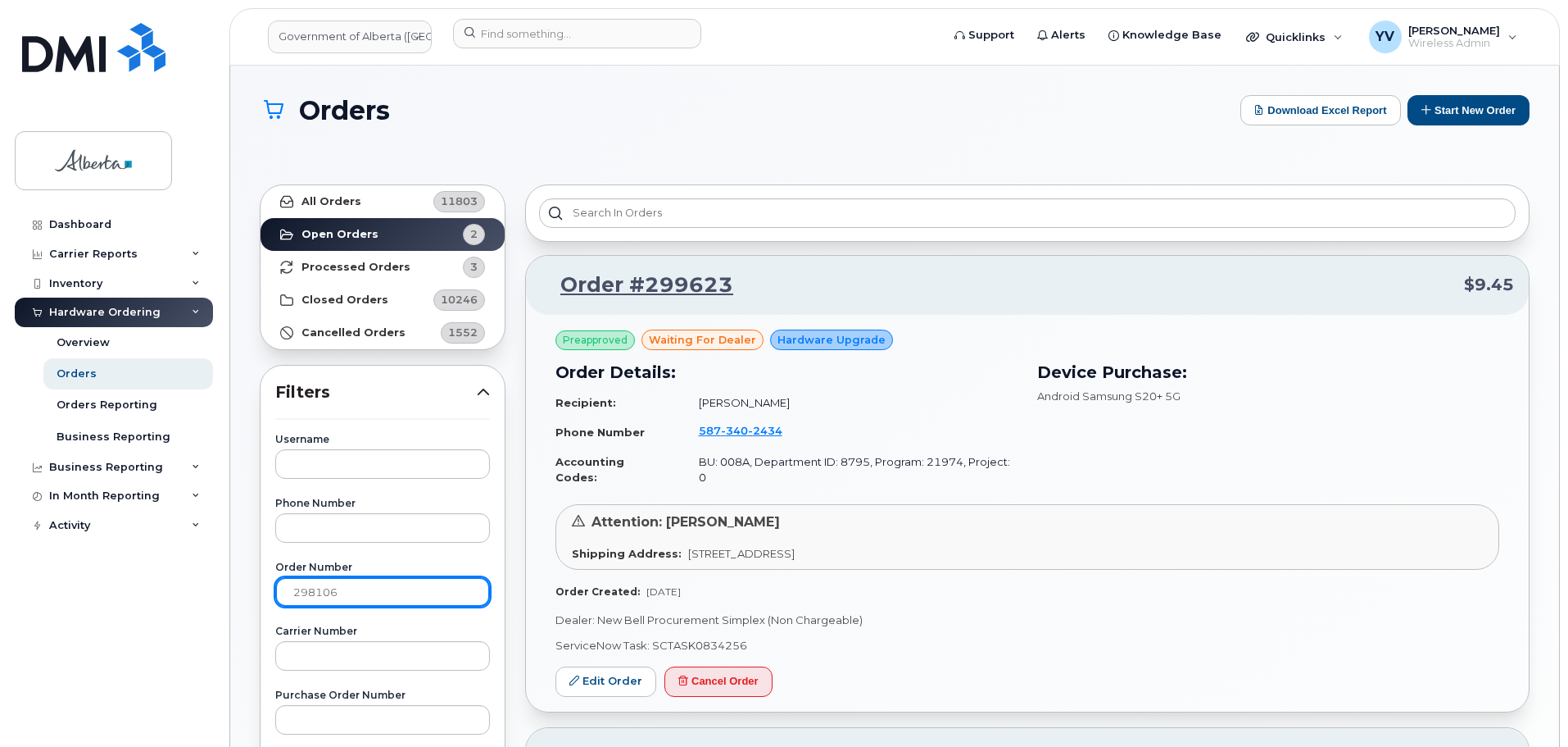
type input "298106"
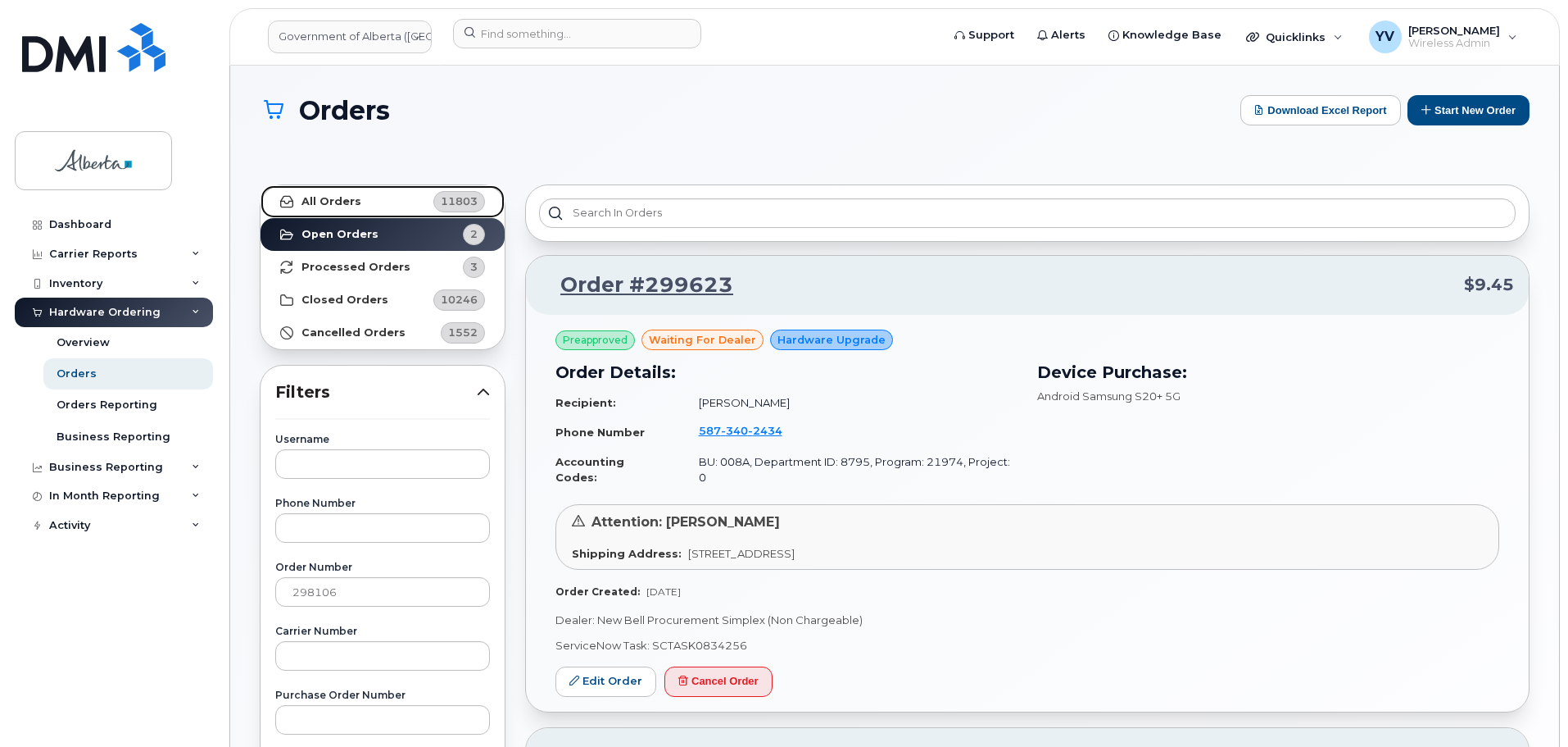
click at [313, 197] on strong "All Orders" at bounding box center [331, 202] width 60 height 14
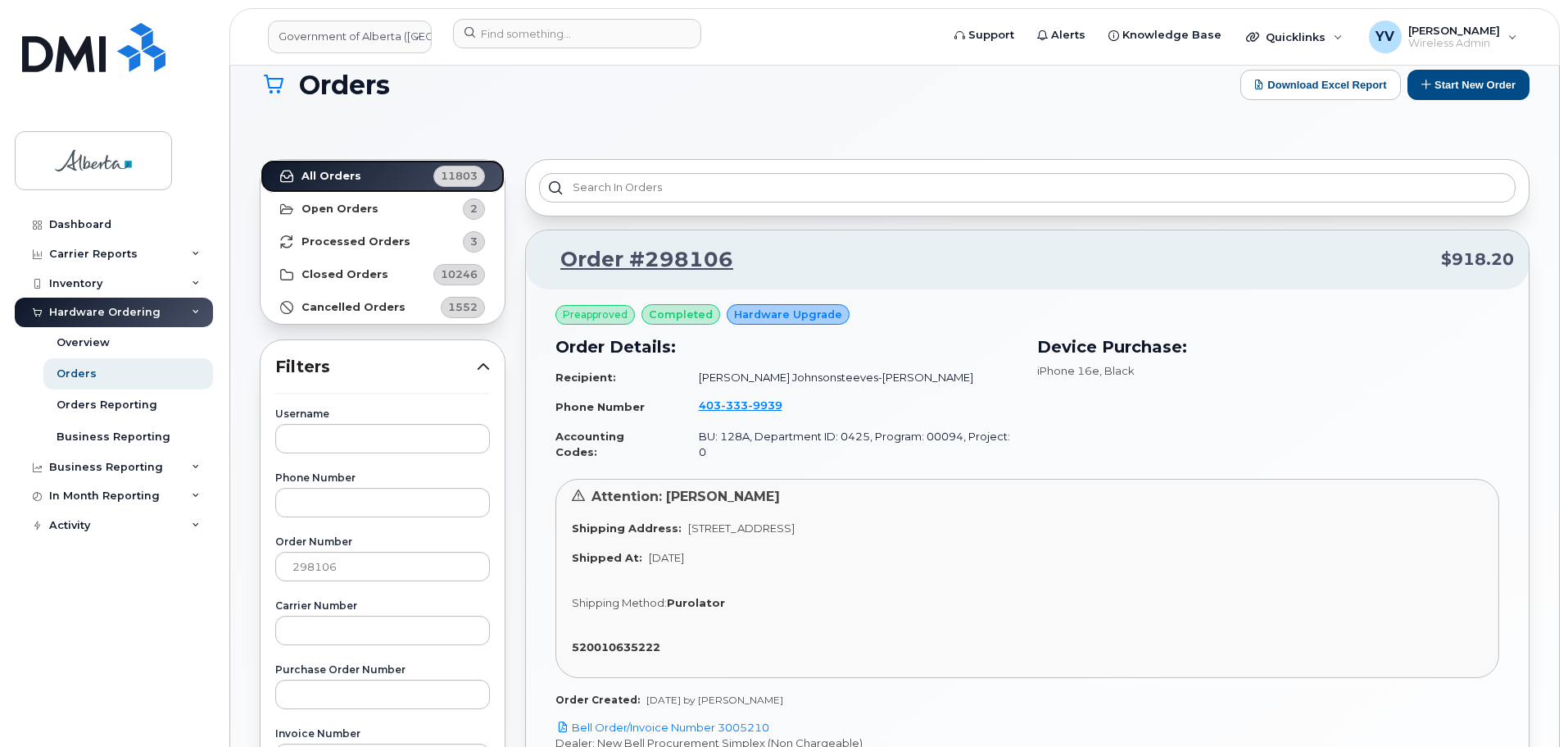
scroll to position [91, 0]
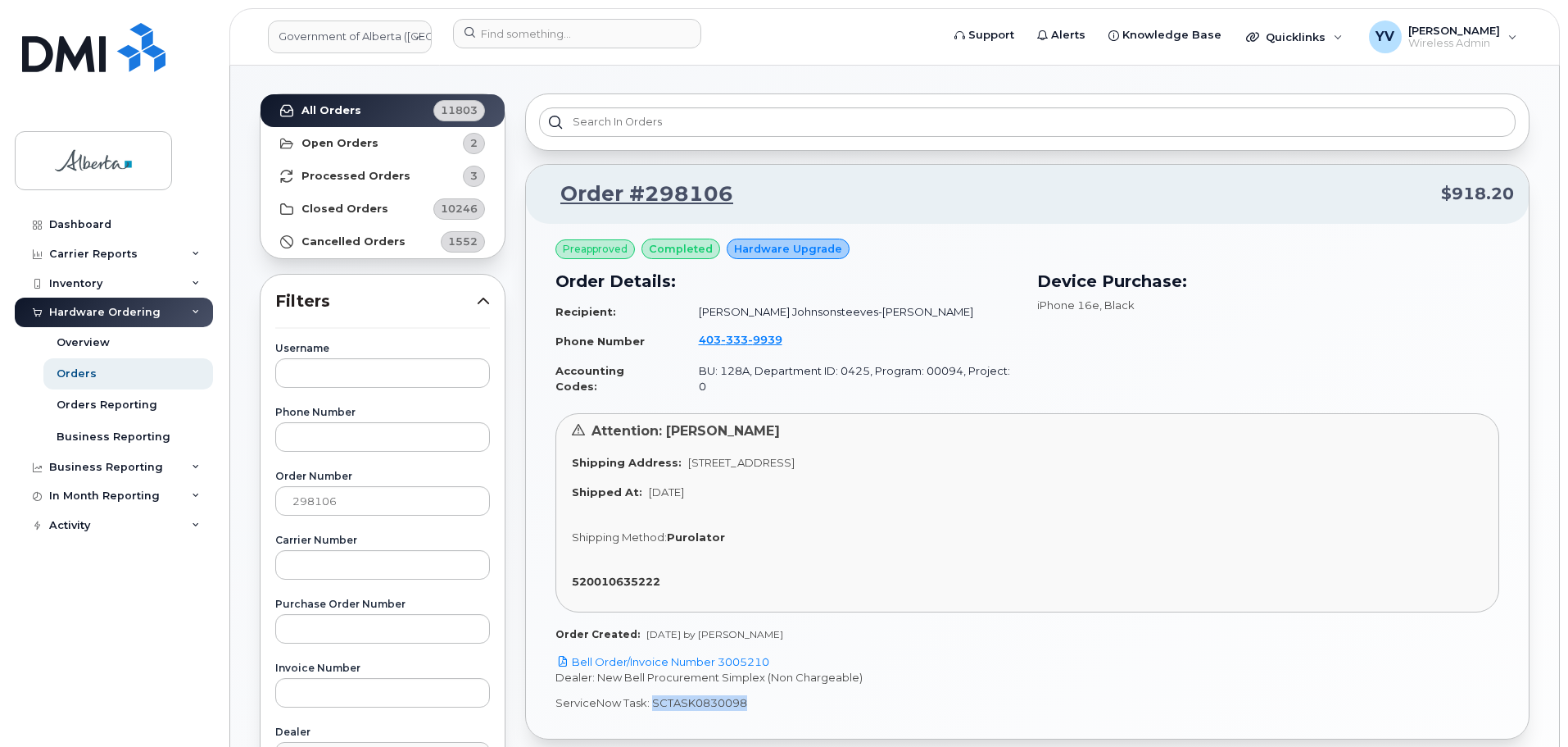
drag, startPoint x: 744, startPoint y: 690, endPoint x: 651, endPoint y: 693, distance: 93.0
click at [651, 695] on p "ServiceNow Task: SCTASK0830098" at bounding box center [1027, 703] width 944 height 15
copy p "SCTASK0830098"
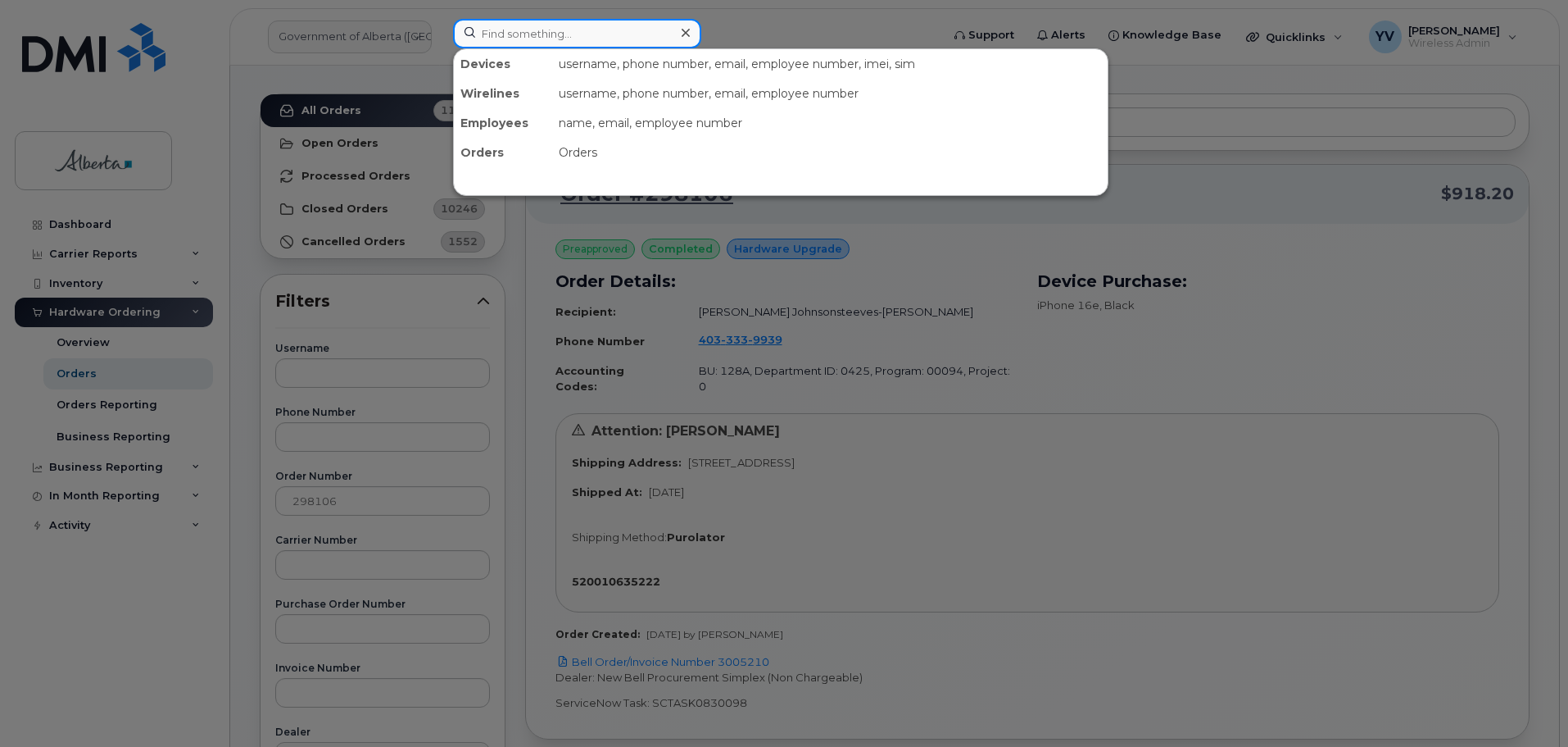
click at [494, 40] on input at bounding box center [577, 33] width 248 height 30
paste input "4033339939"
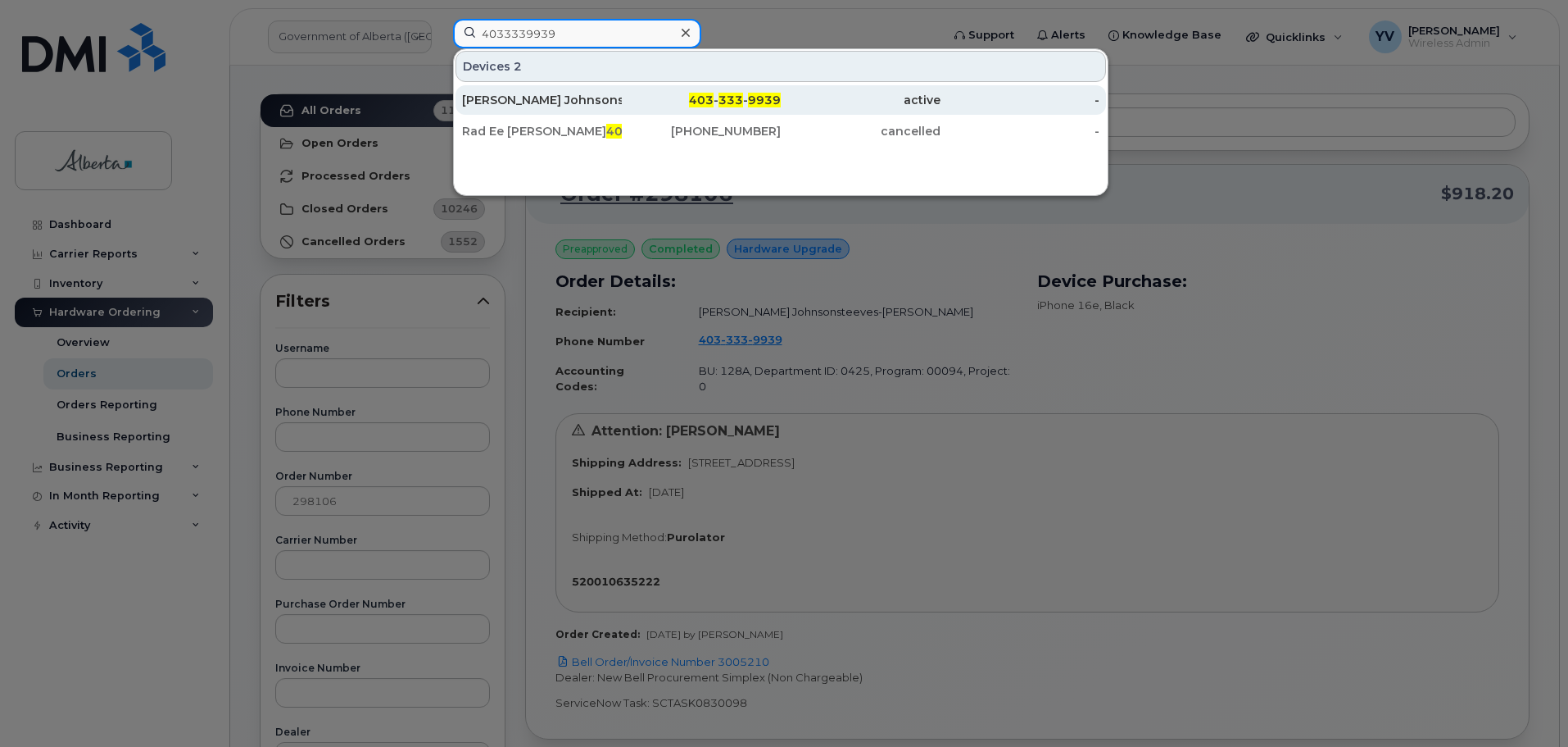
type input "4033339939"
click at [730, 95] on span "333" at bounding box center [731, 100] width 24 height 14
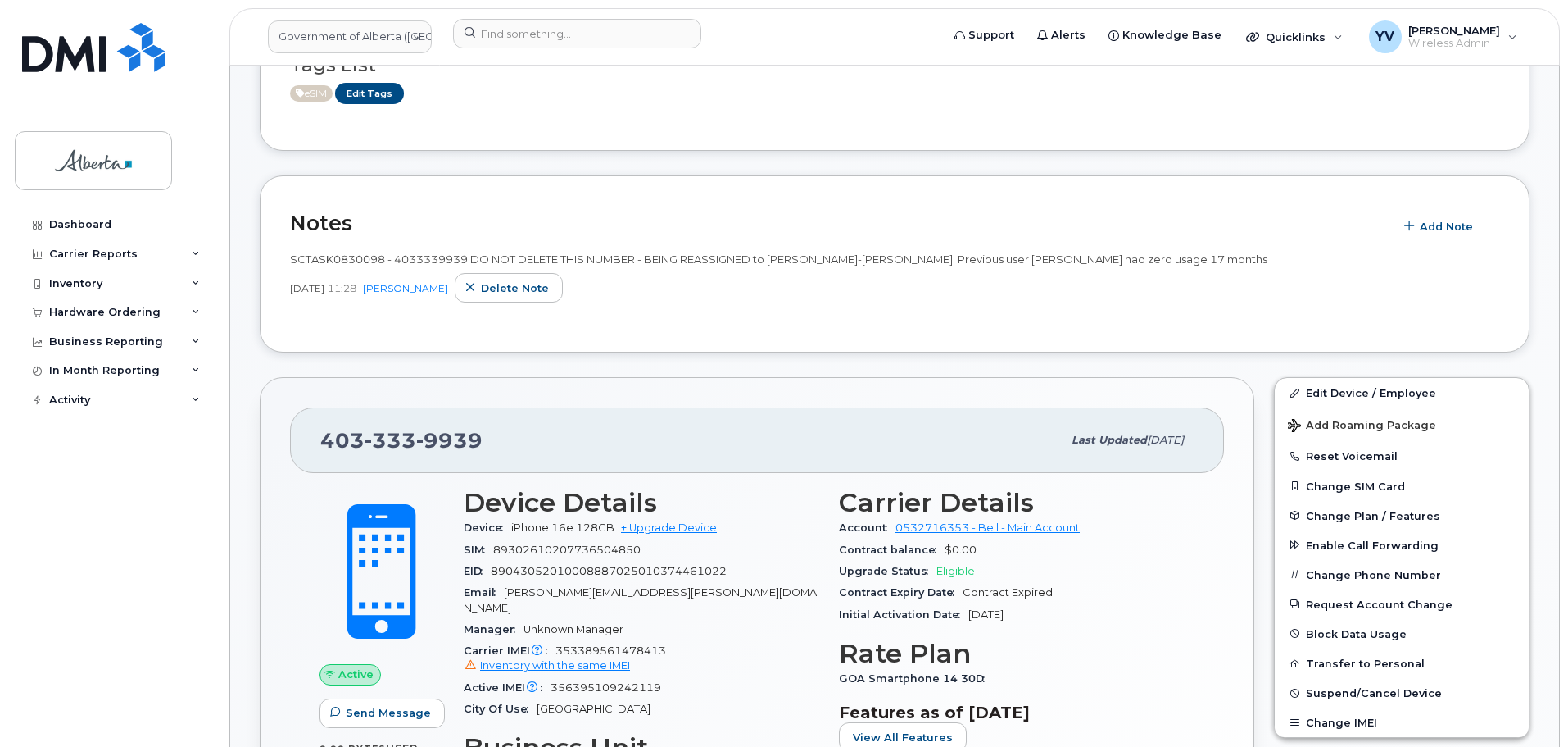
scroll to position [733, 0]
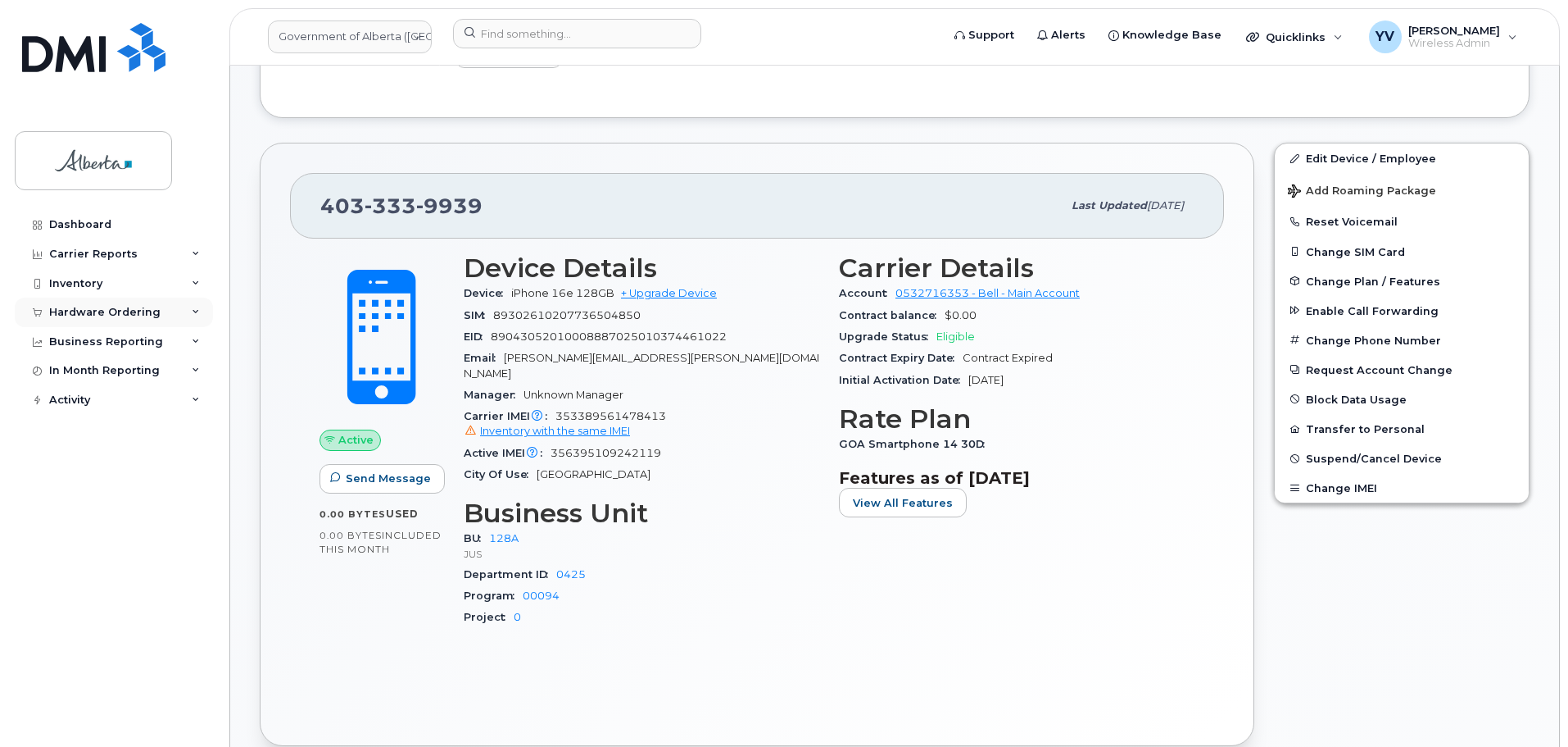
click at [65, 309] on div "Hardware Ordering" at bounding box center [105, 313] width 112 height 14
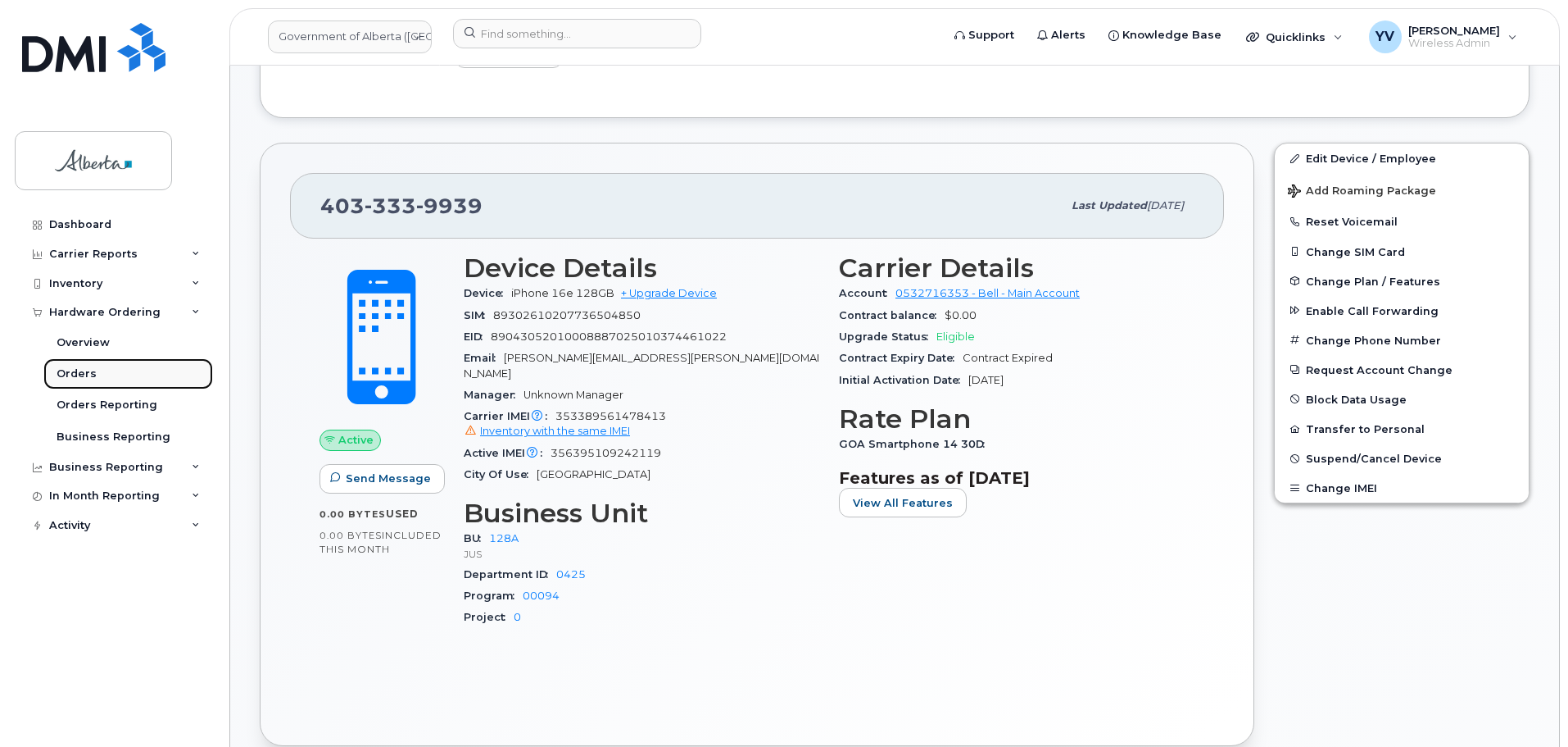
click at [73, 371] on div "Orders" at bounding box center [77, 374] width 41 height 14
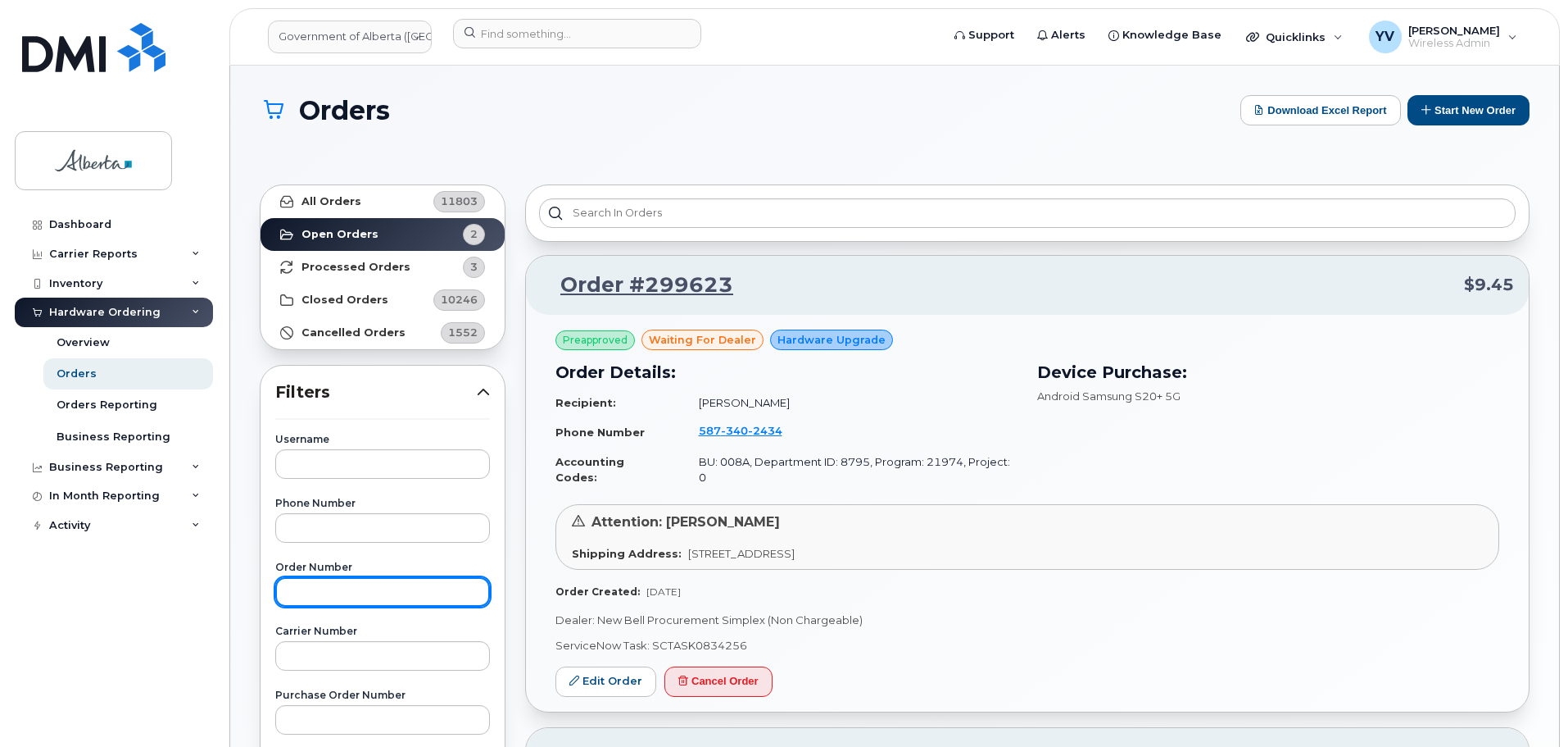
click at [301, 592] on input "text" at bounding box center [383, 592] width 215 height 30
paste input "298421"
type input "298421"
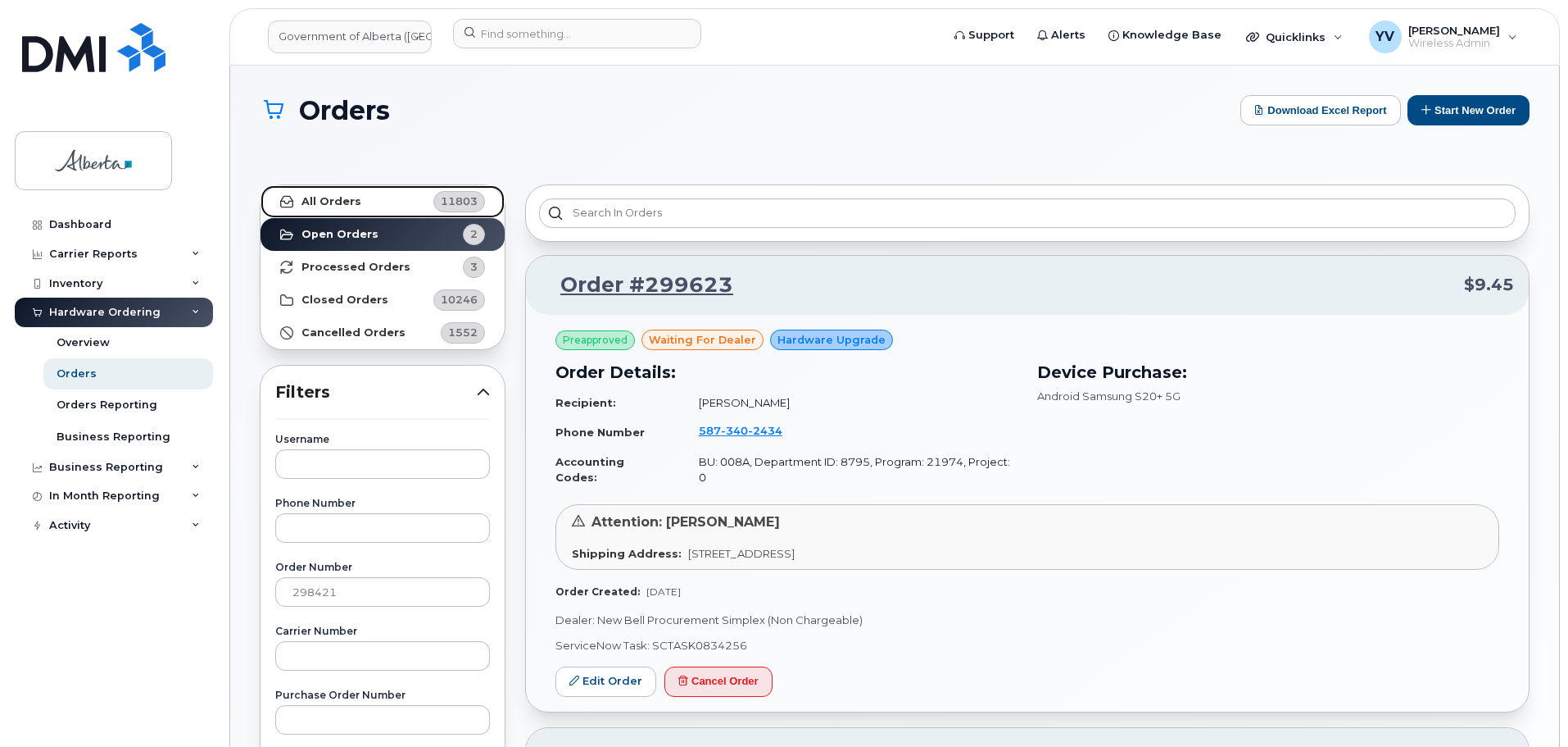
click at [302, 192] on link "All Orders 11803" at bounding box center [382, 201] width 244 height 33
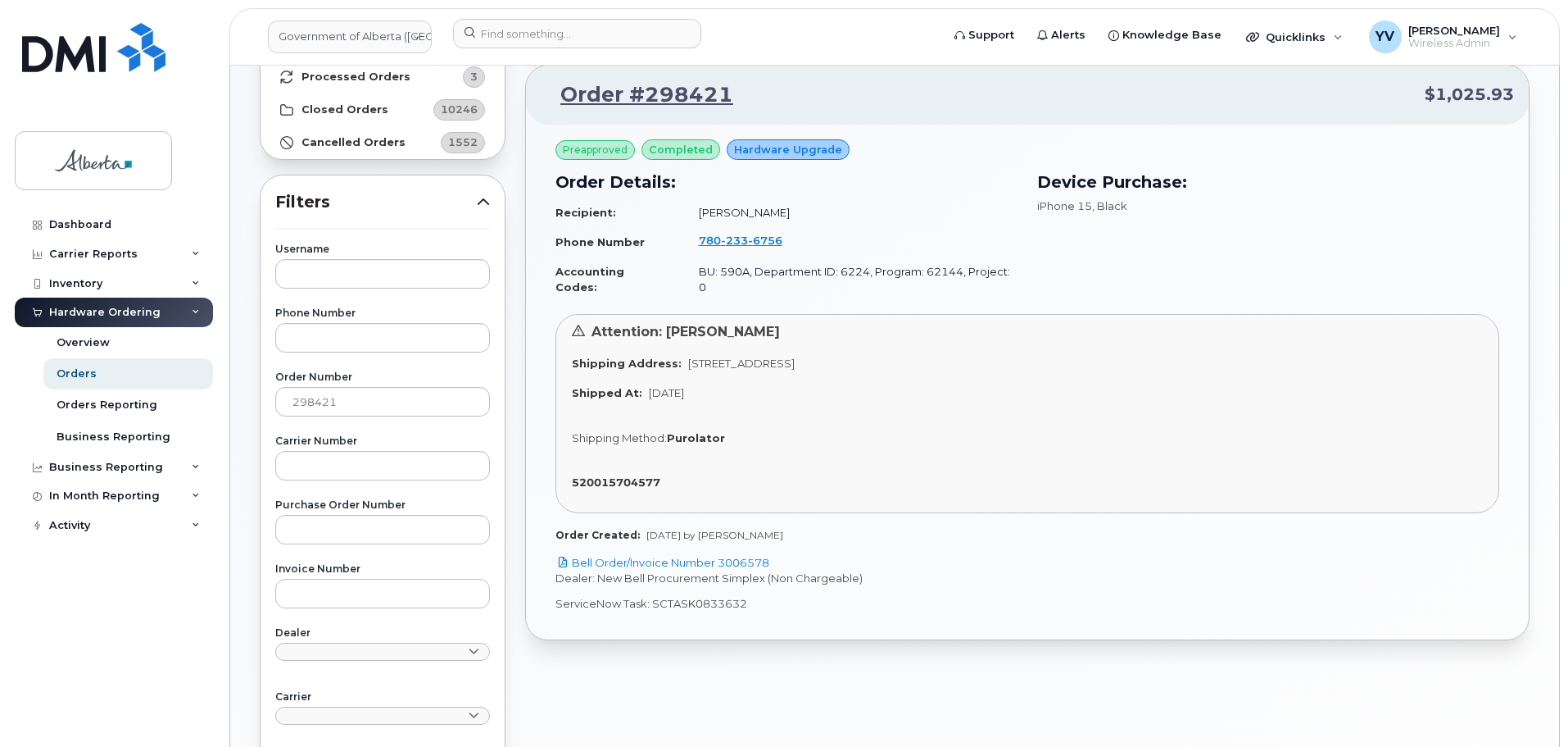
scroll to position [195, 0]
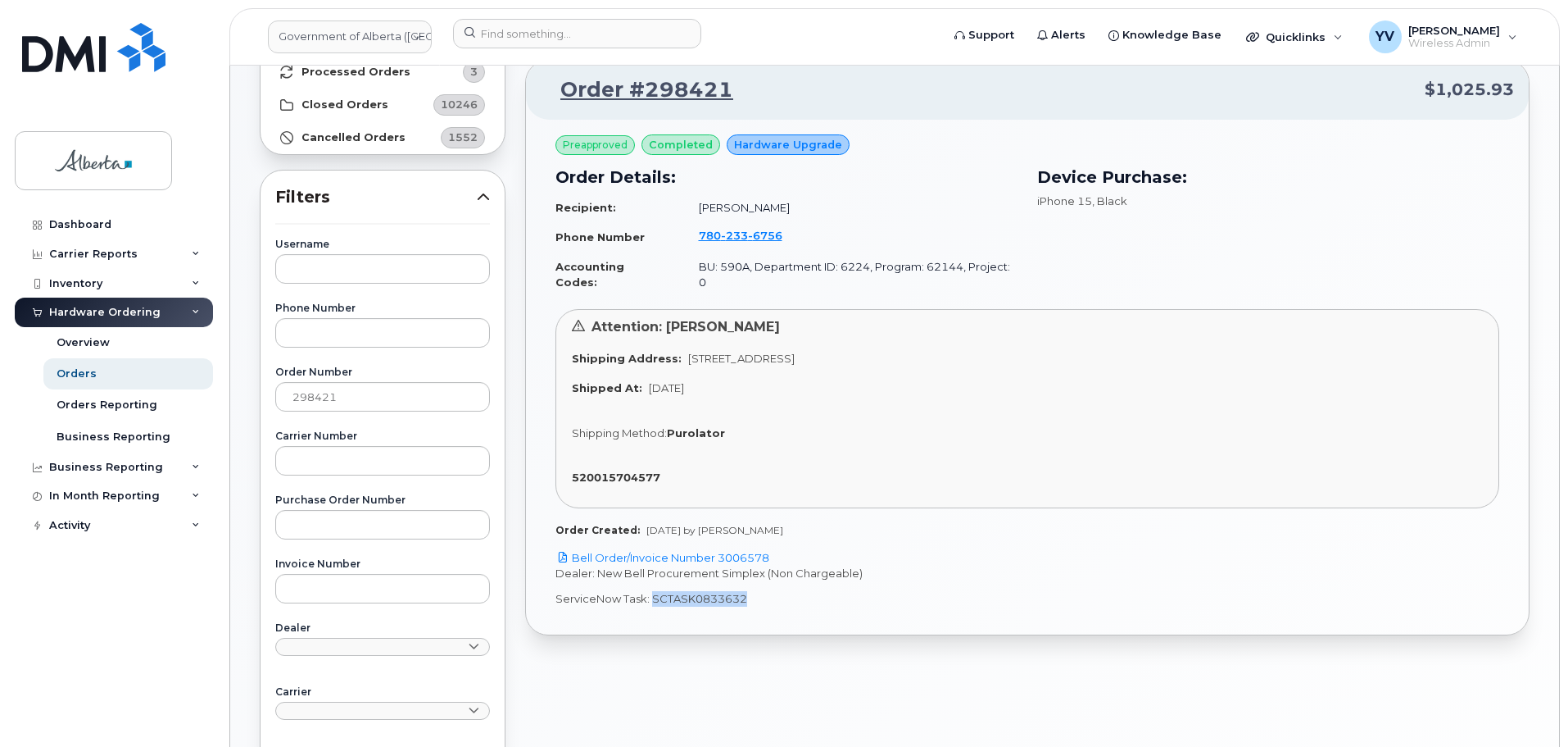
drag, startPoint x: 745, startPoint y: 586, endPoint x: 654, endPoint y: 587, distance: 91.0
click at [651, 591] on p "ServiceNow Task: SCTASK0833632" at bounding box center [1027, 598] width 944 height 15
copy p "SCTASK0833632"
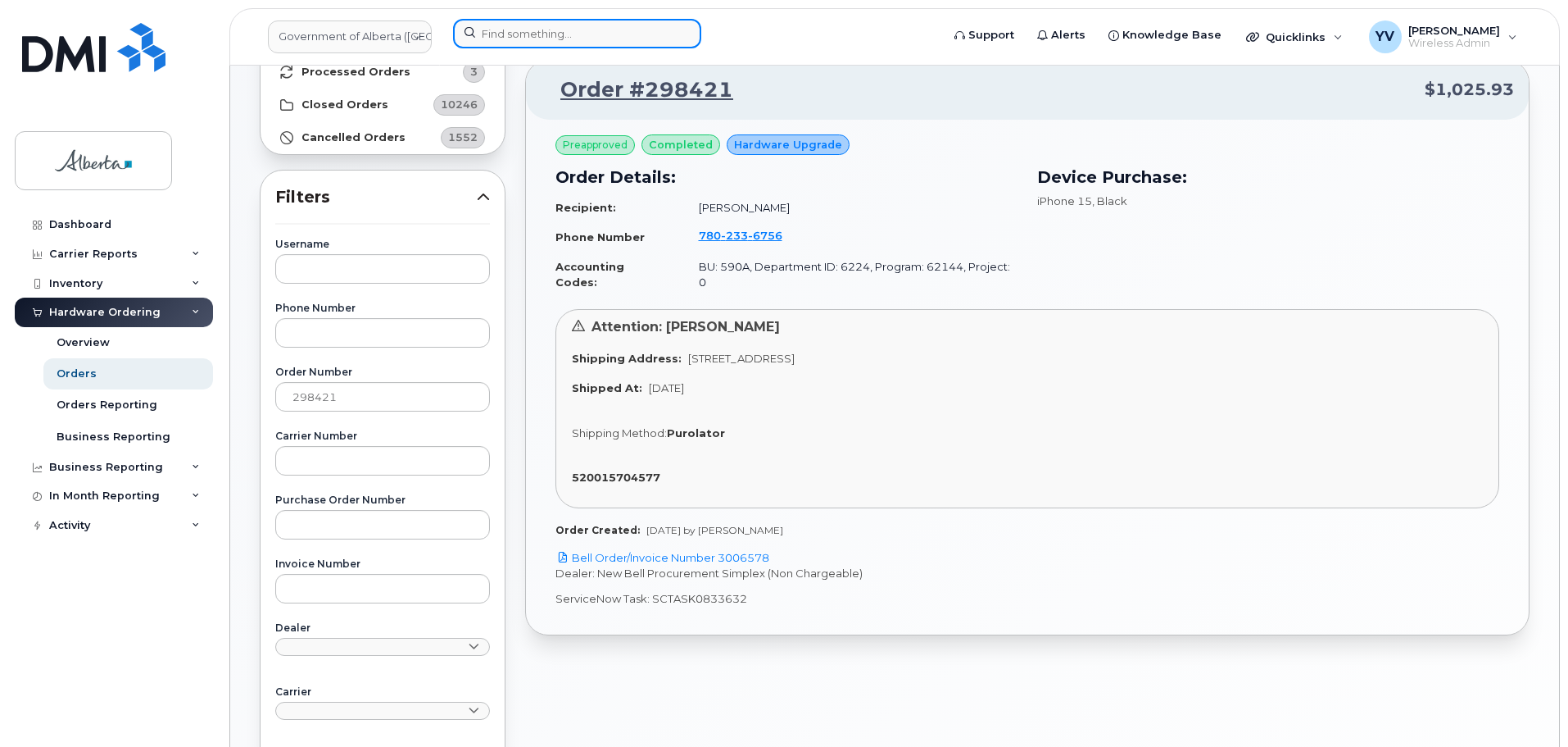
click at [510, 29] on input at bounding box center [577, 33] width 248 height 30
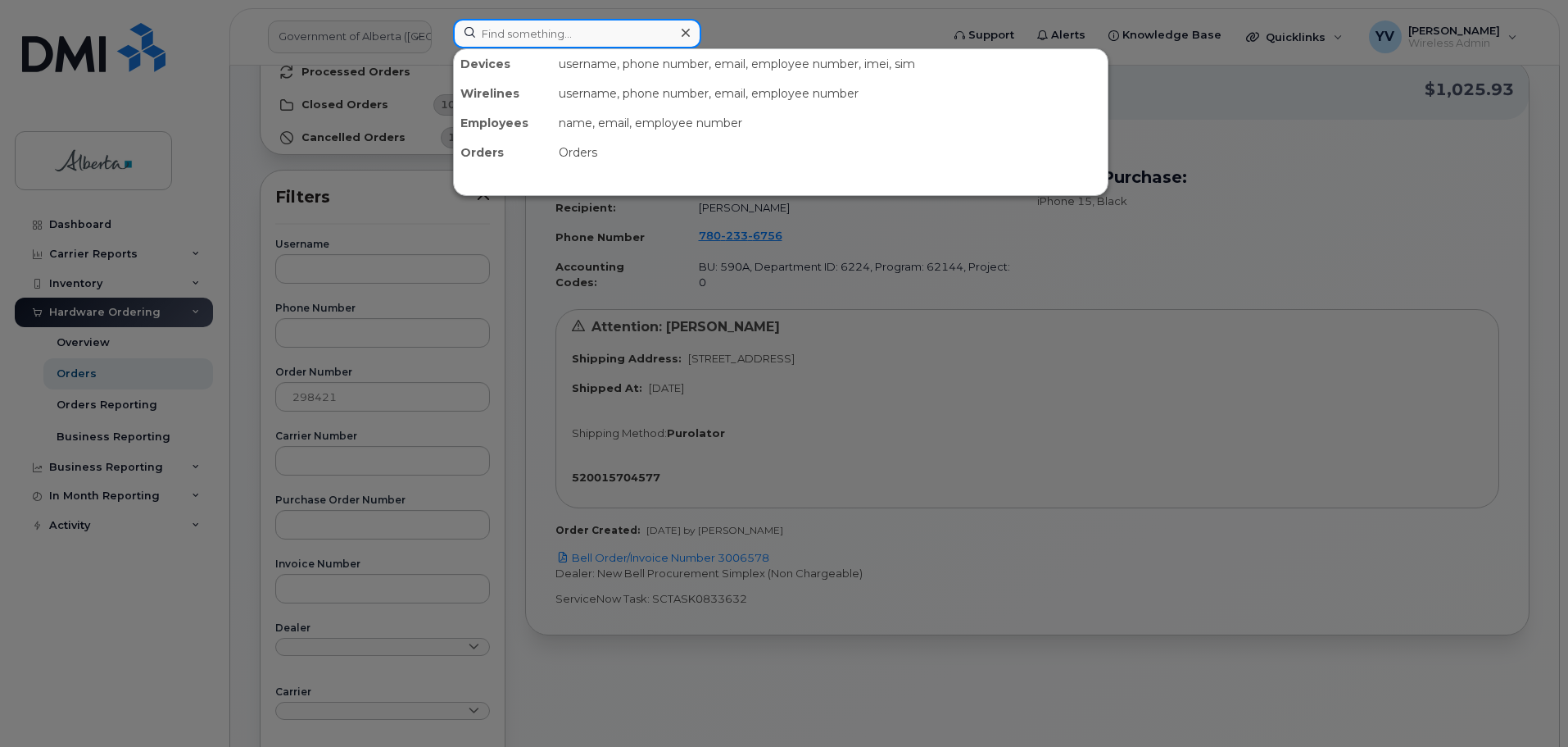
paste input "7802336756"
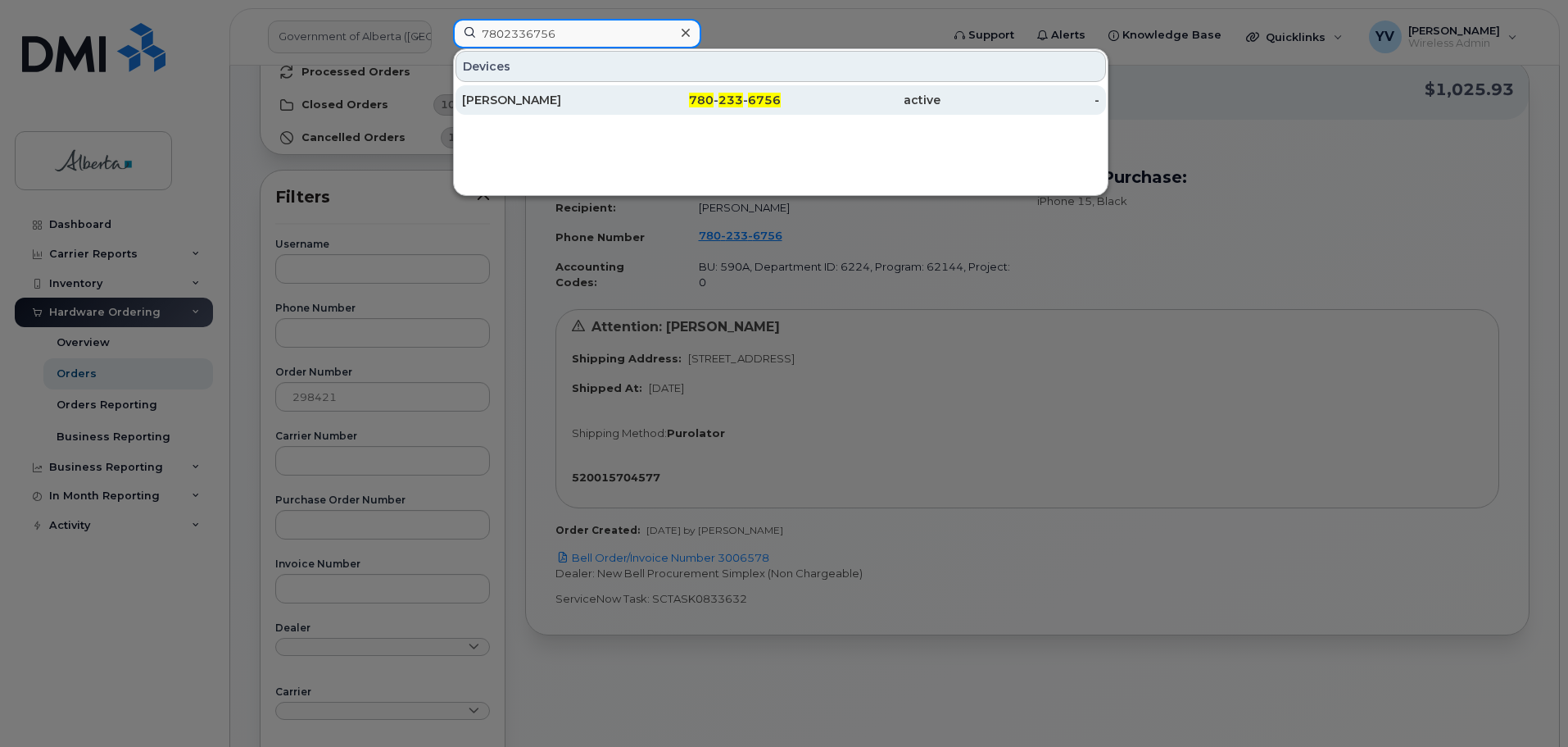
type input "7802336756"
click at [722, 97] on span "233" at bounding box center [731, 100] width 24 height 14
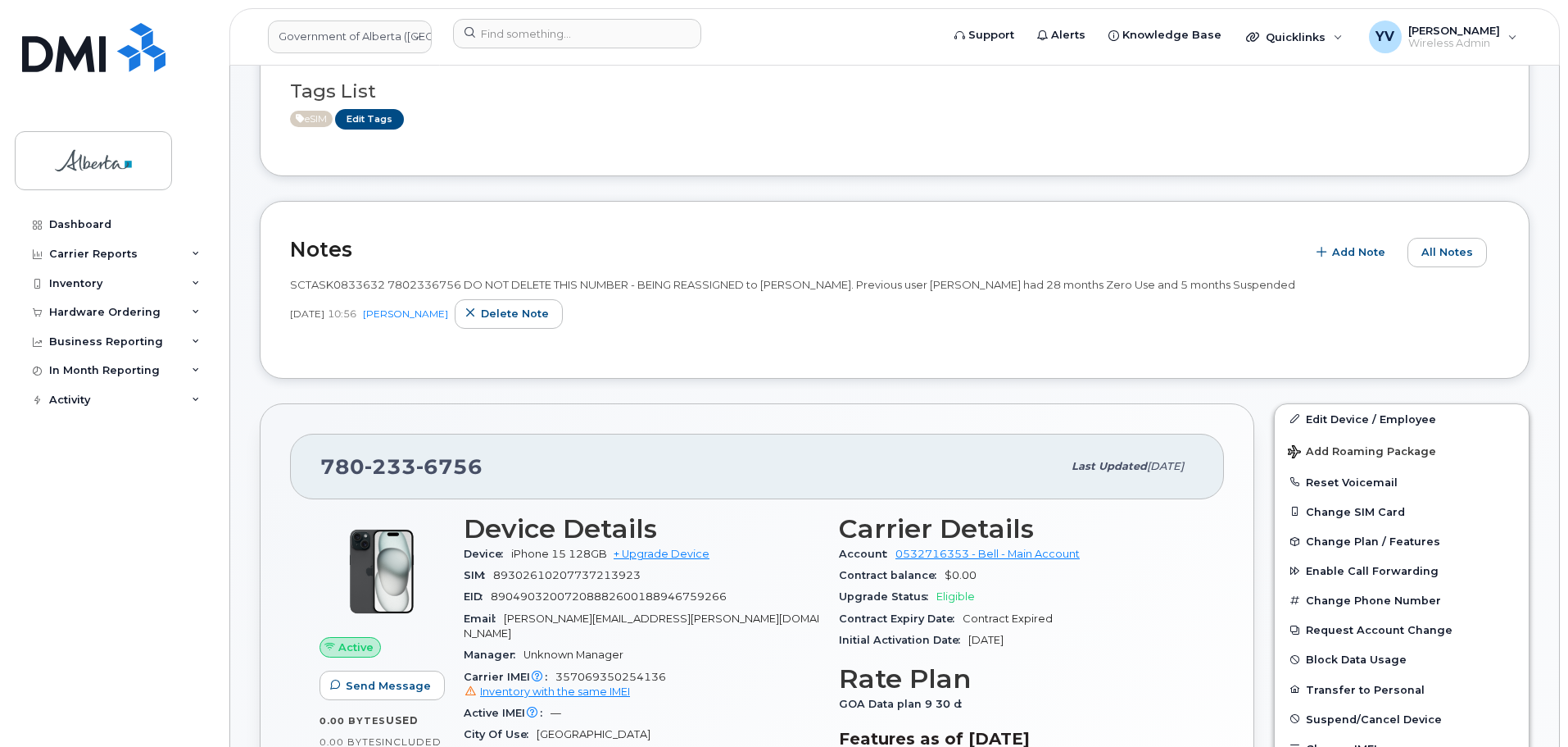
scroll to position [426, 0]
